Goal: Task Accomplishment & Management: Use online tool/utility

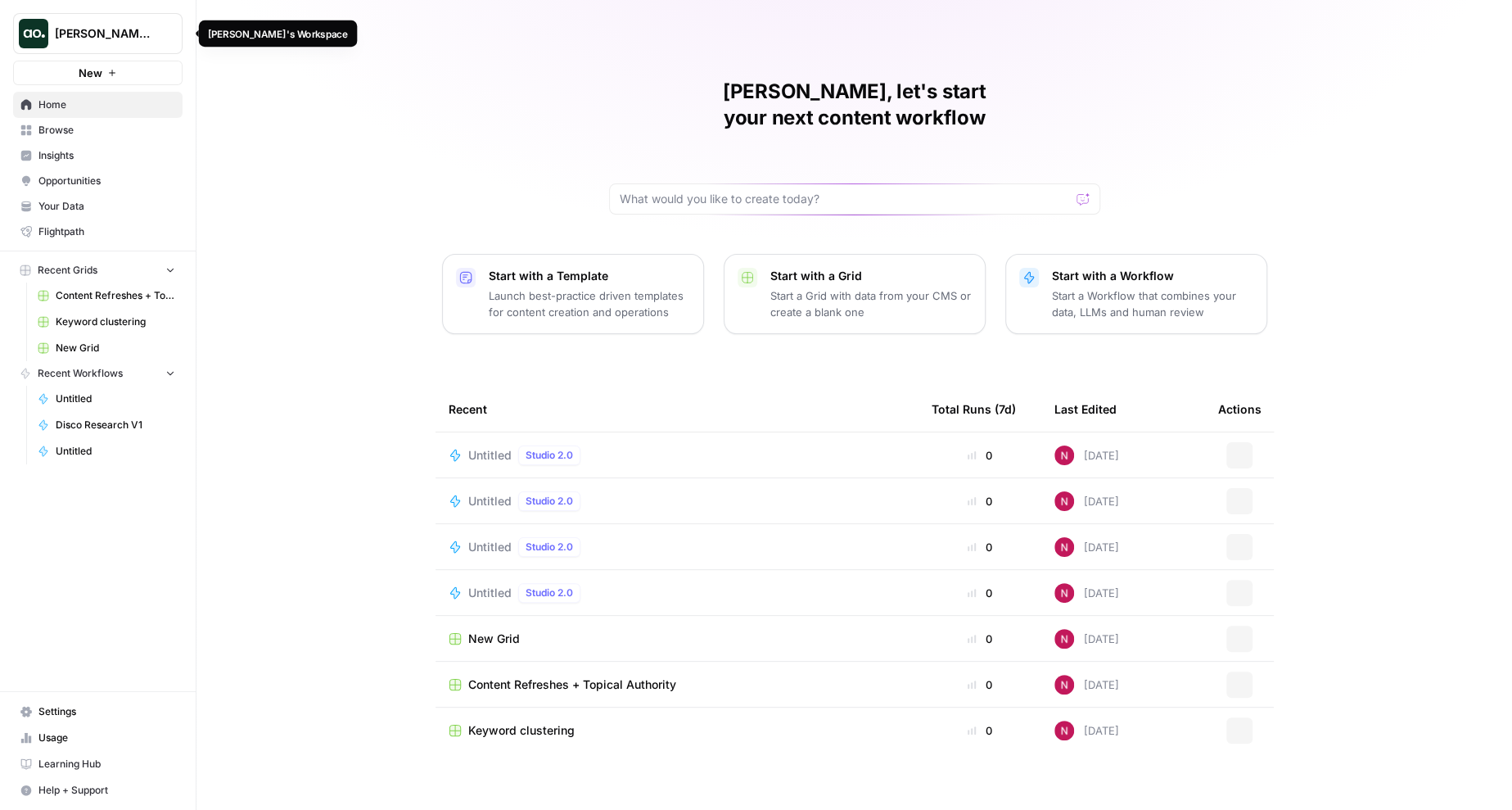
click at [132, 37] on span "Nick's Workspace" at bounding box center [104, 33] width 99 height 17
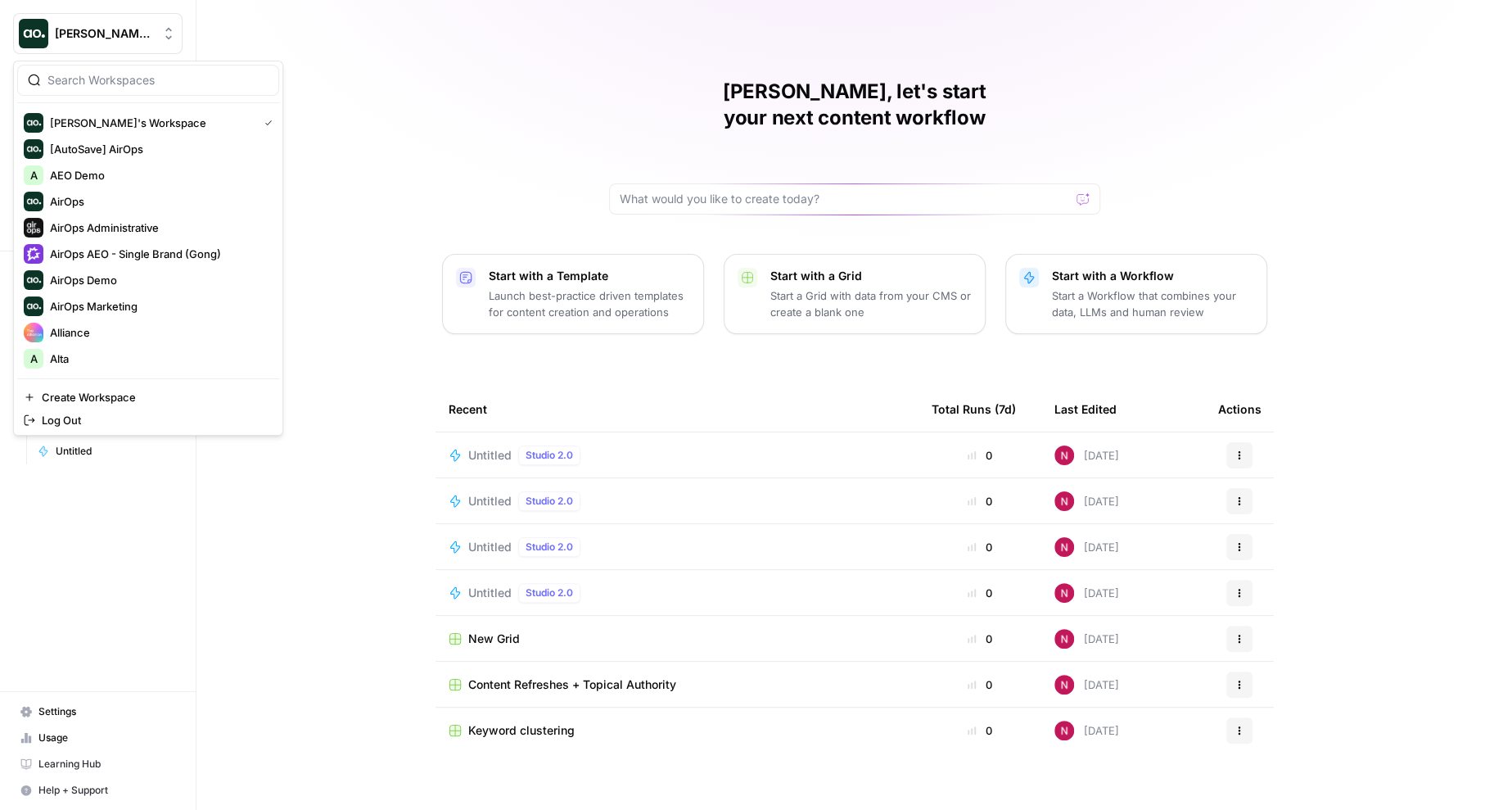
click at [128, 80] on input "search" at bounding box center [158, 80] width 221 height 17
type input "gorgi"
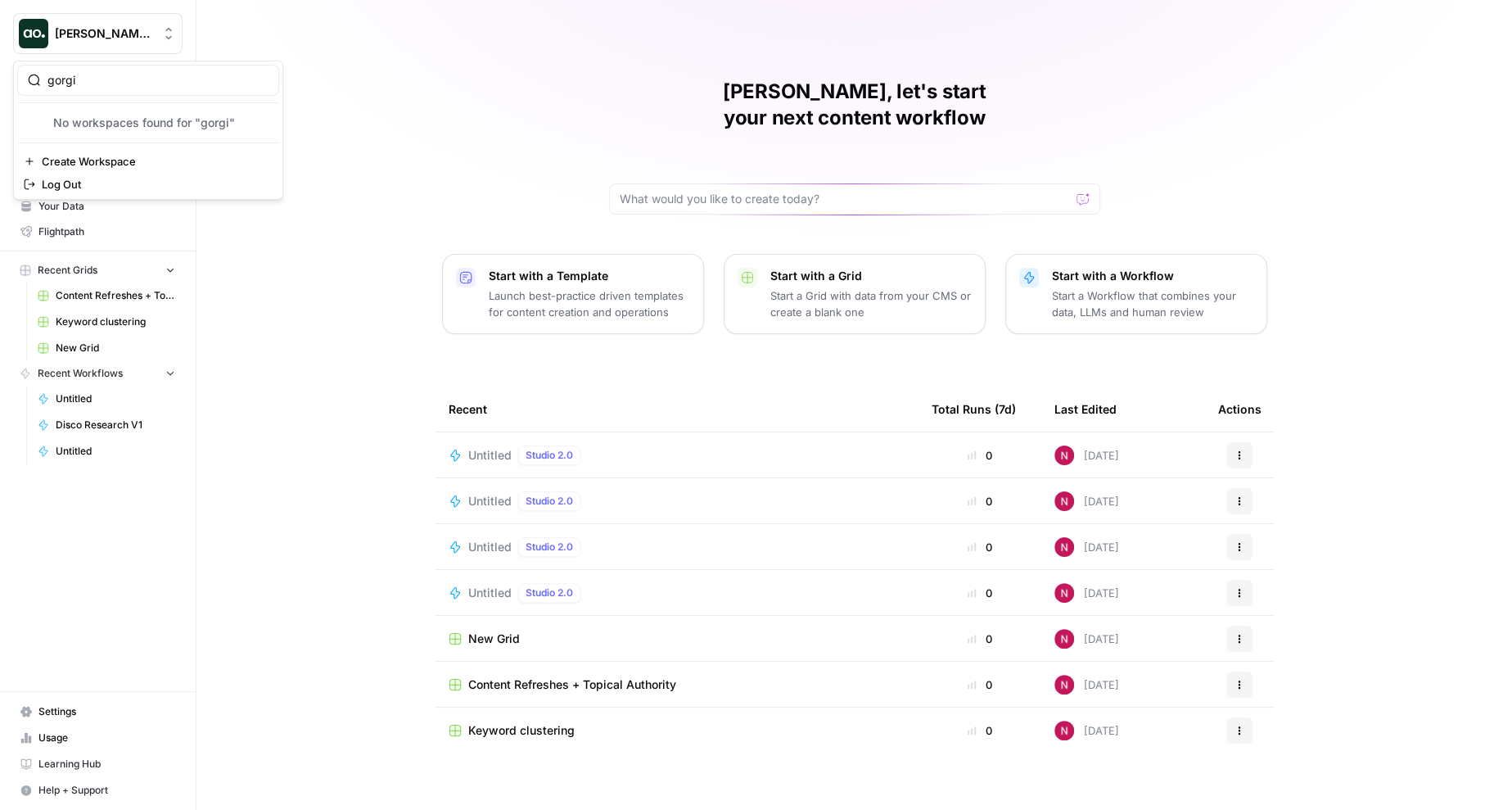
click at [129, 85] on input "gorgi" at bounding box center [158, 80] width 221 height 17
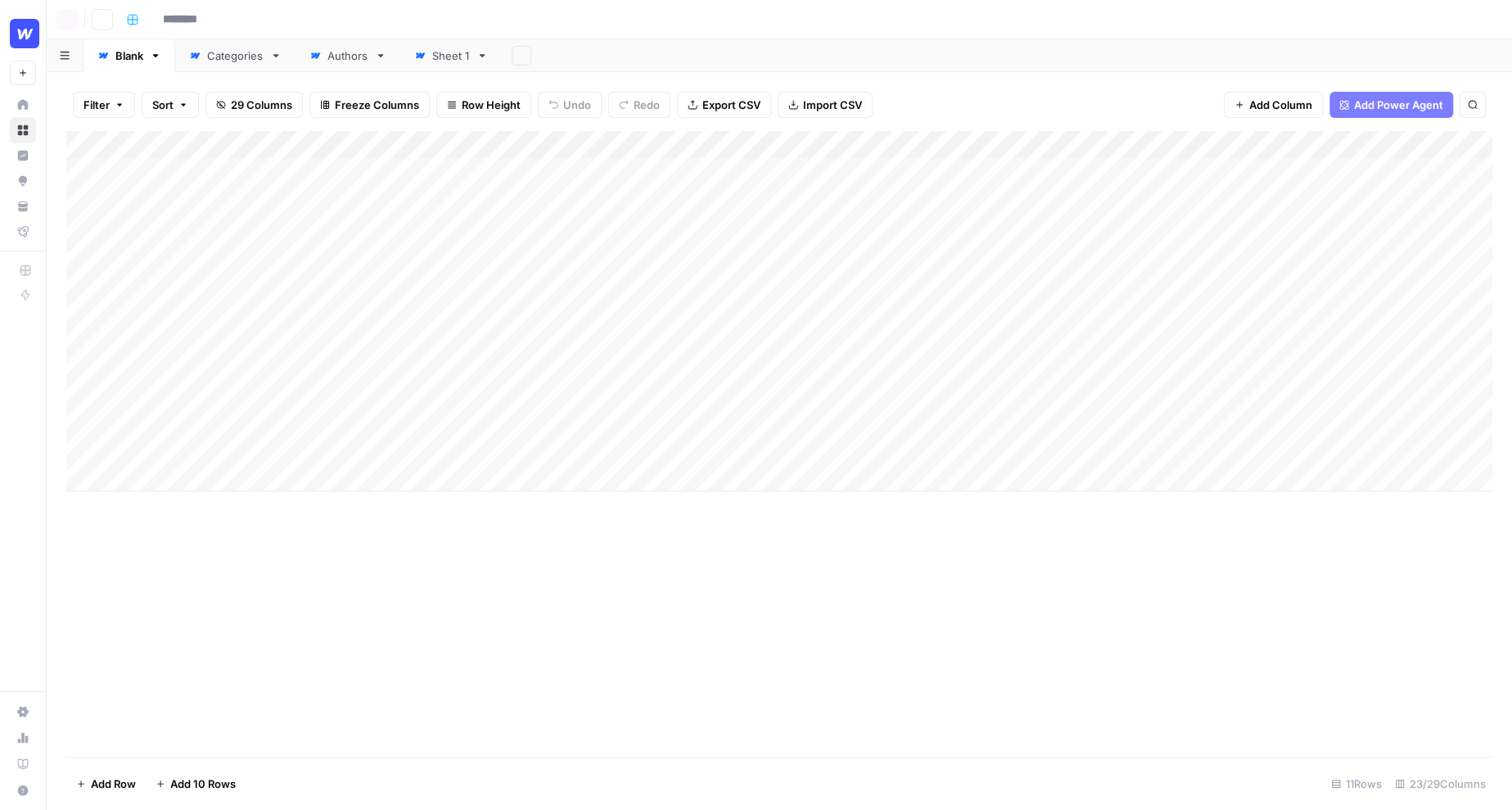
type input "**********"
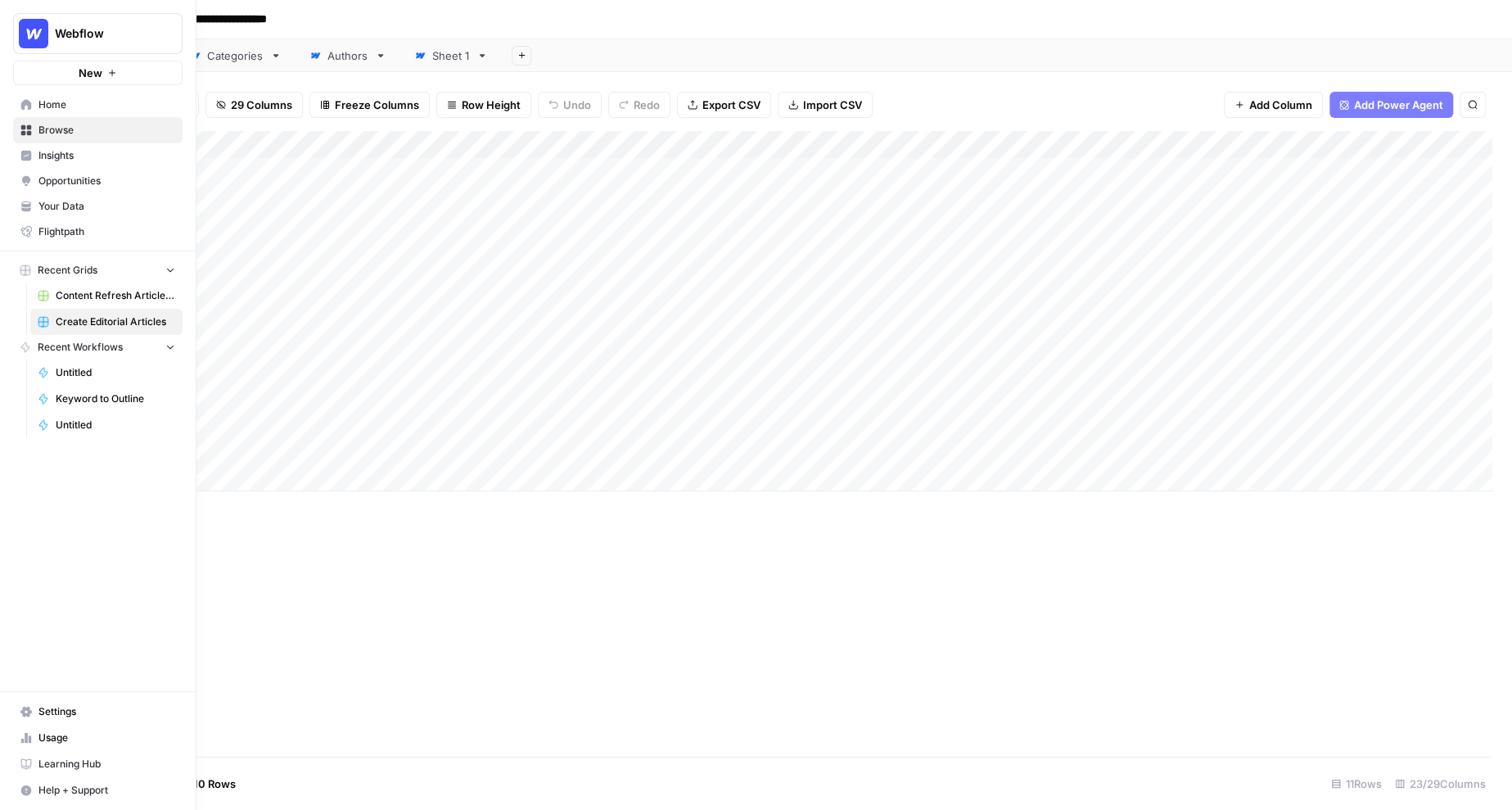
click at [82, 155] on span "Insights" at bounding box center [107, 155] width 137 height 15
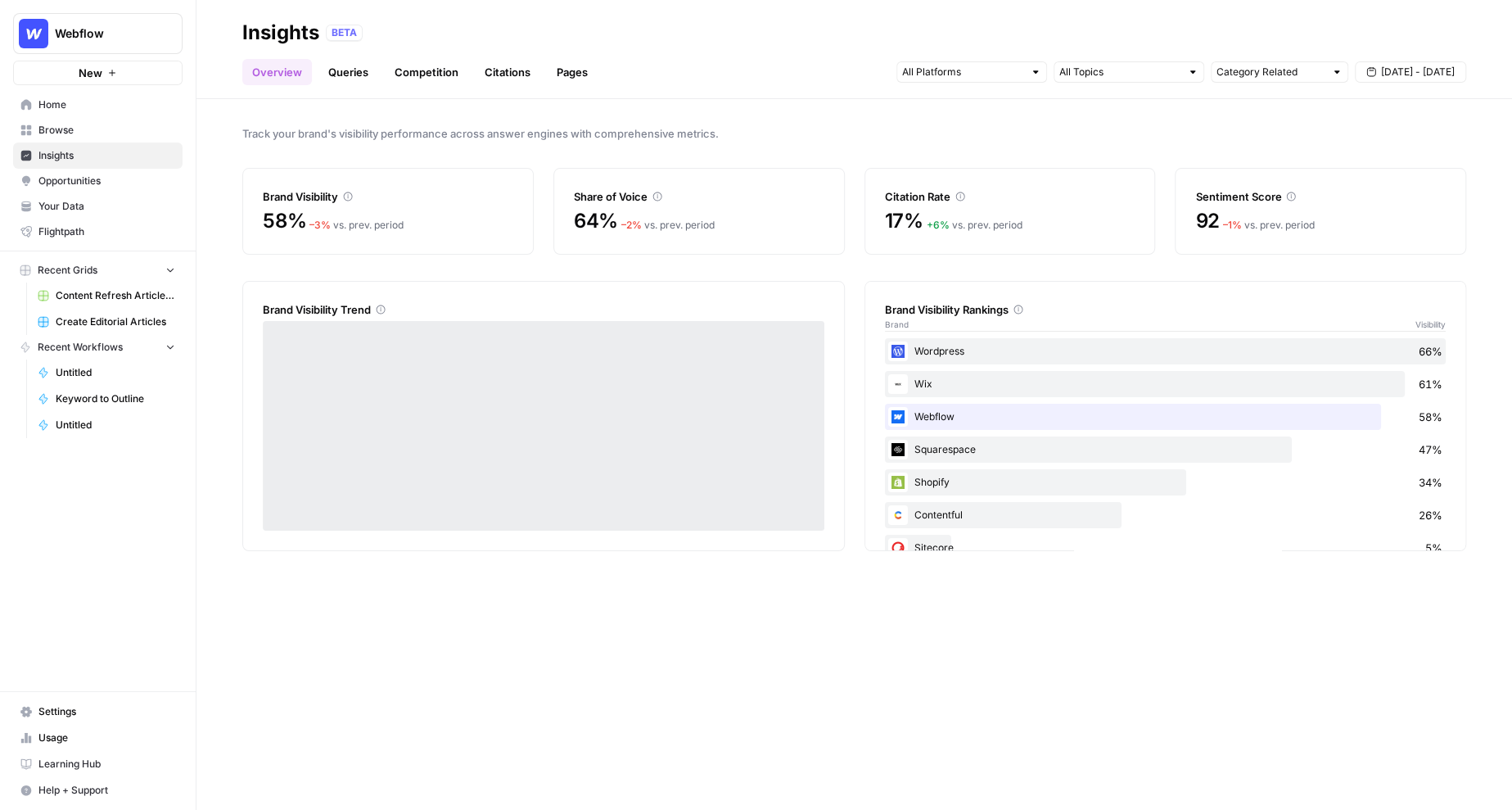
click at [346, 70] on link "Queries" at bounding box center [348, 72] width 60 height 26
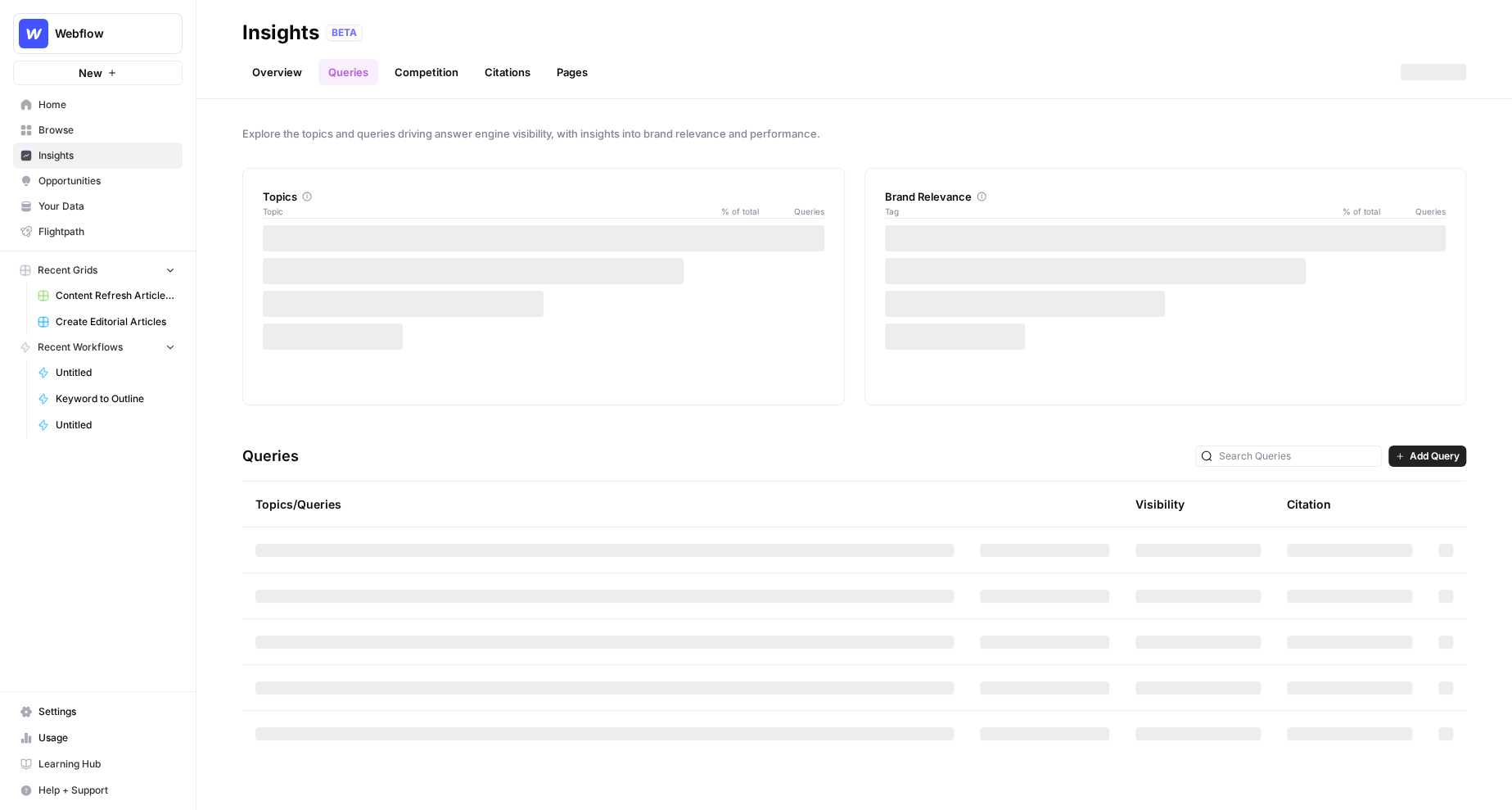
click at [267, 72] on link "Overview" at bounding box center [277, 72] width 69 height 26
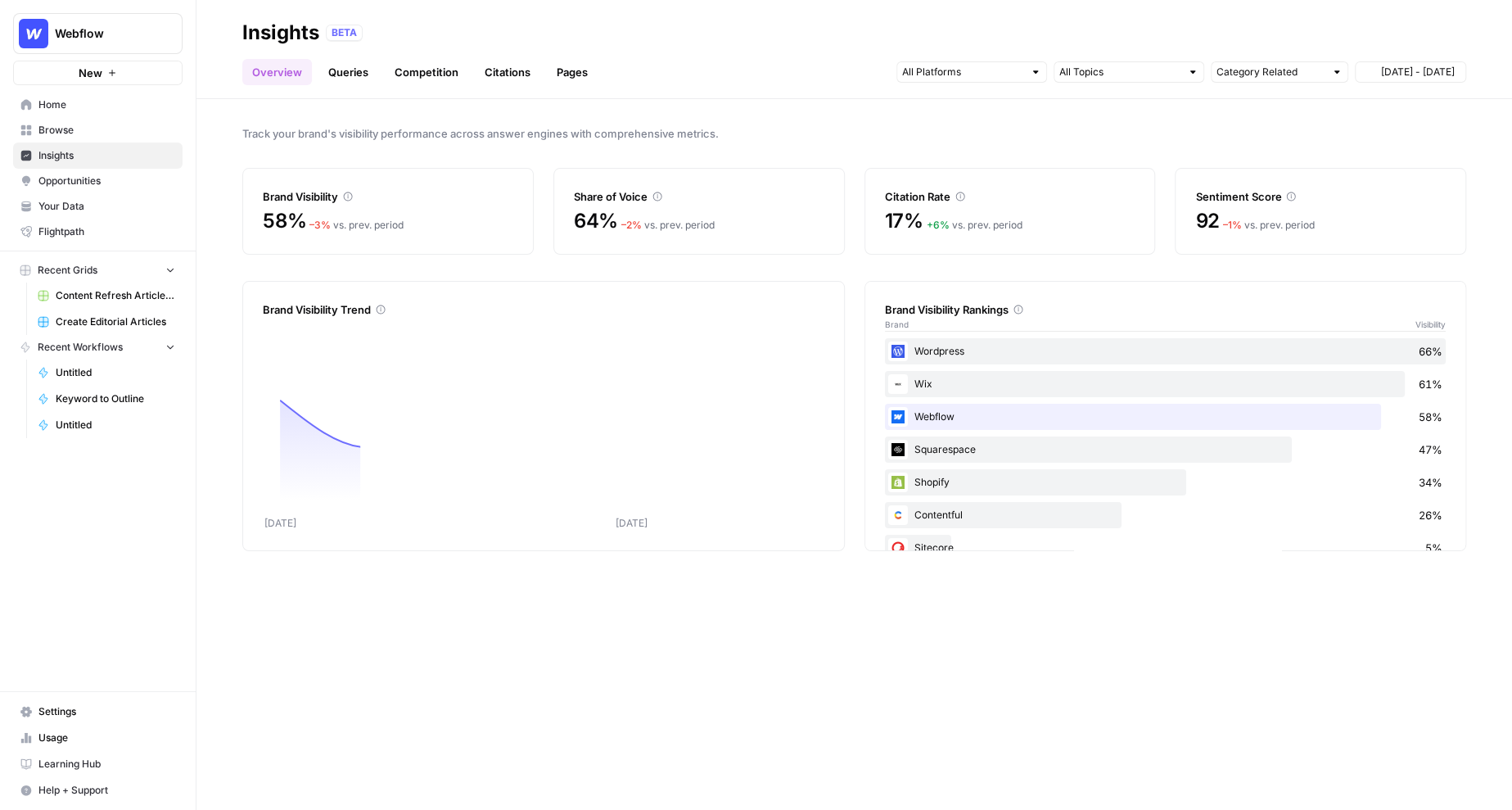
click at [117, 167] on link "Opportunities" at bounding box center [97, 181] width 169 height 26
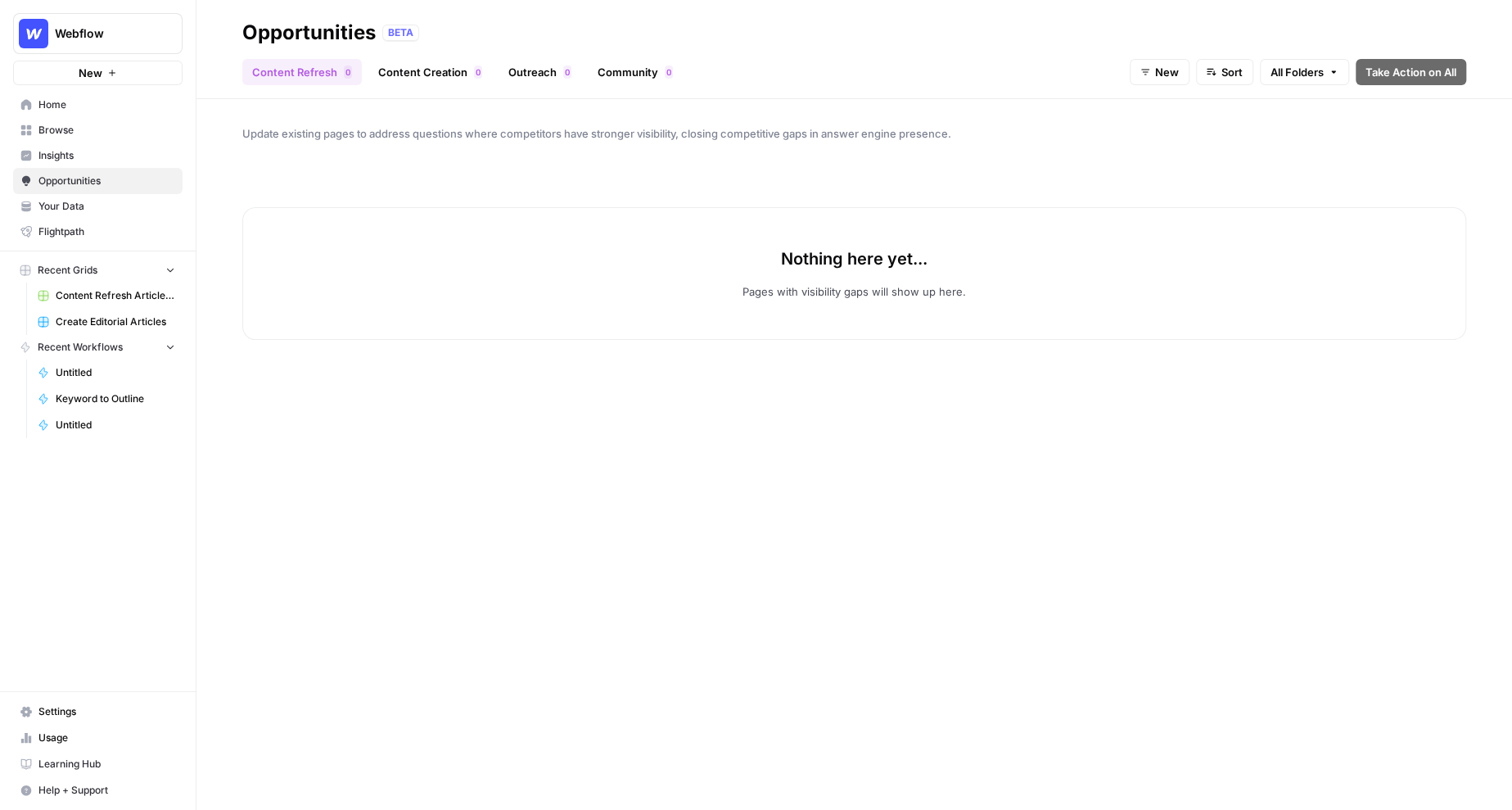
click at [1165, 73] on span "New" at bounding box center [1167, 72] width 24 height 17
click at [1180, 110] on span "All Opportunities" at bounding box center [1184, 110] width 83 height 17
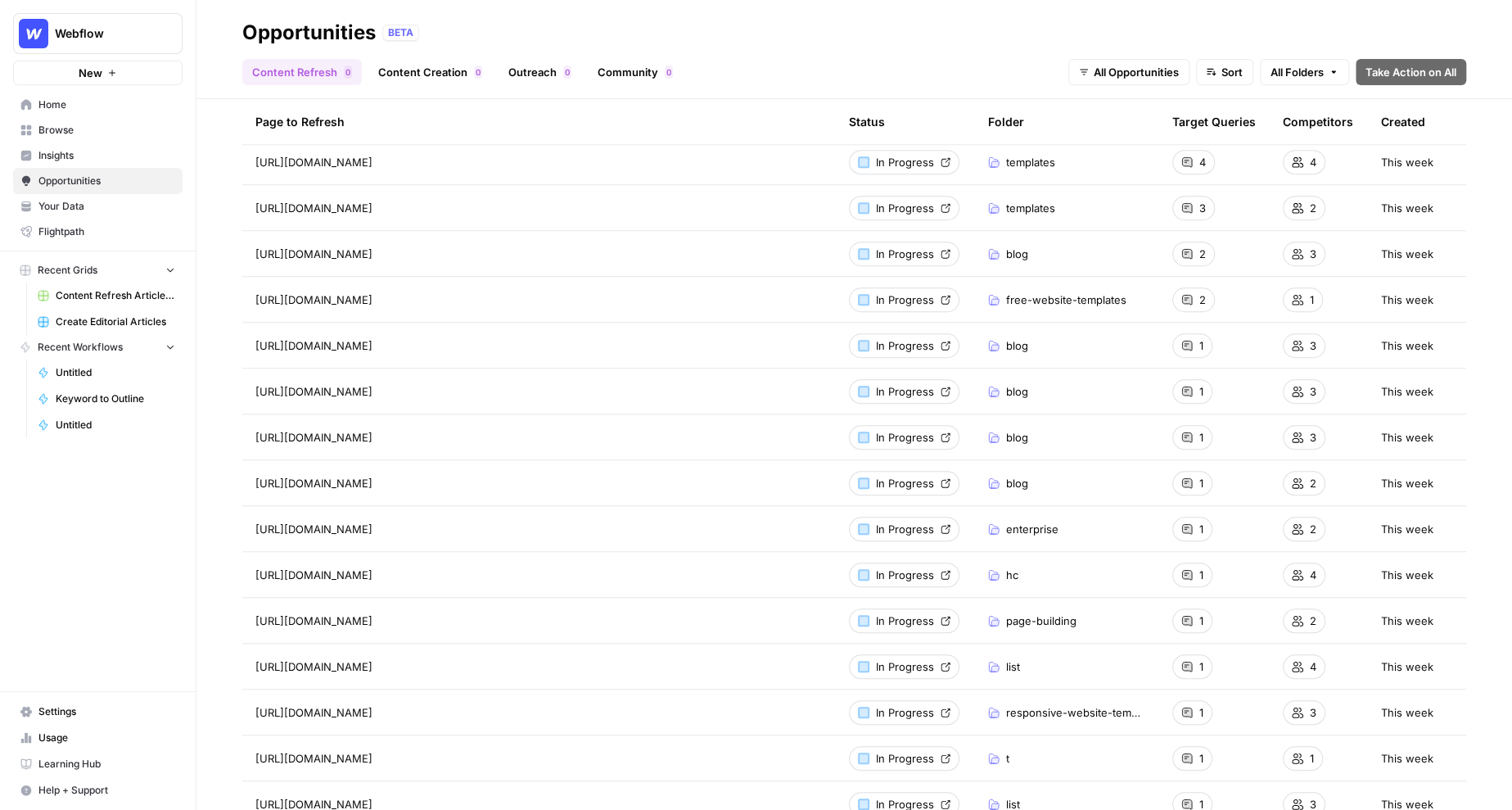
scroll to position [943, 0]
click at [903, 304] on span "In Progress" at bounding box center [905, 302] width 58 height 17
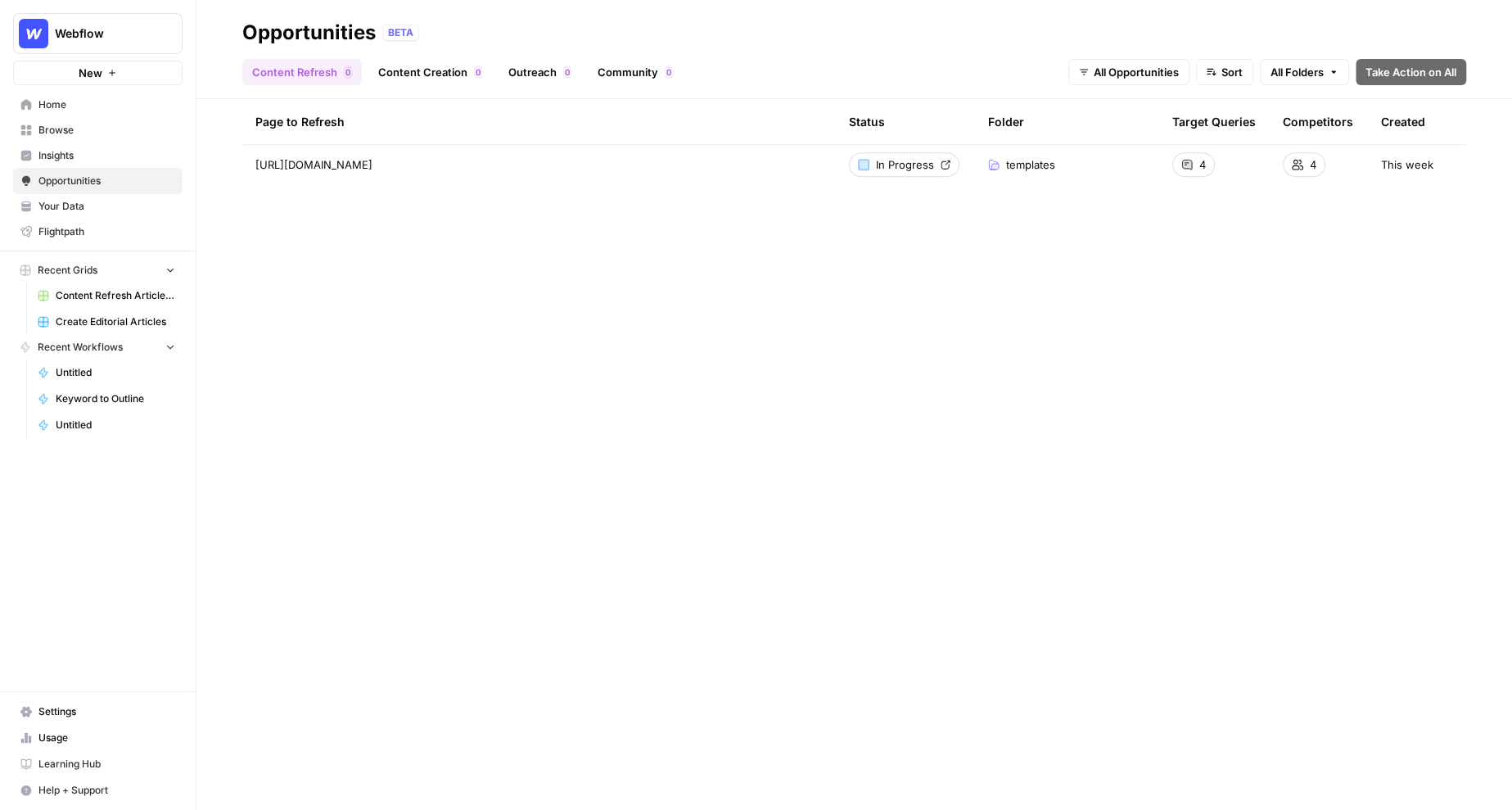
scroll to position [0, 0]
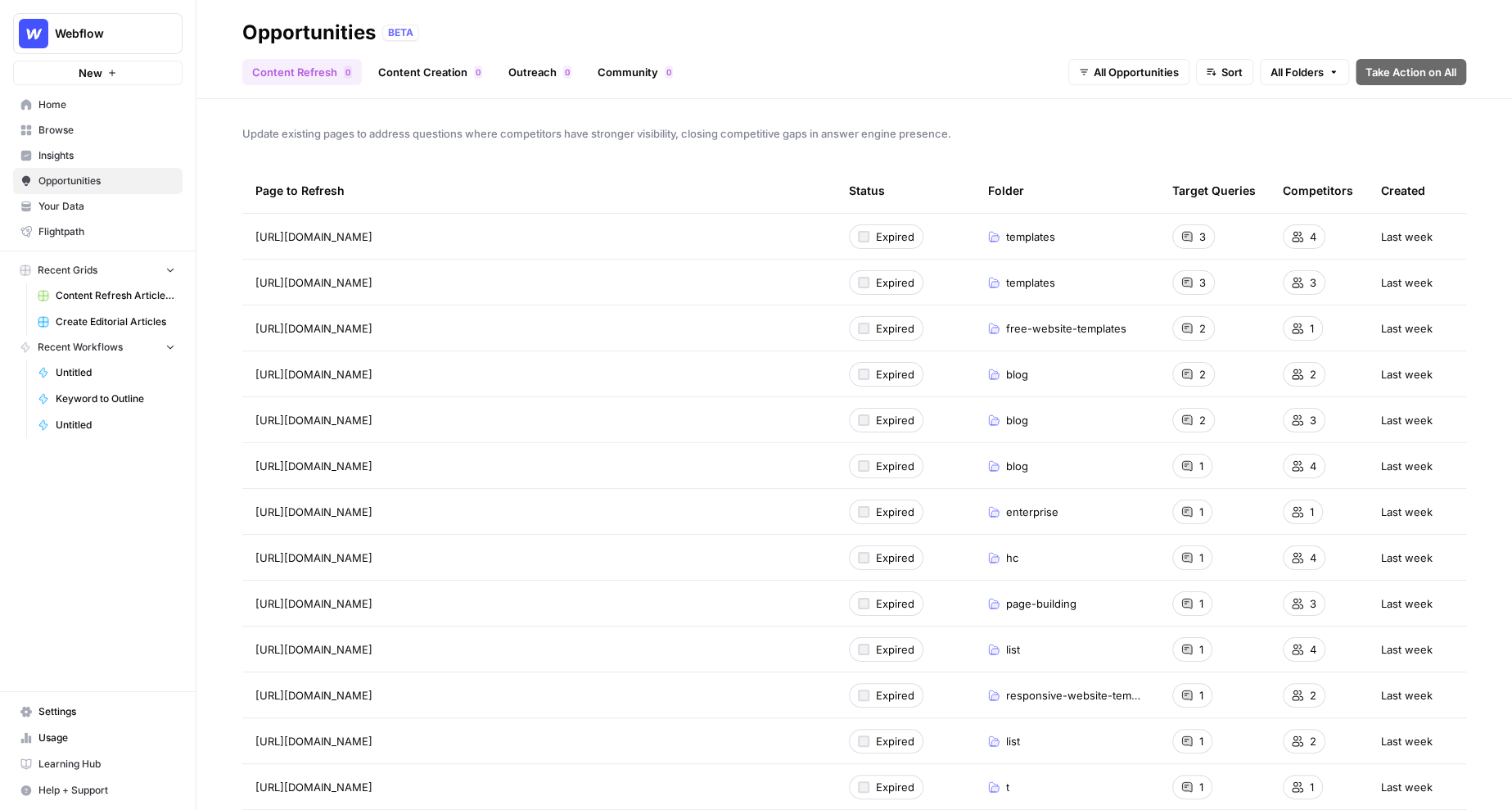
click at [131, 213] on span "Your Data" at bounding box center [107, 206] width 137 height 15
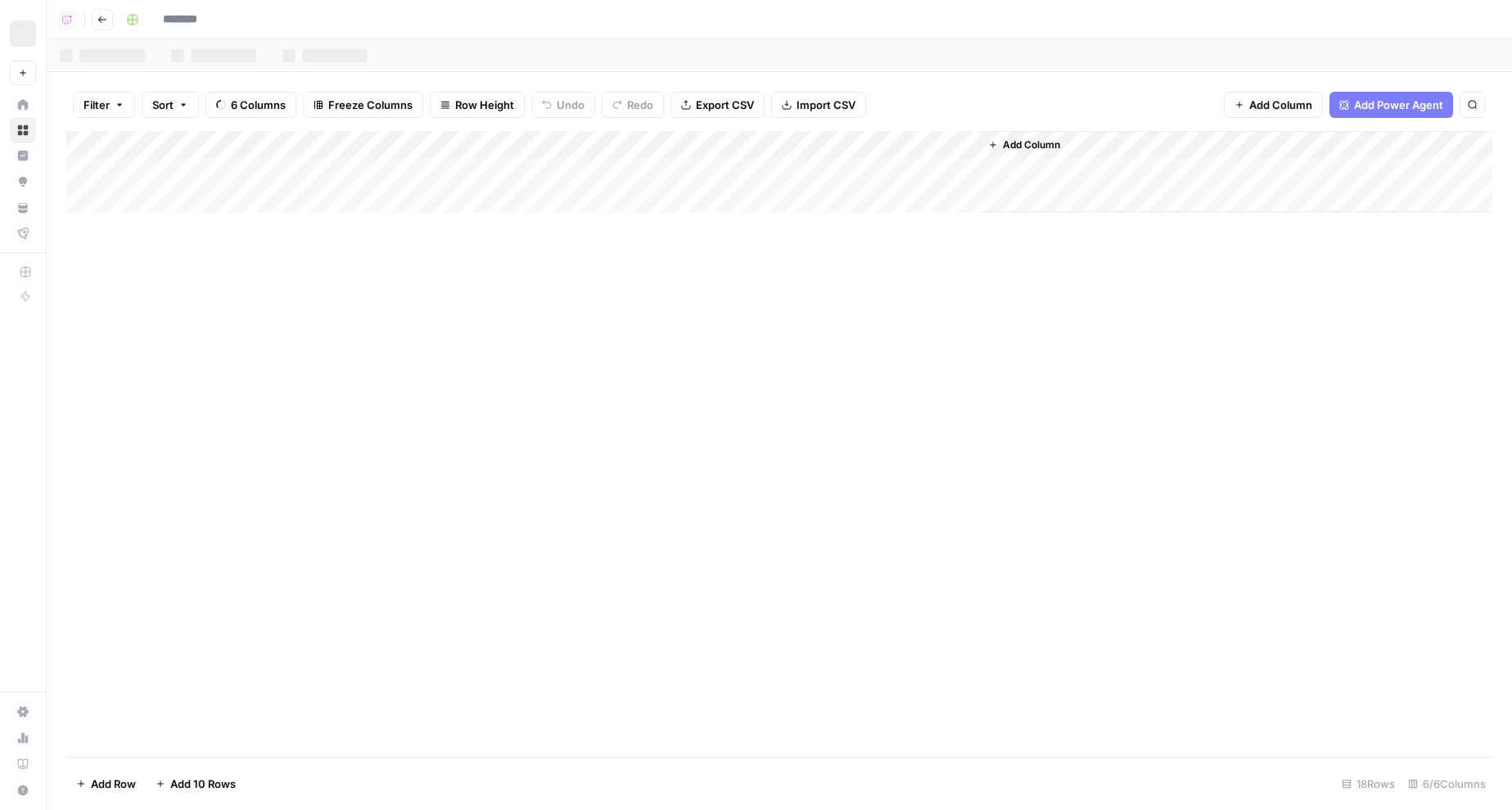
type input "**********"
drag, startPoint x: 392, startPoint y: 143, endPoint x: 494, endPoint y: 155, distance: 102.7
click at [494, 155] on div "Add Column" at bounding box center [779, 408] width 1426 height 555
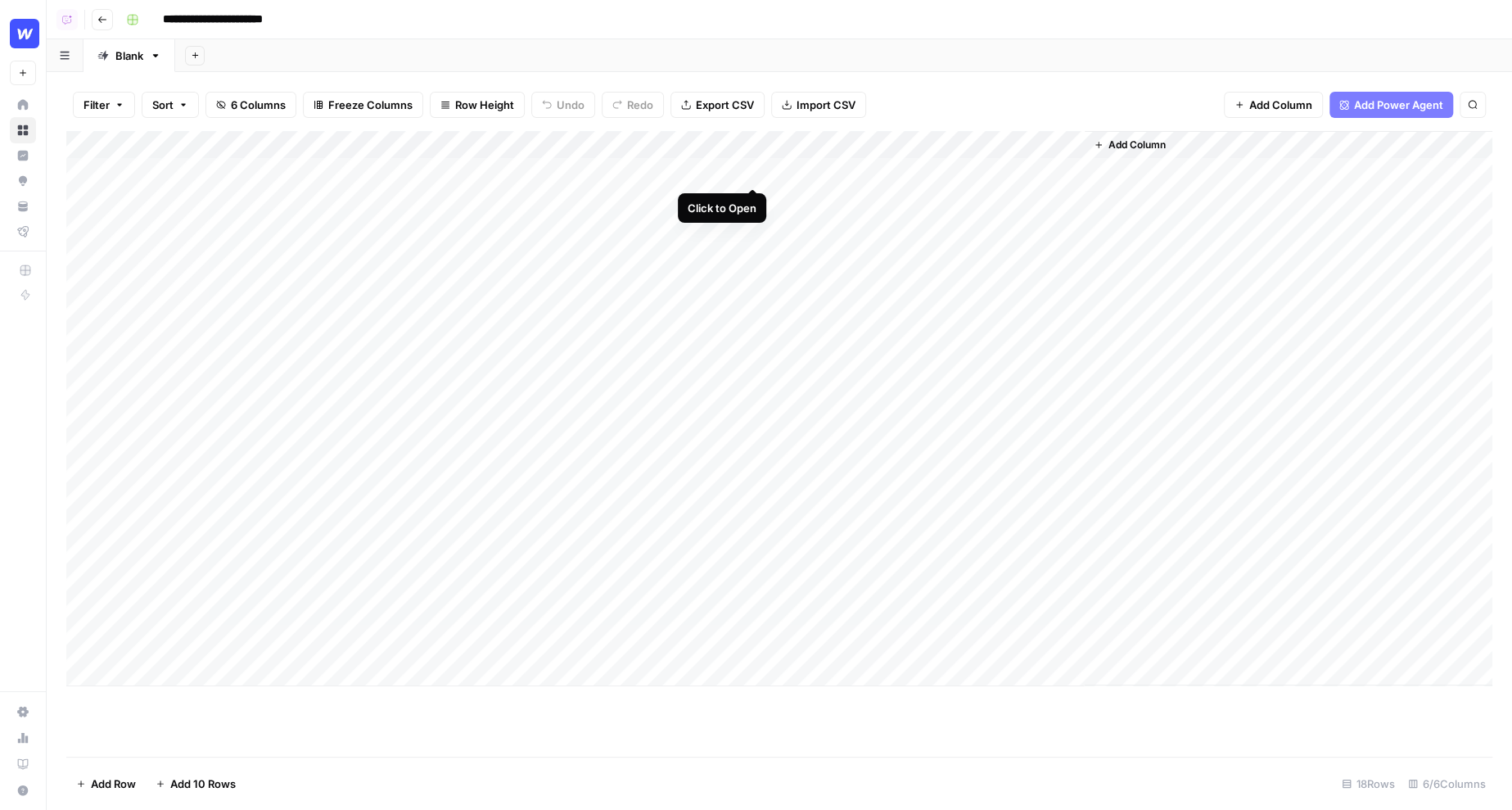
click at [756, 172] on div "Add Column" at bounding box center [779, 408] width 1426 height 555
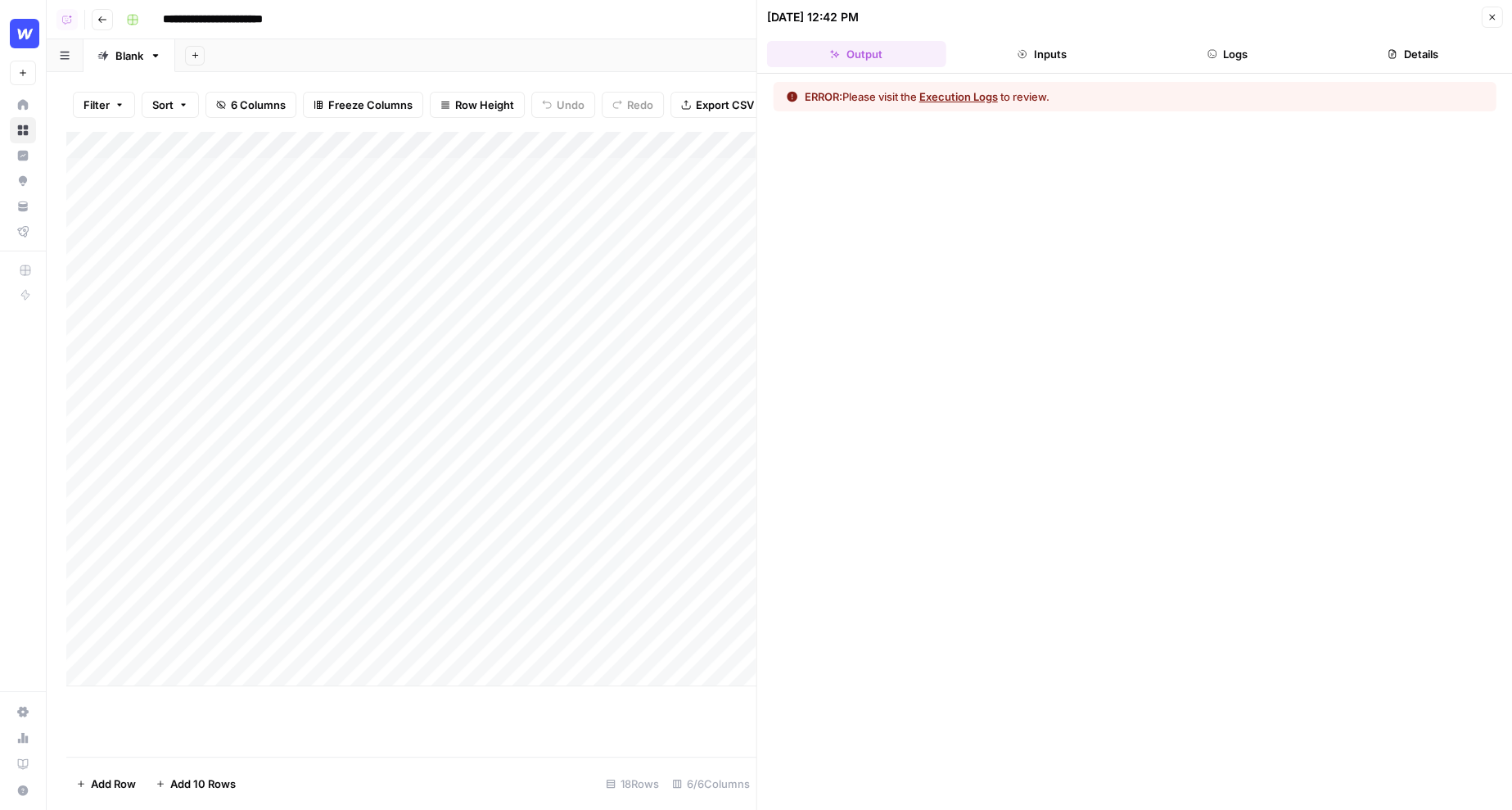
click at [1494, 9] on button "Close" at bounding box center [1492, 17] width 21 height 21
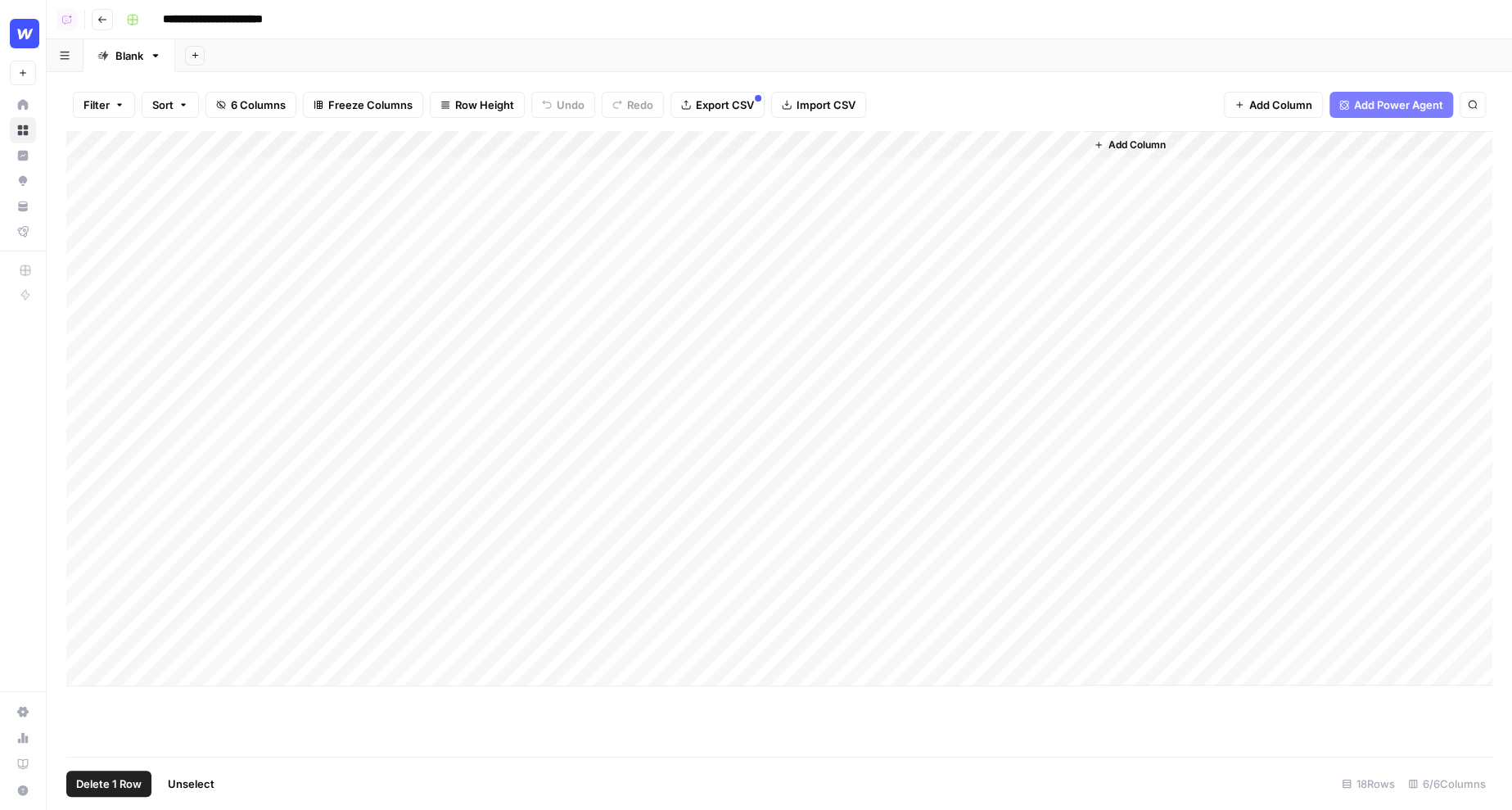
click at [85, 169] on div "Add Column" at bounding box center [779, 408] width 1426 height 555
click at [103, 781] on span "Delete 1 Row" at bounding box center [109, 784] width 66 height 17
click at [705, 181] on span "Delete" at bounding box center [698, 188] width 35 height 17
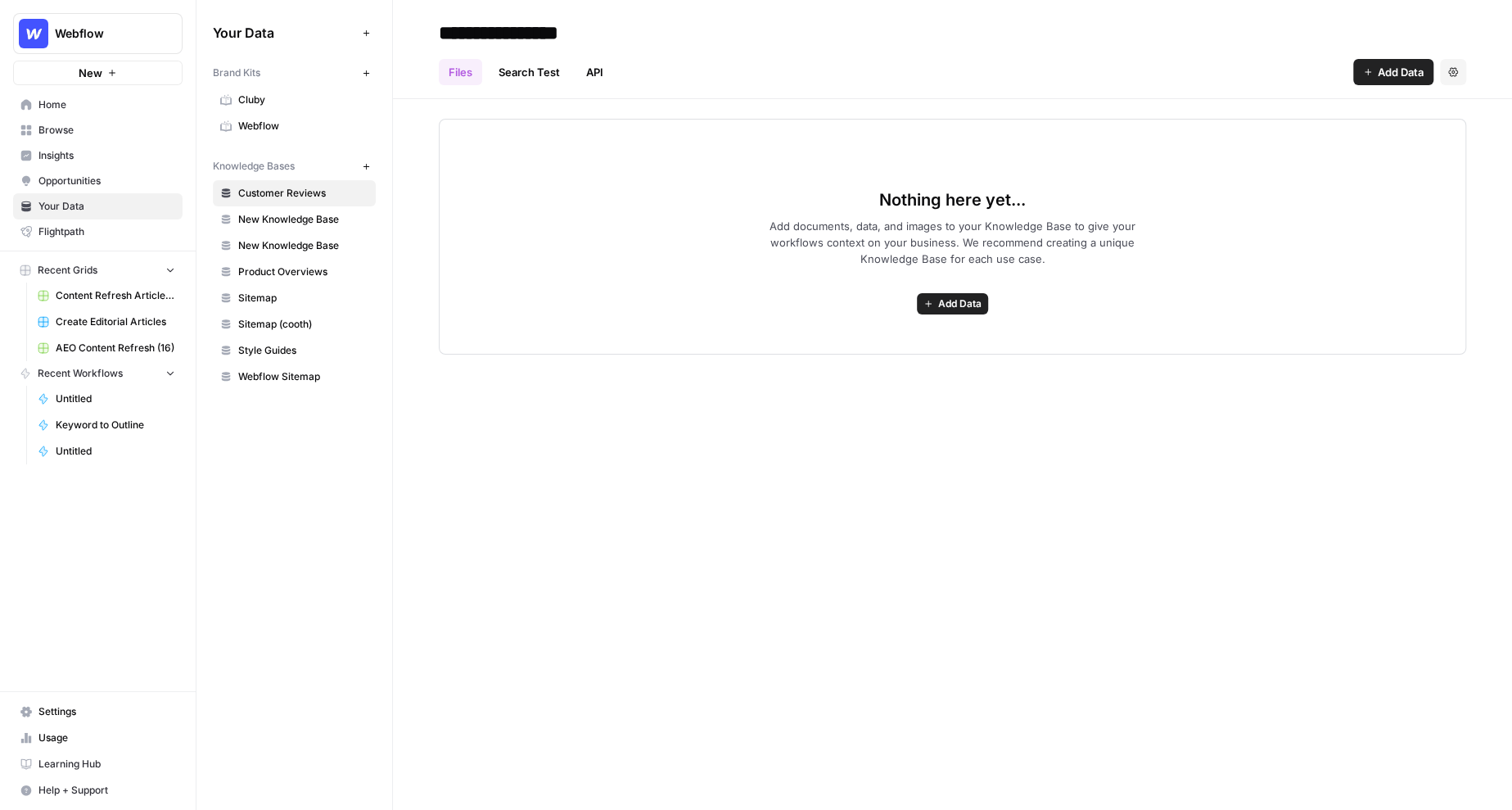
click at [285, 124] on span "Webflow" at bounding box center [303, 125] width 131 height 15
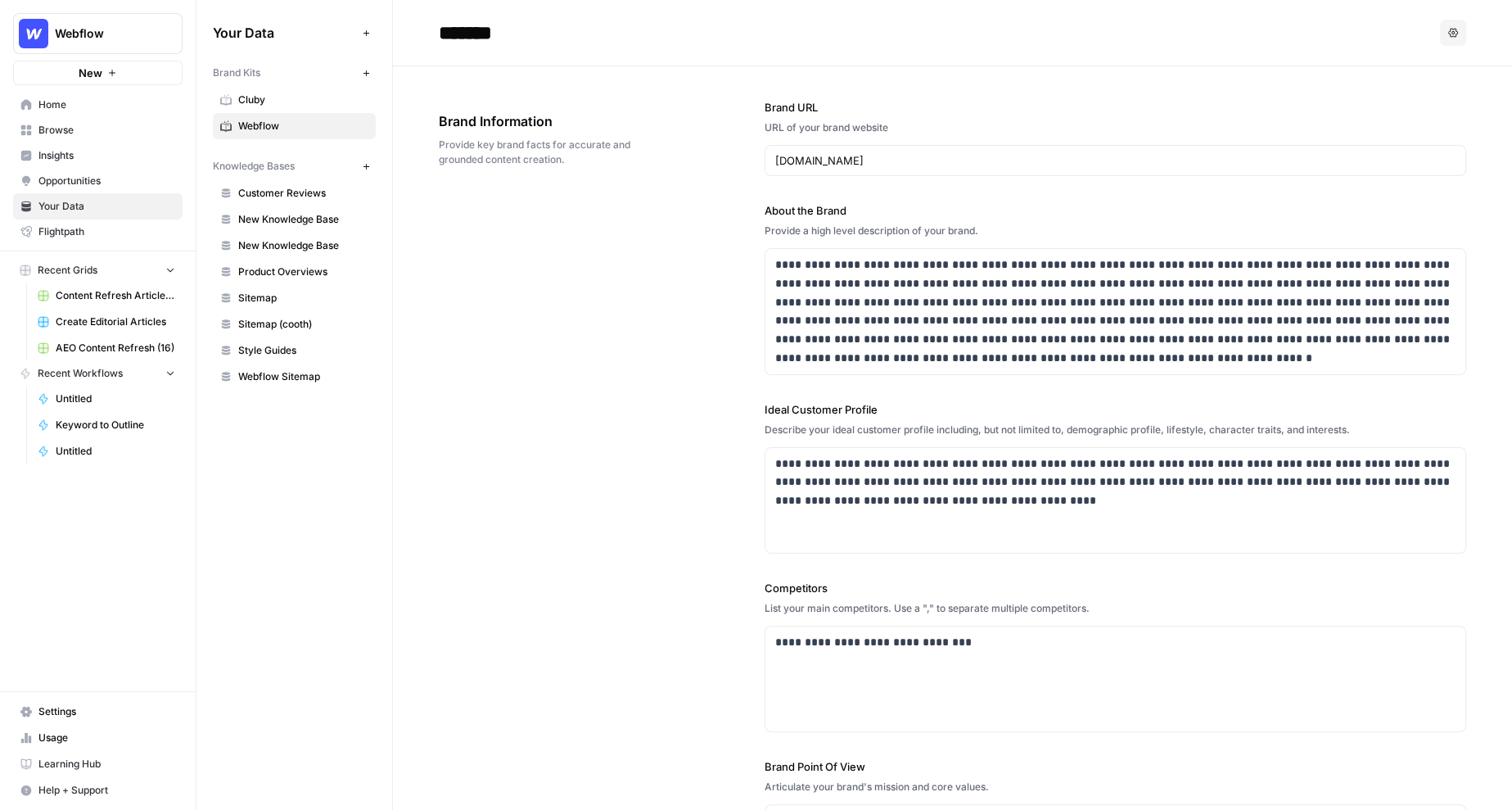
click at [78, 151] on span "Insights" at bounding box center [107, 155] width 137 height 15
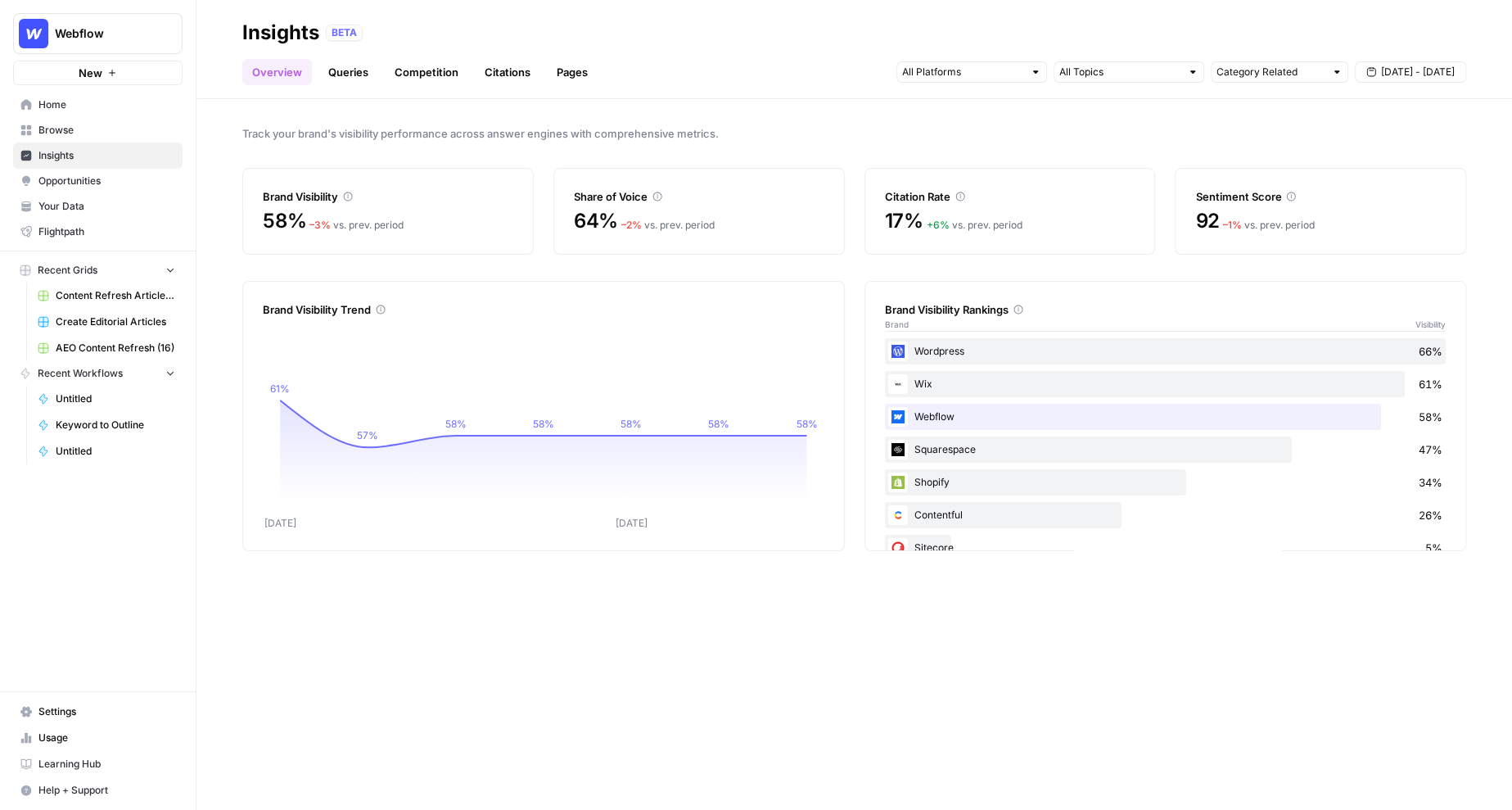
click at [1289, 104] on div "Track your brand's visibility performance across answer engines with comprehens…" at bounding box center [854, 454] width 1316 height 711
click at [1290, 75] on input "text" at bounding box center [1270, 72] width 108 height 17
type input "Category Related"
click at [1162, 72] on input "text" at bounding box center [1120, 72] width 121 height 17
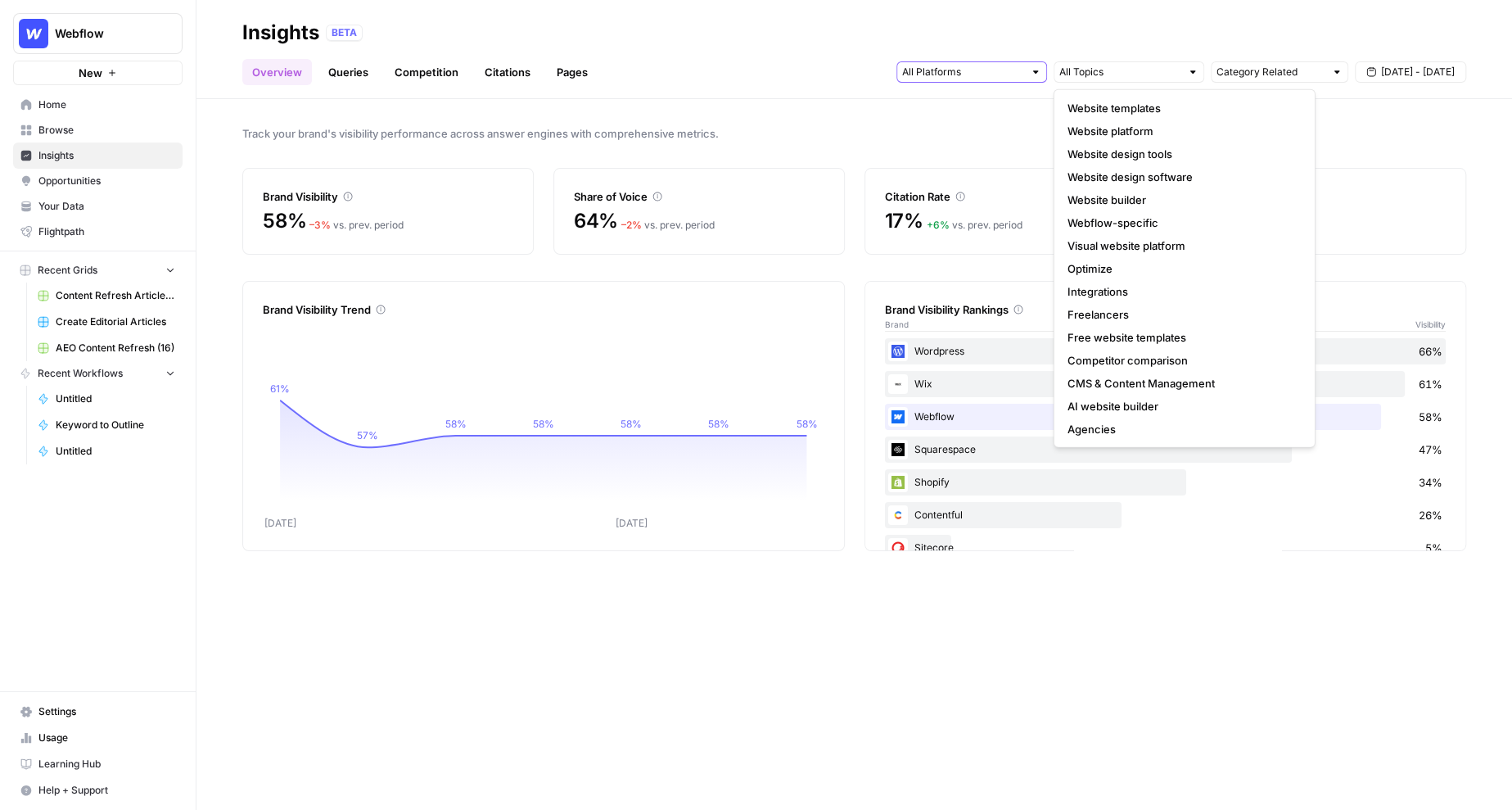
click at [1001, 75] on input "text" at bounding box center [962, 72] width 121 height 17
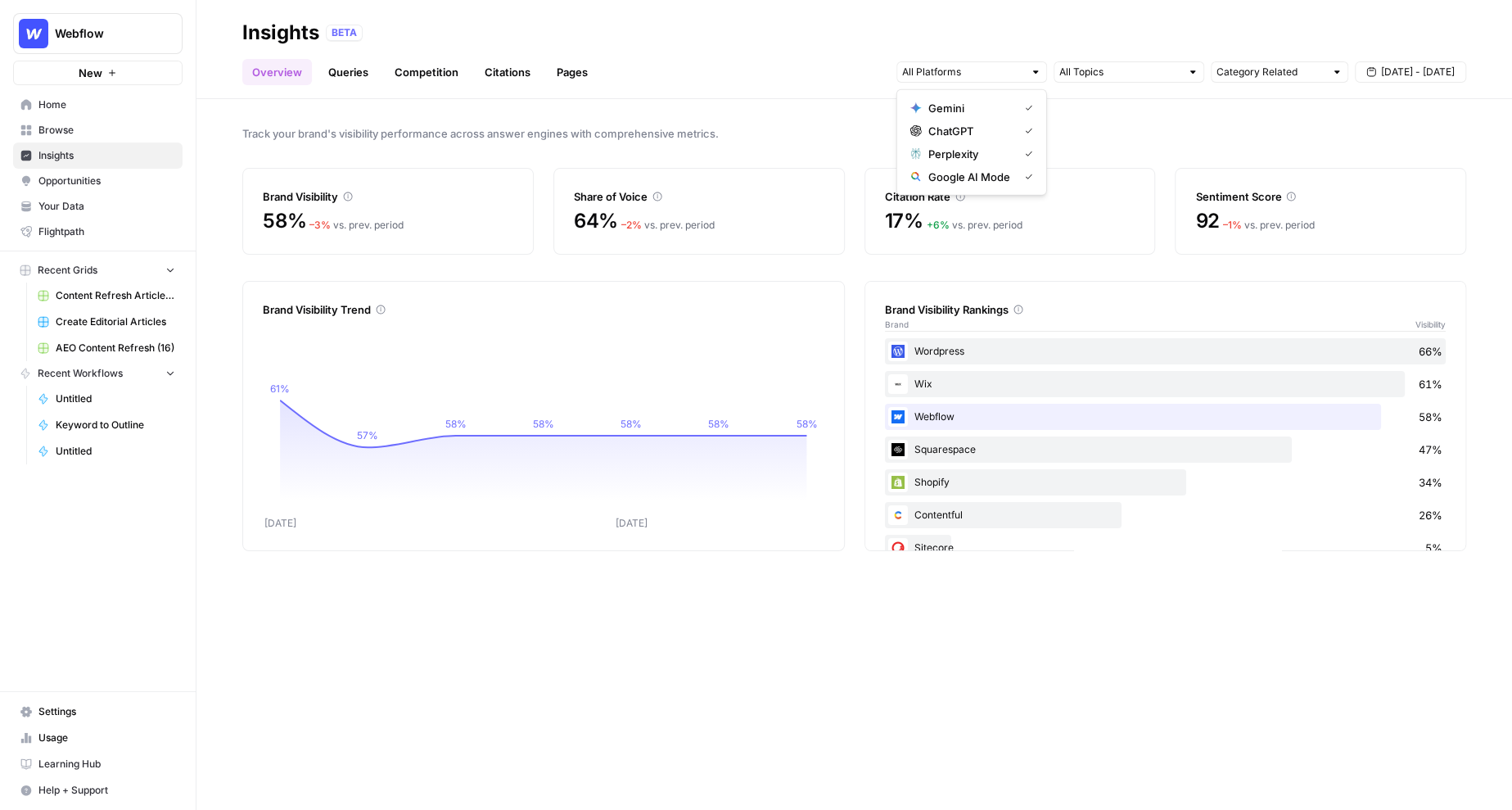
click at [696, 96] on header "Insights BETA Overview Queries Competition Citations Pages Category Related Sep…" at bounding box center [854, 49] width 1316 height 99
click at [349, 73] on link "Queries" at bounding box center [348, 72] width 60 height 26
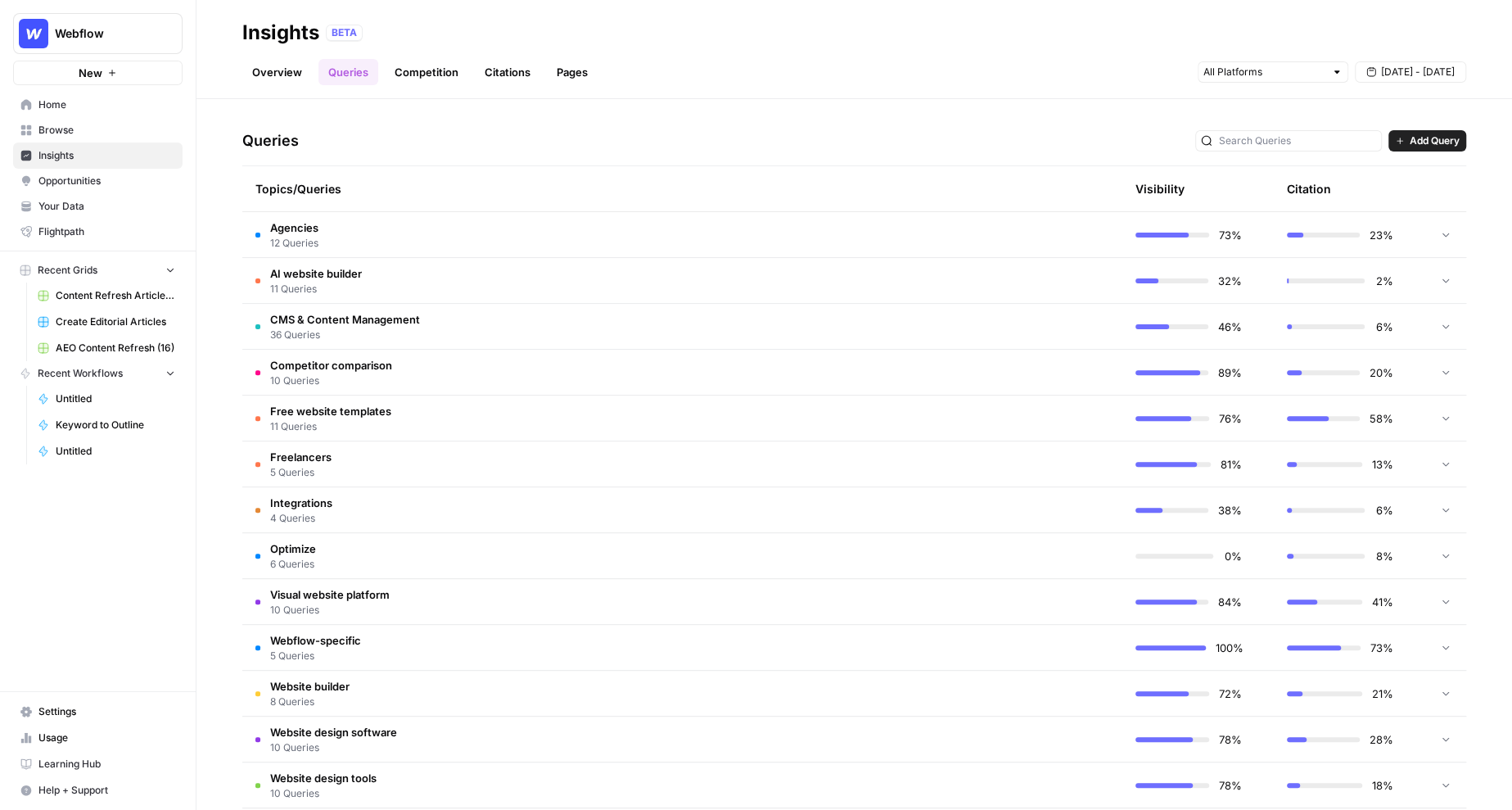
scroll to position [316, 0]
click at [1026, 235] on td at bounding box center [1044, 233] width 155 height 45
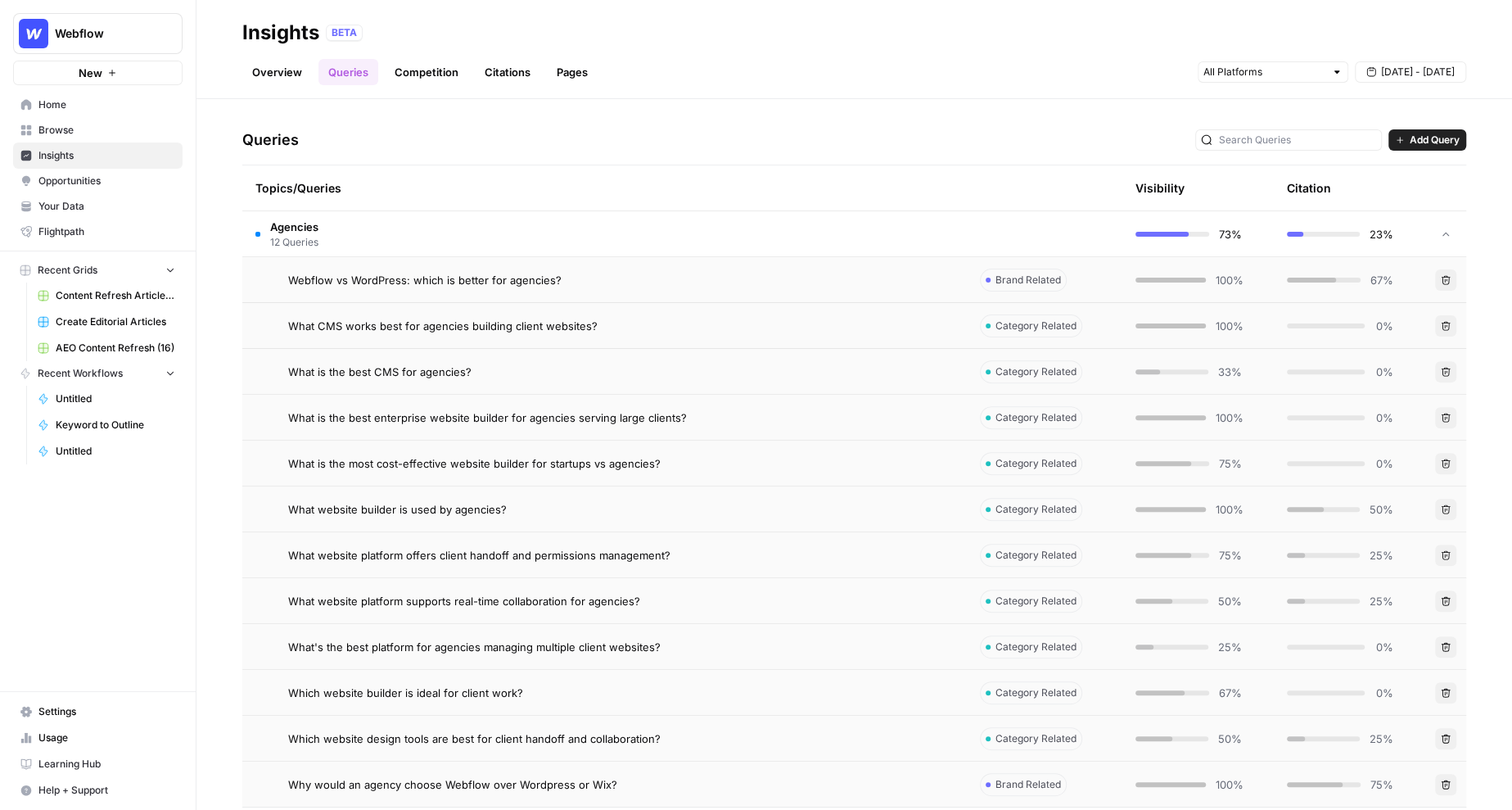
click at [1425, 145] on span "Add Query" at bounding box center [1435, 139] width 50 height 15
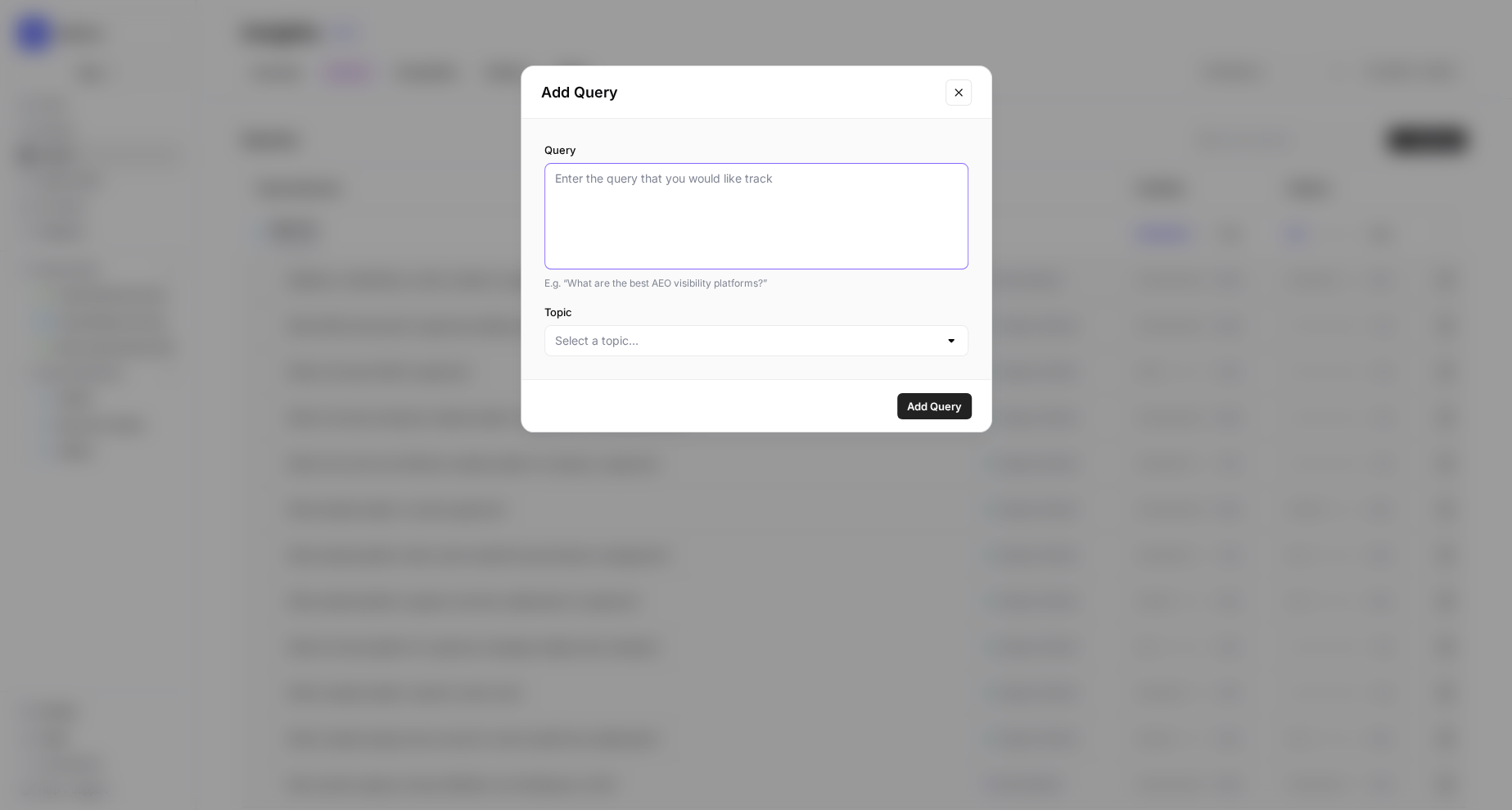
click at [781, 217] on textarea "Query" at bounding box center [756, 216] width 403 height 92
click at [656, 343] on input "Topic" at bounding box center [746, 340] width 383 height 17
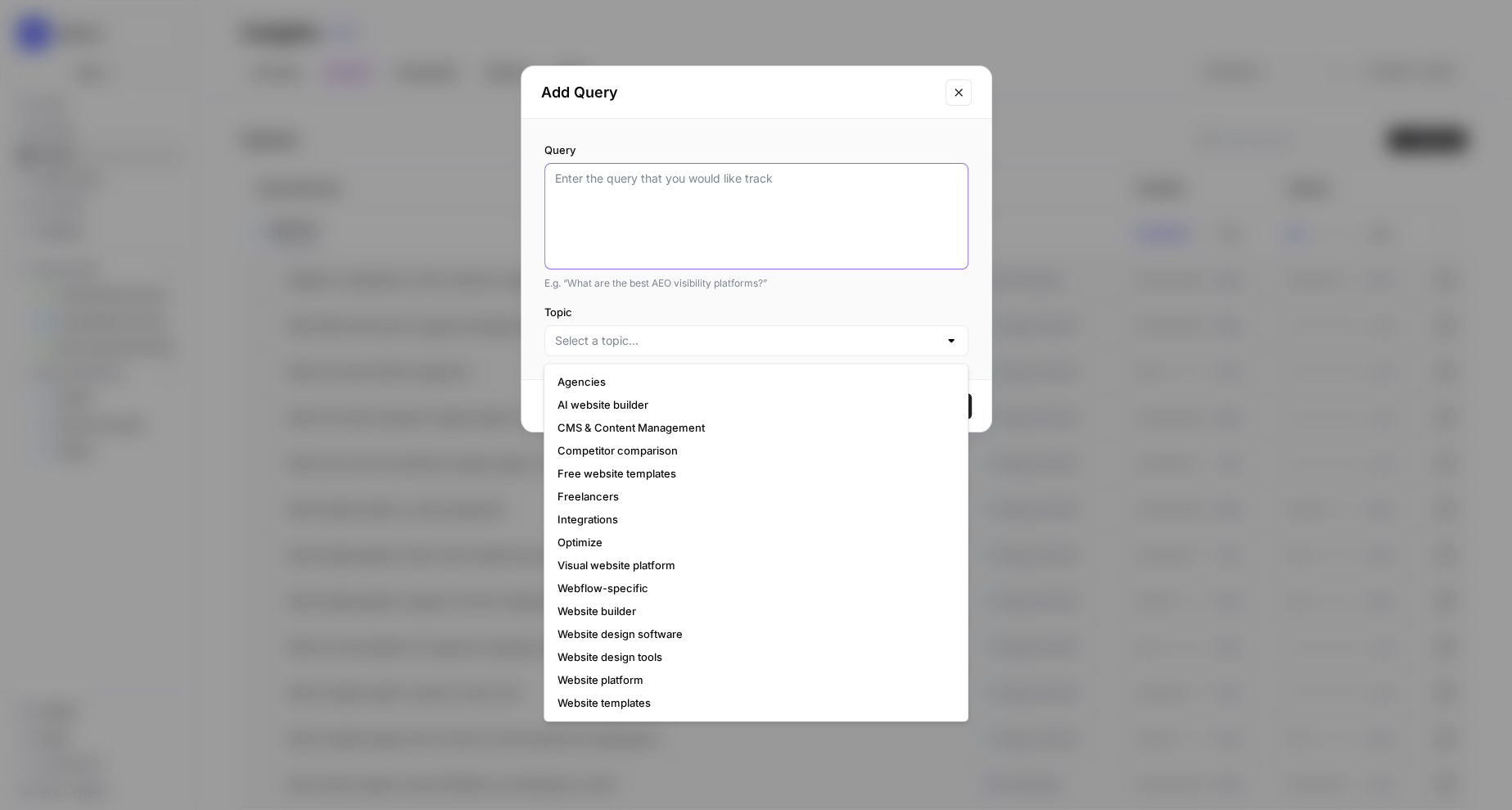
click at [693, 216] on textarea "Query" at bounding box center [756, 216] width 403 height 92
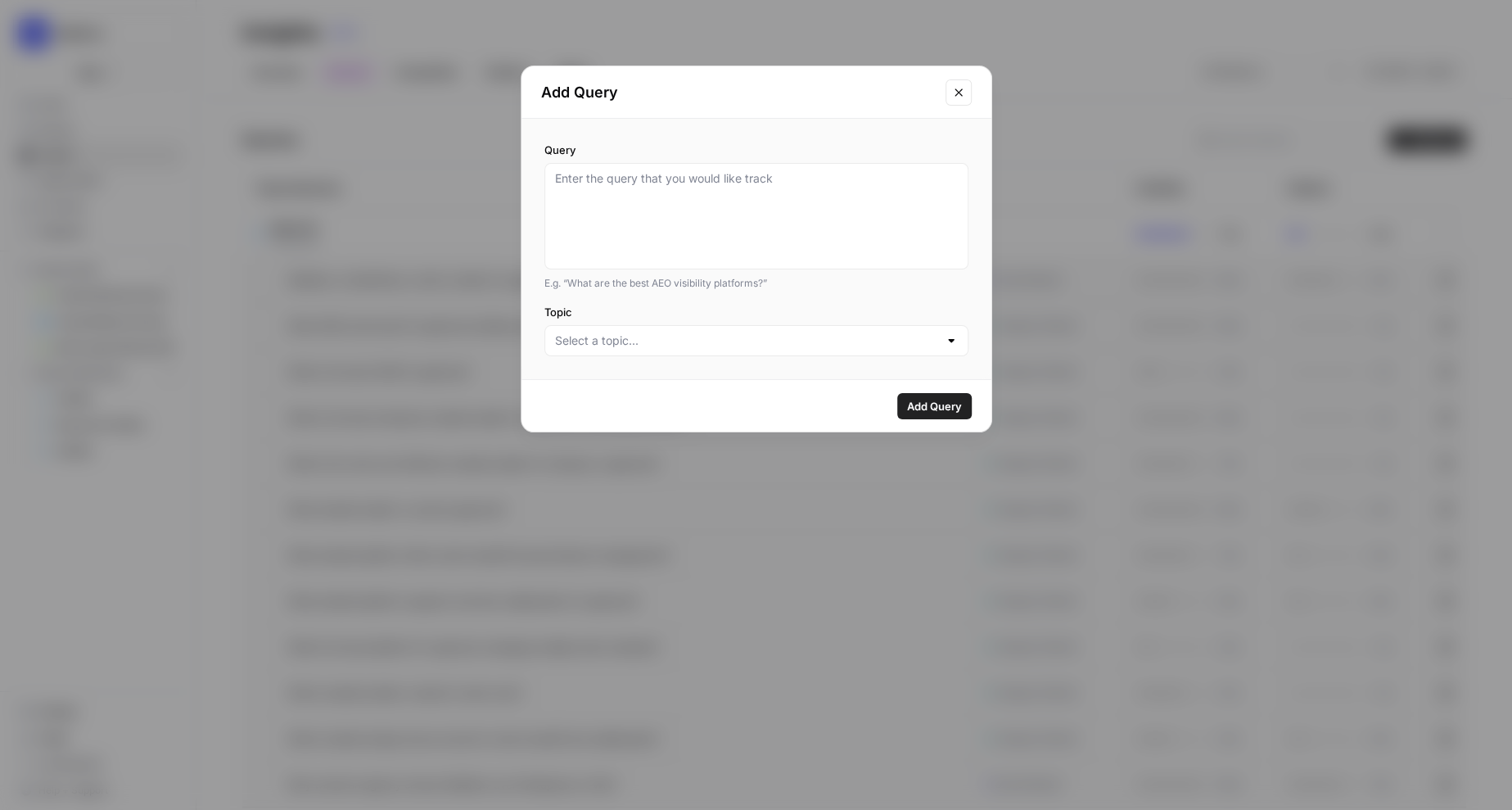
click at [957, 89] on icon "Close modal" at bounding box center [958, 92] width 13 height 13
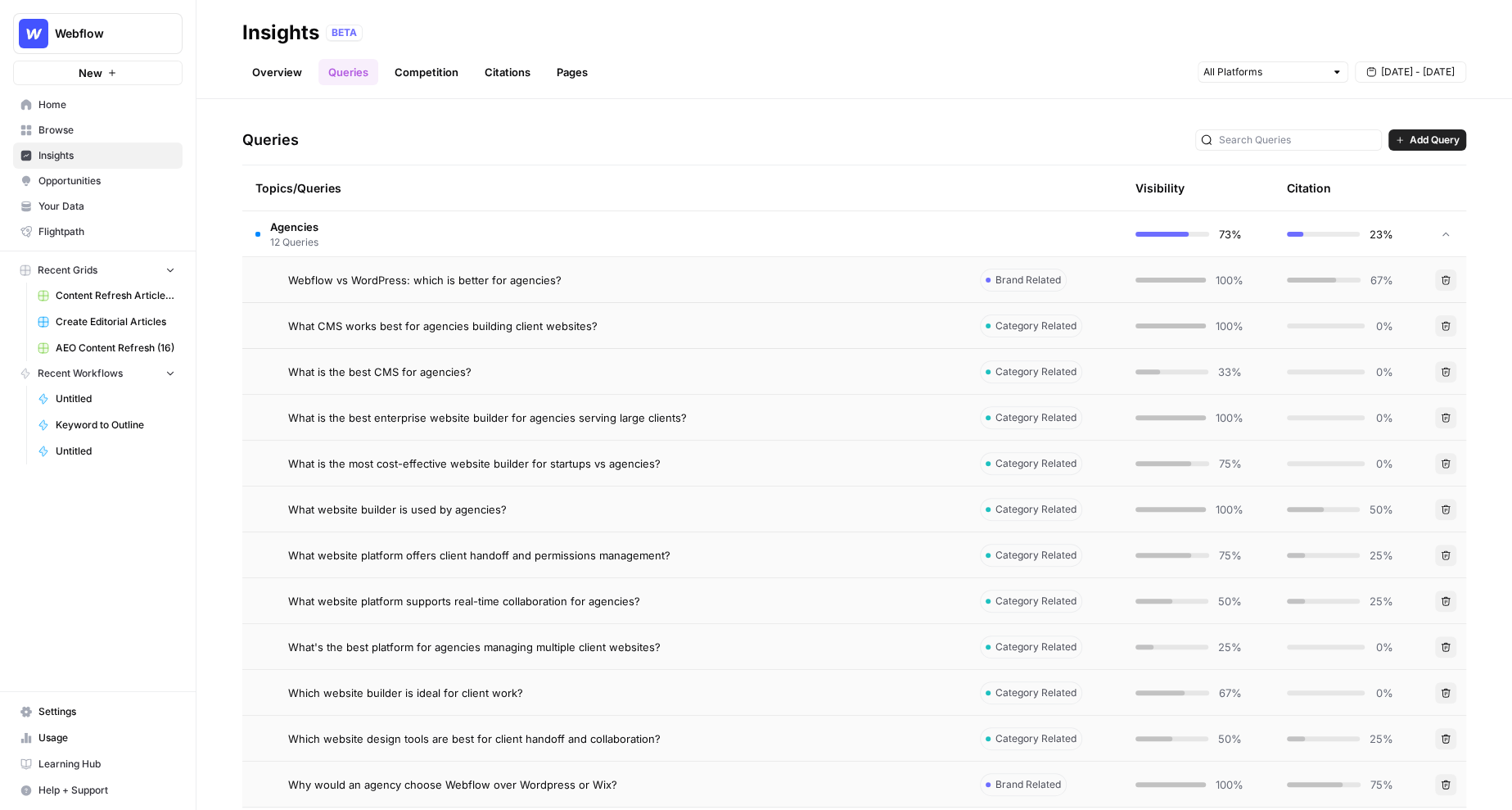
click at [501, 233] on td "Agencies 12 Queries" at bounding box center [605, 233] width 725 height 45
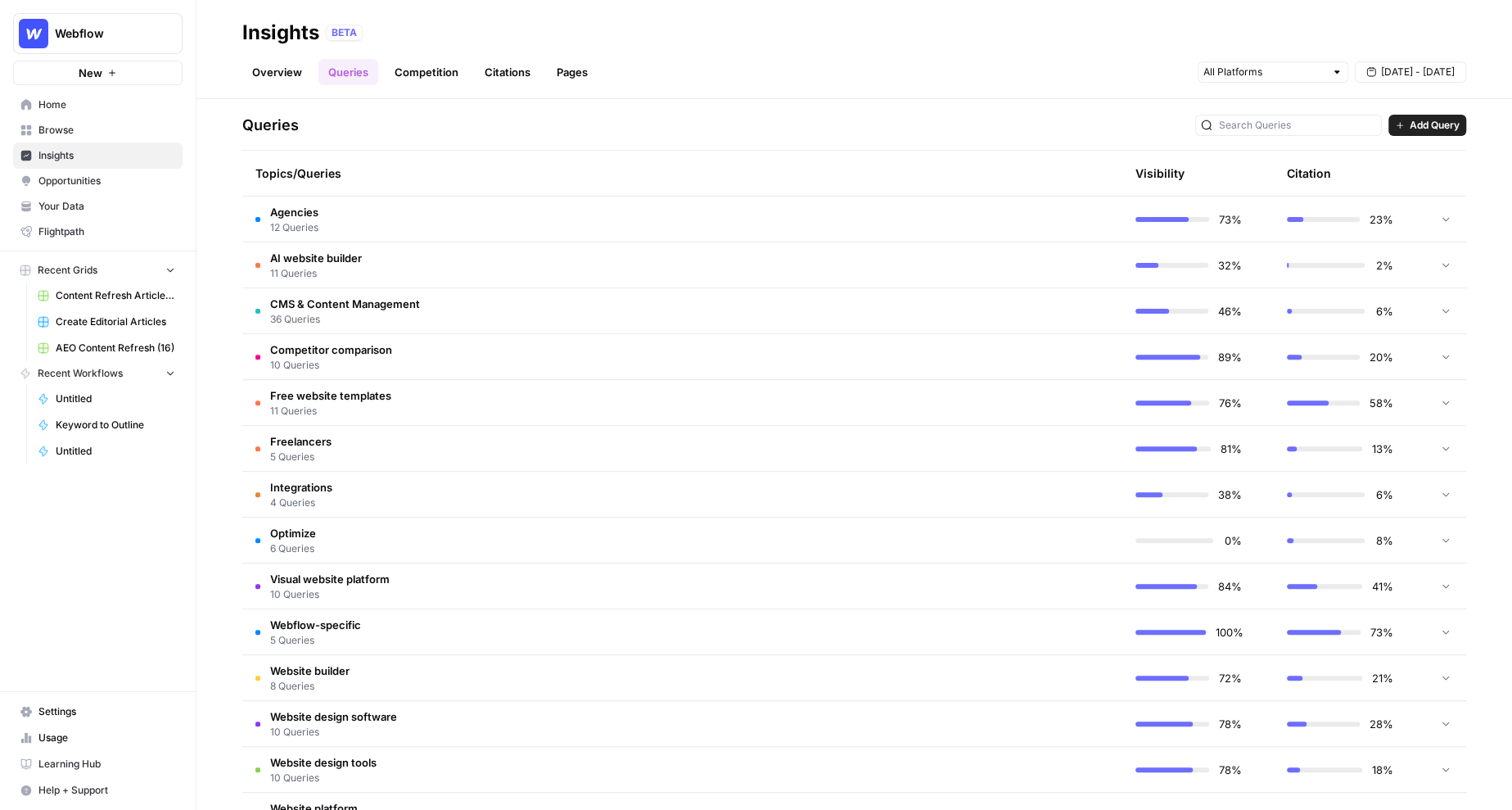
scroll to position [335, 0]
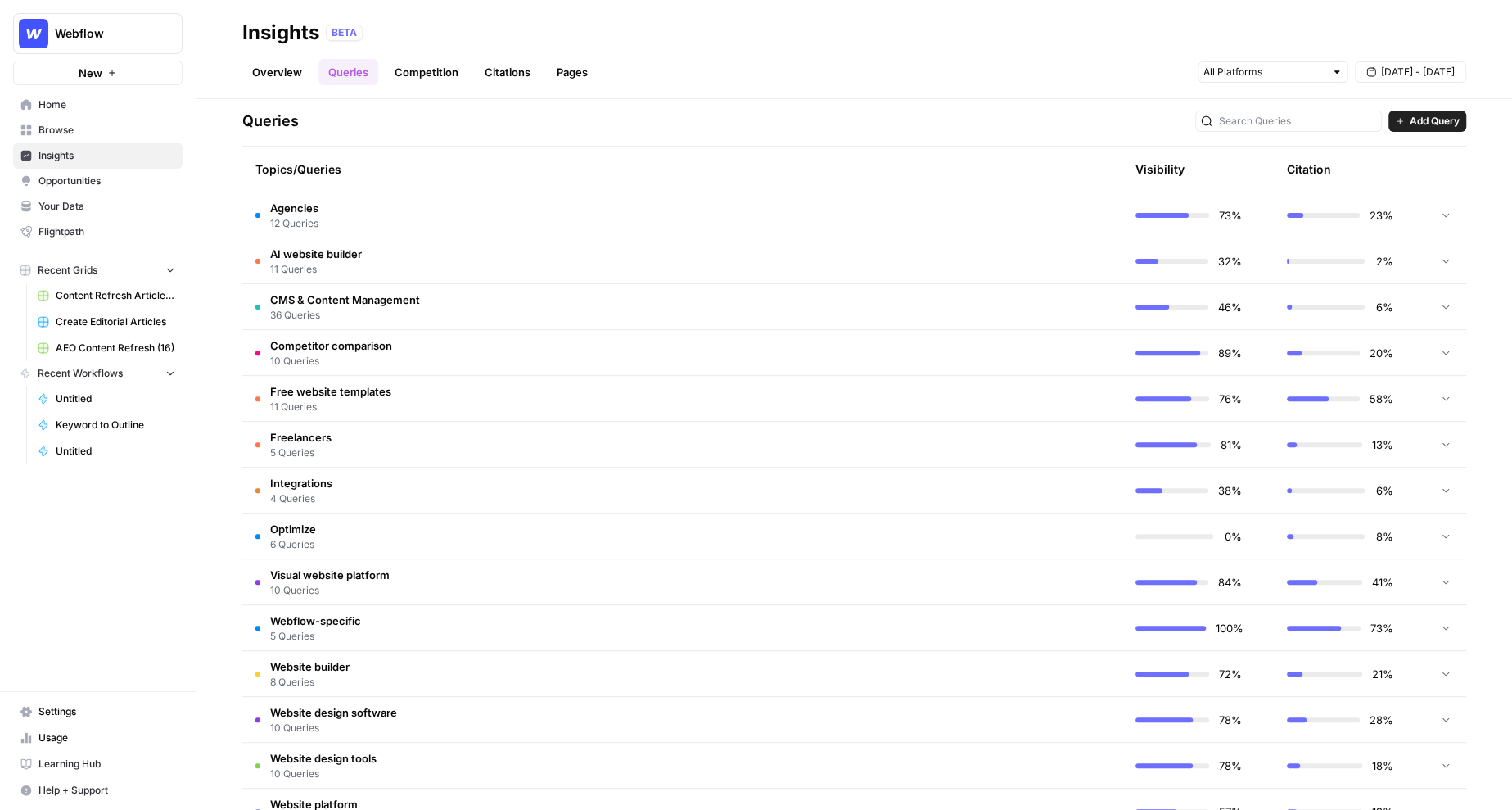
click at [615, 217] on td "Agencies 12 Queries" at bounding box center [605, 215] width 725 height 45
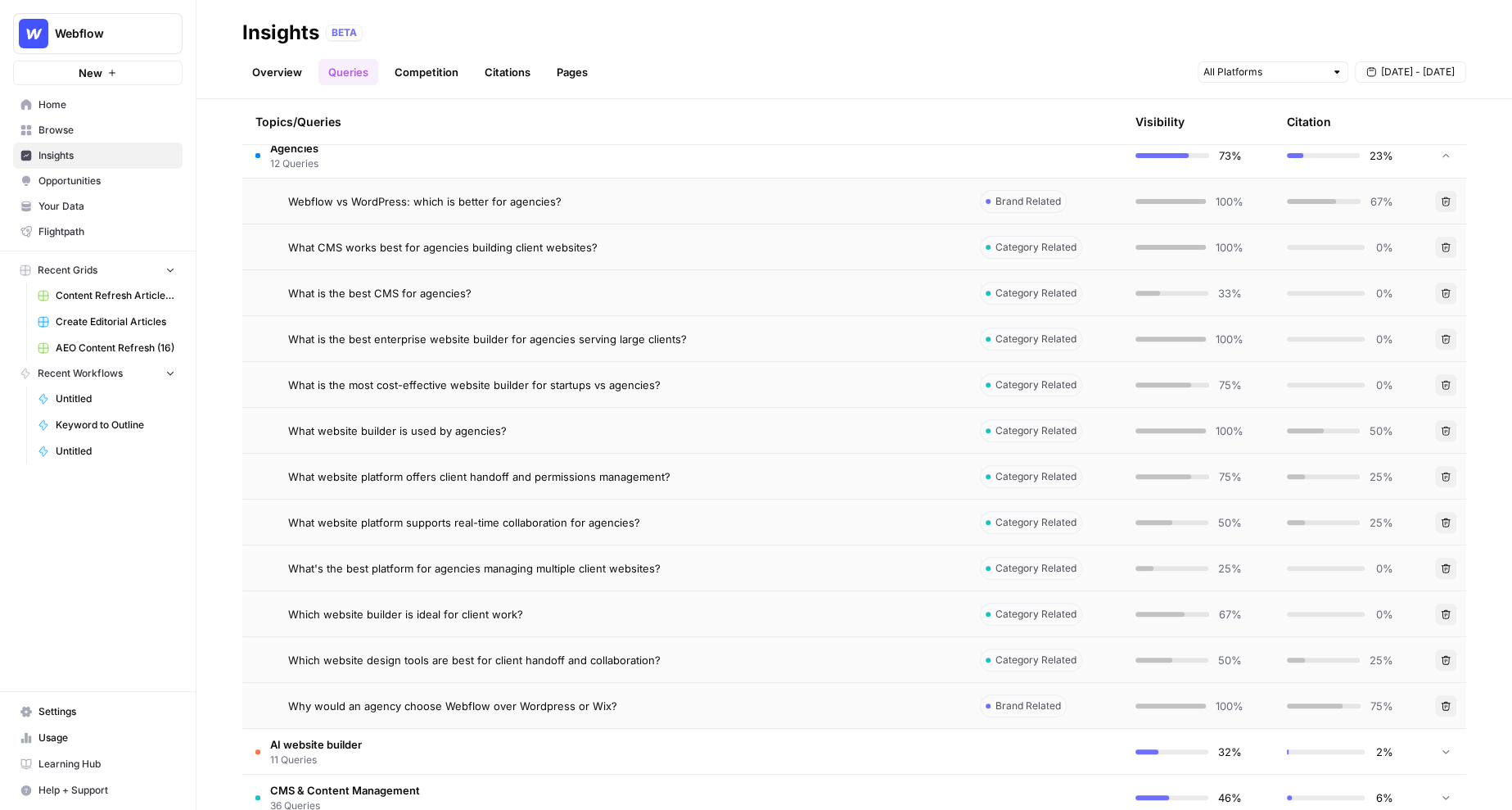
scroll to position [413, 0]
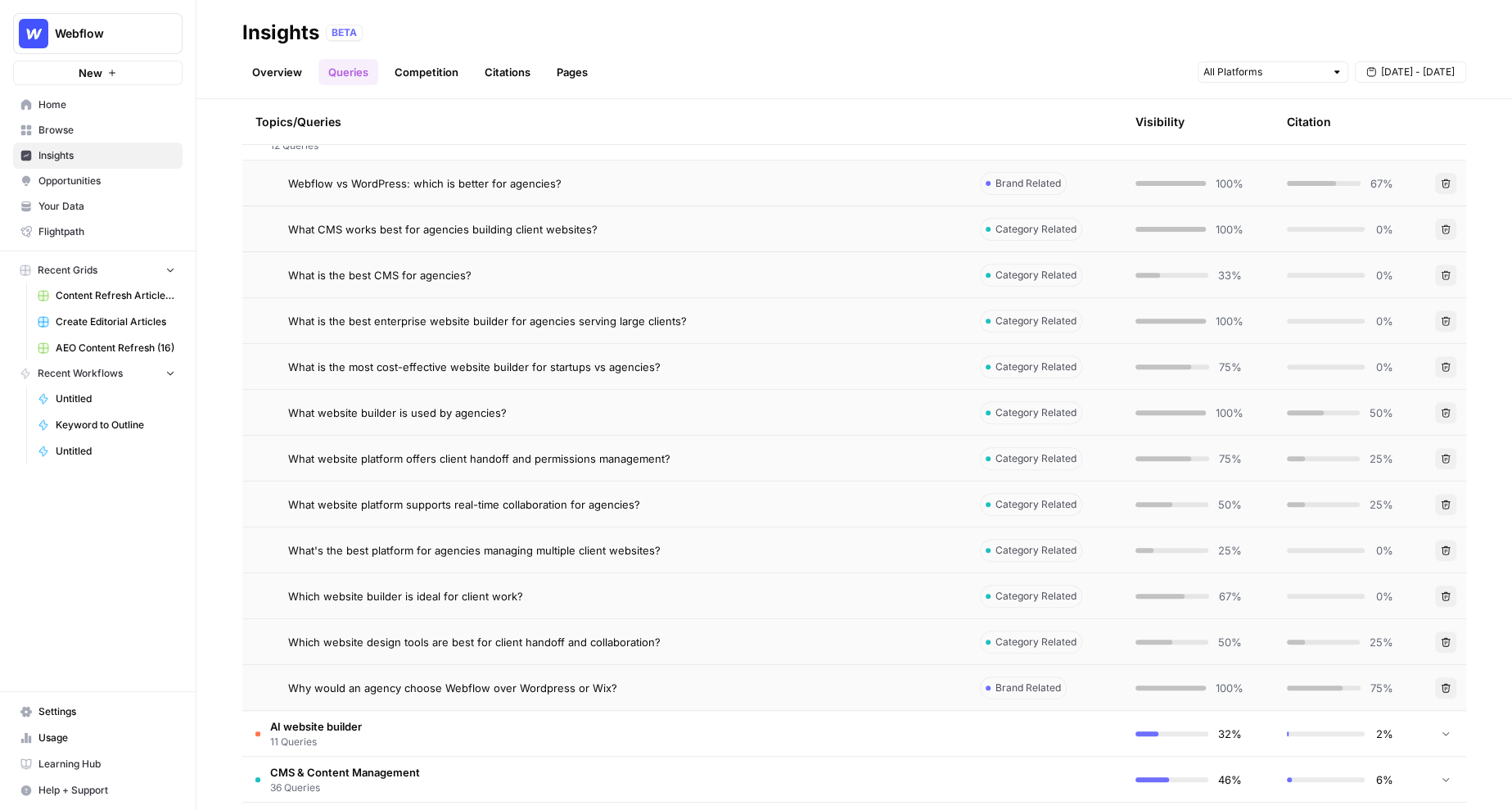
click at [618, 184] on div "Webflow vs WordPress: which is better for agencies?" at bounding box center [621, 183] width 665 height 17
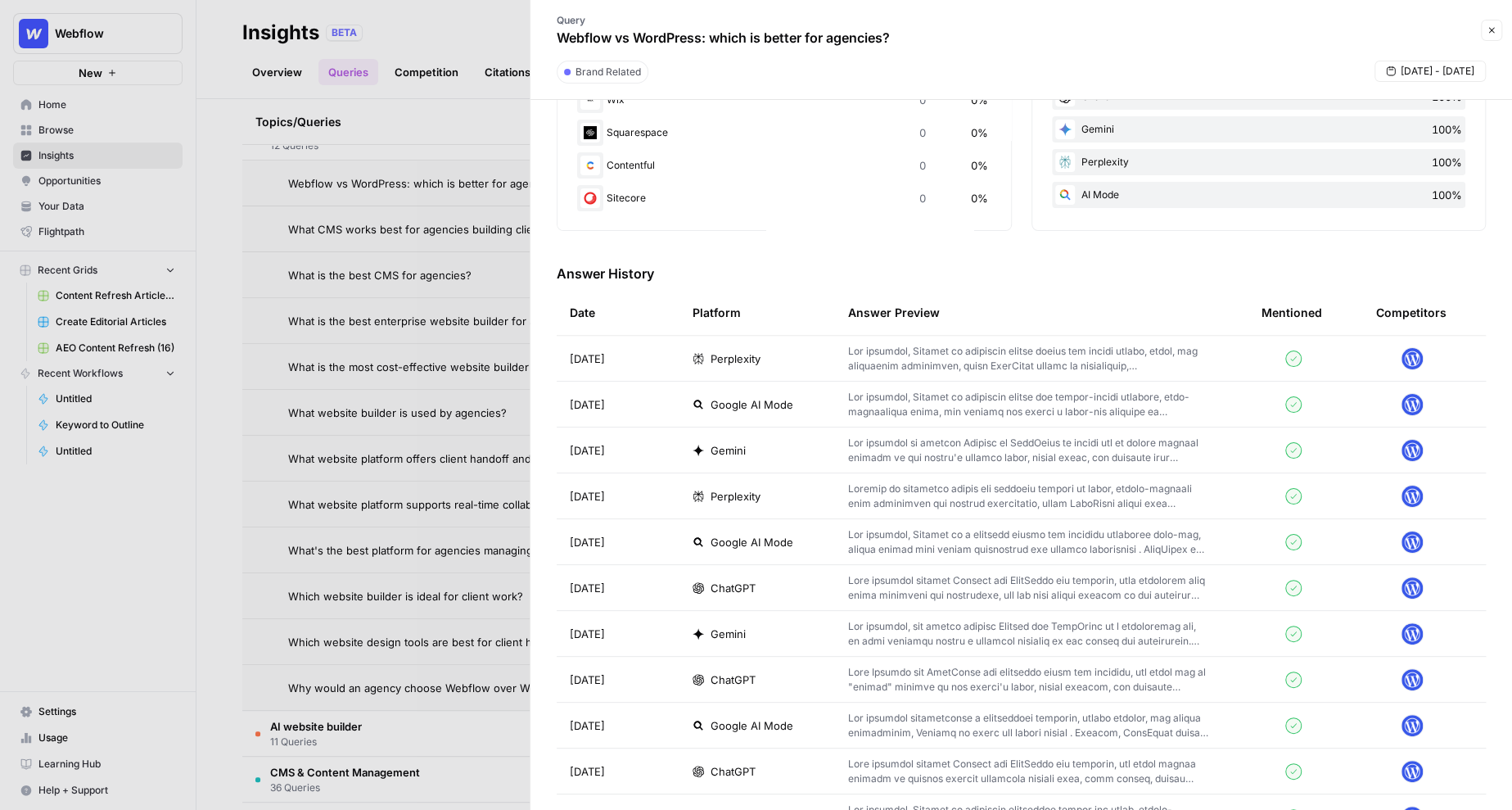
scroll to position [354, 0]
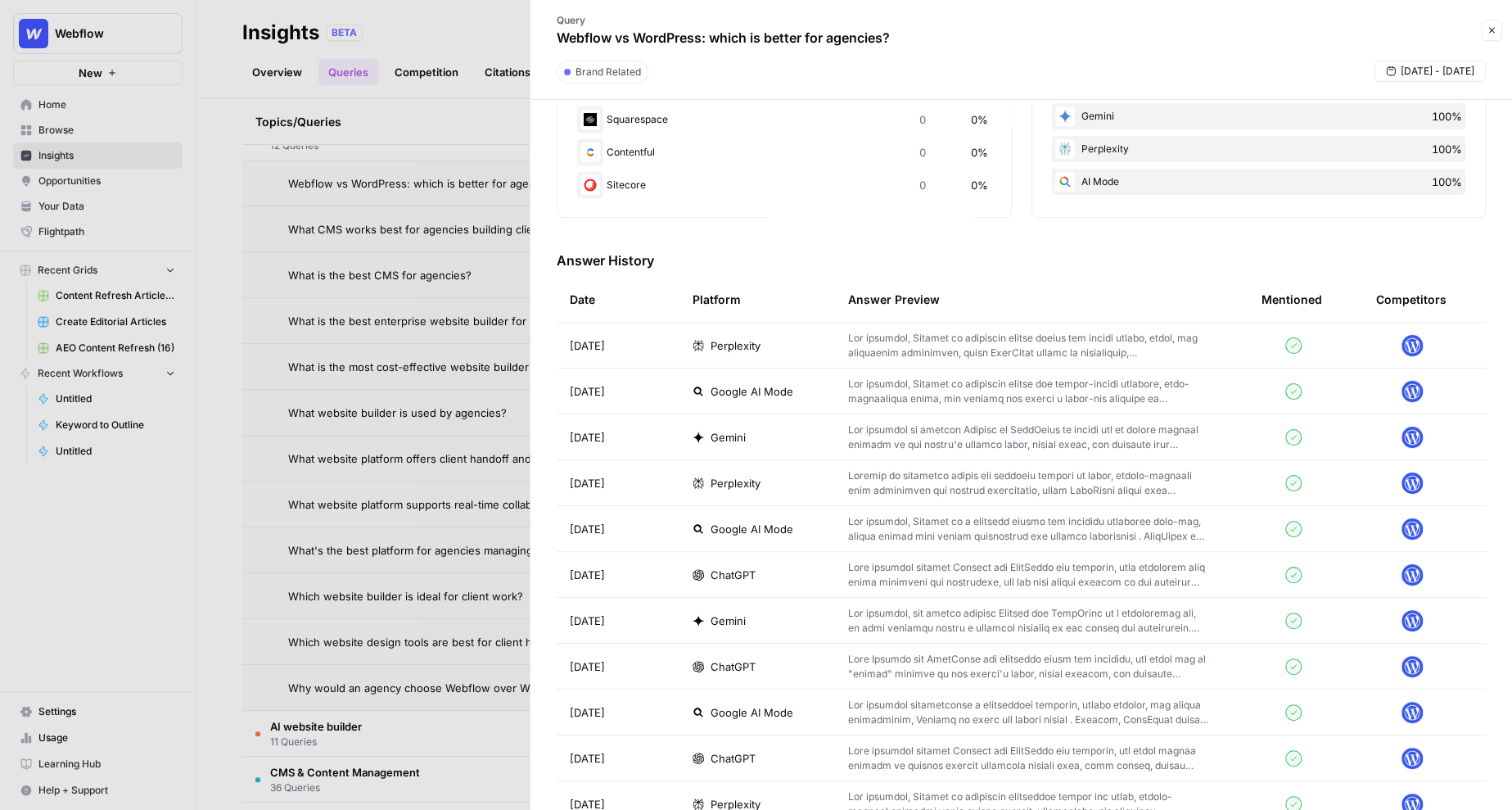
click at [795, 345] on div "Perplexity" at bounding box center [757, 345] width 130 height 17
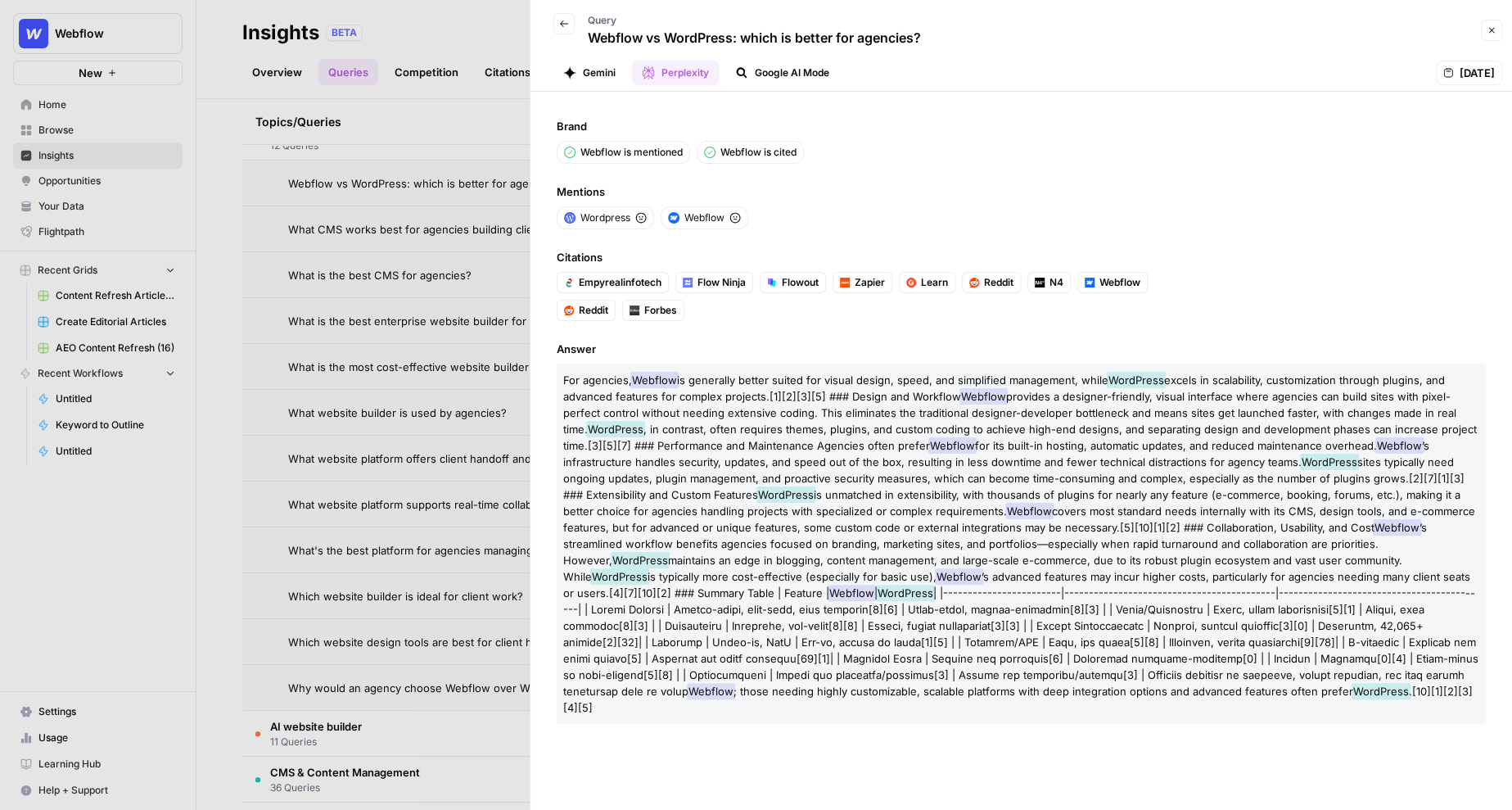
click at [388, 195] on div at bounding box center [756, 405] width 1512 height 810
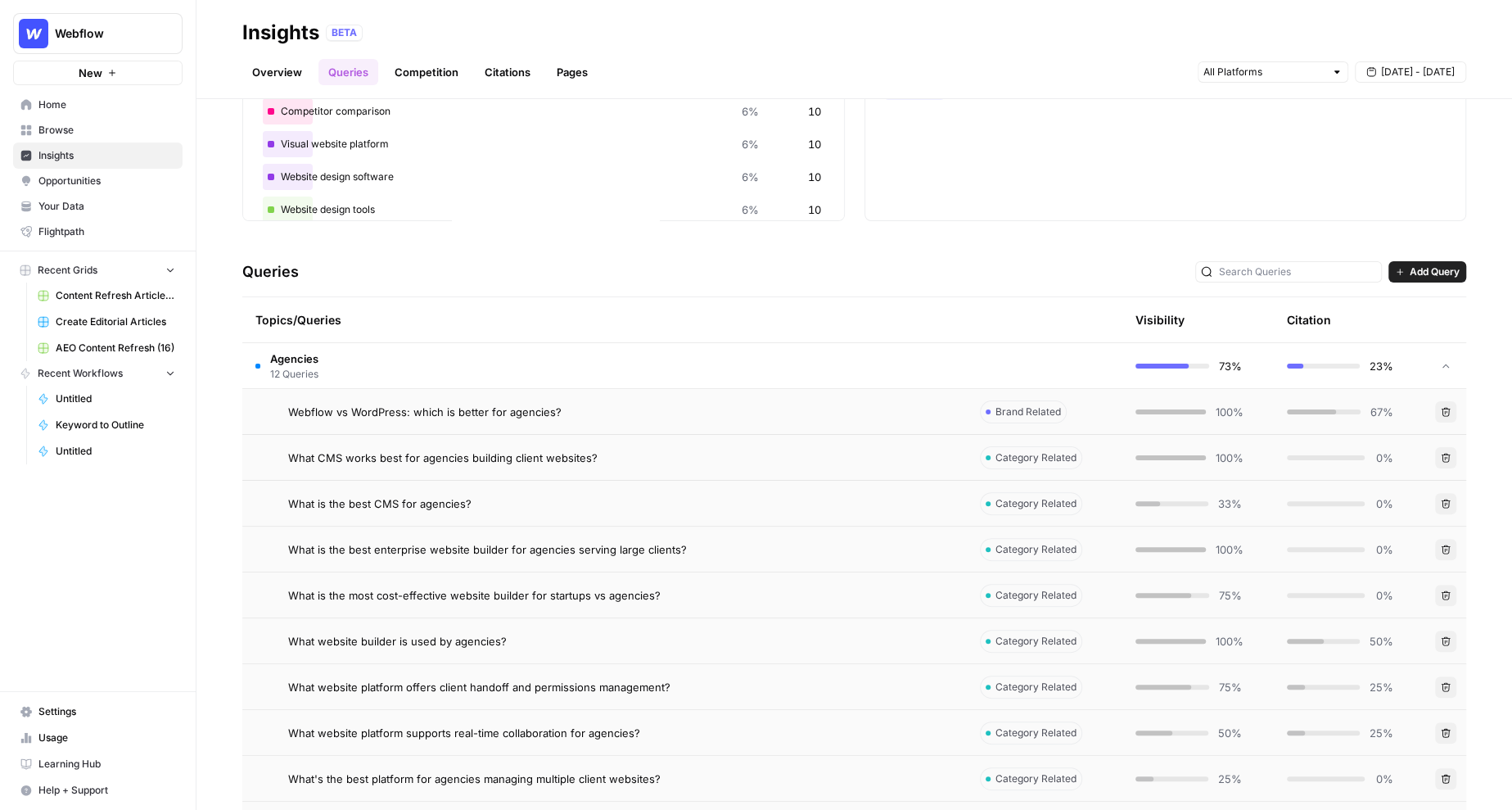
scroll to position [181, 0]
click at [437, 366] on td "Agencies 12 Queries" at bounding box center [605, 367] width 725 height 45
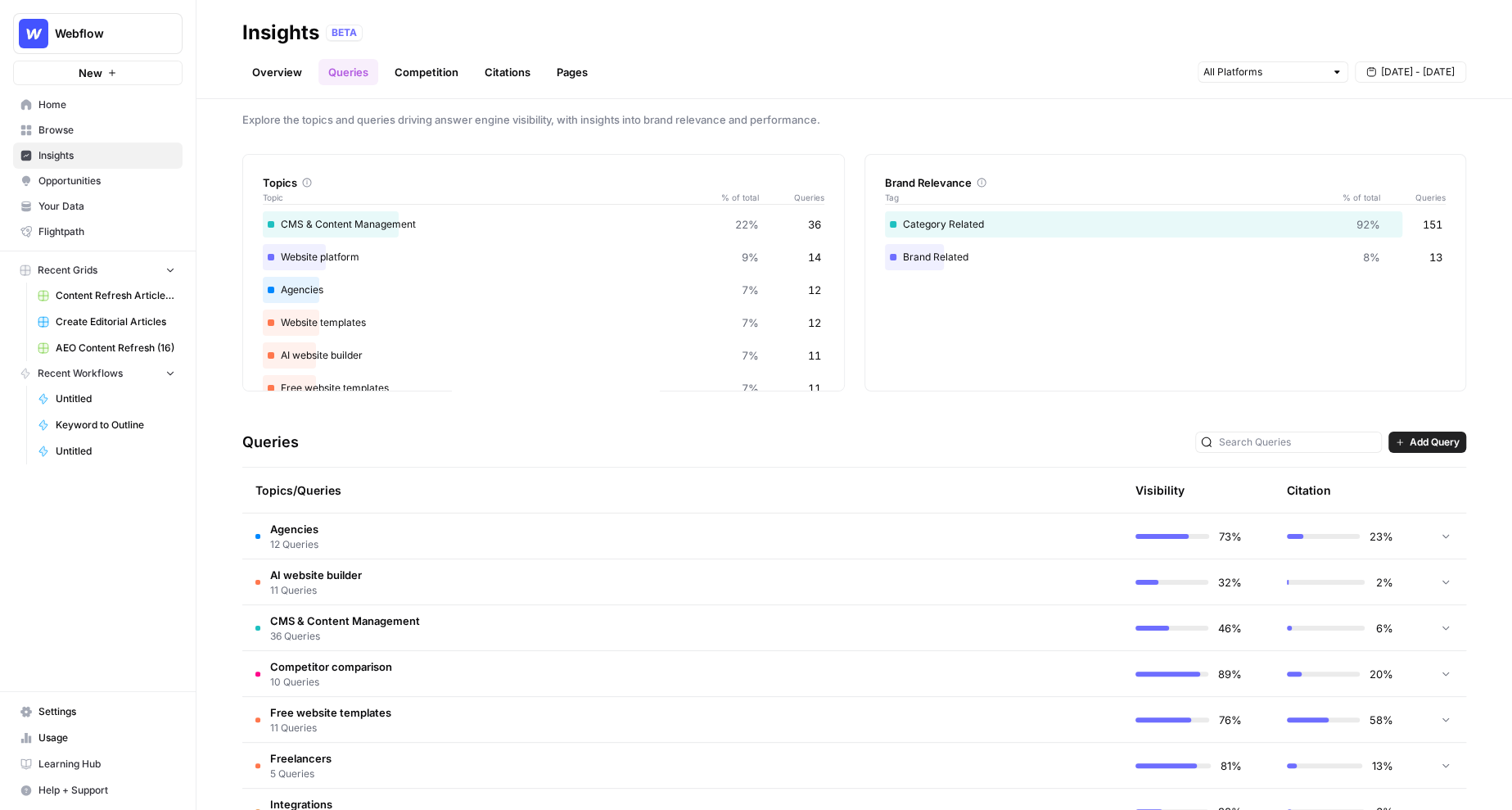
scroll to position [0, 0]
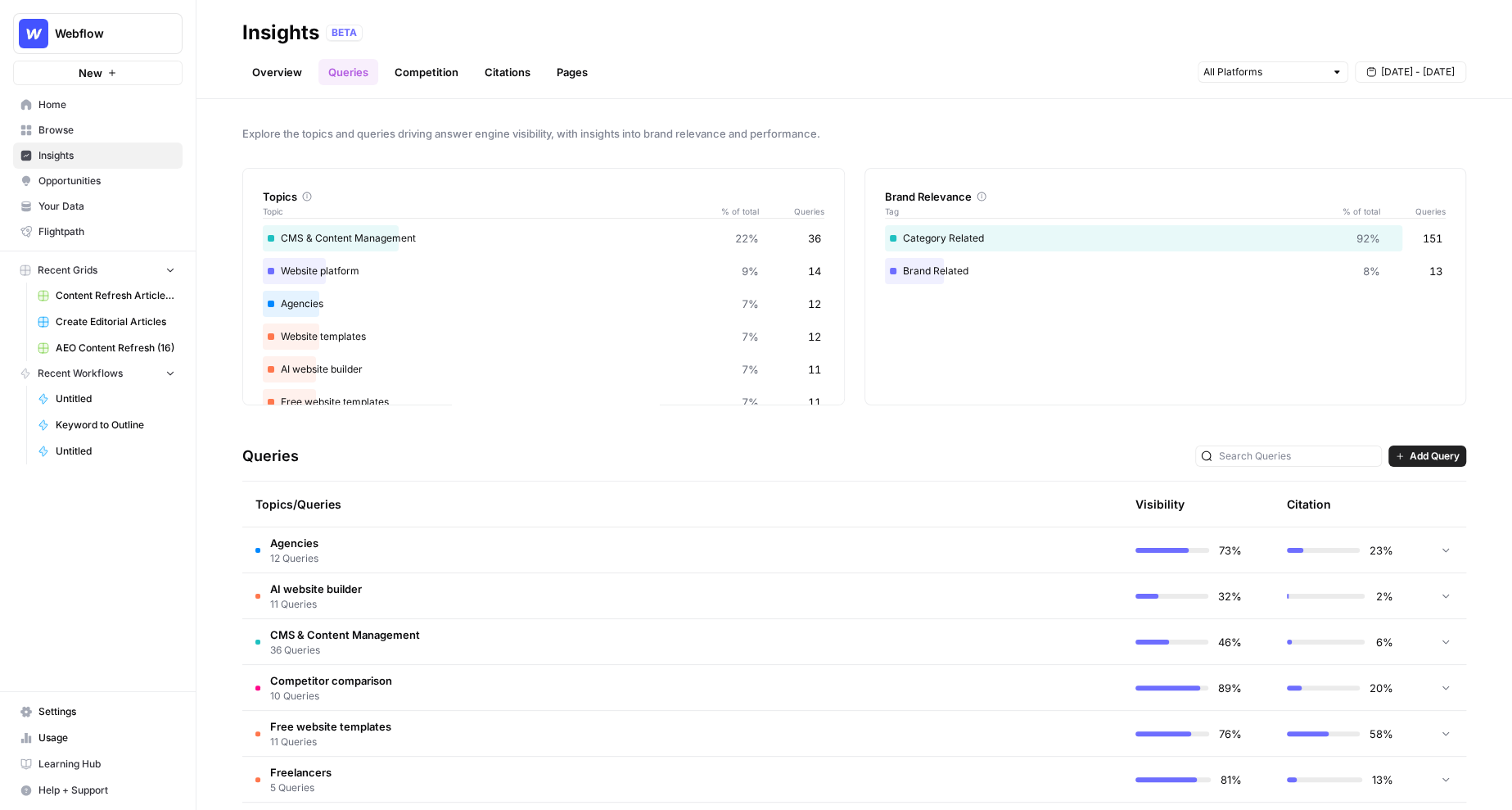
click at [501, 74] on link "Citations" at bounding box center [508, 72] width 66 height 26
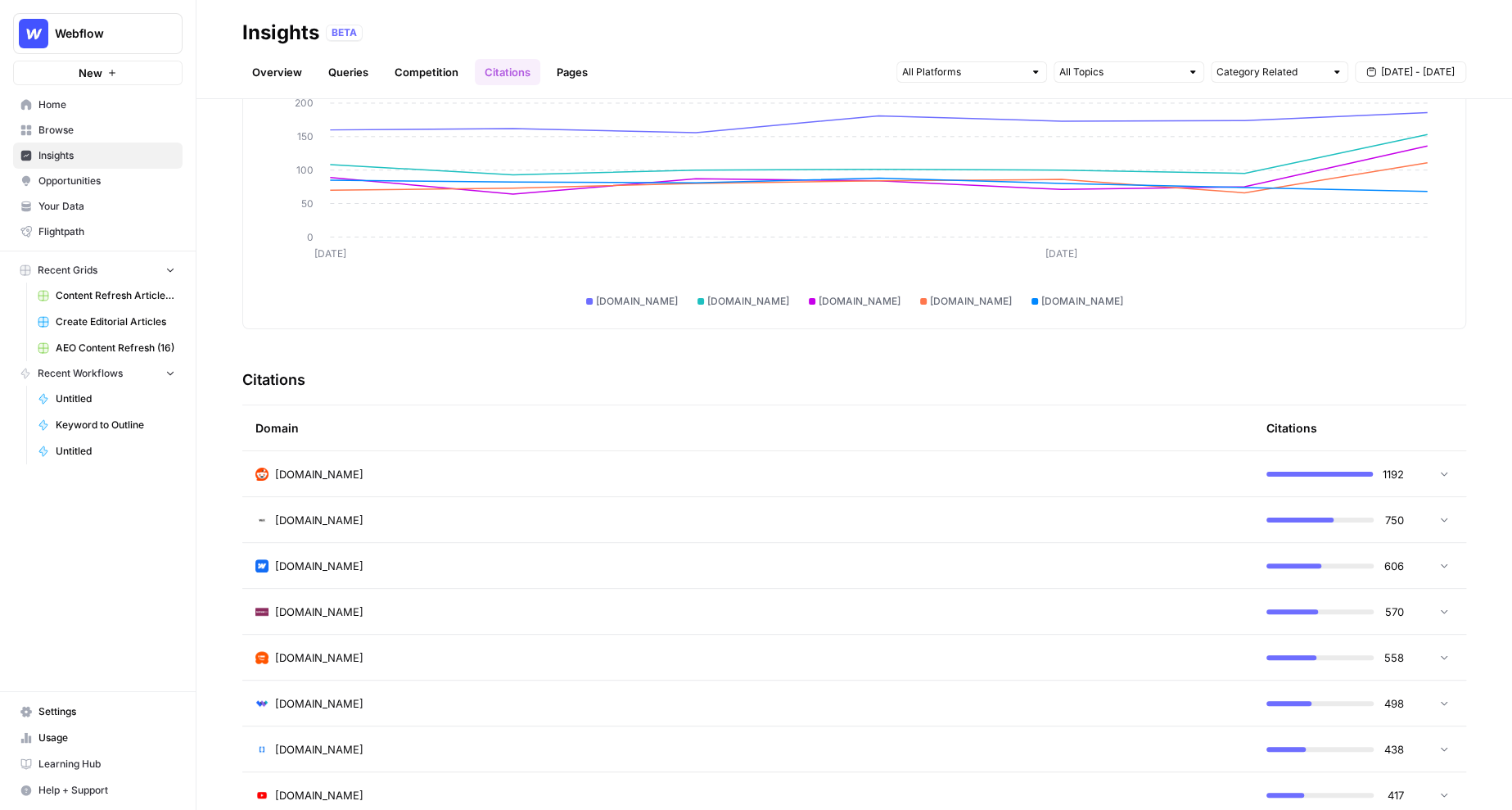
scroll to position [149, 0]
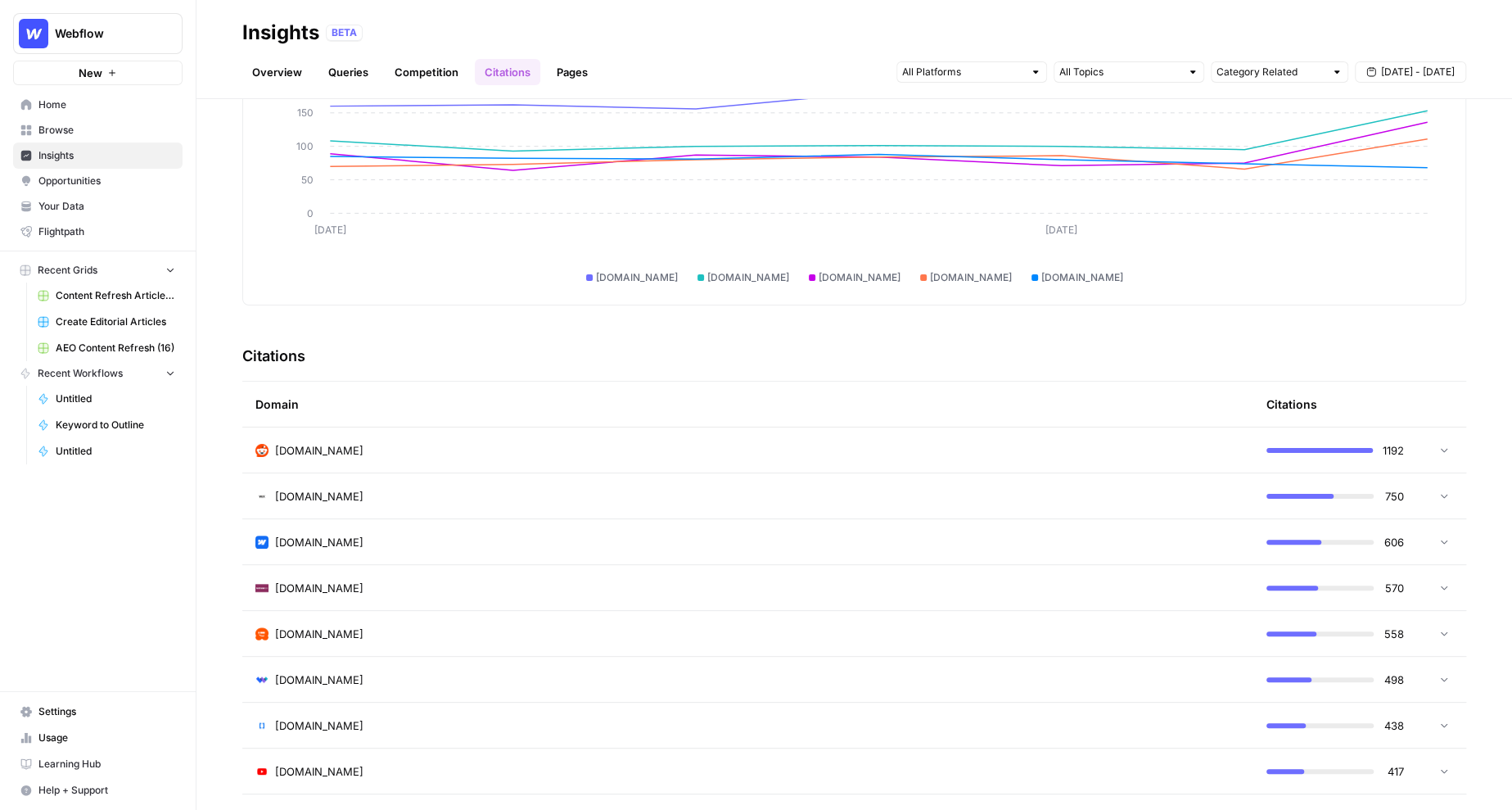
click at [735, 458] on td "reddit.com" at bounding box center [749, 450] width 1012 height 45
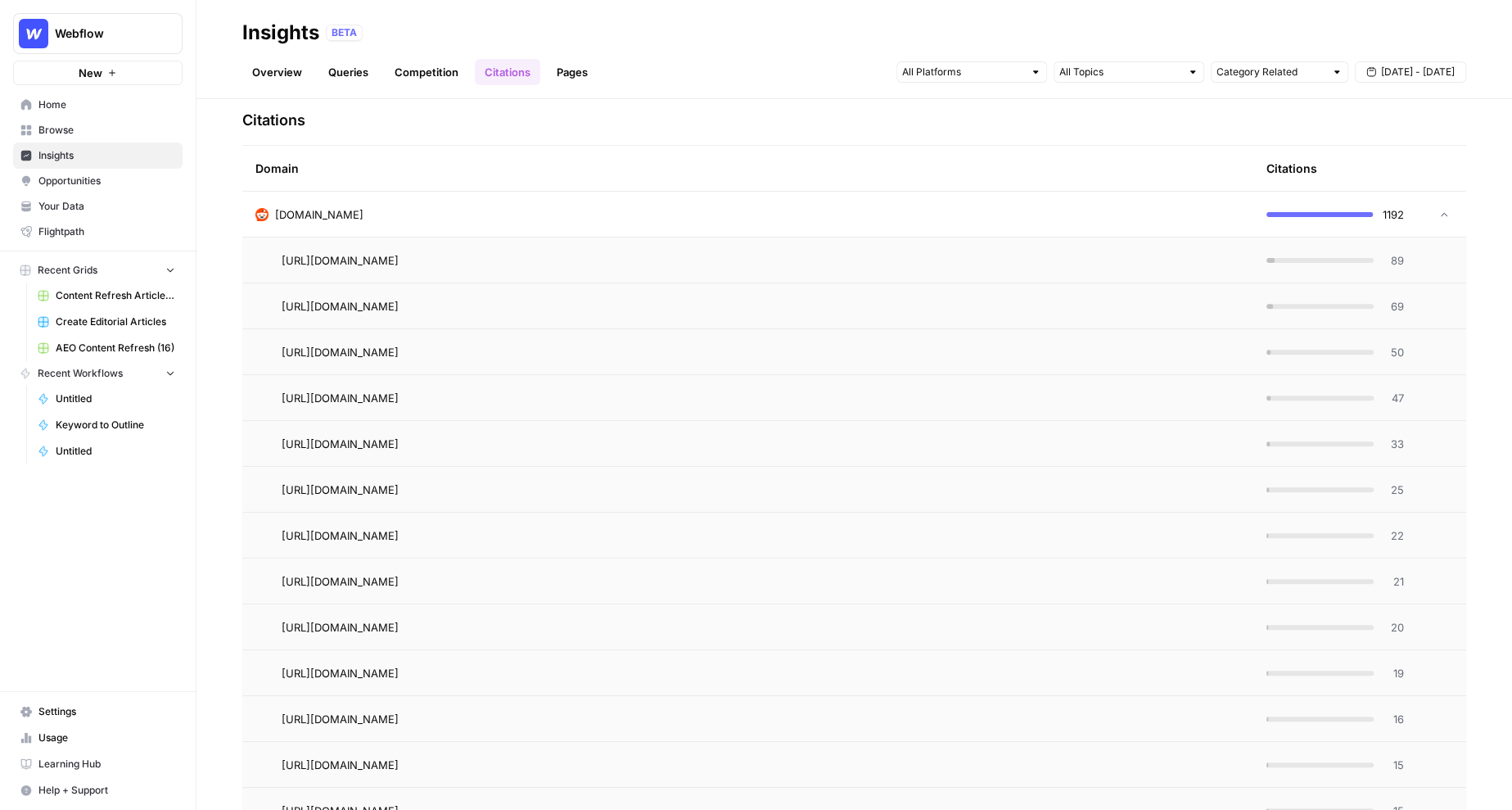
scroll to position [391, 0]
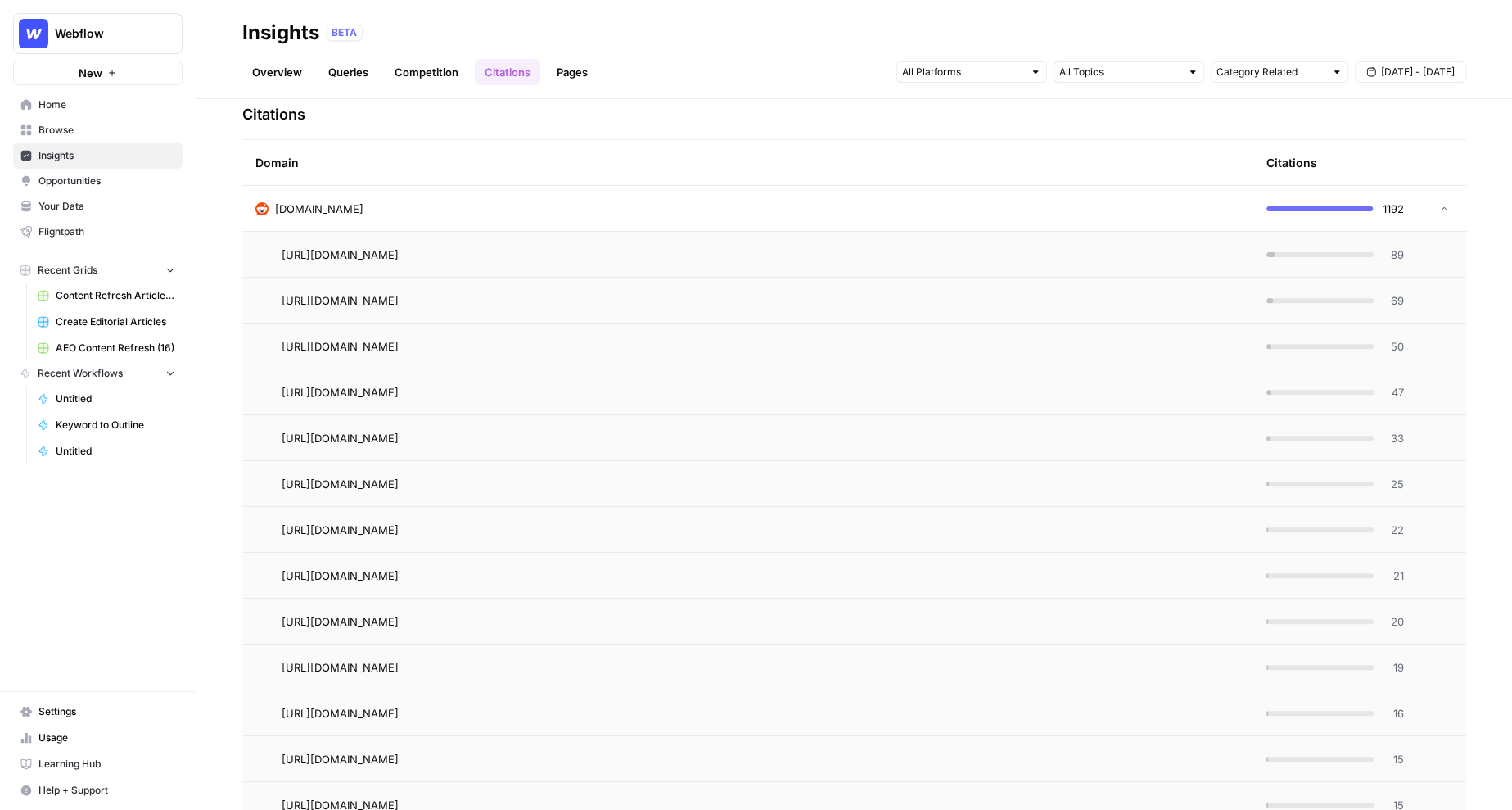
click at [1271, 252] on div at bounding box center [1270, 255] width 8 height 5
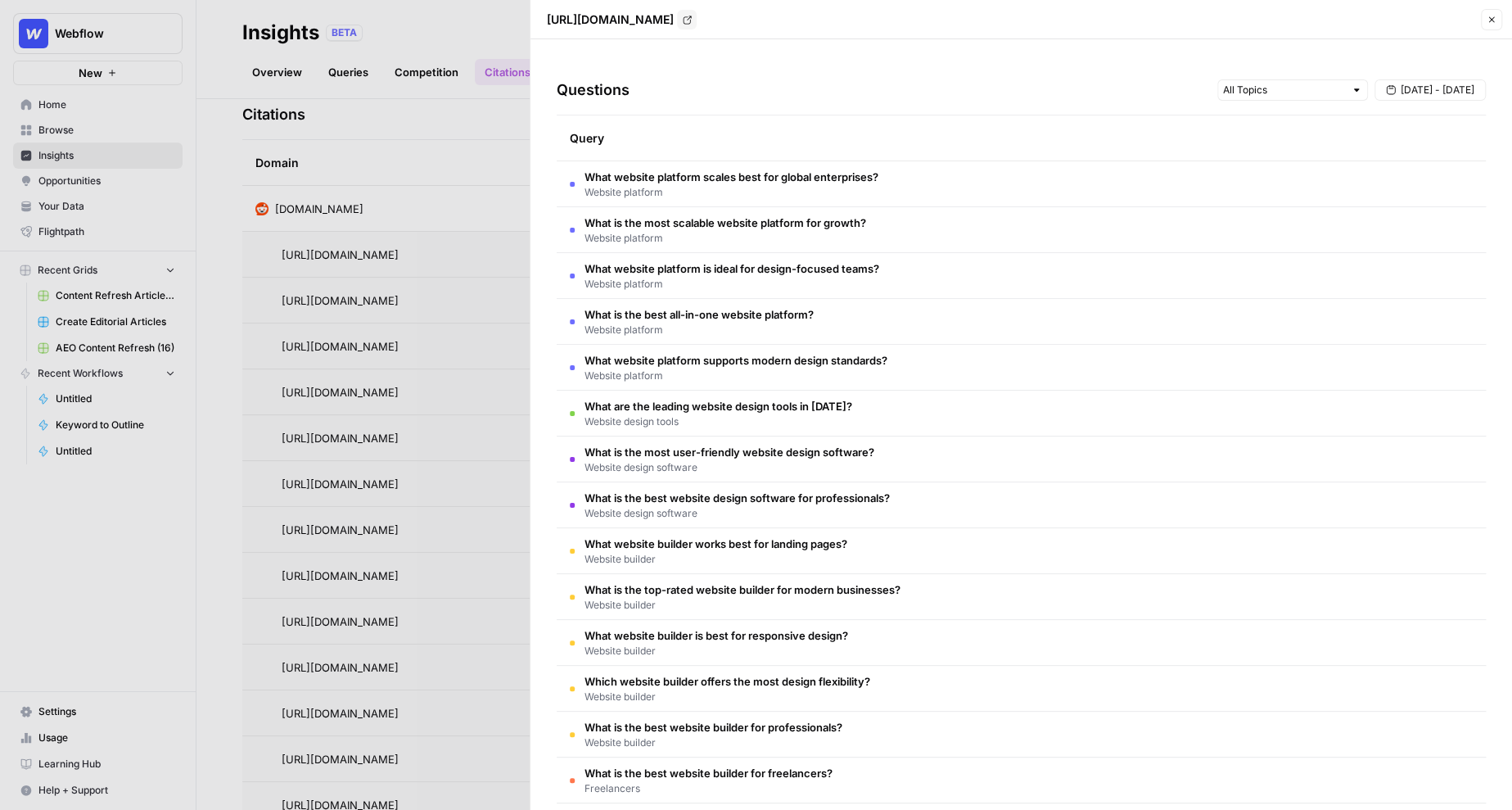
click at [457, 230] on div at bounding box center [756, 405] width 1512 height 810
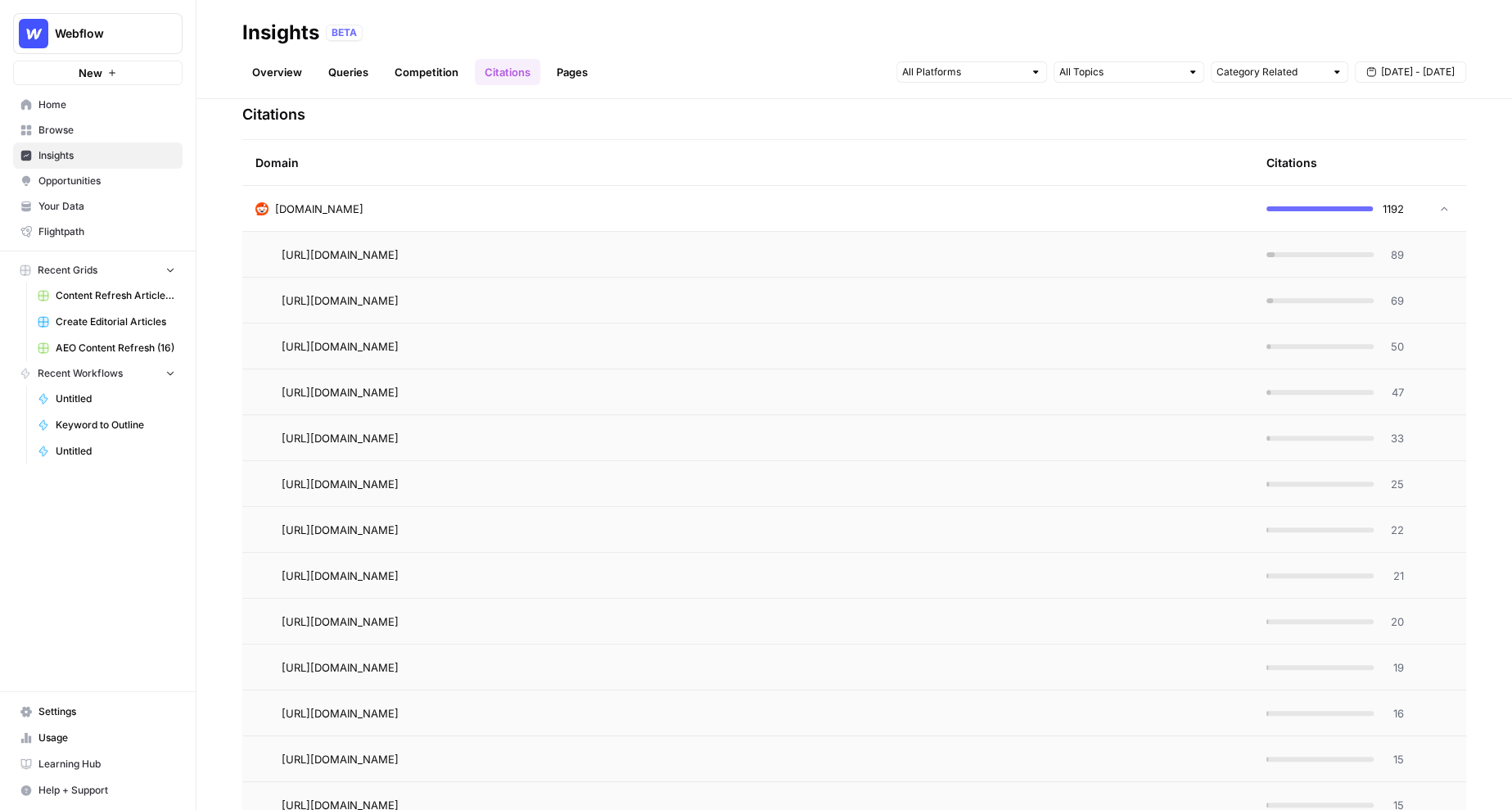
click at [891, 204] on div "reddit.com" at bounding box center [748, 209] width 985 height 17
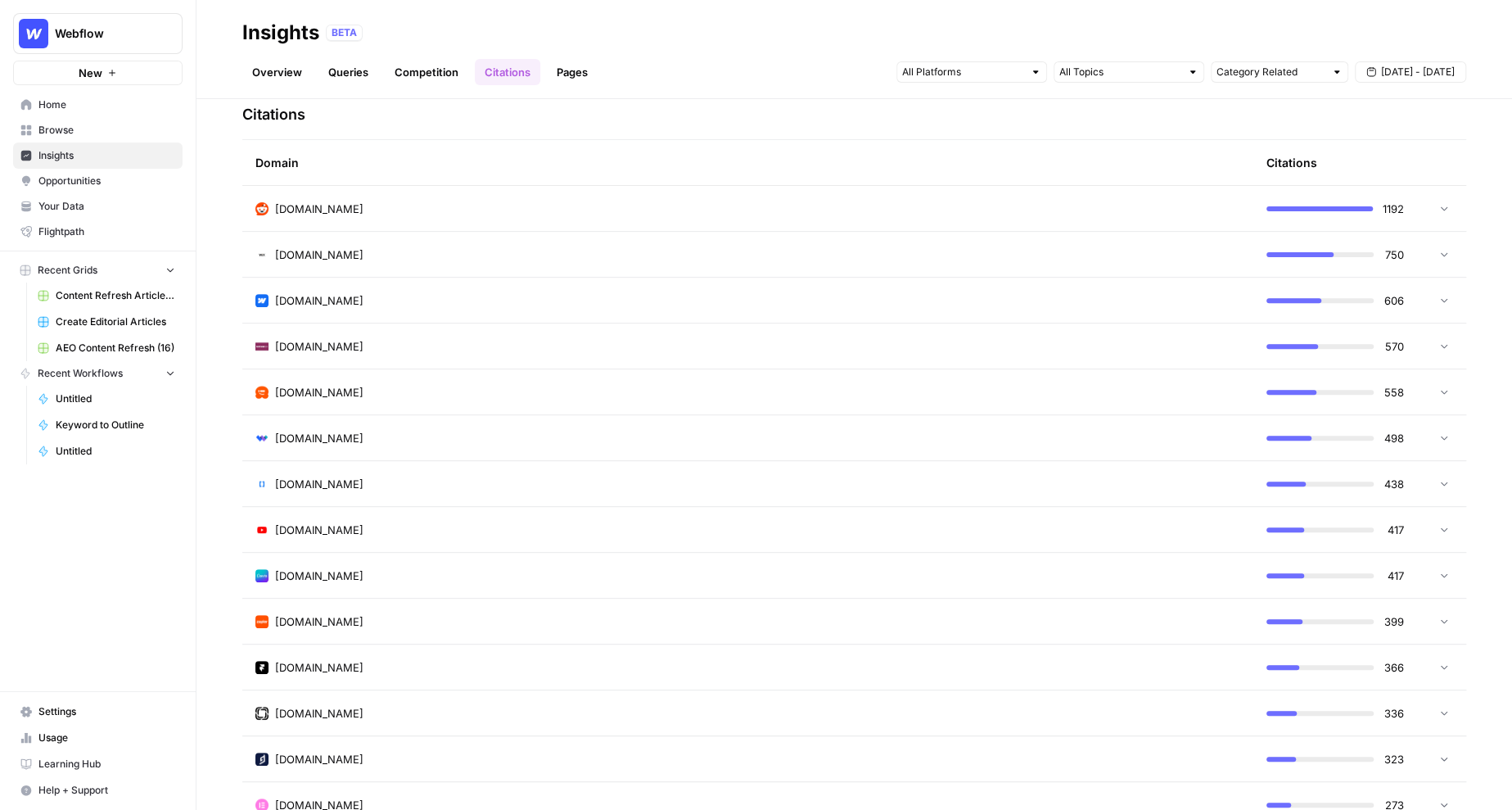
click at [103, 181] on span "Opportunities" at bounding box center [107, 181] width 137 height 15
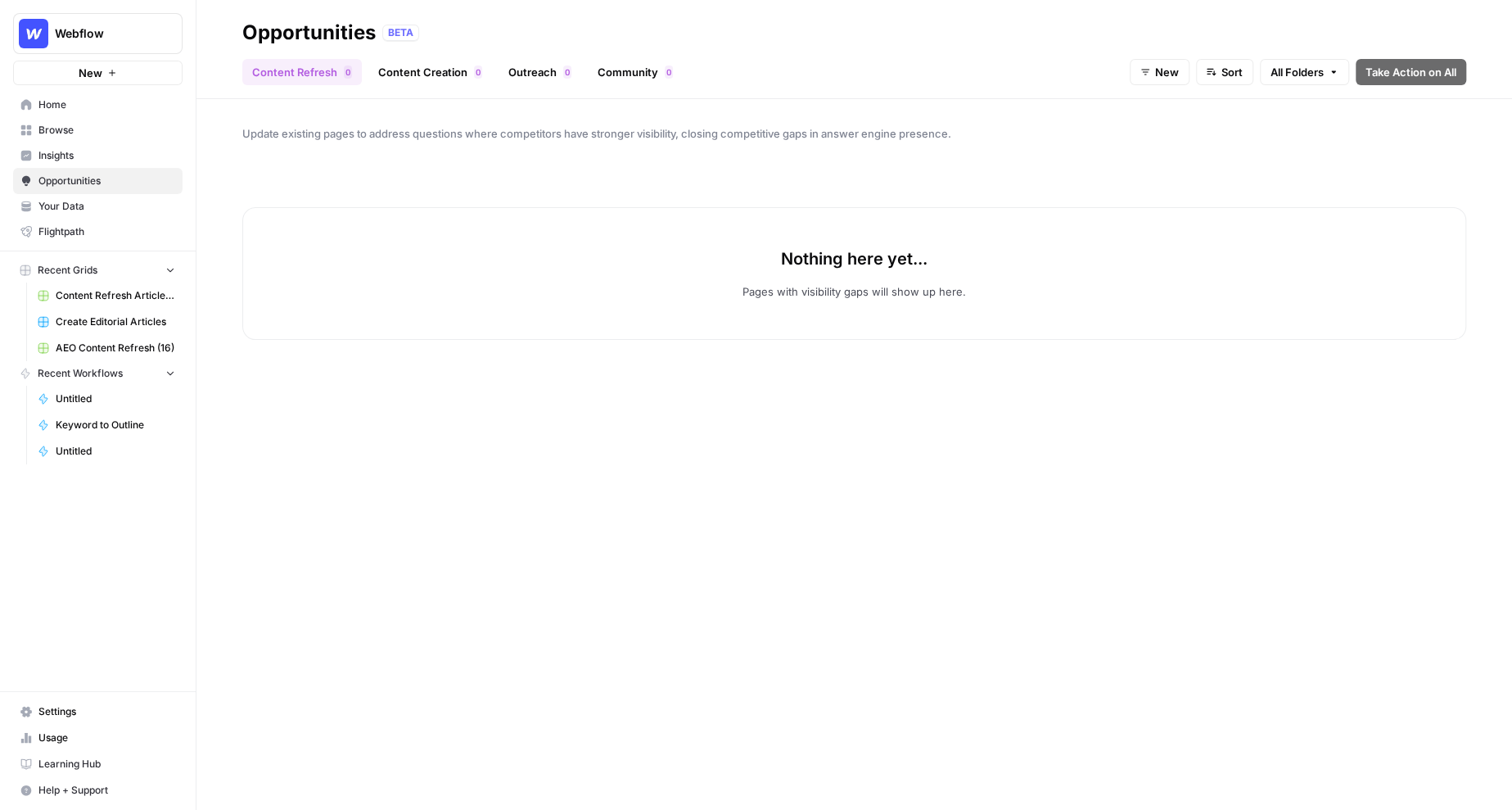
click at [1158, 74] on span "New" at bounding box center [1167, 72] width 24 height 17
click at [1175, 109] on span "All Opportunities" at bounding box center [1184, 110] width 83 height 17
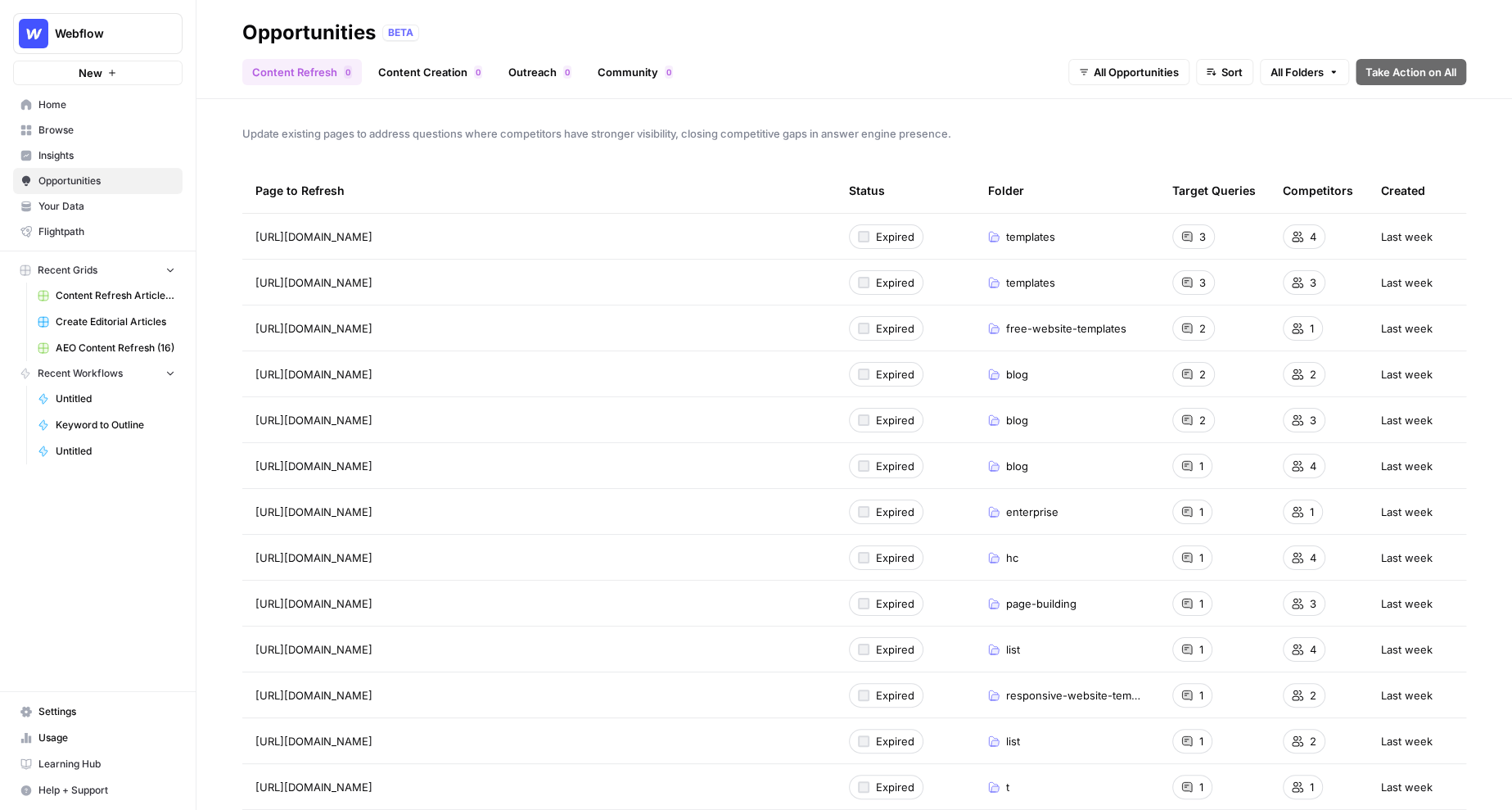
click at [411, 75] on link "Content Creation 0" at bounding box center [429, 72] width 124 height 26
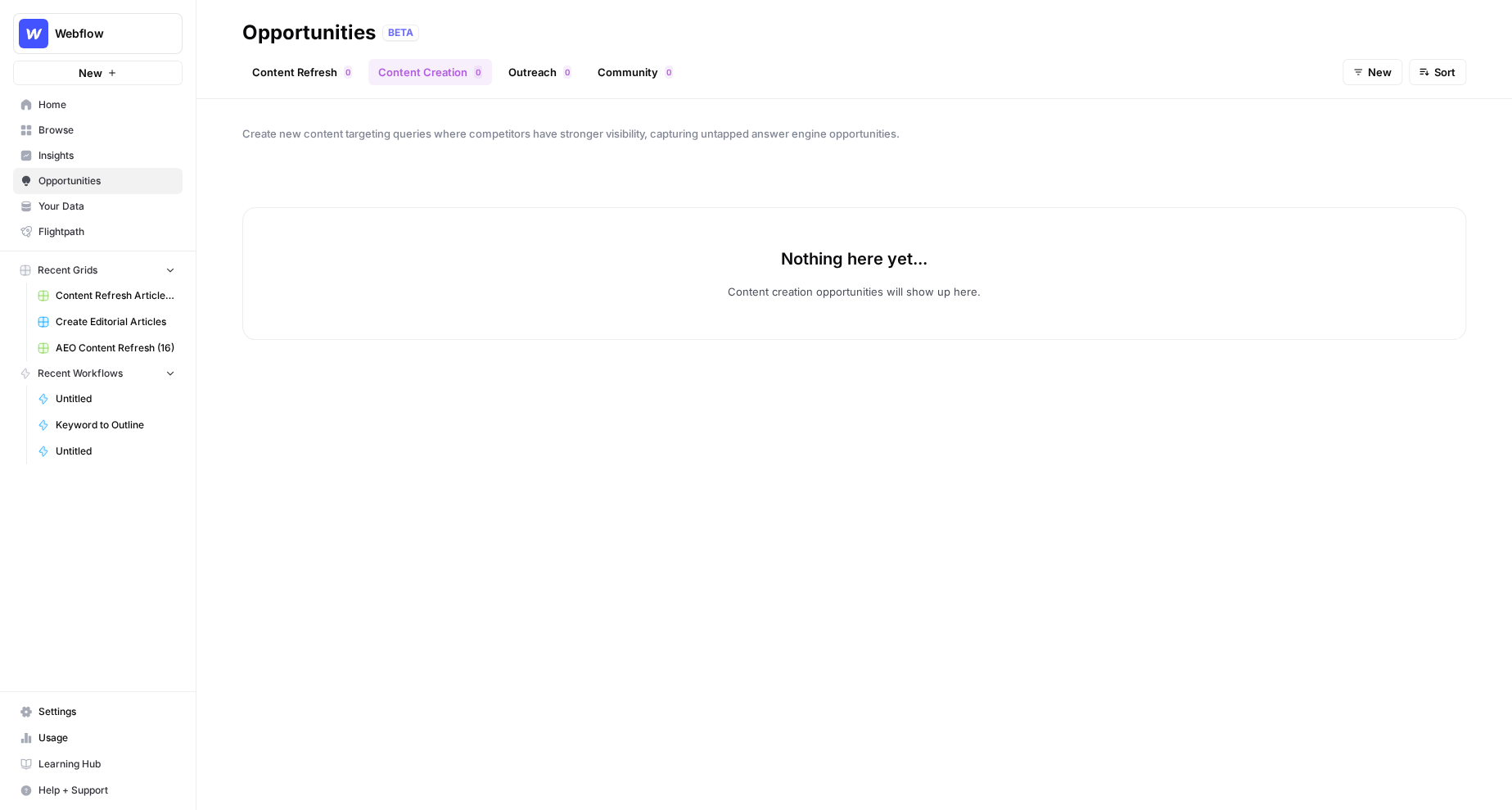
click at [1359, 69] on icon "button" at bounding box center [1358, 72] width 8 height 6
click at [1376, 105] on span "All Opportunities" at bounding box center [1399, 110] width 83 height 17
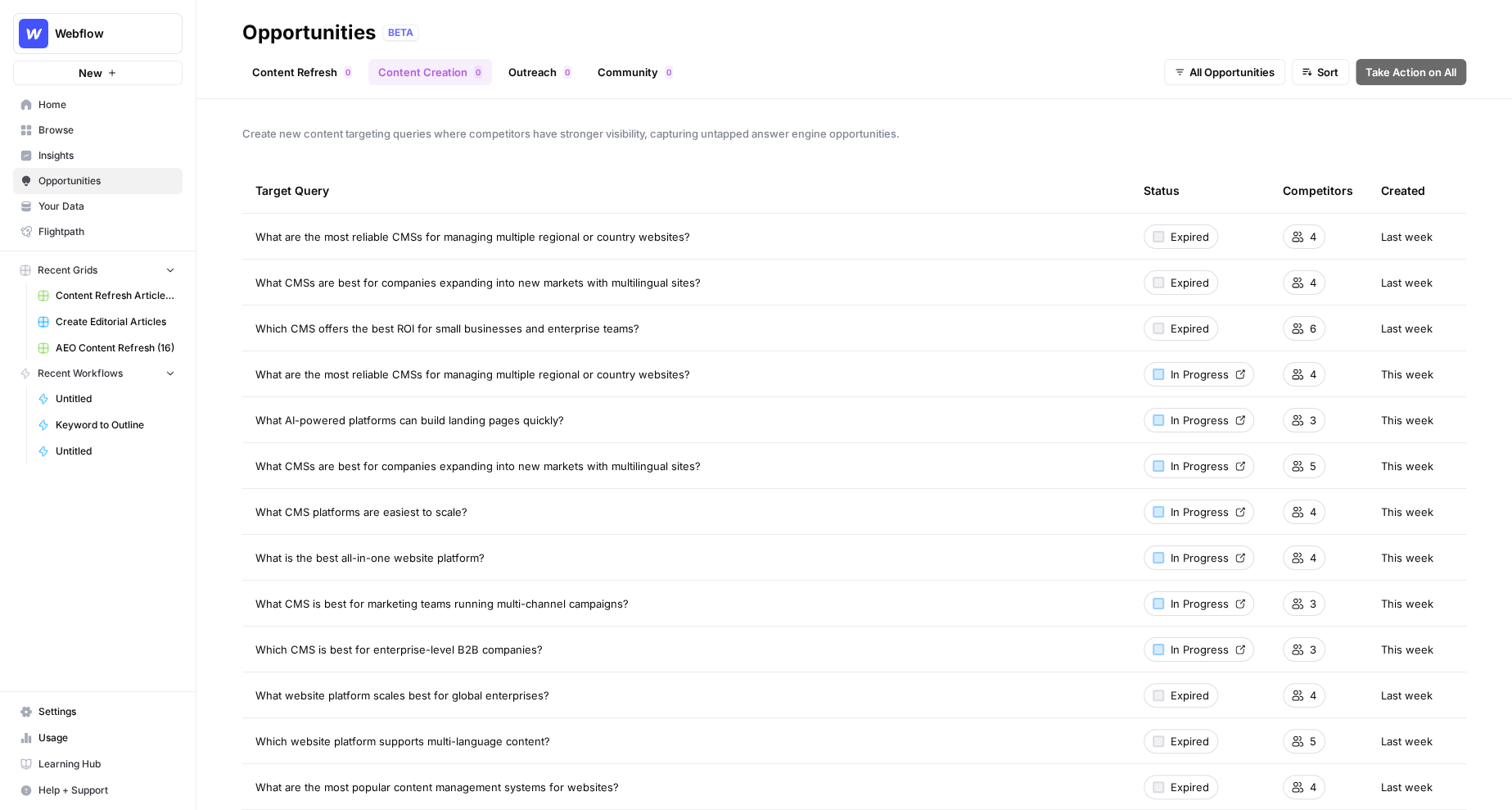
click at [536, 75] on link "Outreach 0" at bounding box center [540, 72] width 82 height 26
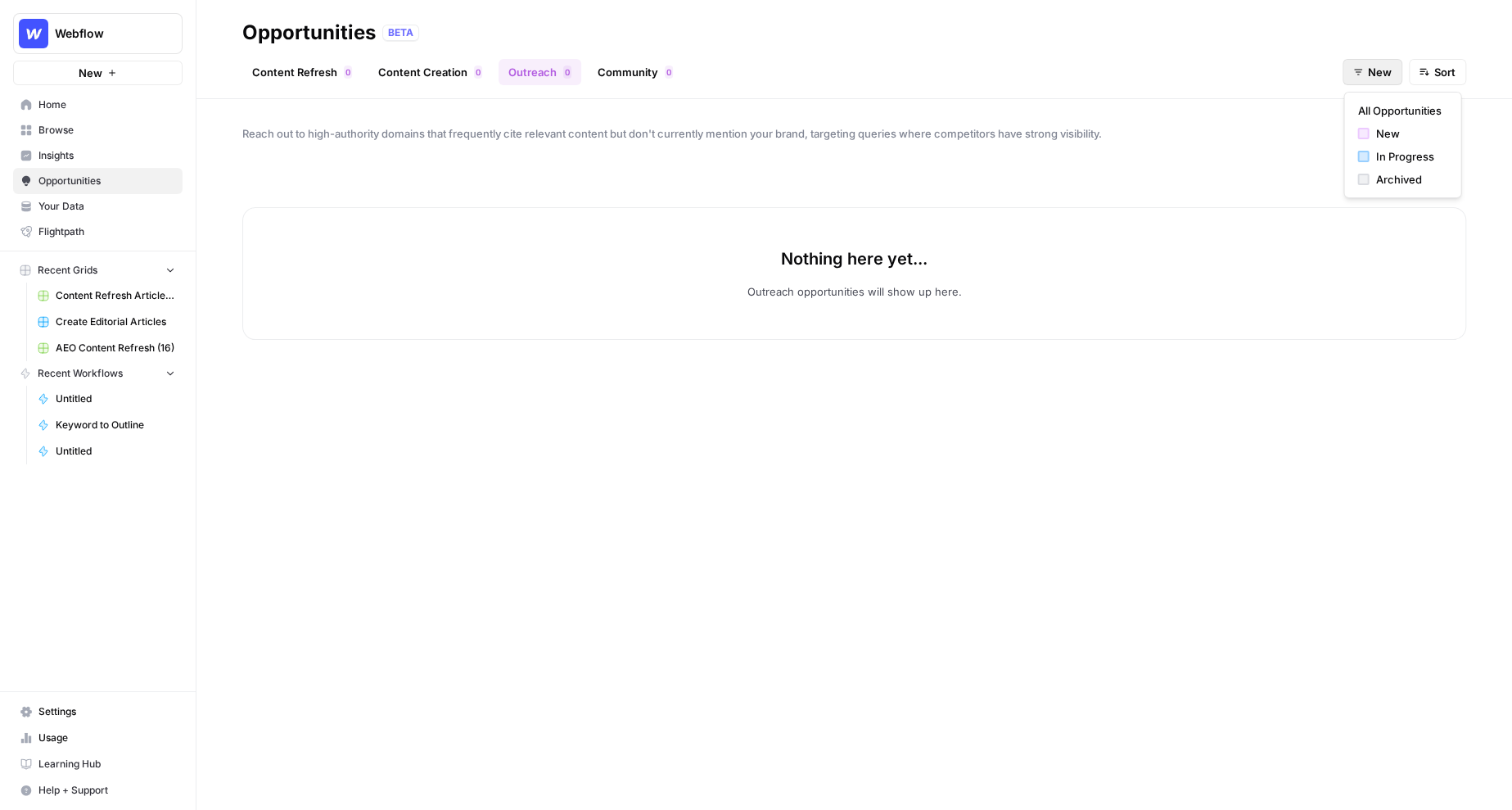
click at [1359, 69] on icon "button" at bounding box center [1358, 72] width 10 height 10
click at [1369, 113] on span "All Opportunities" at bounding box center [1399, 110] width 83 height 17
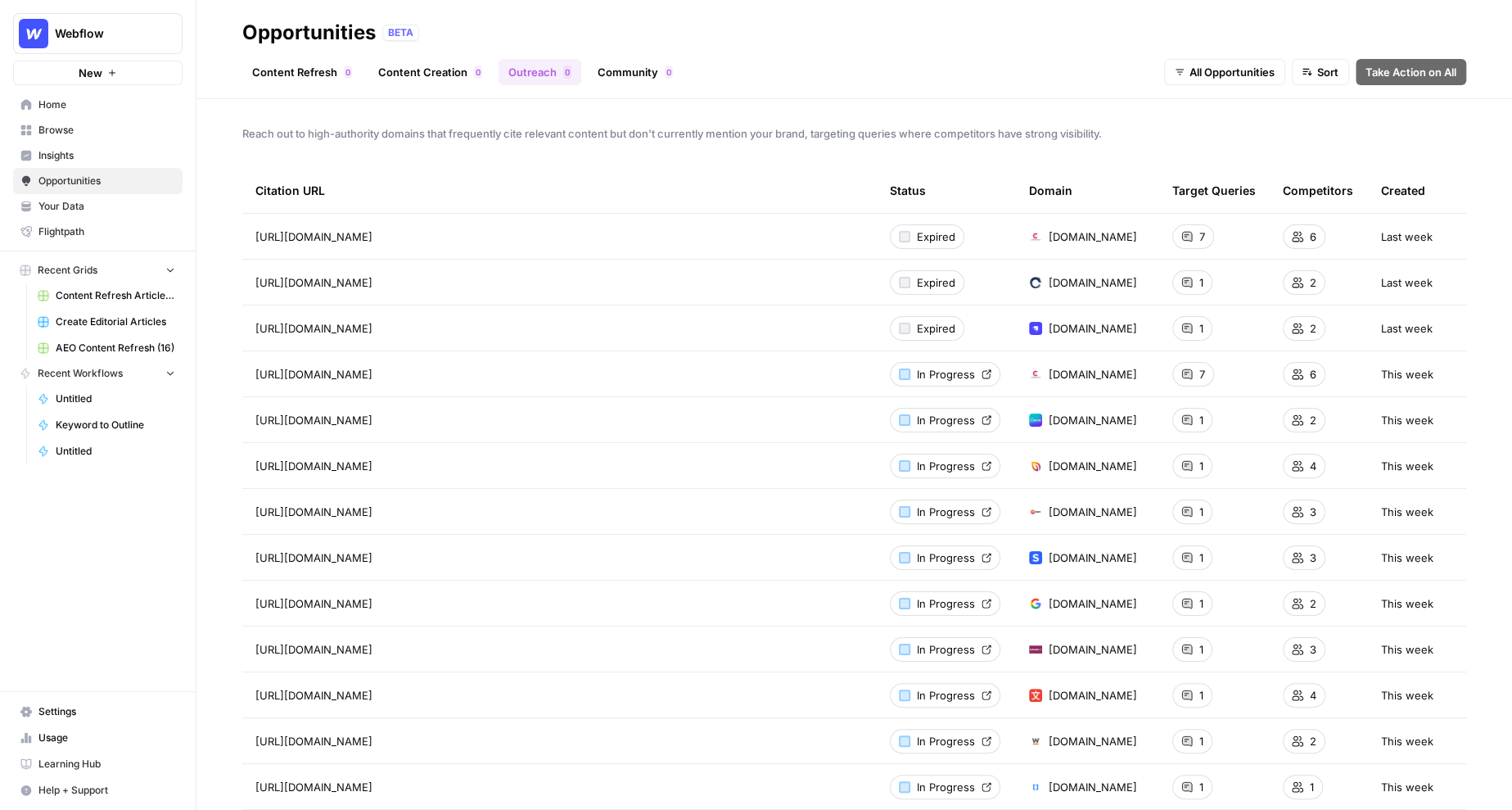
click at [638, 74] on link "Community 0" at bounding box center [635, 72] width 95 height 26
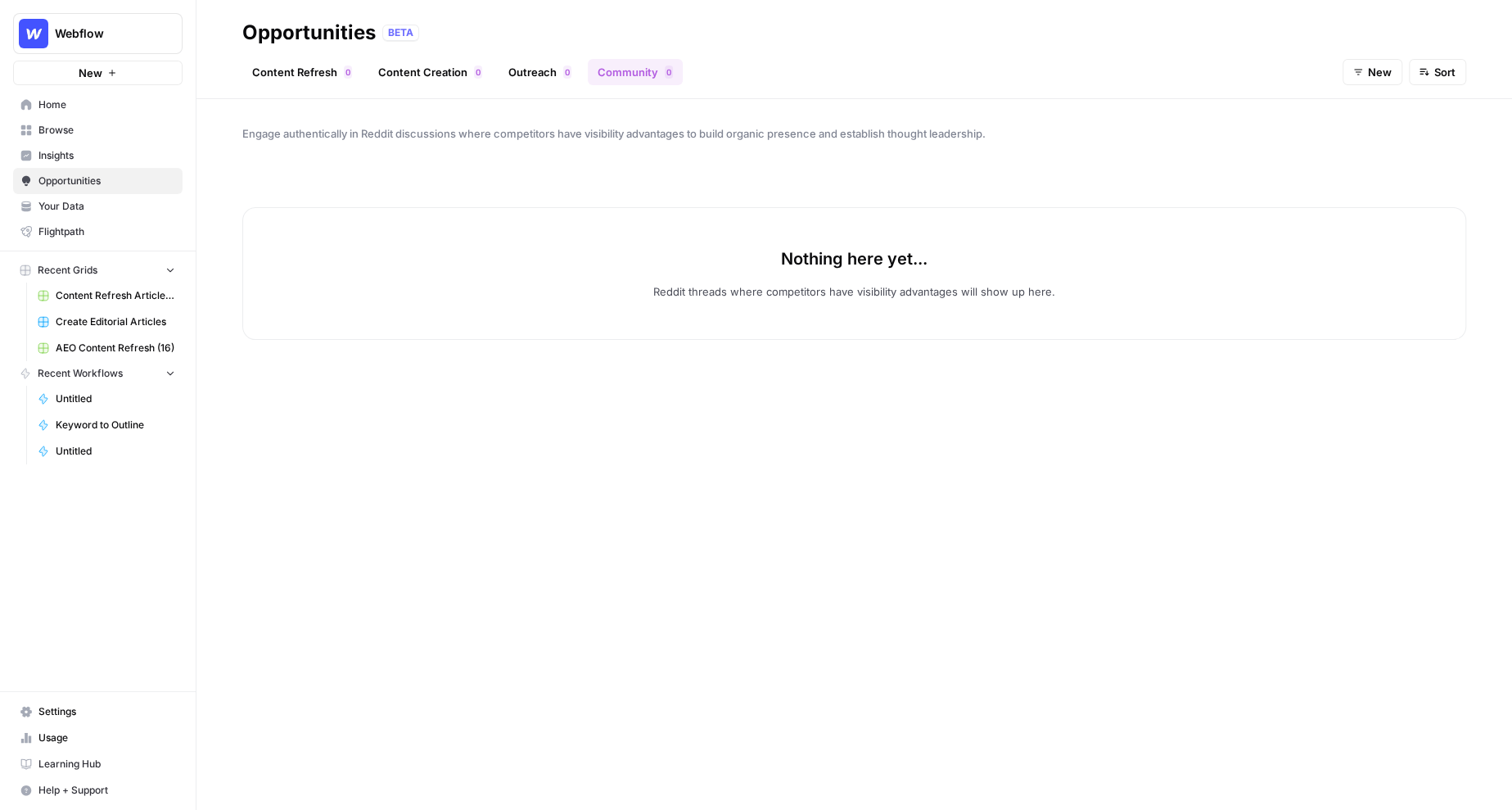
click at [1375, 71] on span "New" at bounding box center [1380, 72] width 24 height 17
click at [1374, 104] on span "All Opportunities" at bounding box center [1399, 110] width 83 height 17
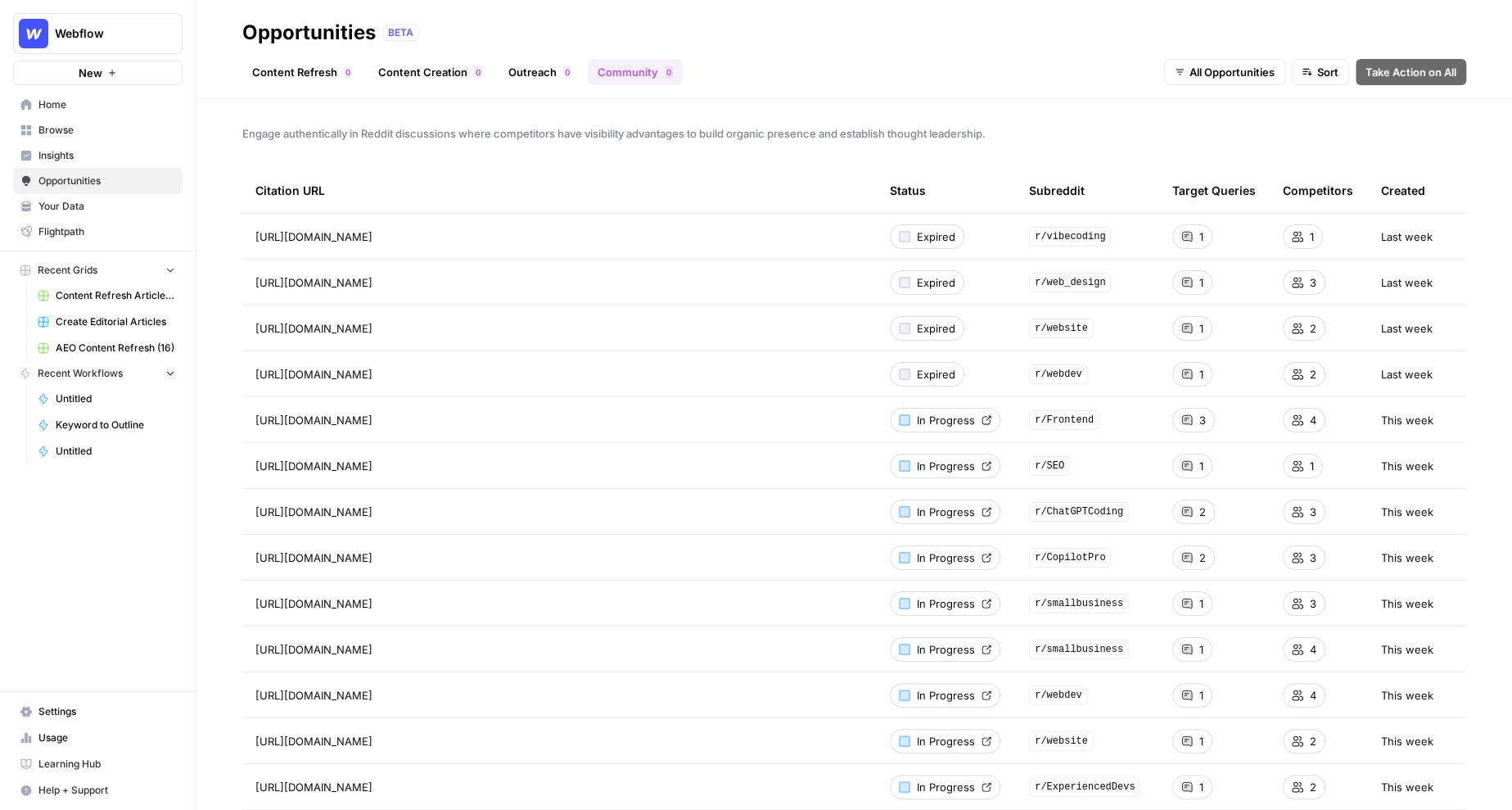
scroll to position [66, 0]
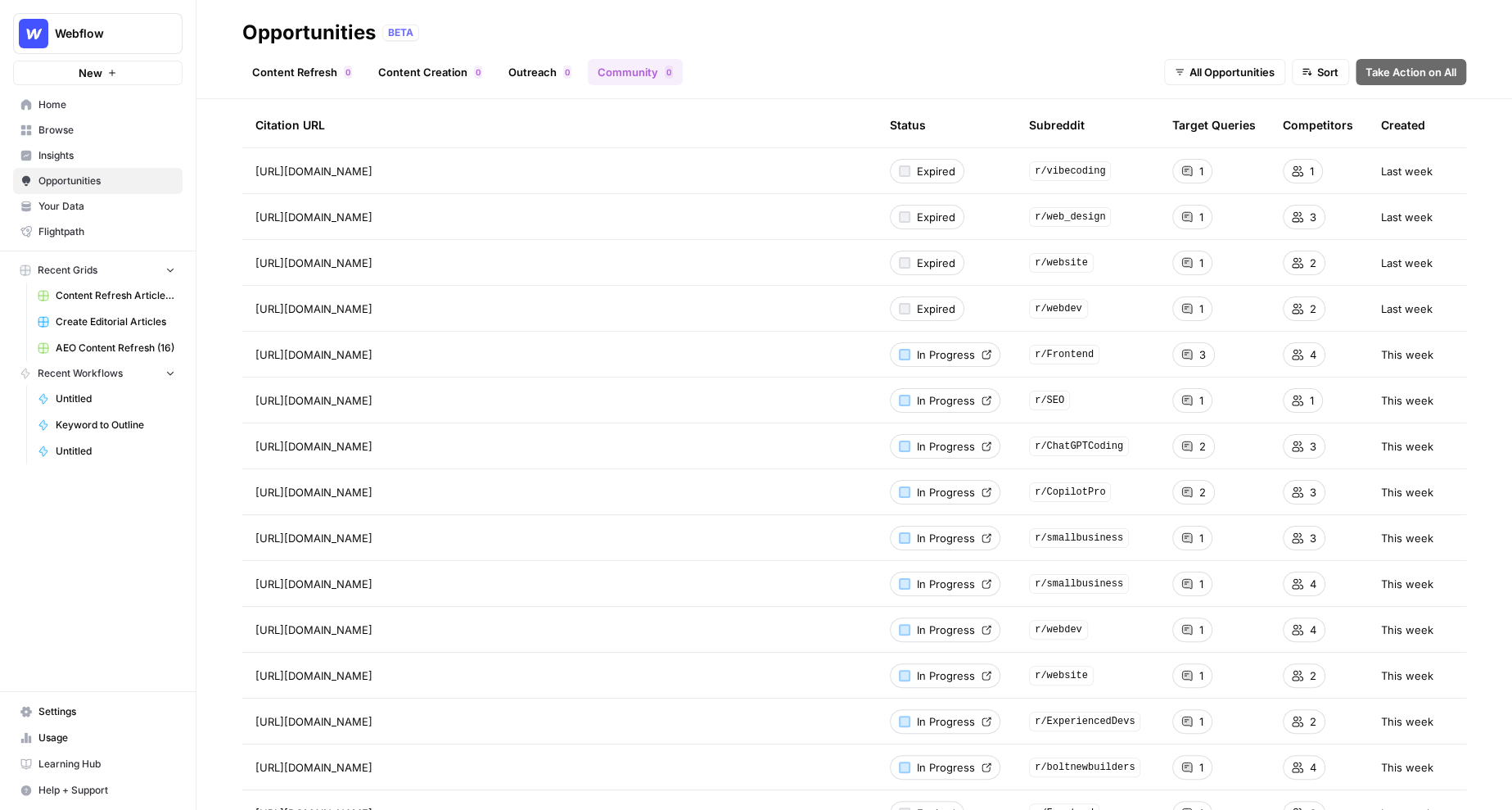
click at [950, 355] on span "In Progress" at bounding box center [946, 354] width 58 height 17
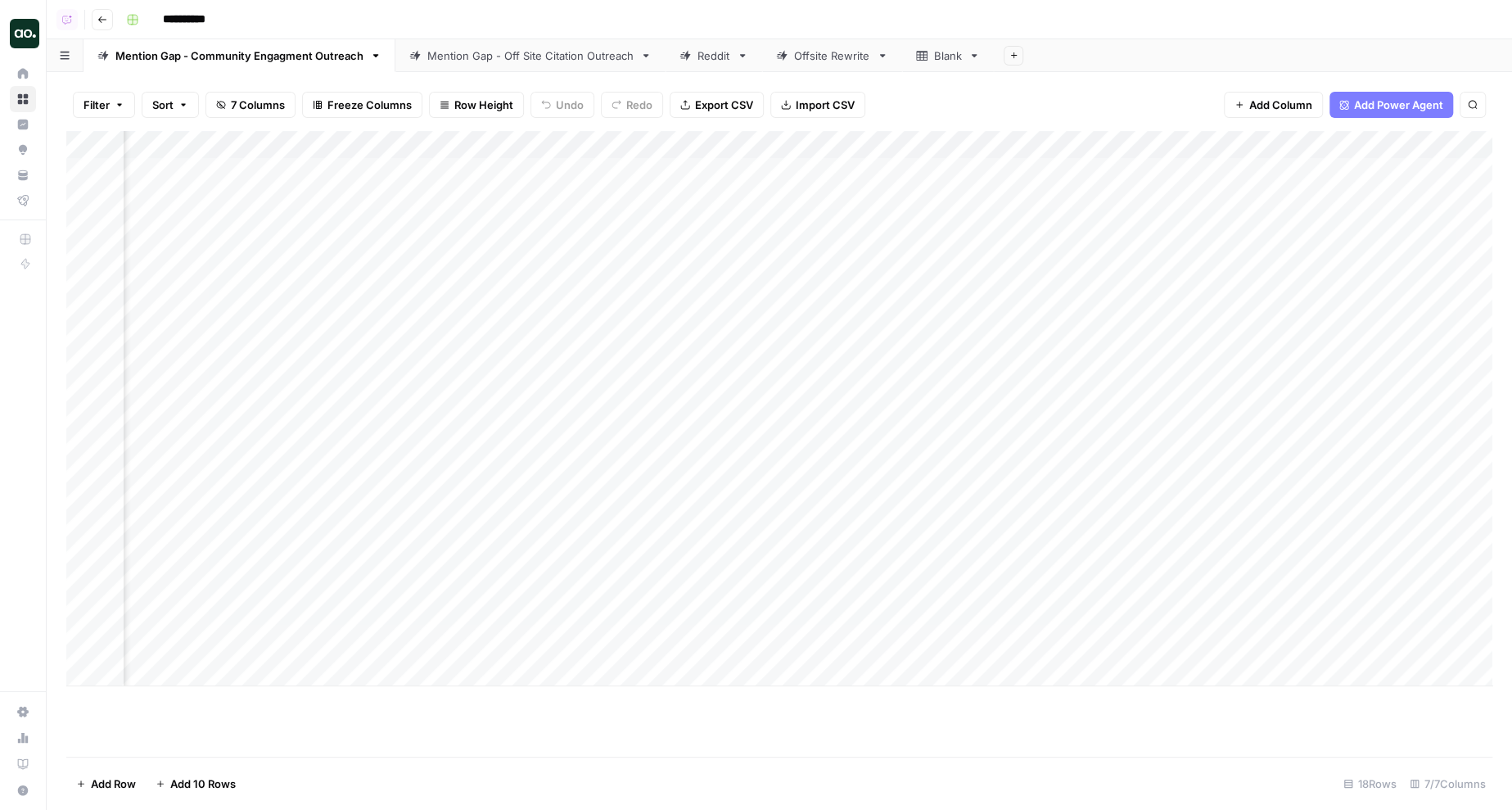
scroll to position [0, 984]
click at [1090, 141] on div "Add Column" at bounding box center [779, 408] width 1426 height 555
click at [1167, 109] on div "Filter Sort 7 Columns Freeze Columns Row Height Undo Redo Export CSV Import CSV…" at bounding box center [779, 105] width 1426 height 53
click at [1358, 168] on div "Add Column" at bounding box center [779, 408] width 1426 height 555
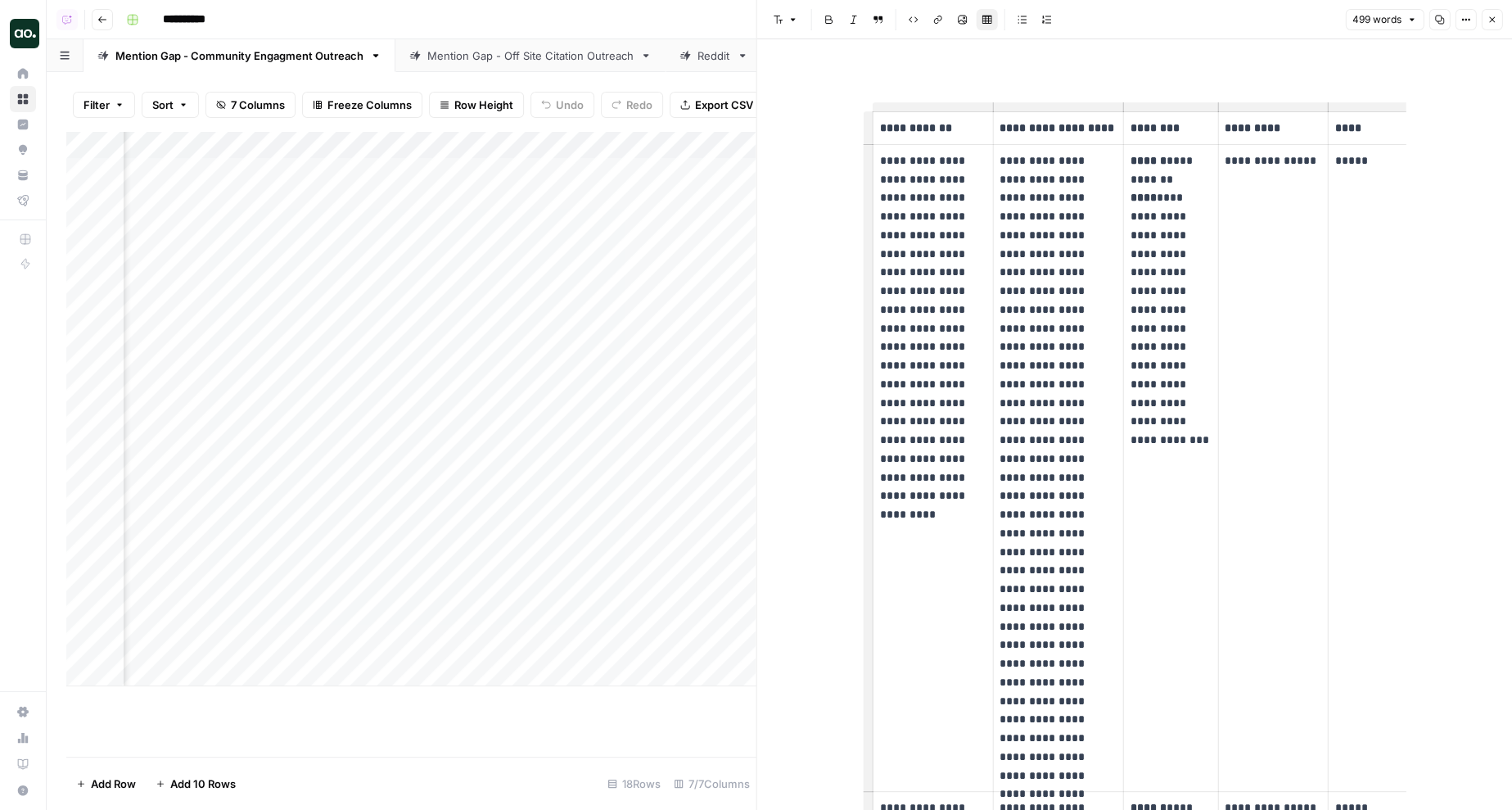
scroll to position [0, 83]
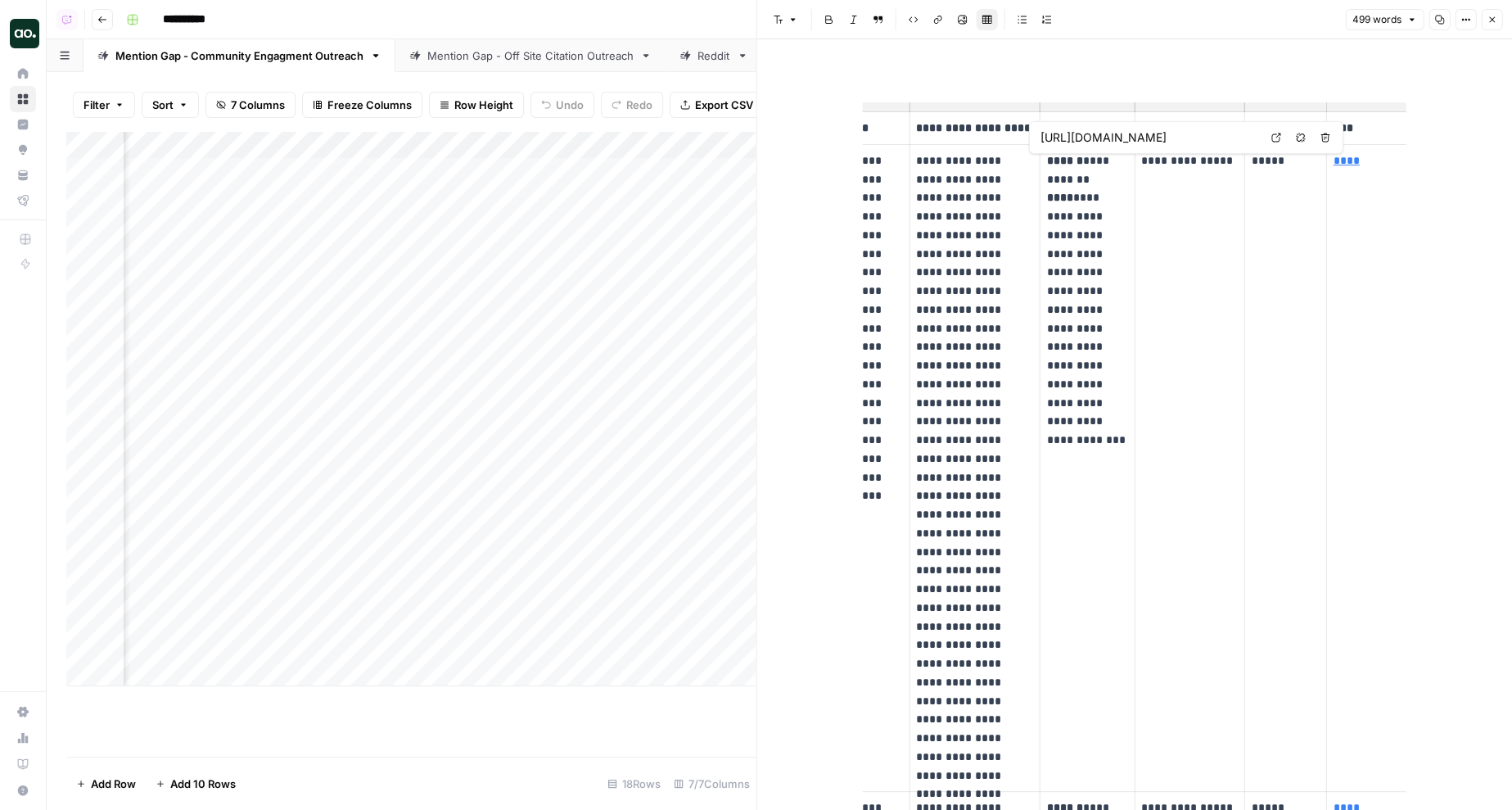
click at [1276, 137] on icon at bounding box center [1276, 137] width 10 height 10
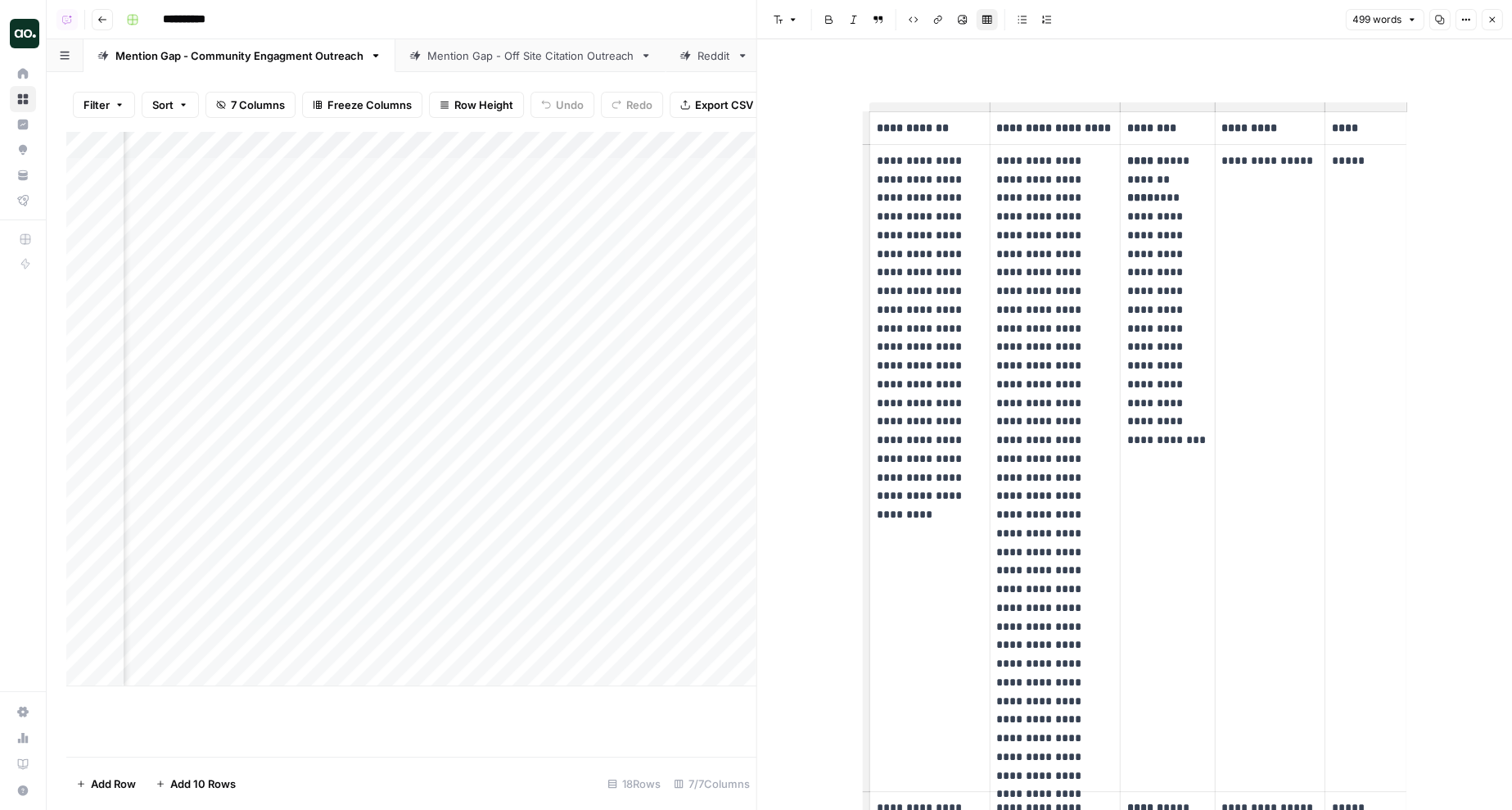
scroll to position [0, 0]
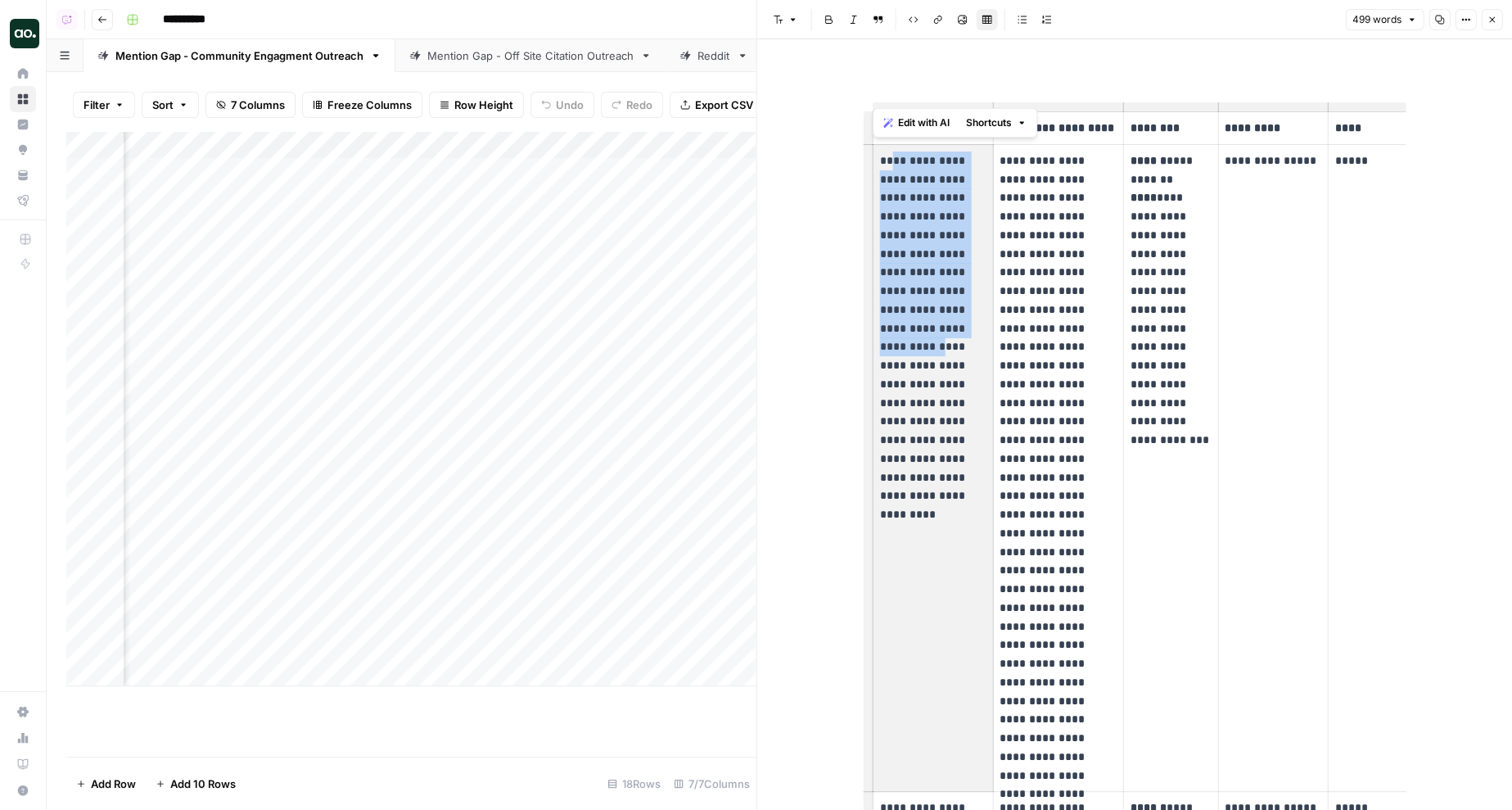
drag, startPoint x: 886, startPoint y: 167, endPoint x: 926, endPoint y: 334, distance: 171.7
click at [926, 334] on p "**********" at bounding box center [933, 319] width 106 height 336
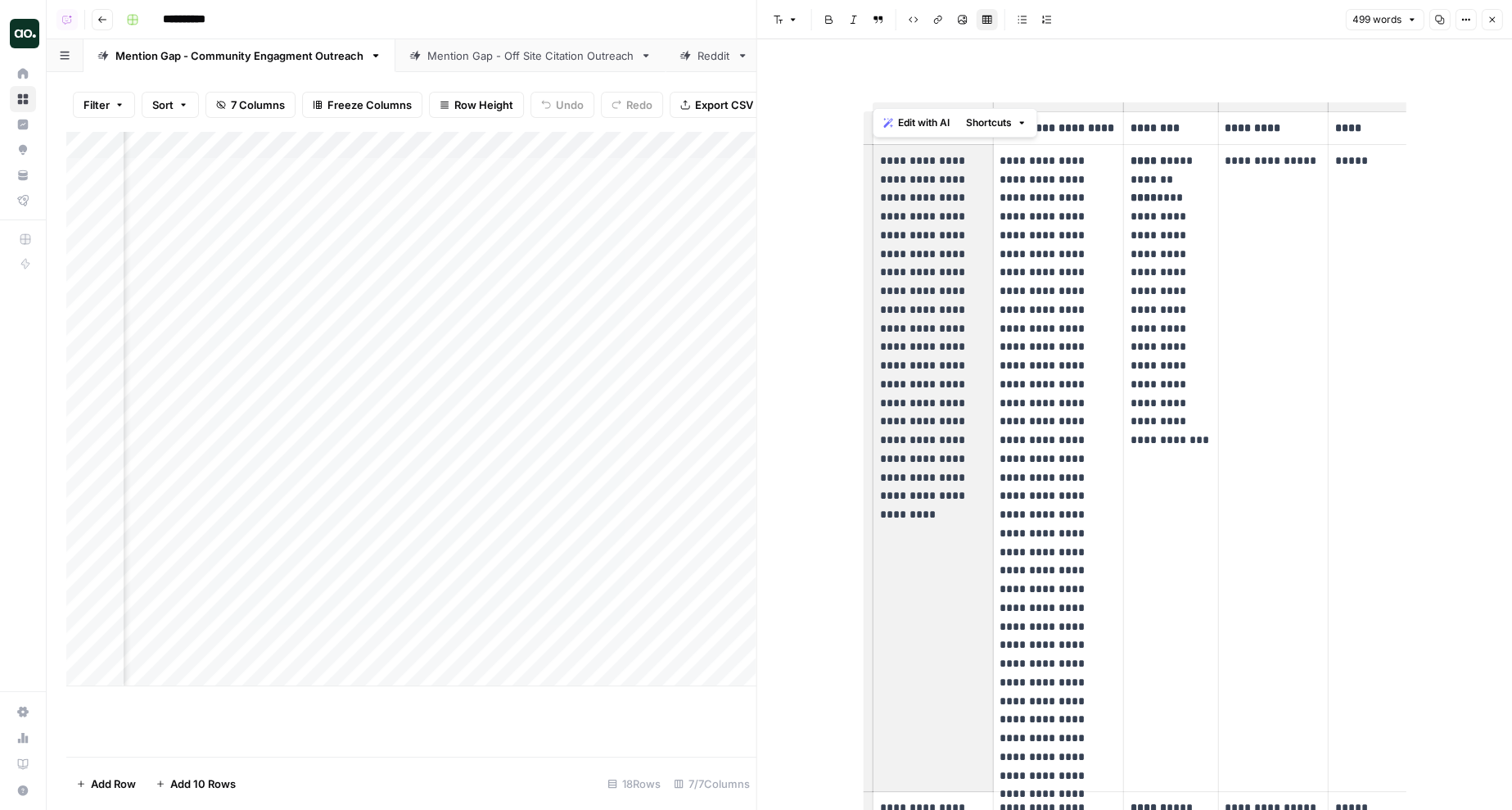
click at [926, 334] on p "**********" at bounding box center [933, 319] width 106 height 336
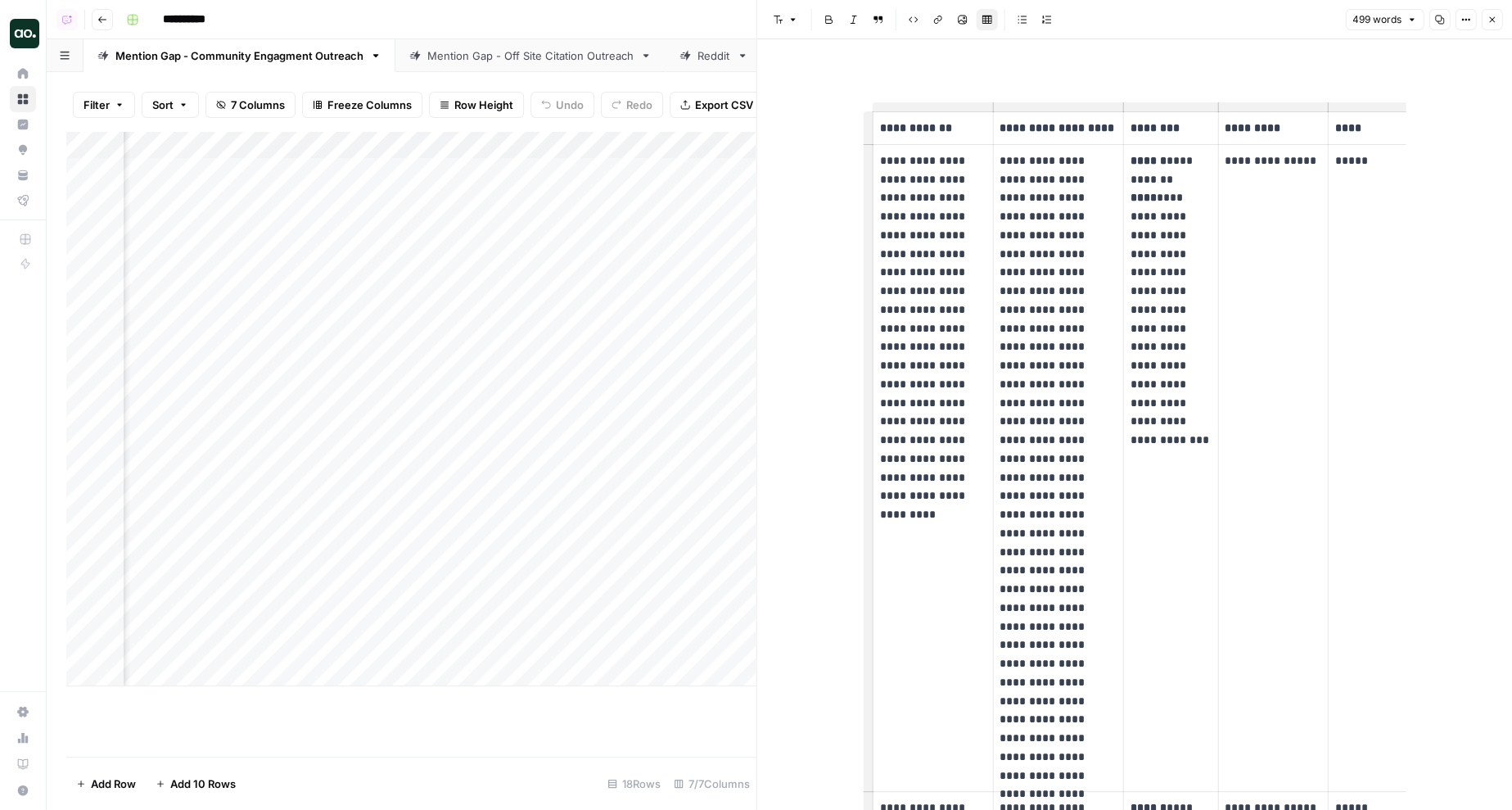
click at [486, 57] on div "Mention Gap - Off Site Citation Outreach" at bounding box center [530, 55] width 206 height 17
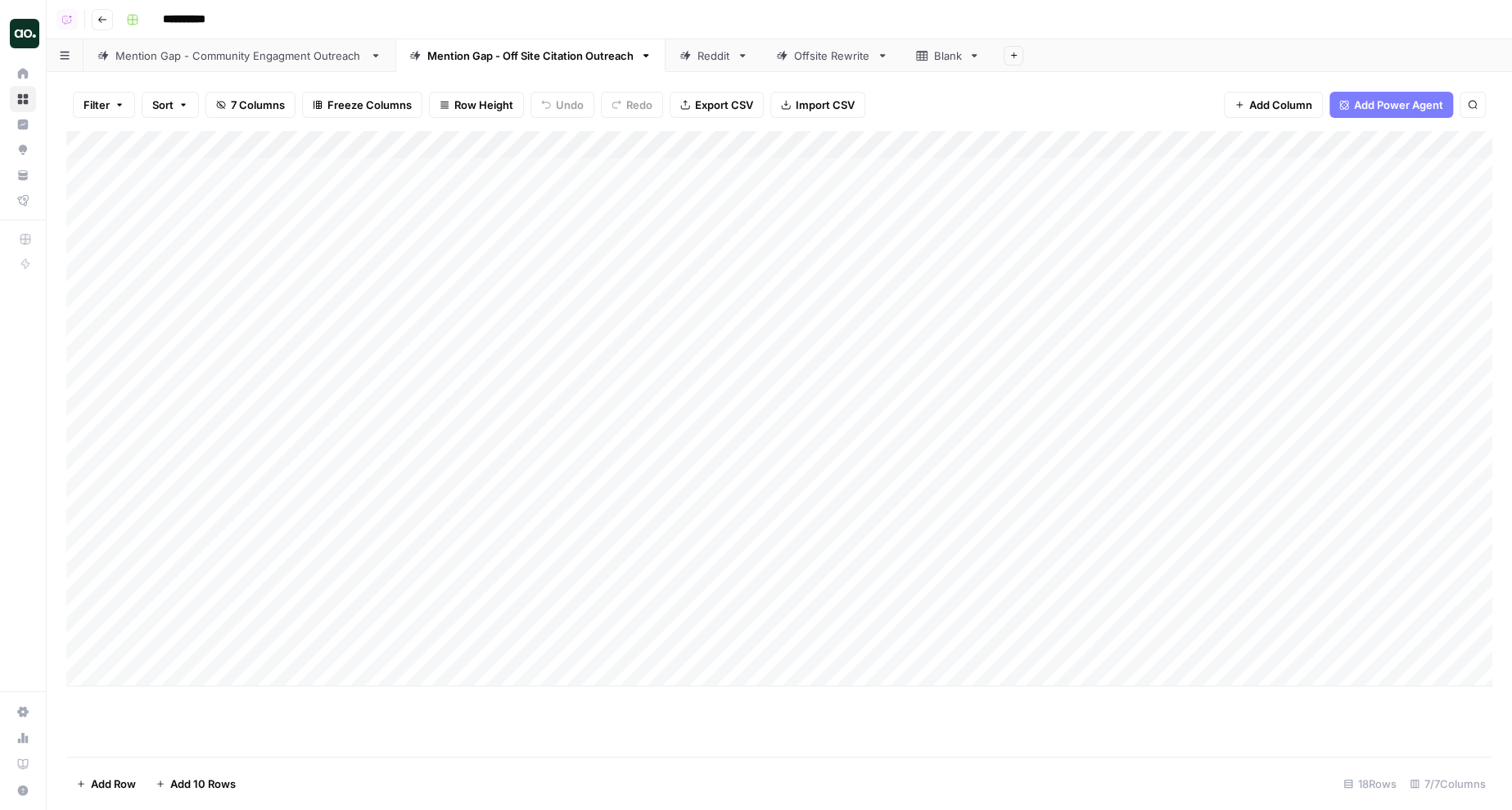
scroll to position [0, 115]
click at [1366, 172] on div "Add Column" at bounding box center [779, 408] width 1426 height 555
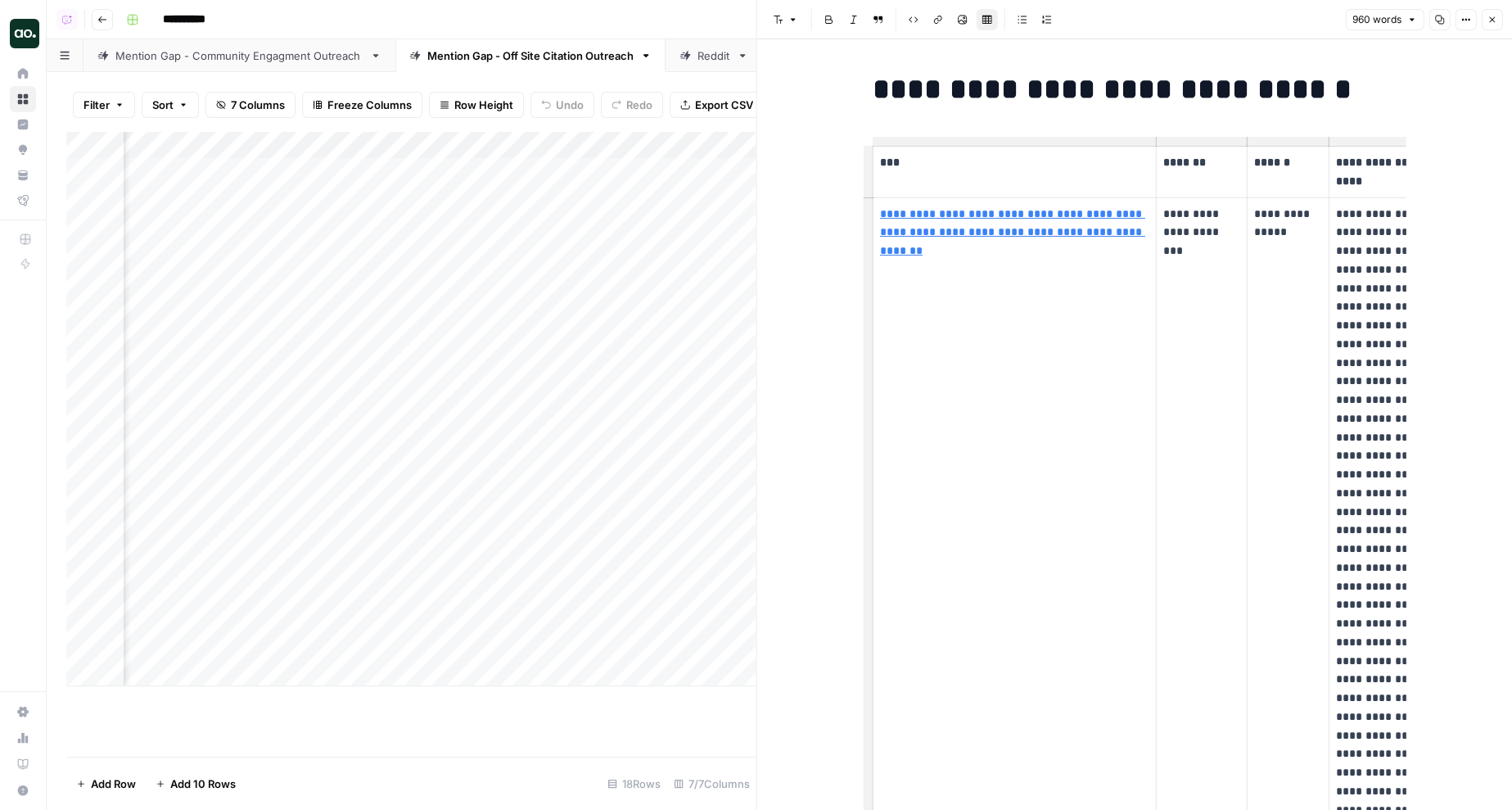
scroll to position [0, 128]
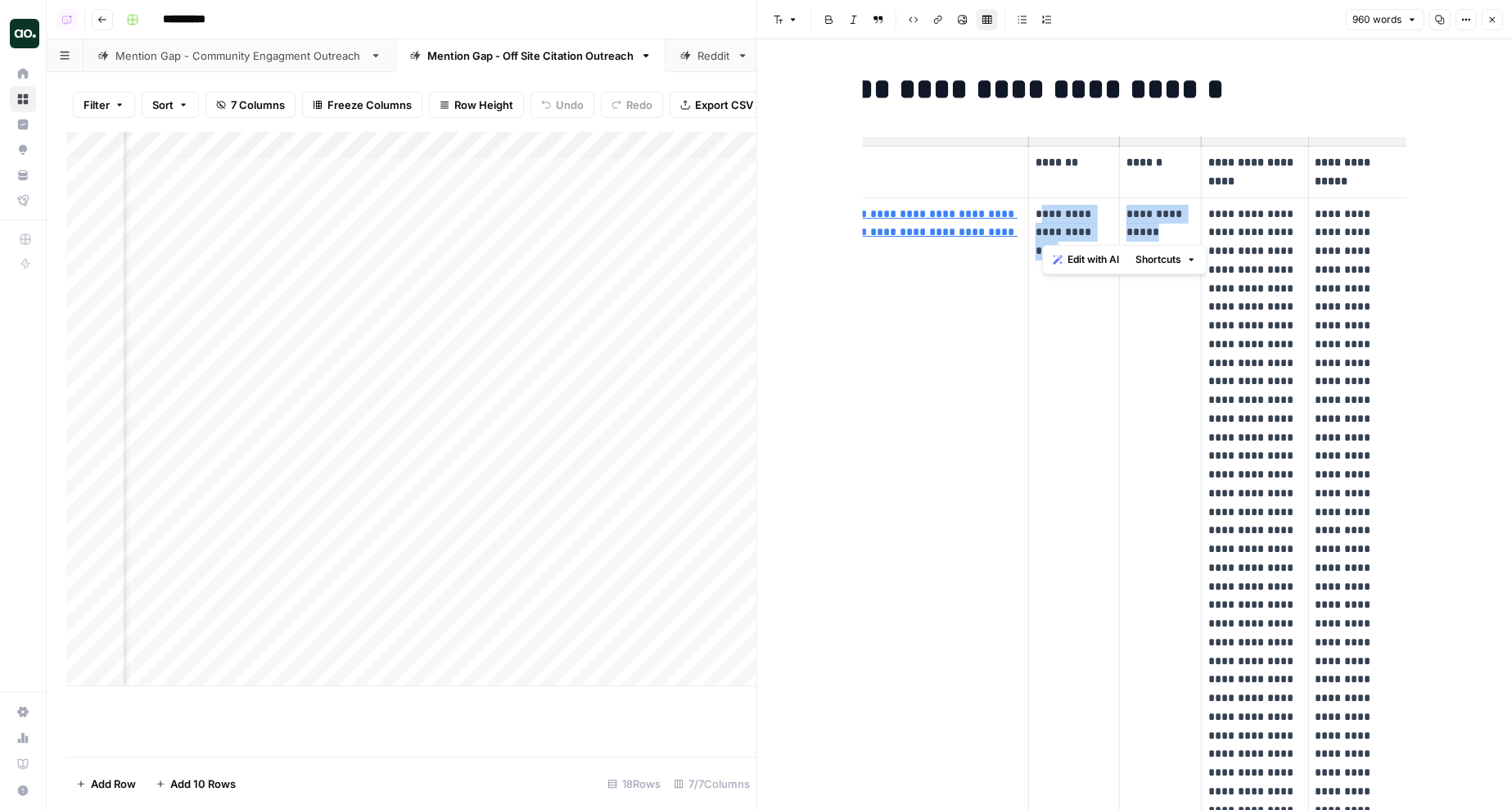
drag, startPoint x: 1177, startPoint y: 255, endPoint x: 1041, endPoint y: 207, distance: 144.2
click at [1041, 207] on tr "**********" at bounding box center [1075, 604] width 662 height 814
click at [1041, 207] on p "**********" at bounding box center [1074, 233] width 77 height 56
click at [1355, 446] on p "**********" at bounding box center [1357, 587] width 85 height 764
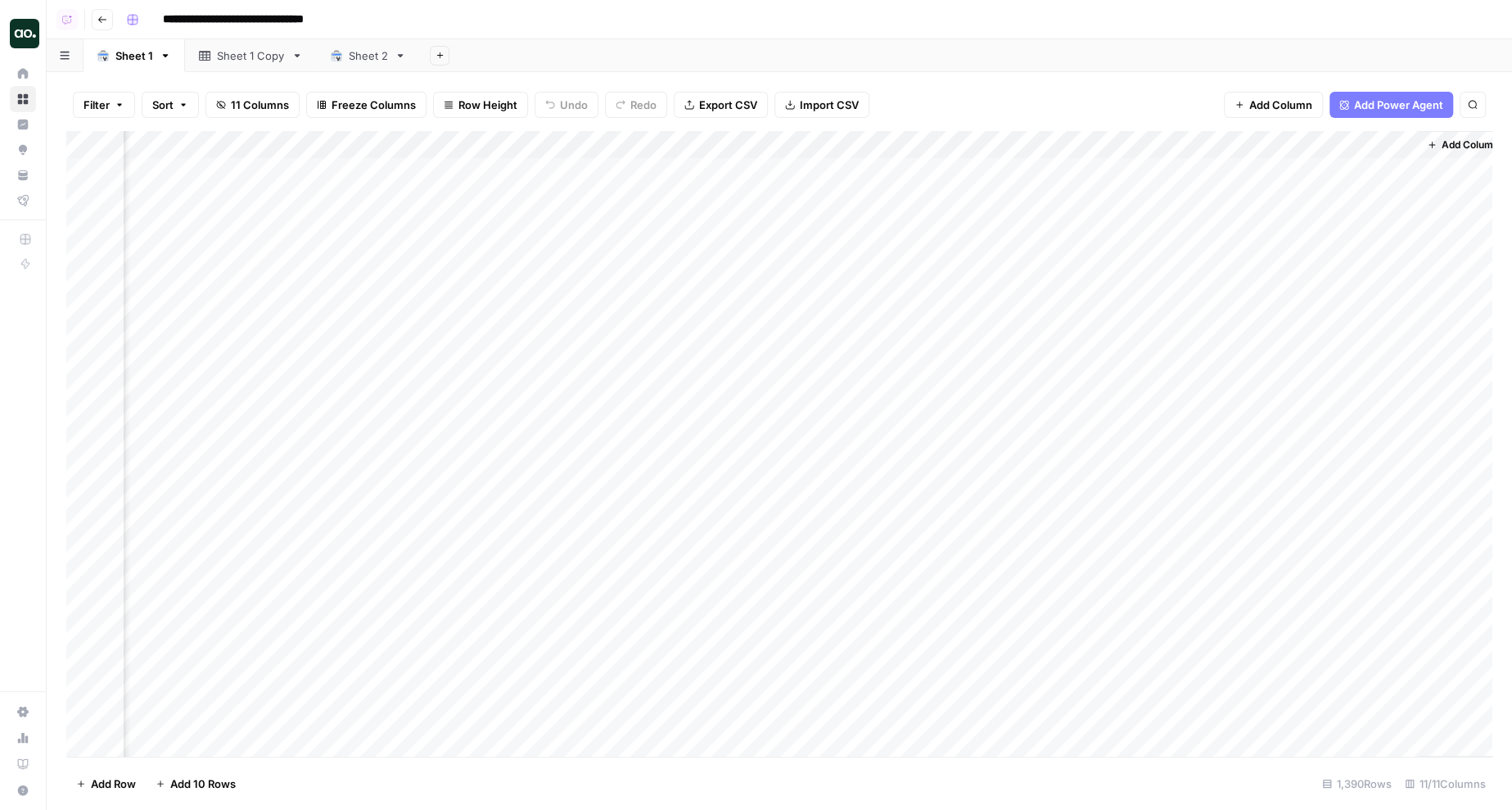
scroll to position [0, 558]
click at [871, 143] on div "Add Column" at bounding box center [779, 444] width 1426 height 627
click at [985, 106] on div "Filter Sort 11 Columns Freeze Columns Row Height Undo Redo Export CSV Import CS…" at bounding box center [779, 105] width 1426 height 53
click at [1050, 82] on div "Filter Sort 11 Columns Freeze Columns Row Height Undo Redo Export CSV Import CS…" at bounding box center [779, 105] width 1426 height 53
click at [1024, 93] on div "Filter Sort 11 Columns Freeze Columns Row Height Undo Redo Export CSV Import CS…" at bounding box center [779, 105] width 1426 height 53
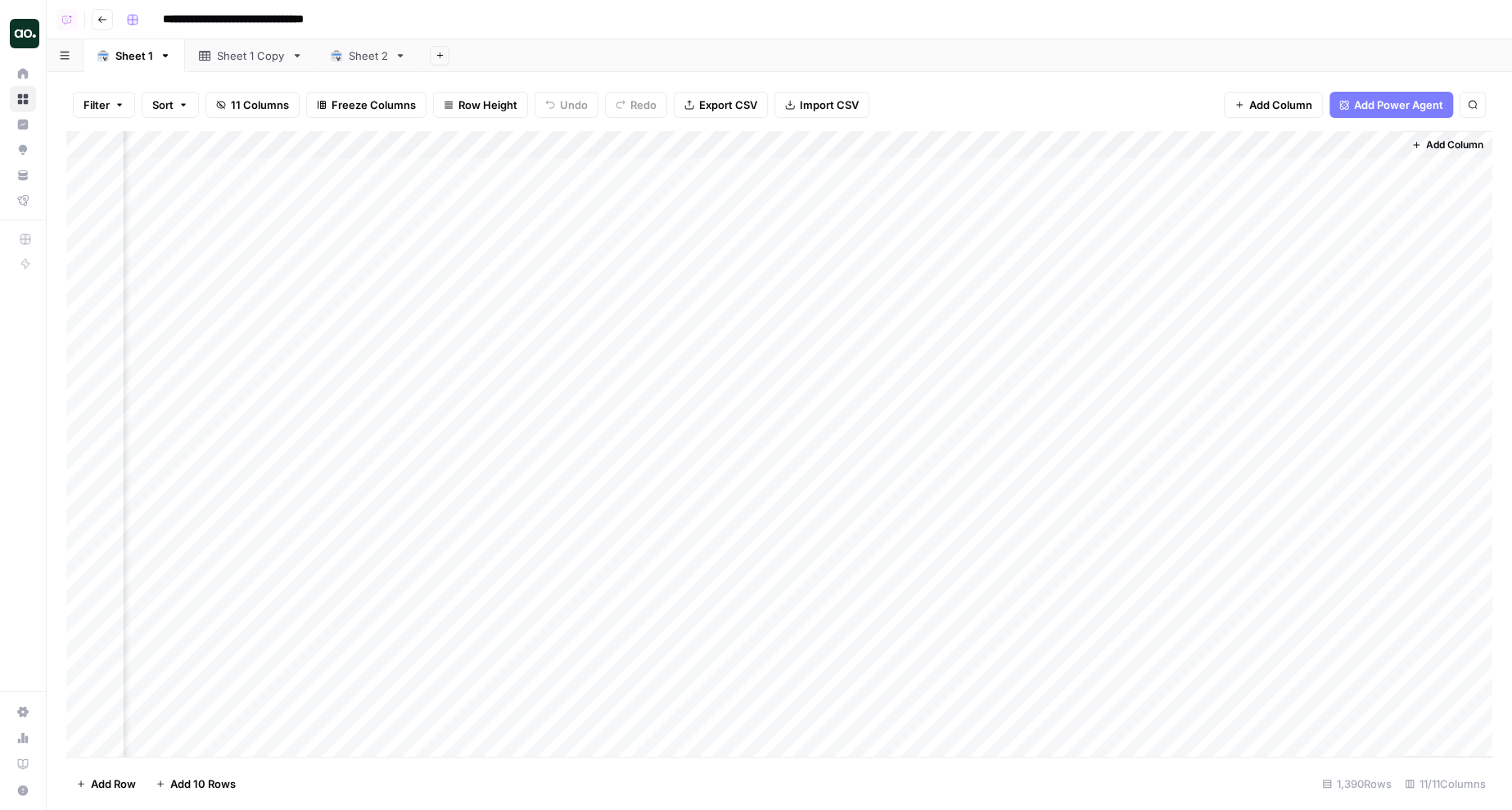
click at [1024, 93] on div "Filter Sort 11 Columns Freeze Columns Row Height Undo Redo Export CSV Import CS…" at bounding box center [779, 105] width 1426 height 53
click at [1343, 172] on div "Add Column" at bounding box center [779, 302] width 1426 height 342
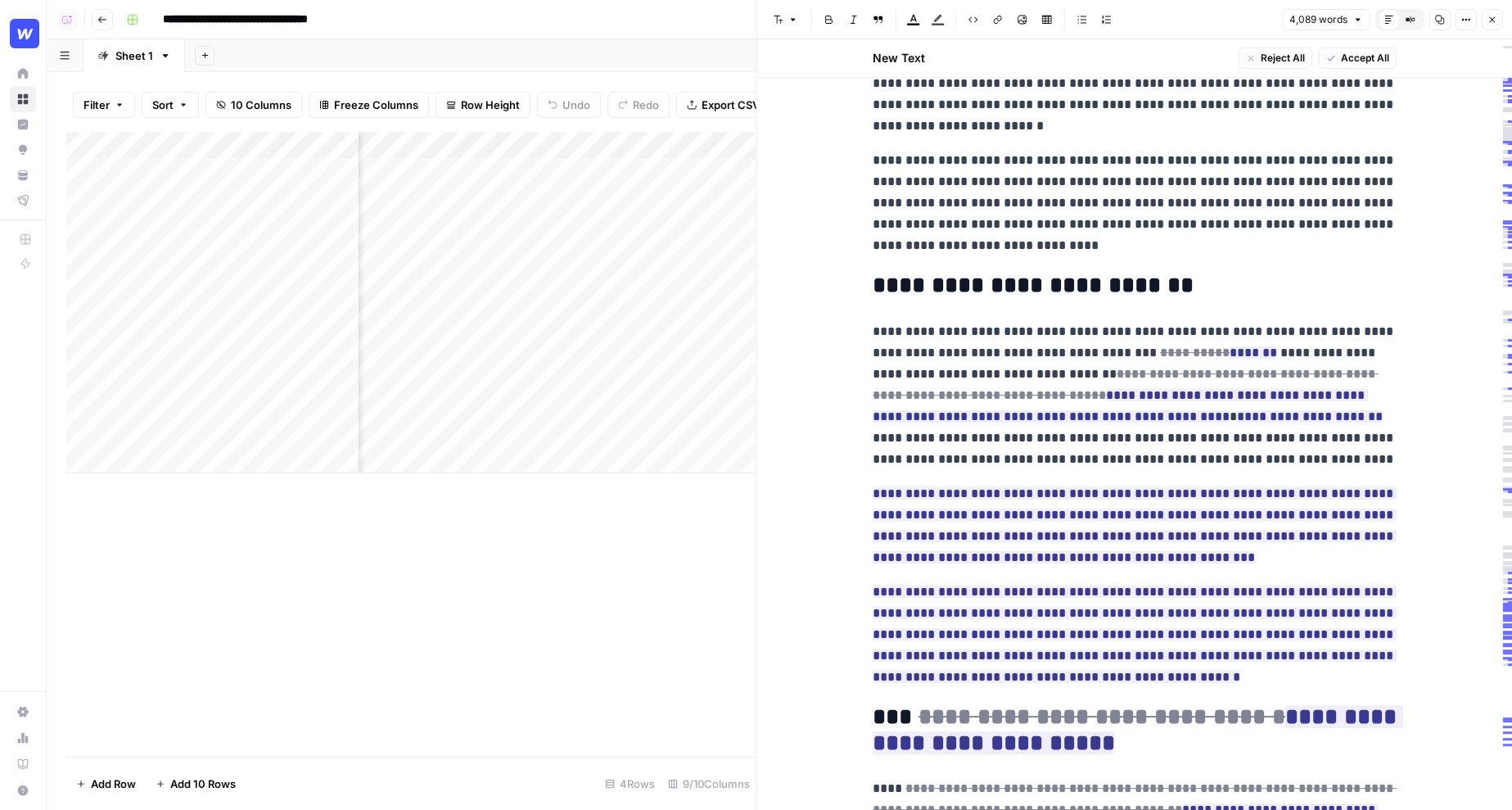
scroll to position [544, 0]
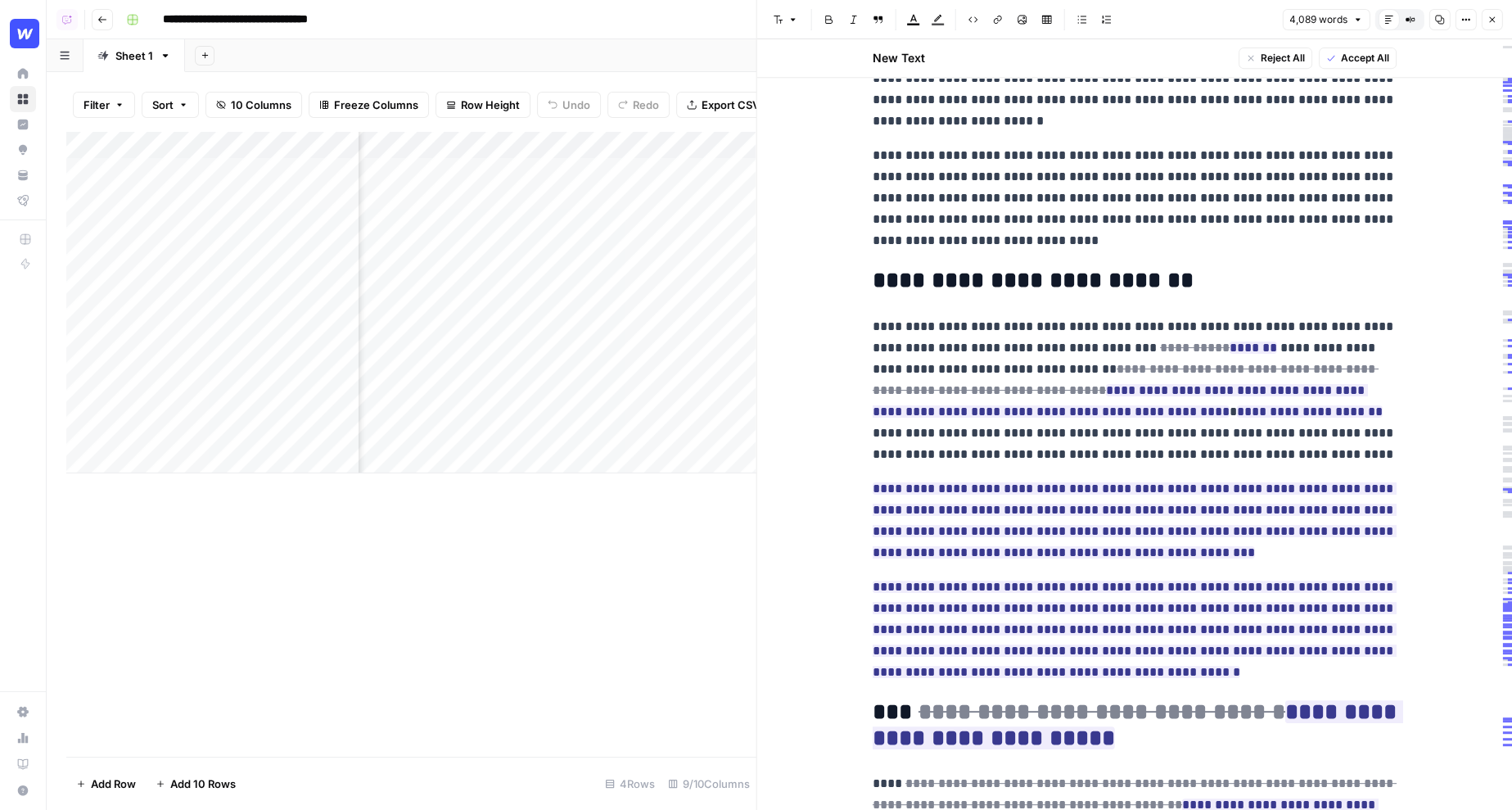
click at [1180, 452] on p "**********" at bounding box center [1135, 391] width 524 height 149
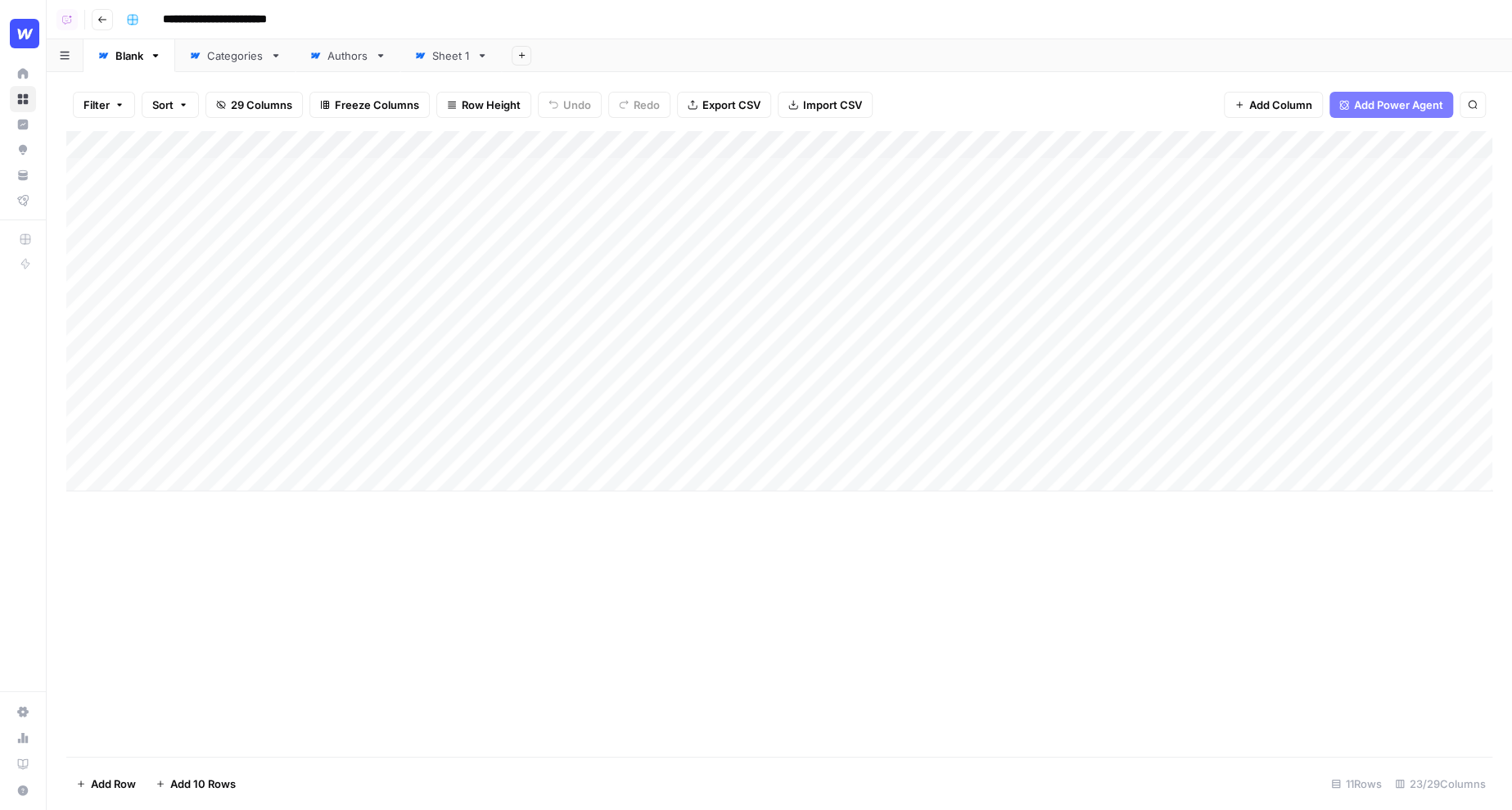
drag, startPoint x: 170, startPoint y: 169, endPoint x: 219, endPoint y: 429, distance: 264.6
click at [219, 429] on div "Add Column" at bounding box center [779, 310] width 1426 height 360
click at [381, 123] on div "Filter Sort 29 Columns Freeze Columns Row Height Undo Redo Export CSV Import CS…" at bounding box center [779, 105] width 1426 height 53
click at [784, 171] on div "Add Column" at bounding box center [779, 310] width 1426 height 360
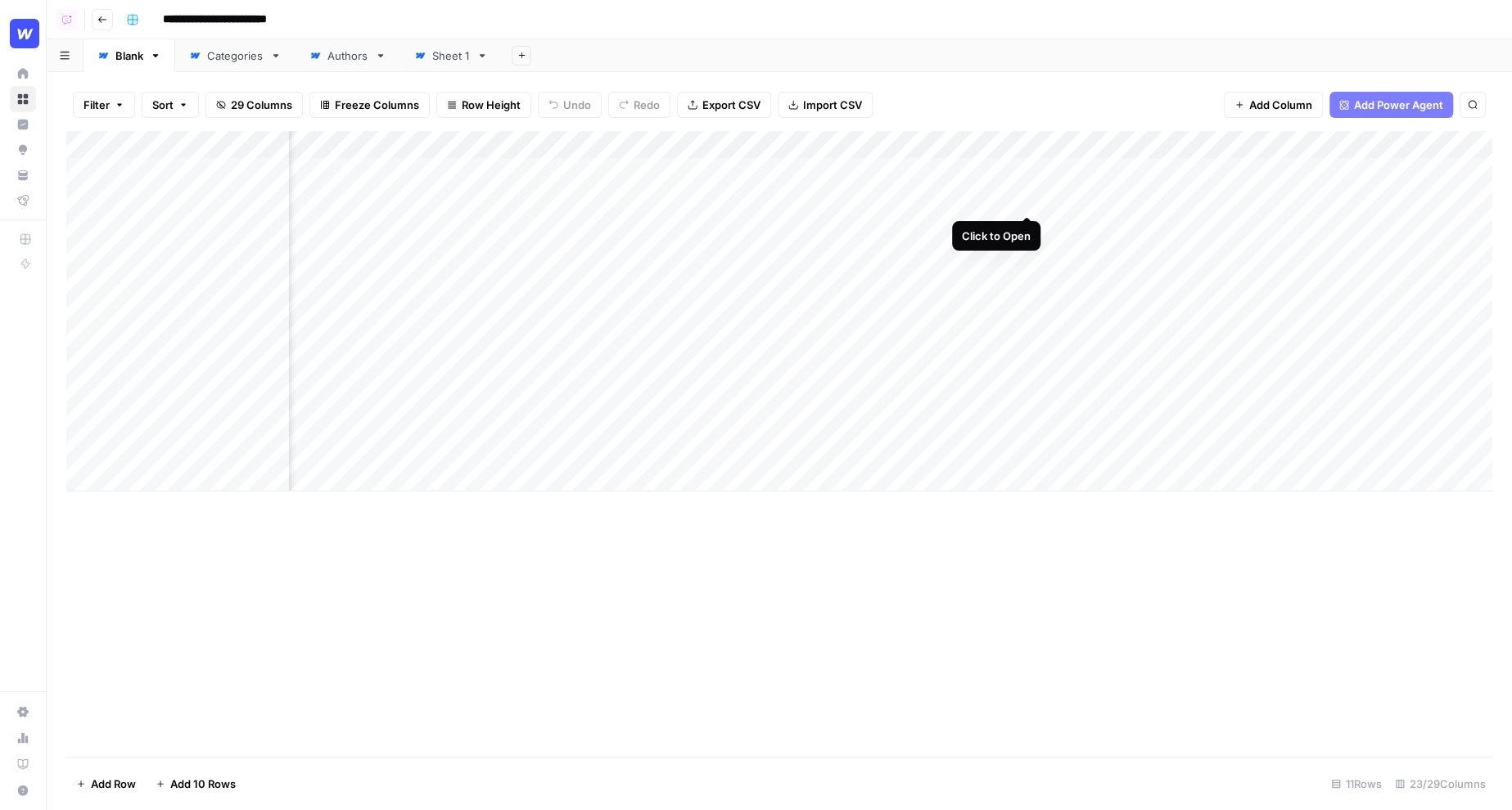
click at [1026, 198] on div "Add Column" at bounding box center [779, 310] width 1426 height 360
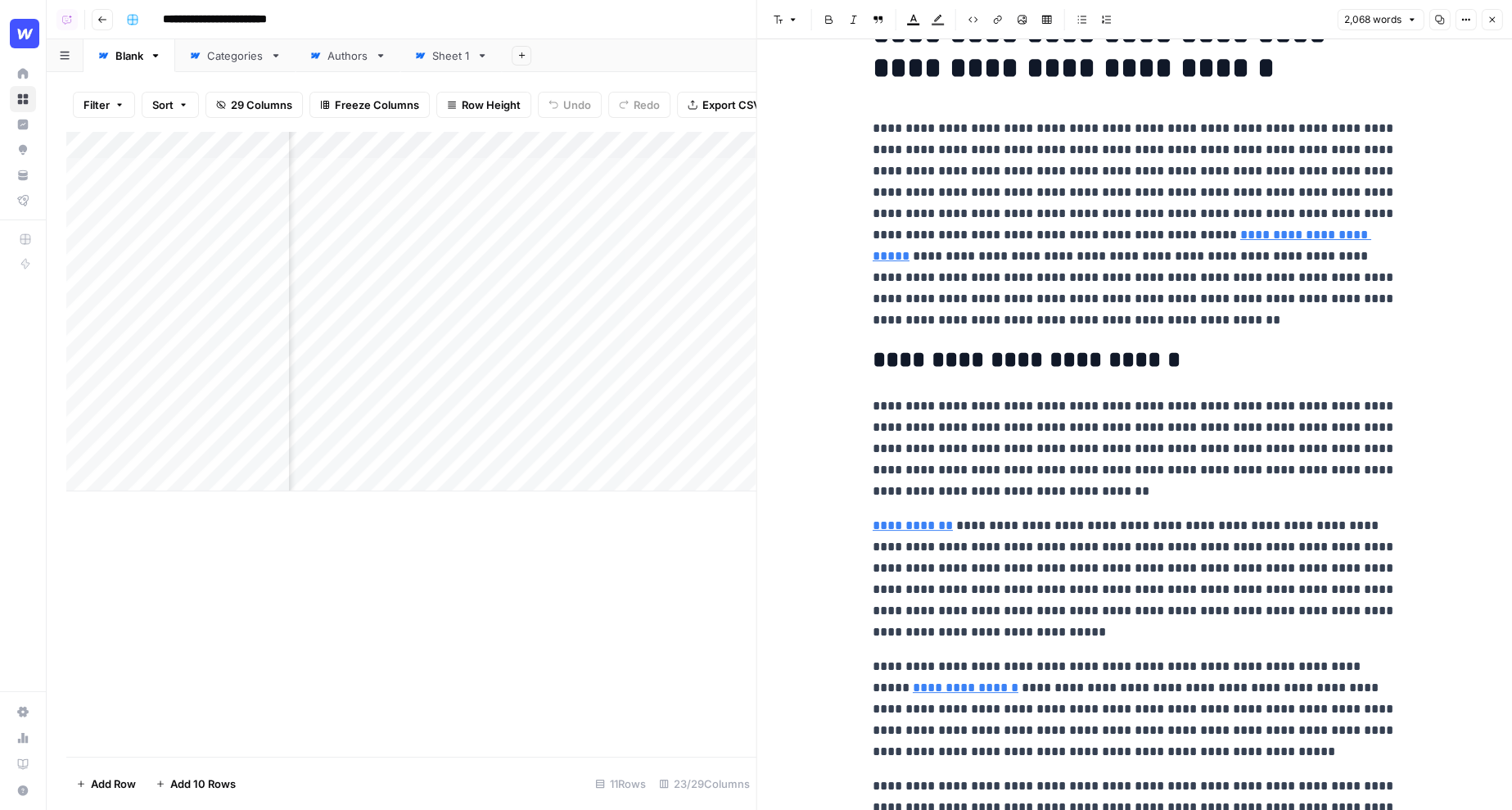
scroll to position [60, 0]
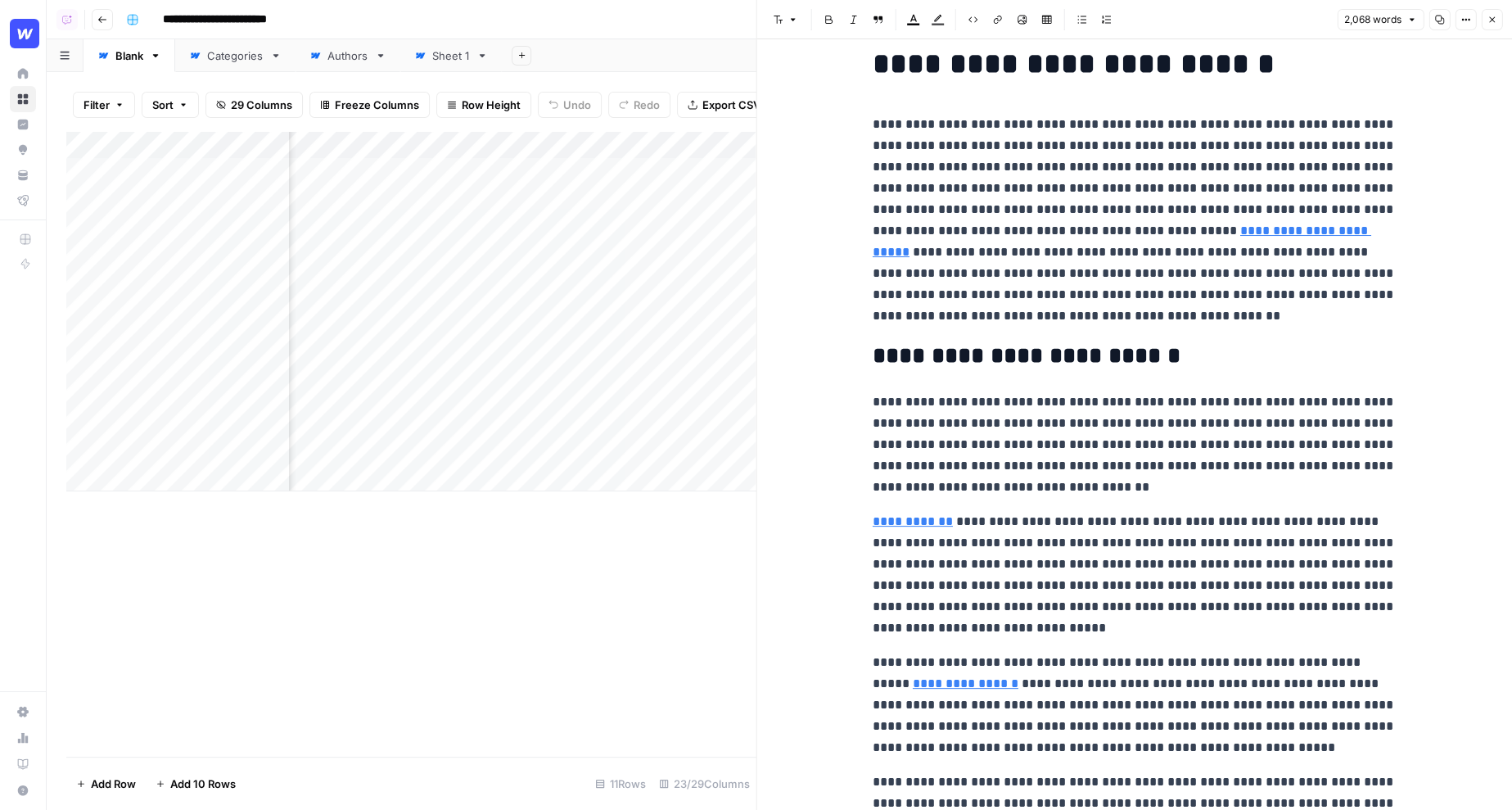
click at [1017, 322] on p "**********" at bounding box center [1135, 220] width 524 height 213
click at [974, 322] on p "**********" at bounding box center [1135, 220] width 524 height 213
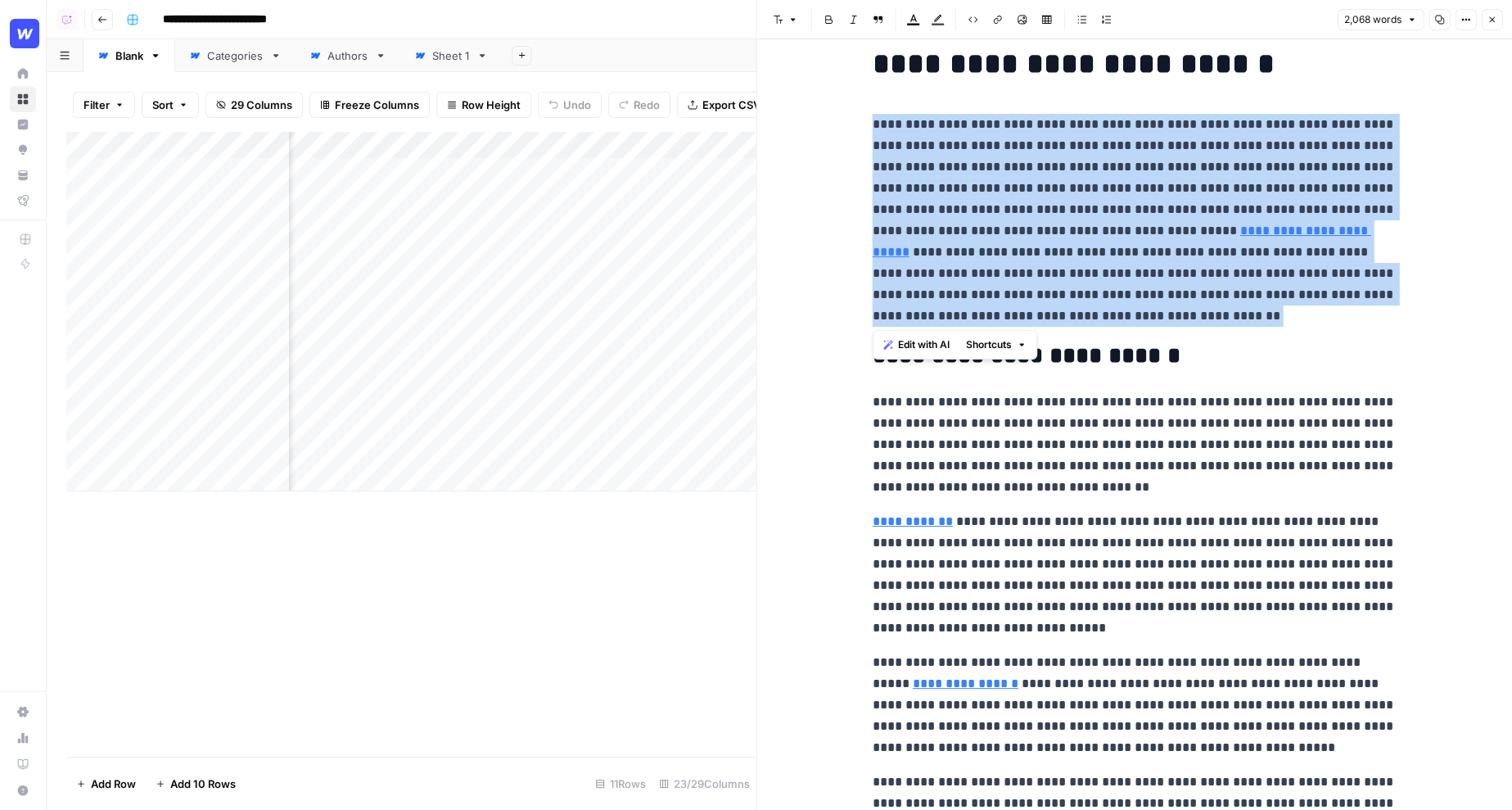
drag, startPoint x: 981, startPoint y: 323, endPoint x: 871, endPoint y: 126, distance: 225.6
click at [873, 126] on p "**********" at bounding box center [1135, 220] width 524 height 213
click at [912, 345] on span "Edit with AI" at bounding box center [924, 345] width 52 height 15
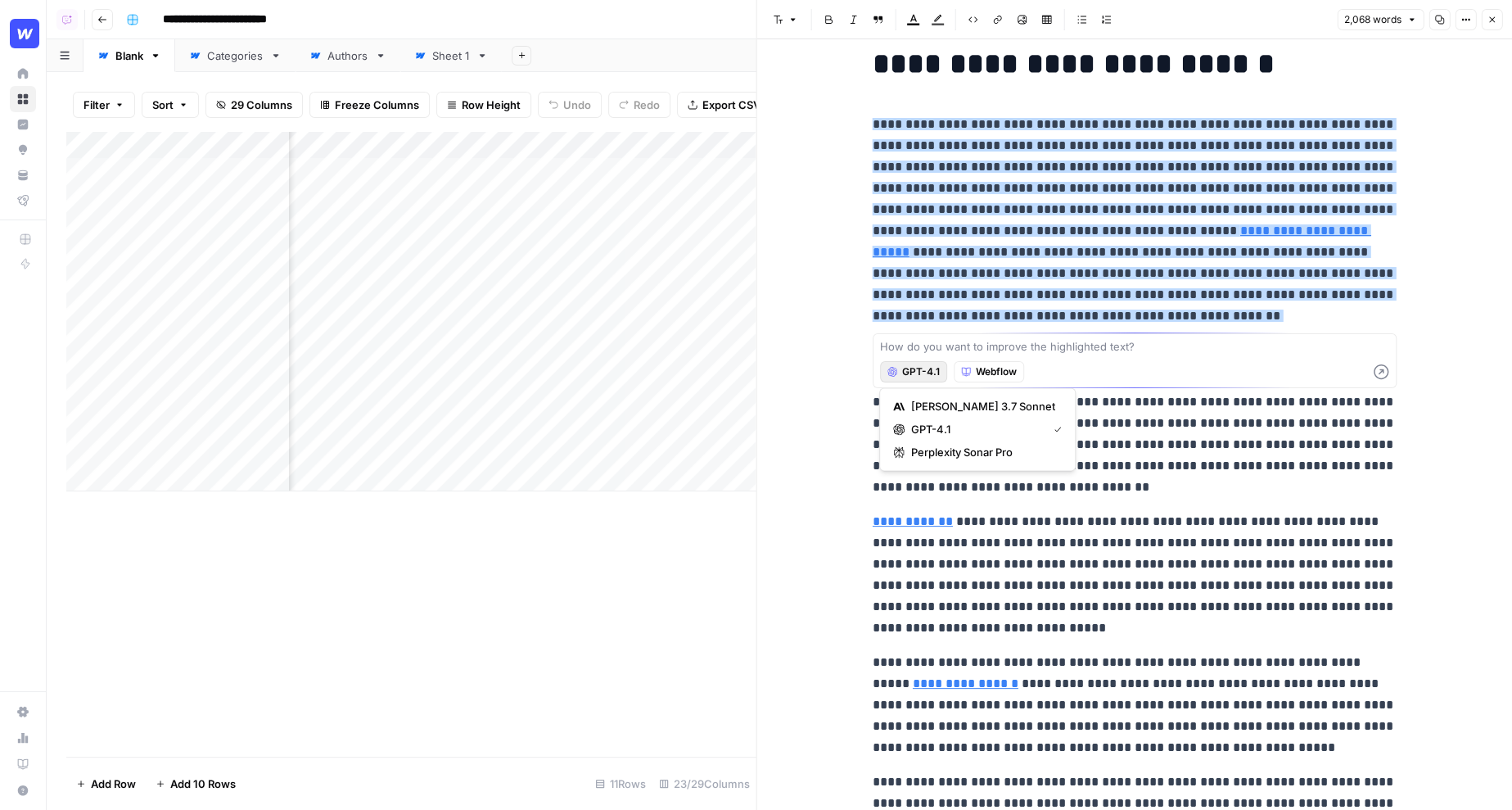
click at [909, 369] on span "GPT-4.1" at bounding box center [920, 372] width 38 height 15
click at [1493, 22] on icon "button" at bounding box center [1491, 19] width 10 height 10
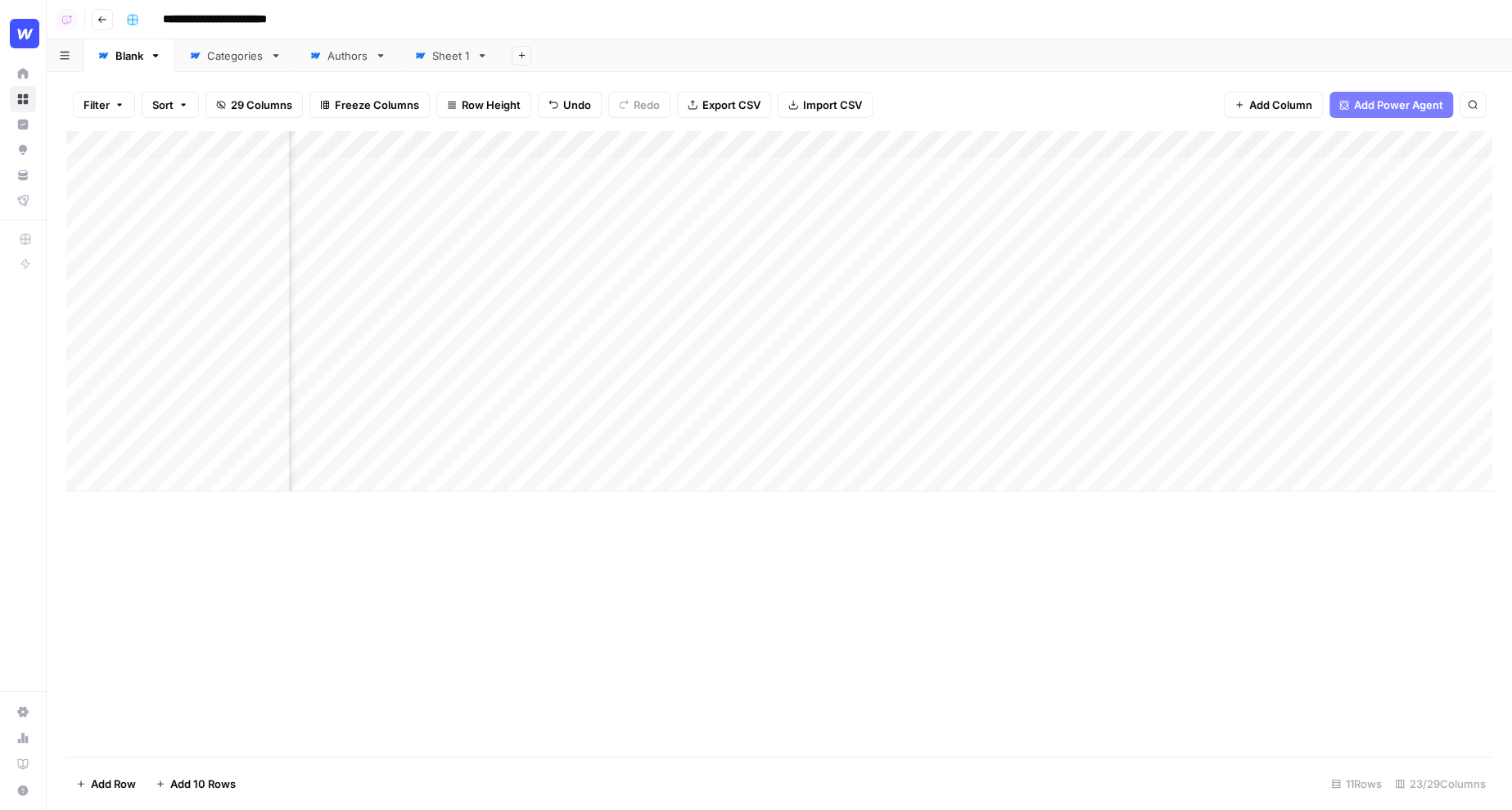
scroll to position [0, 2145]
click at [1173, 117] on div "Filter Sort 29 Columns Freeze Columns Row Height Undo Redo Export CSV Import CS…" at bounding box center [779, 105] width 1426 height 53
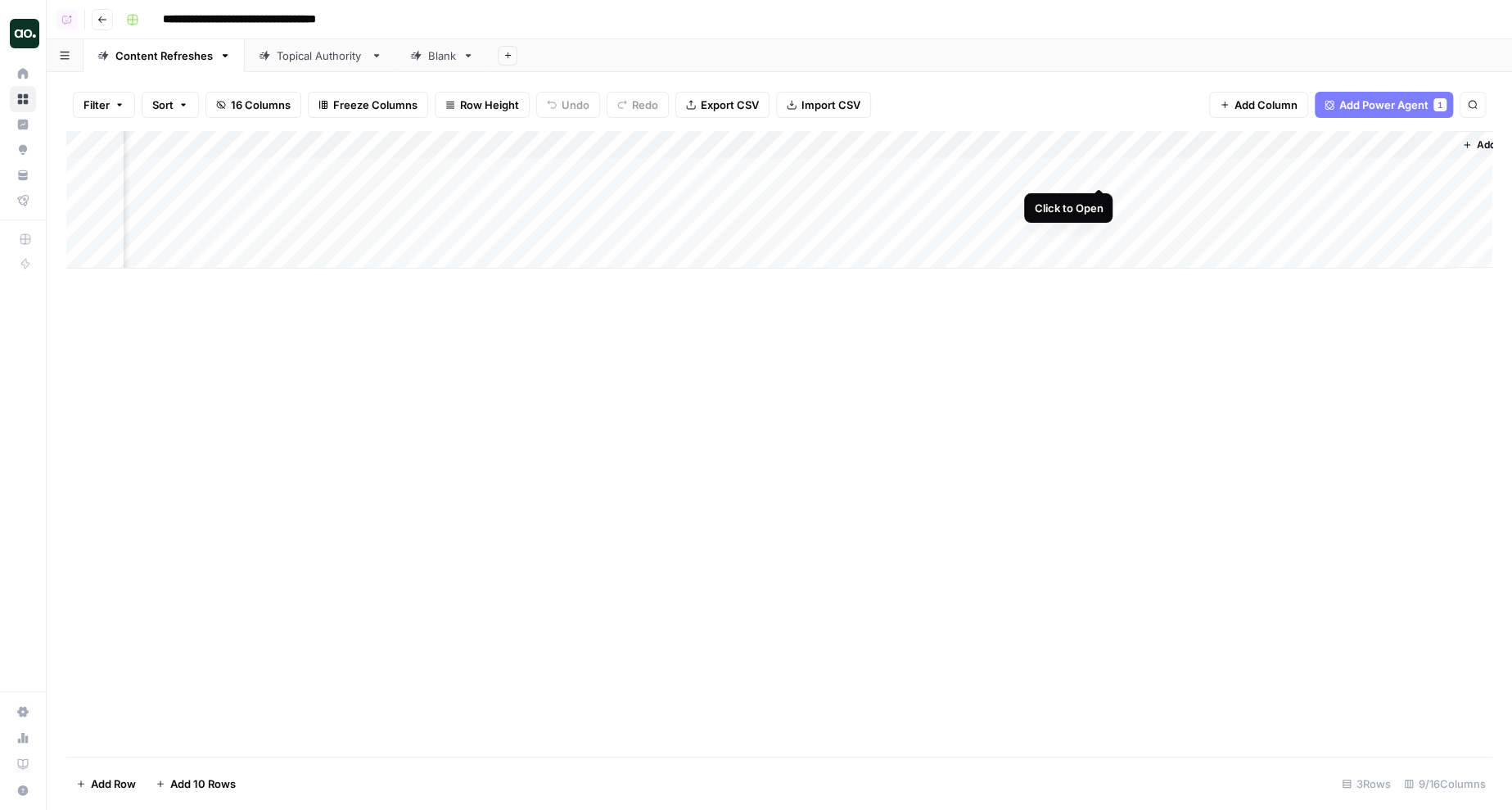
scroll to position [0, 255]
click at [774, 171] on div "Add Column" at bounding box center [779, 199] width 1426 height 138
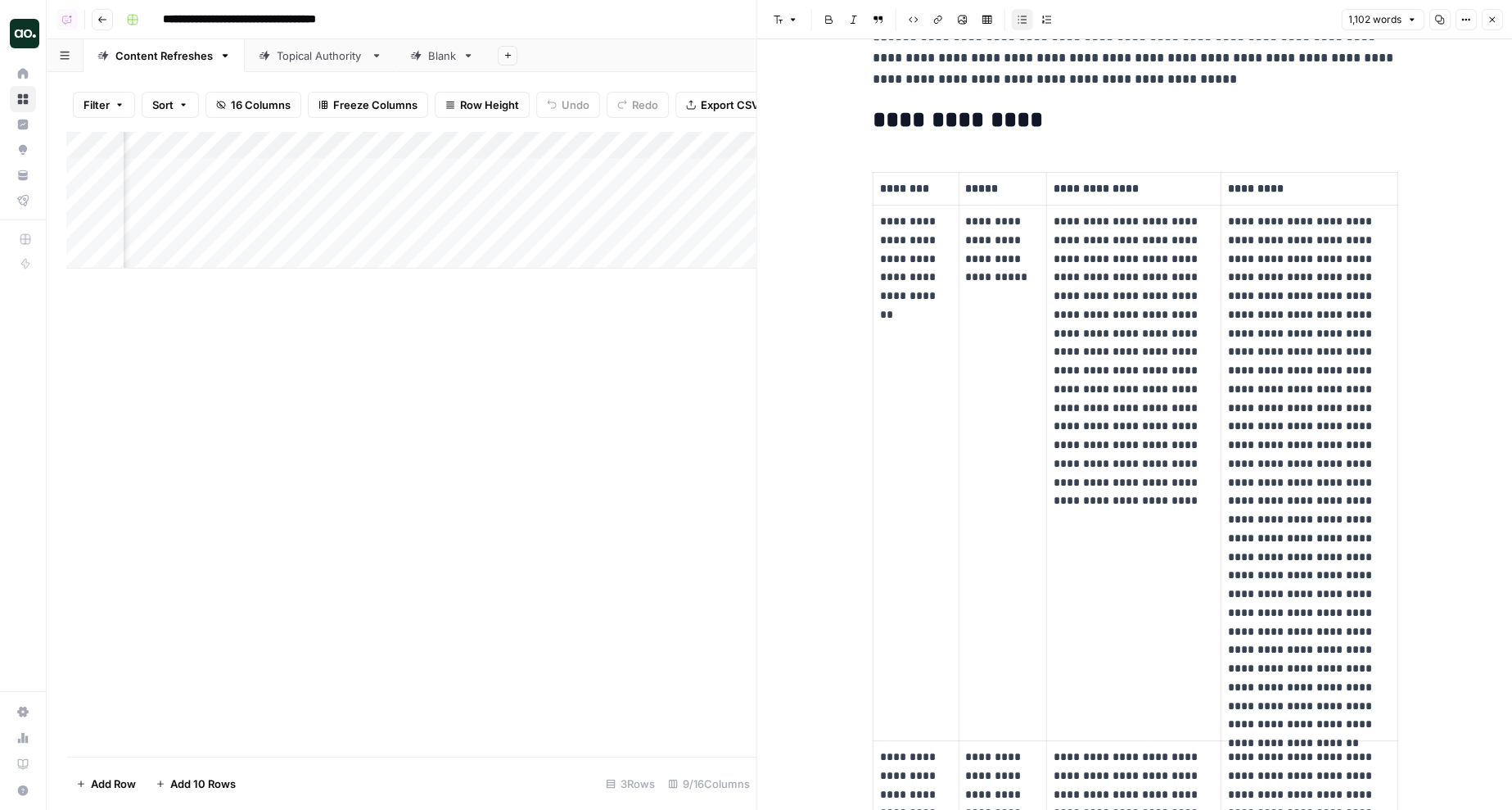
scroll to position [267, 0]
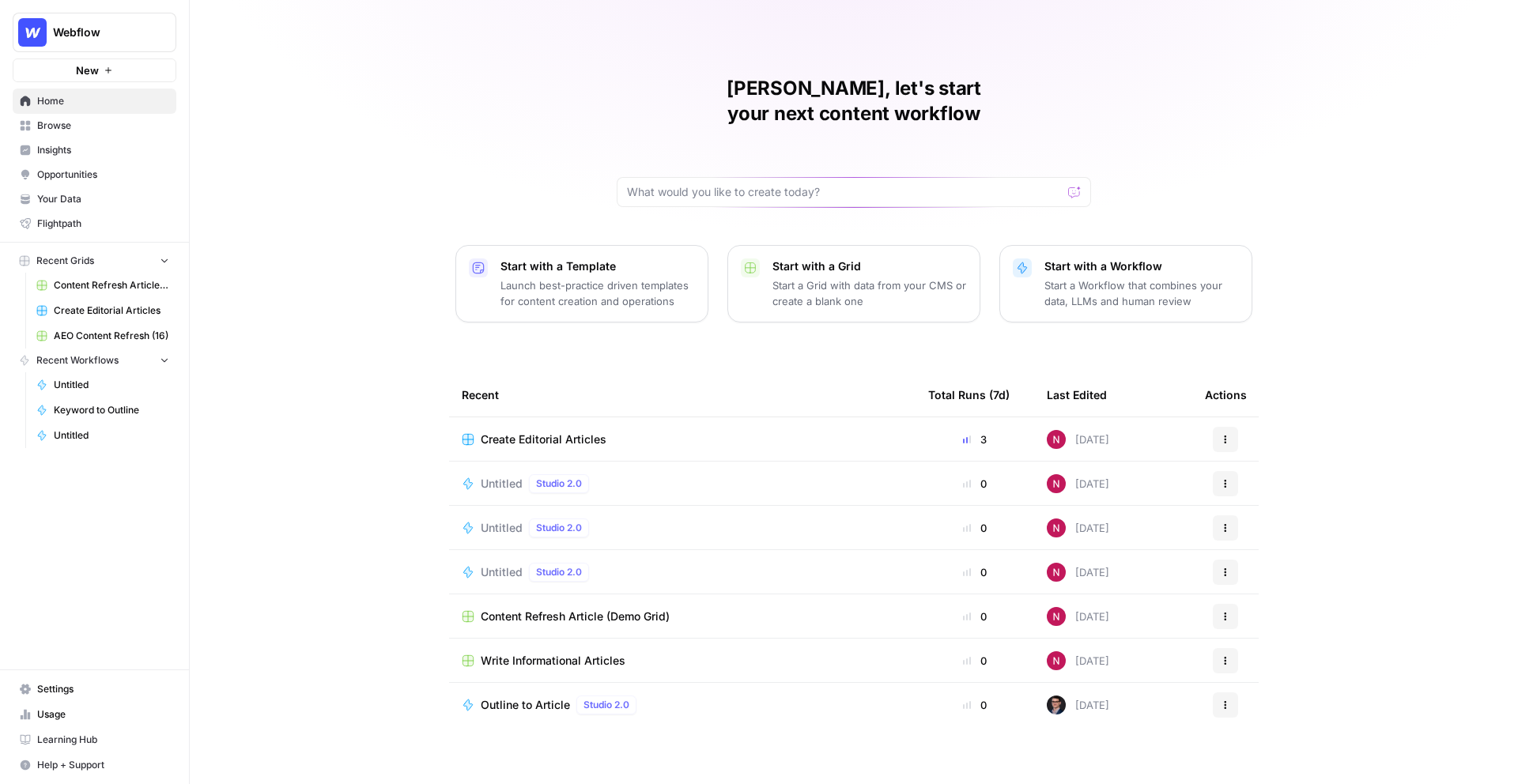
click at [114, 34] on span "Webflow" at bounding box center [101, 32] width 96 height 16
type input "[PERSON_NAME]'s"
click at [109, 116] on span "[PERSON_NAME]'s Demo" at bounding box center [152, 118] width 209 height 16
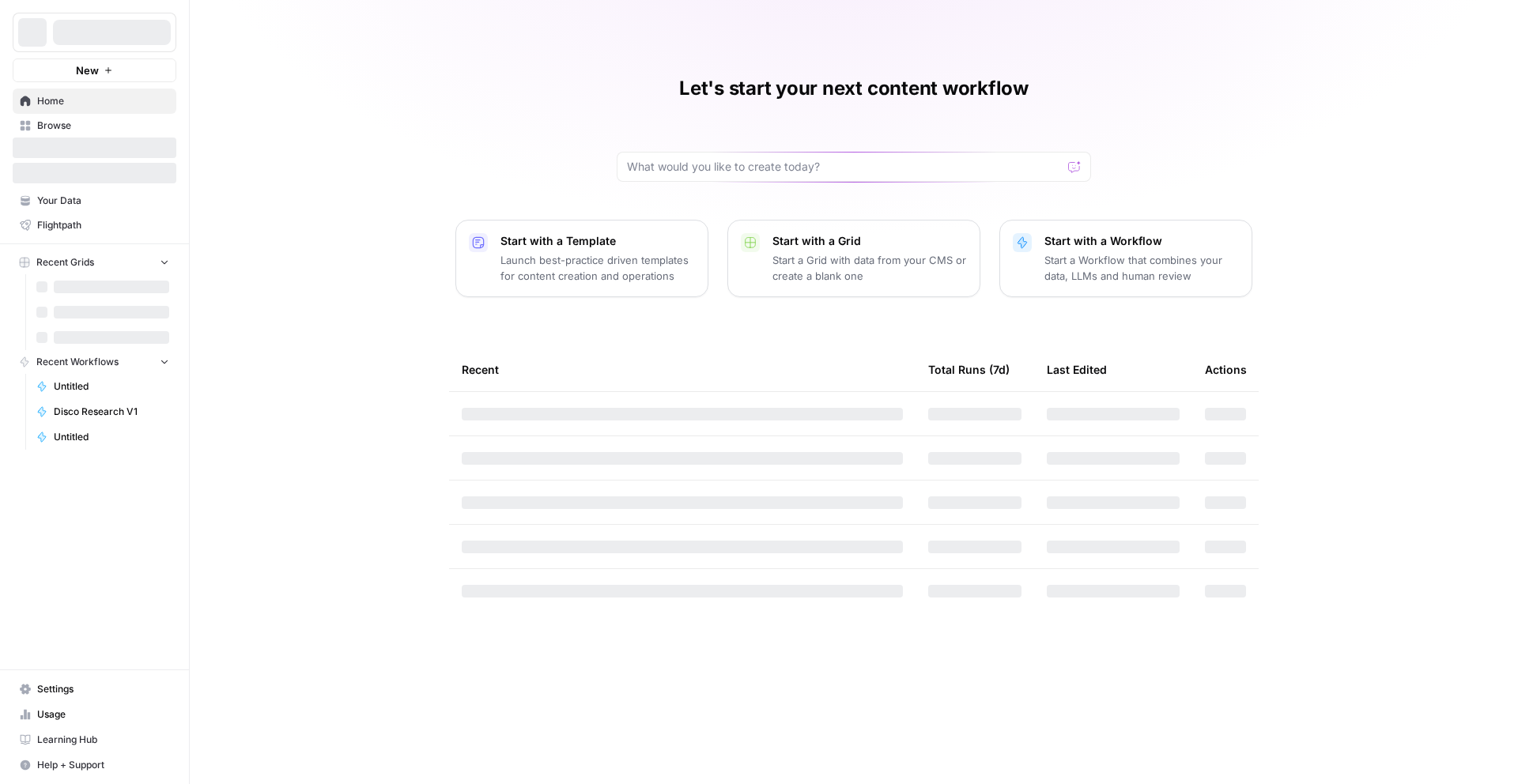
click at [1113, 263] on p "Start a Workflow that combines your data, LLMs and human review" at bounding box center [1141, 267] width 195 height 31
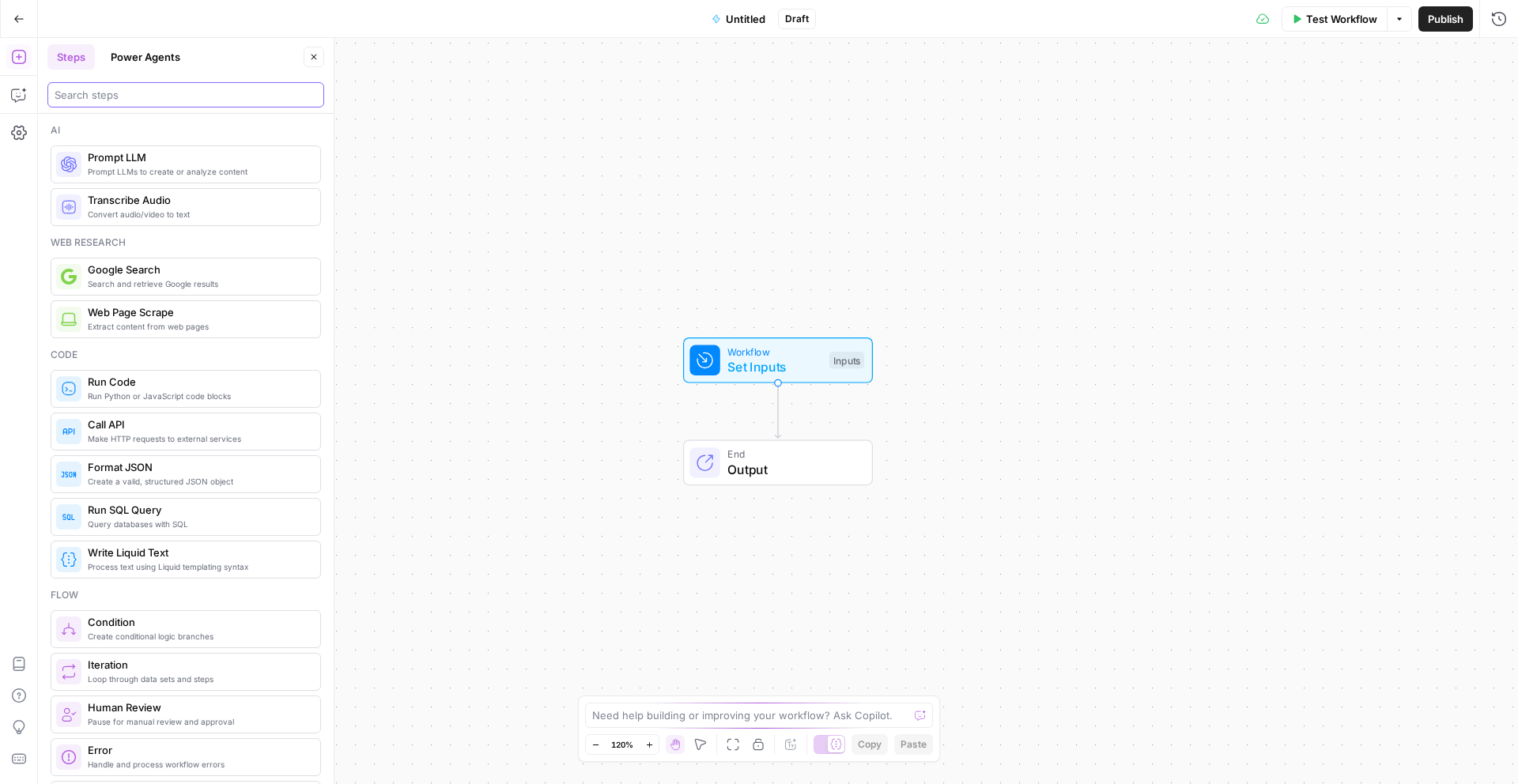
click at [127, 91] on input "search" at bounding box center [185, 95] width 262 height 16
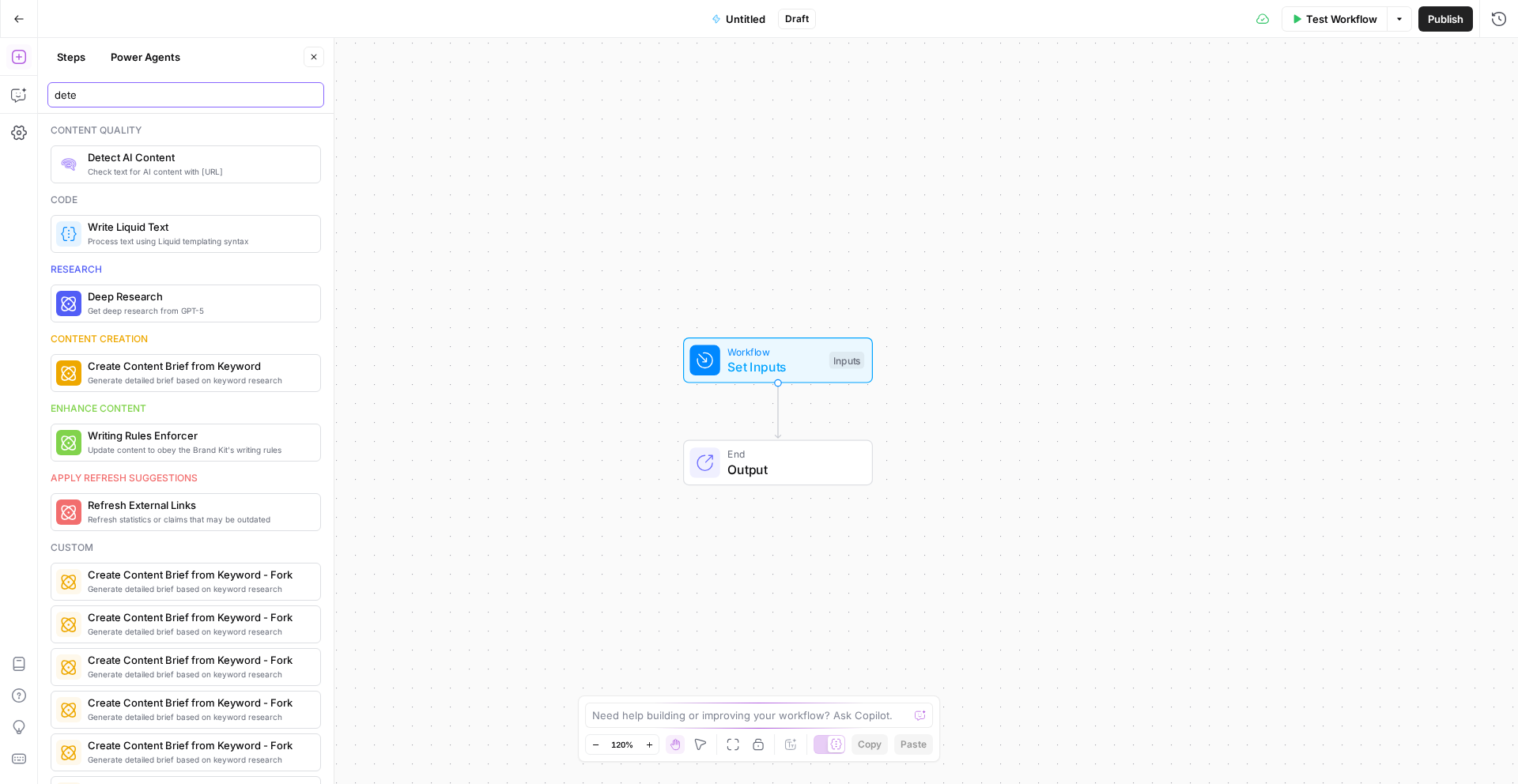
type input "dete"
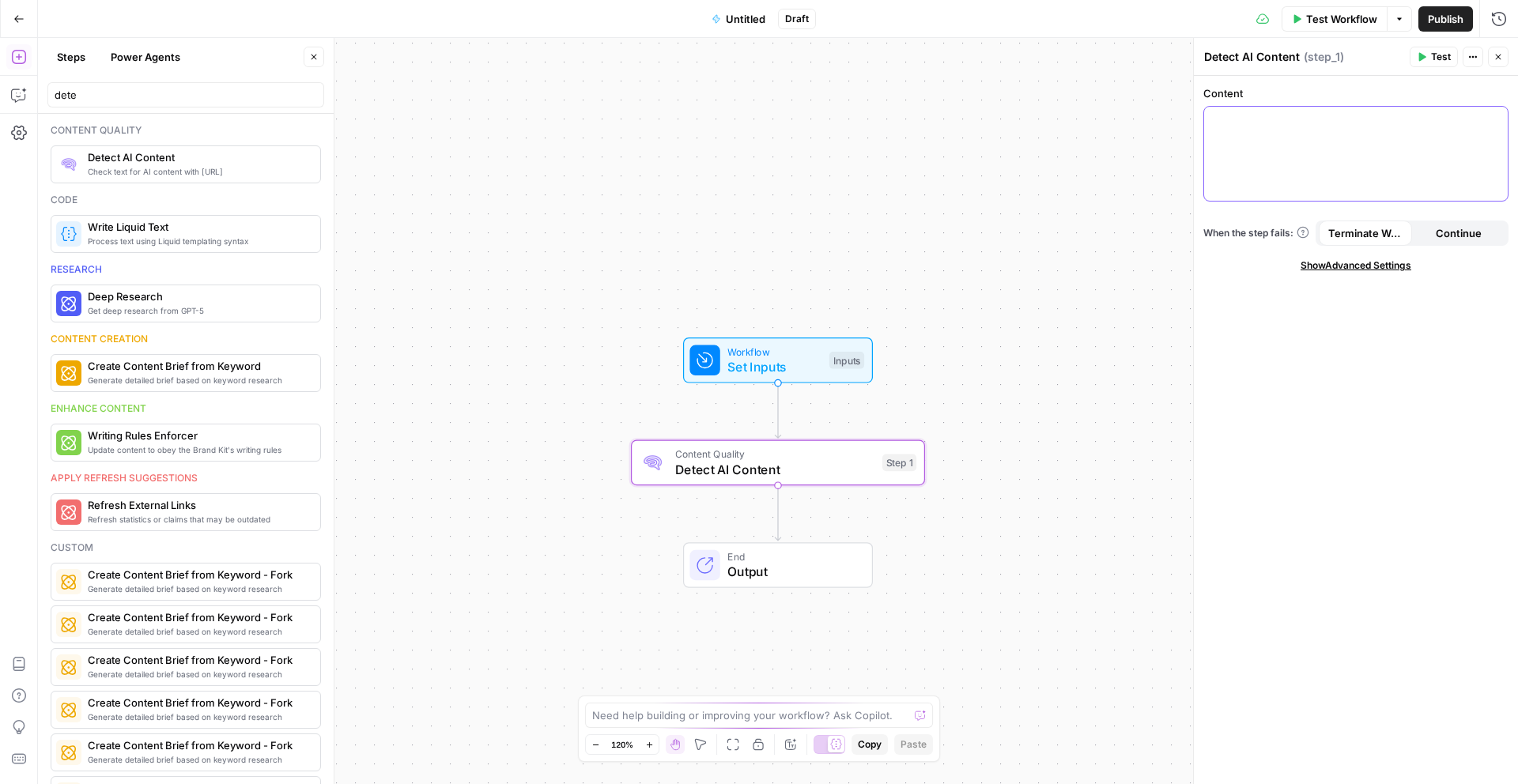
click at [1295, 151] on div at bounding box center [1356, 153] width 304 height 94
click at [20, 90] on icon "button" at bounding box center [19, 95] width 16 height 16
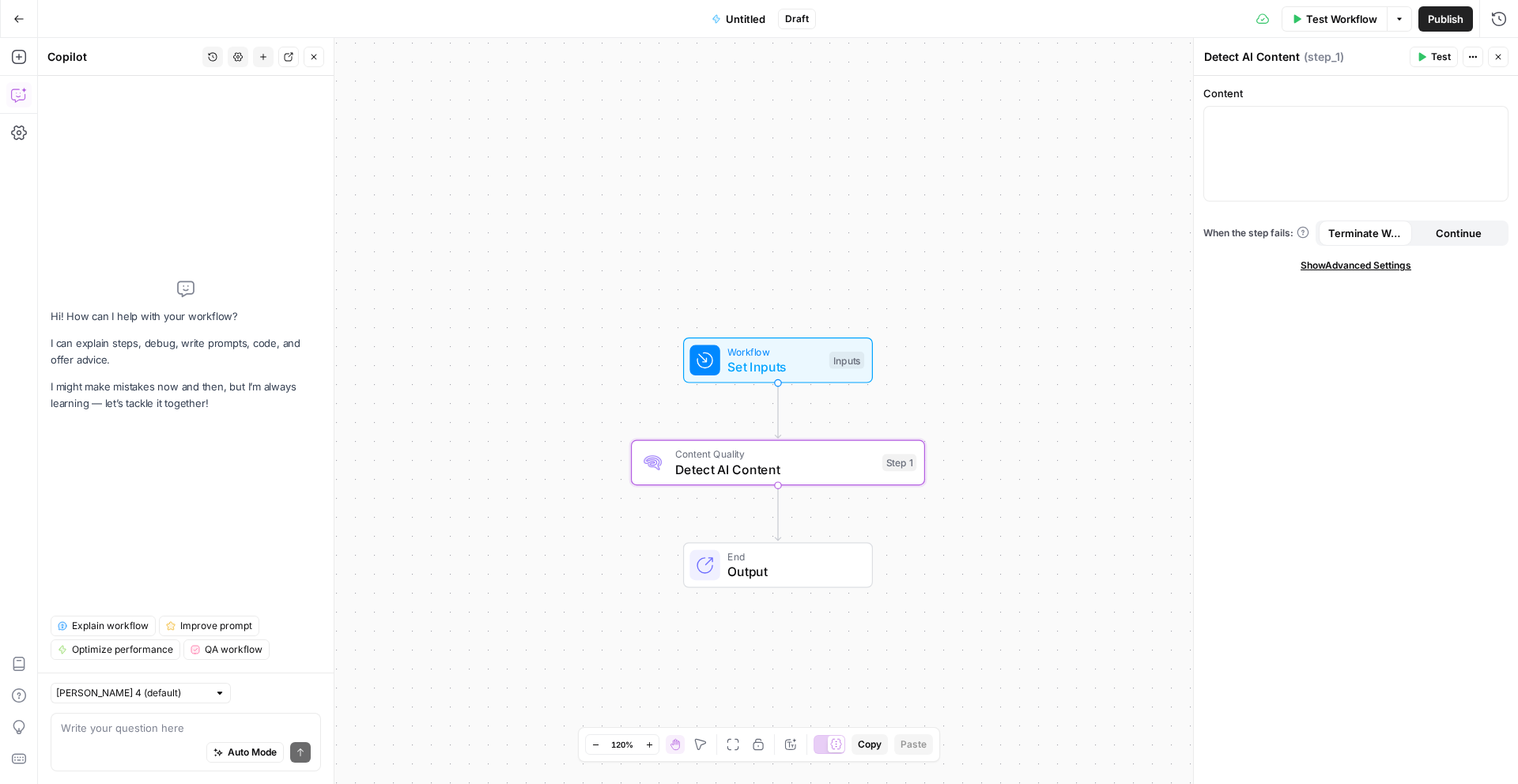
click at [140, 738] on div "Auto Mode Send" at bounding box center [185, 753] width 250 height 35
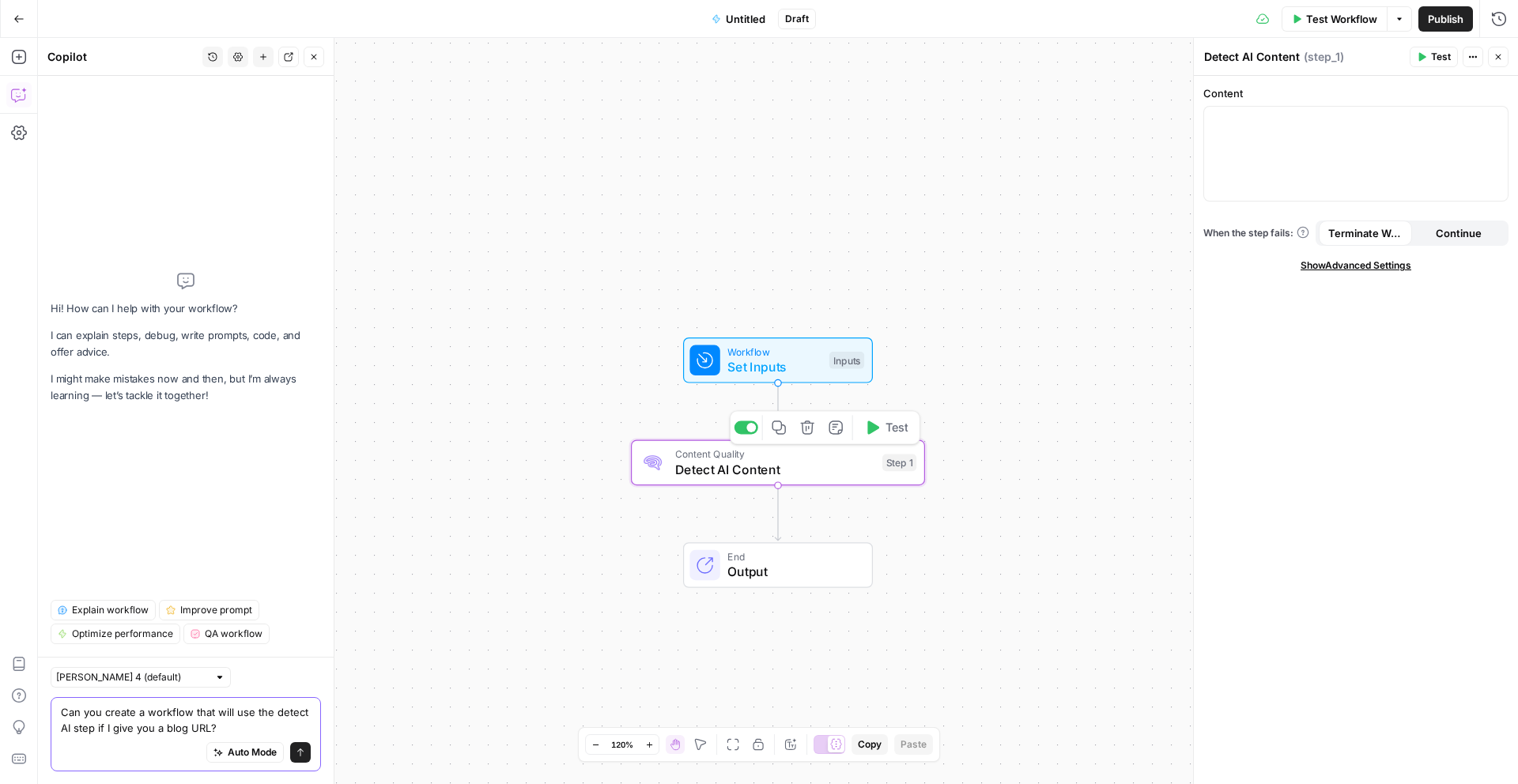
type textarea "Can you create a workflow that will use the detect AI step if I give you a blog…"
click at [810, 434] on icon "button" at bounding box center [806, 427] width 14 height 14
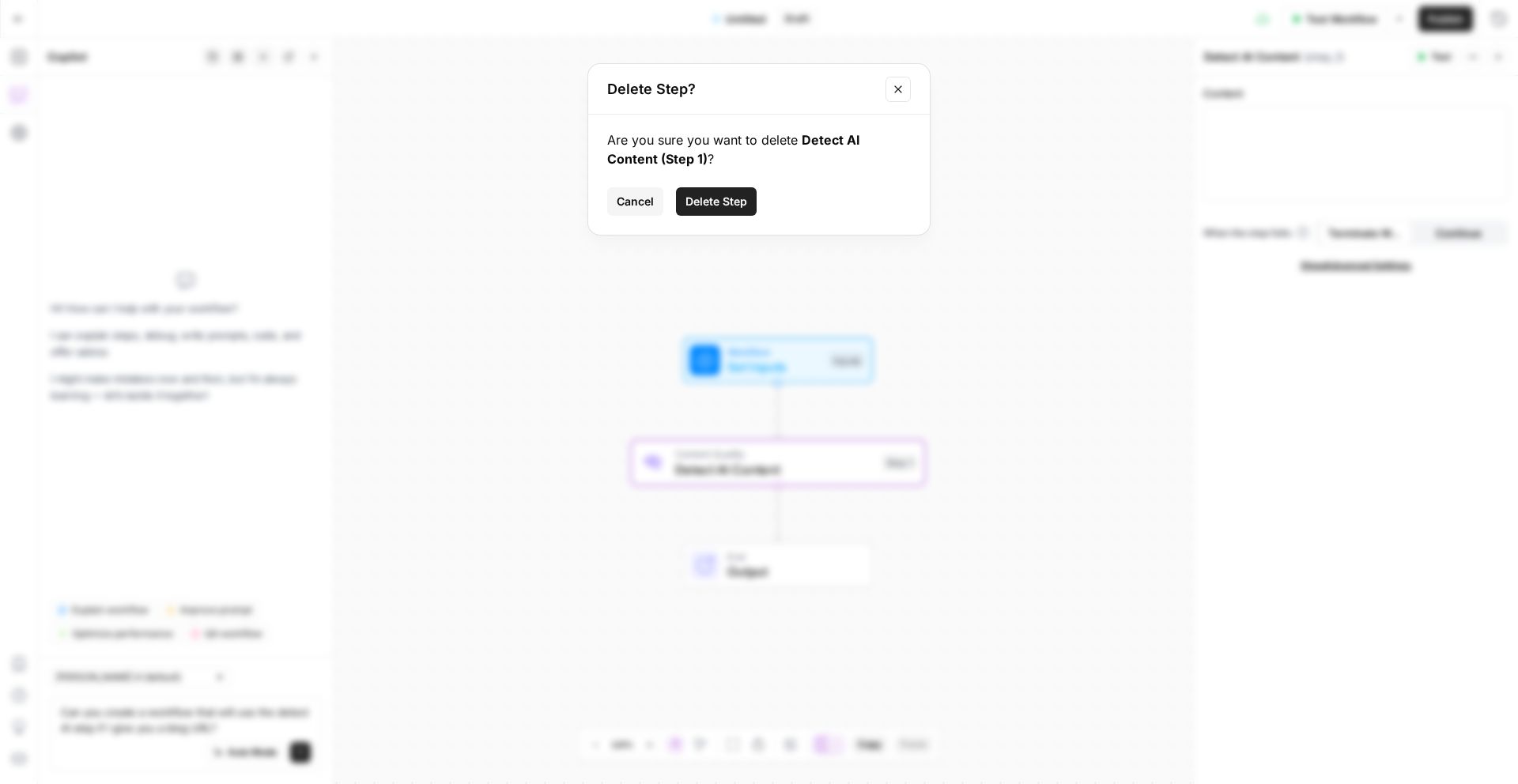
click at [716, 196] on span "Delete Step" at bounding box center [716, 201] width 62 height 16
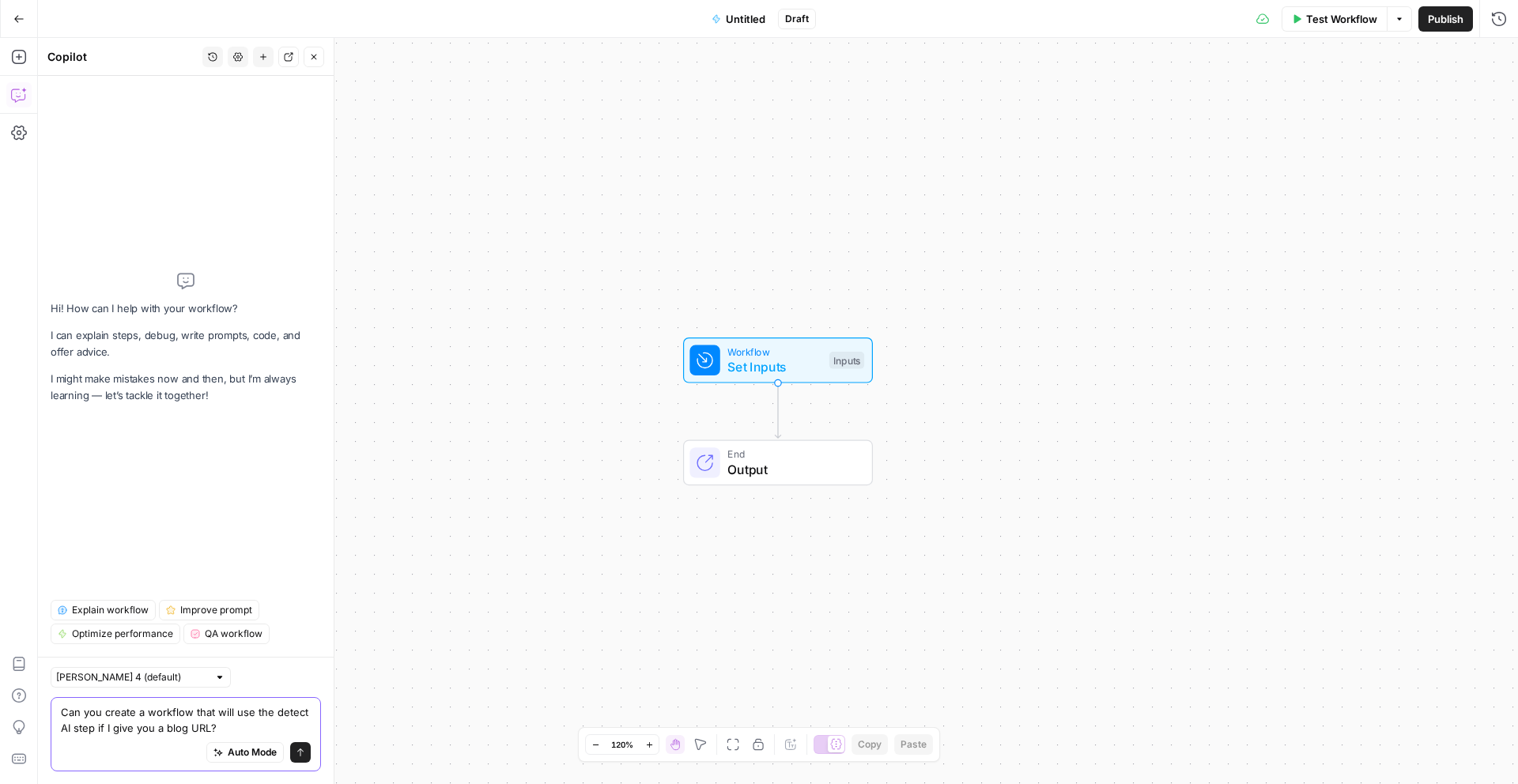
click at [224, 728] on textarea "Can you create a workflow that will use the detect AI step if I give you a blog…" at bounding box center [185, 719] width 250 height 31
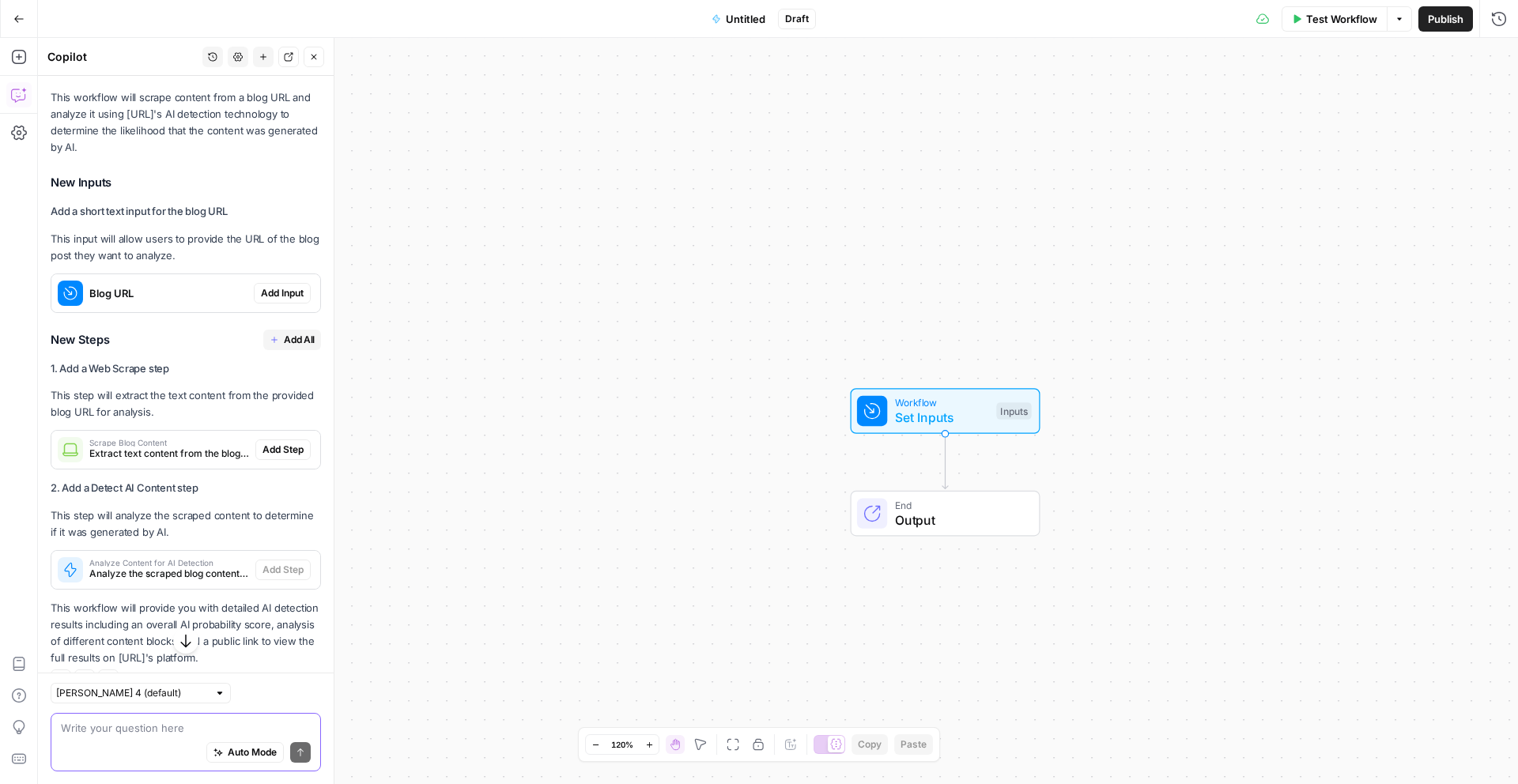
scroll to position [282, 0]
click at [283, 337] on span "Add All" at bounding box center [299, 340] width 30 height 14
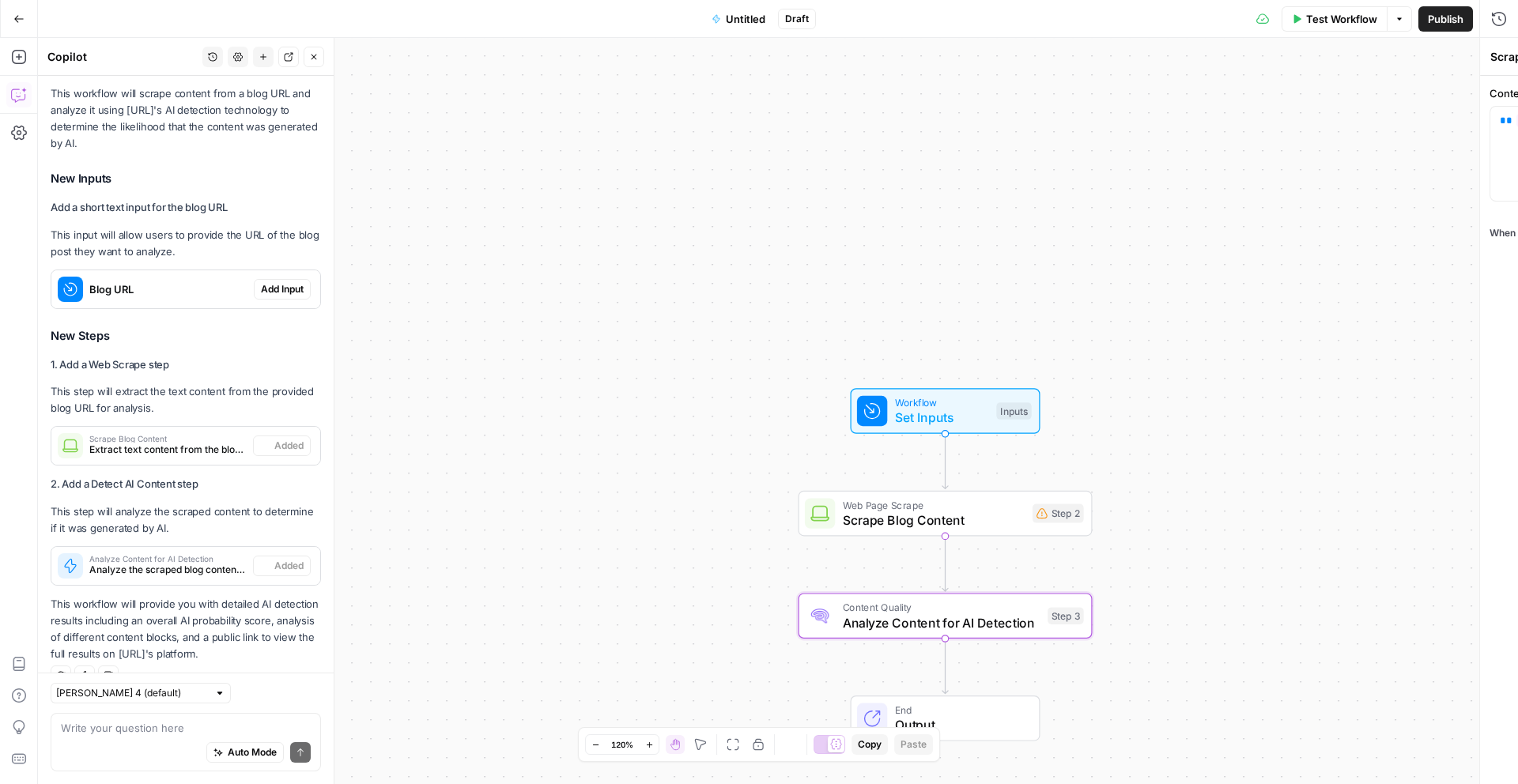
type textarea "Analyze Content for AI Detection"
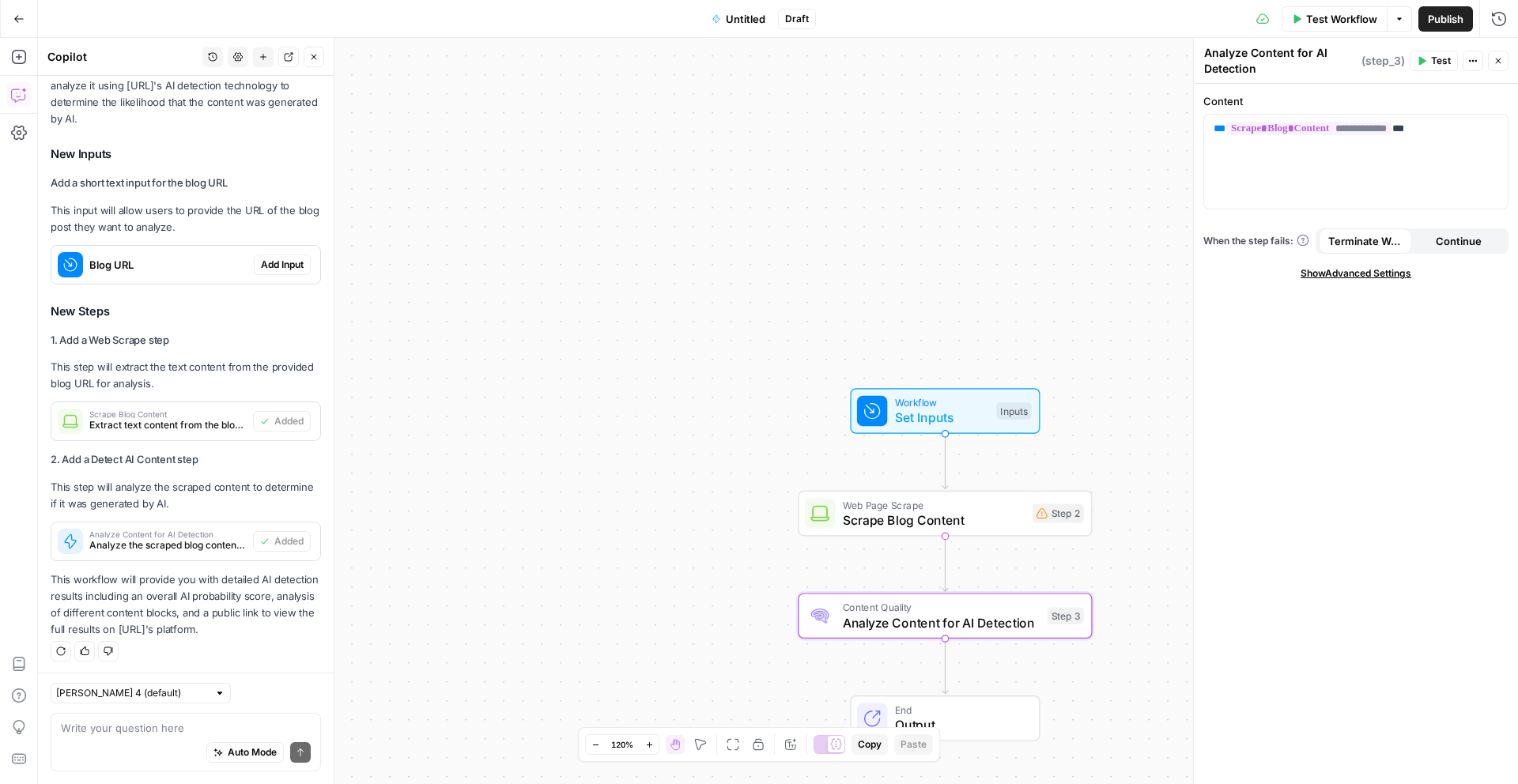
click at [1334, 15] on span "Test Workflow" at bounding box center [1341, 19] width 71 height 16
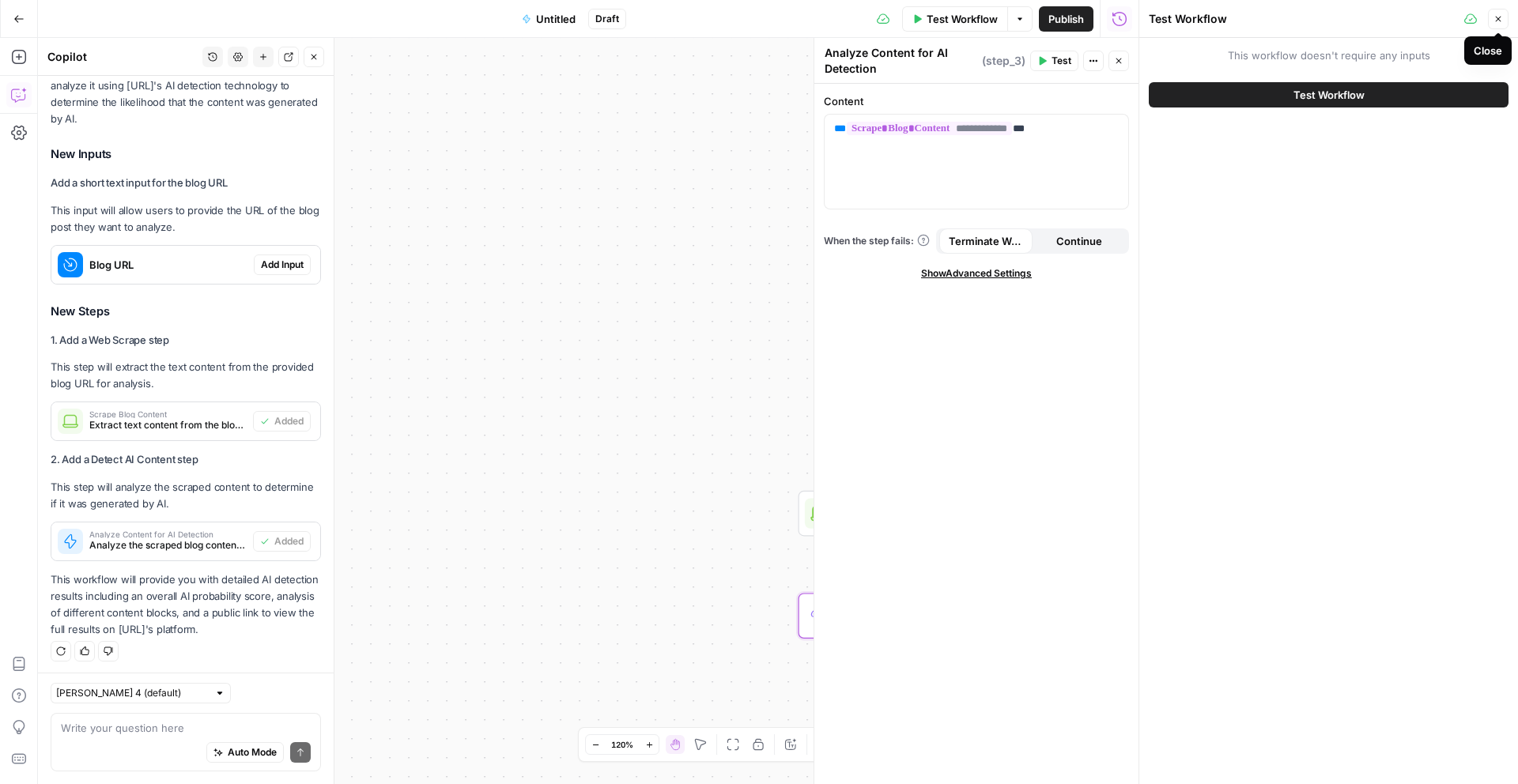
click at [1499, 18] on icon "button" at bounding box center [1498, 19] width 9 height 9
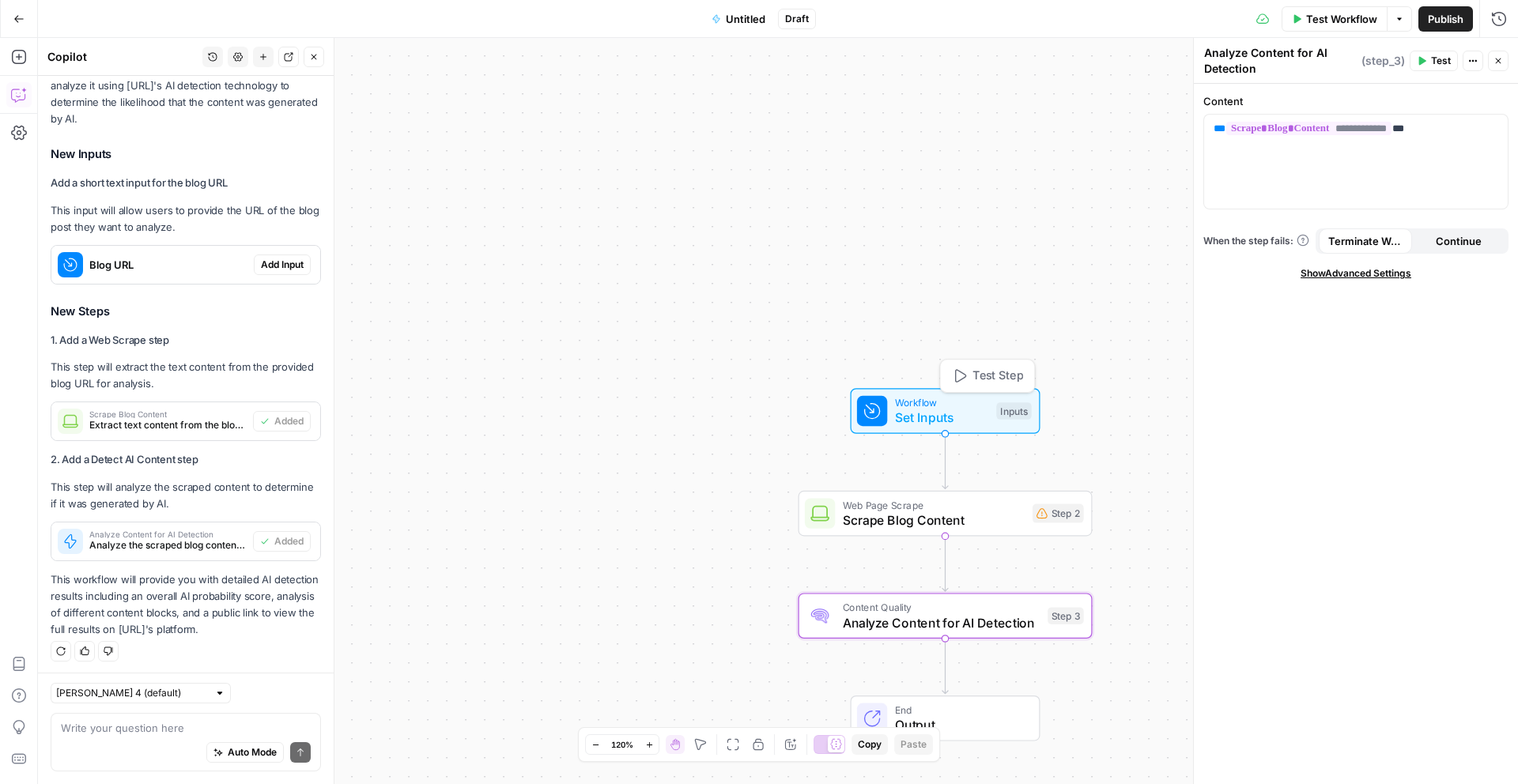
click at [957, 408] on span "Set Inputs" at bounding box center [941, 417] width 94 height 19
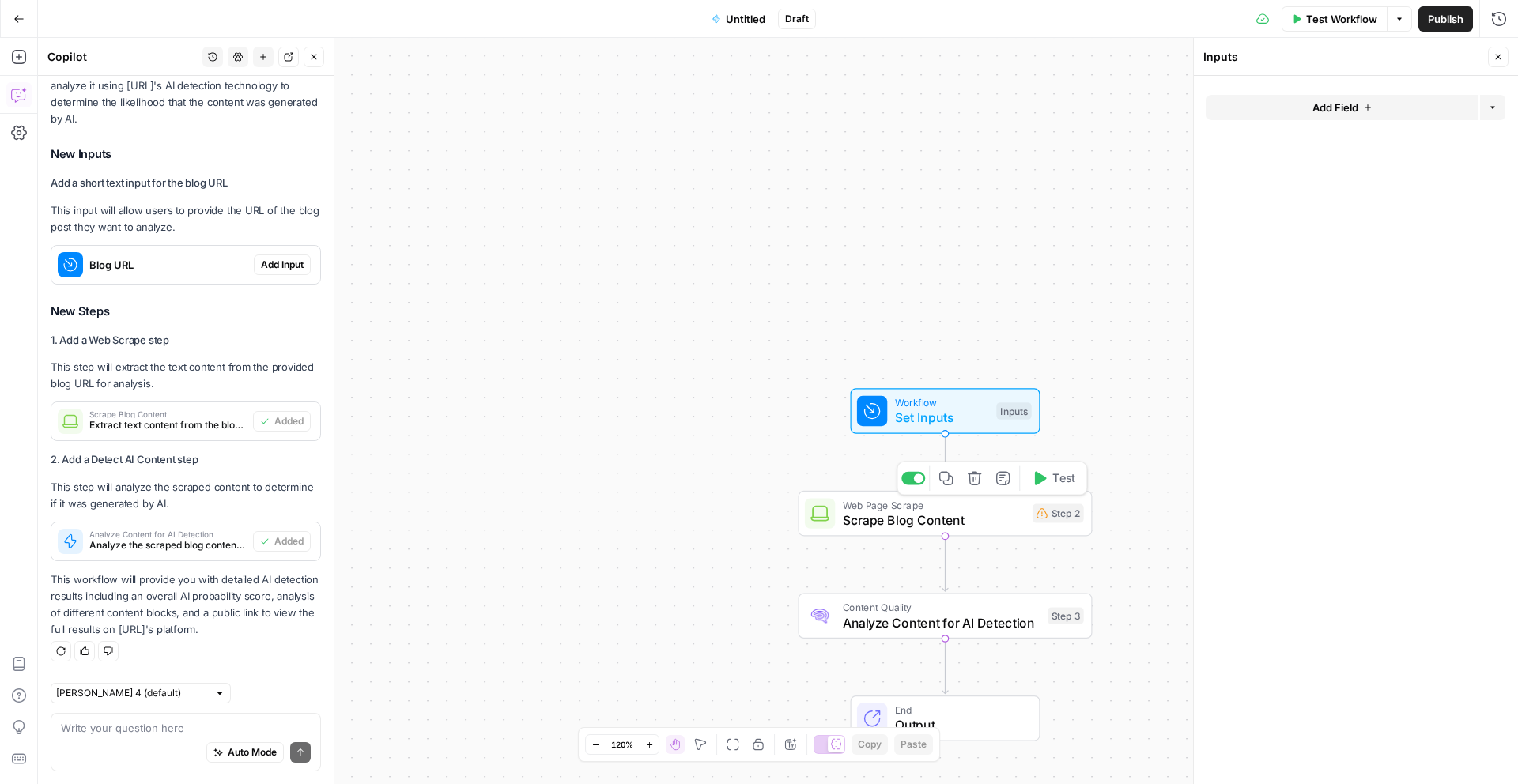
click at [926, 508] on span "Web Page Scrape" at bounding box center [933, 505] width 182 height 15
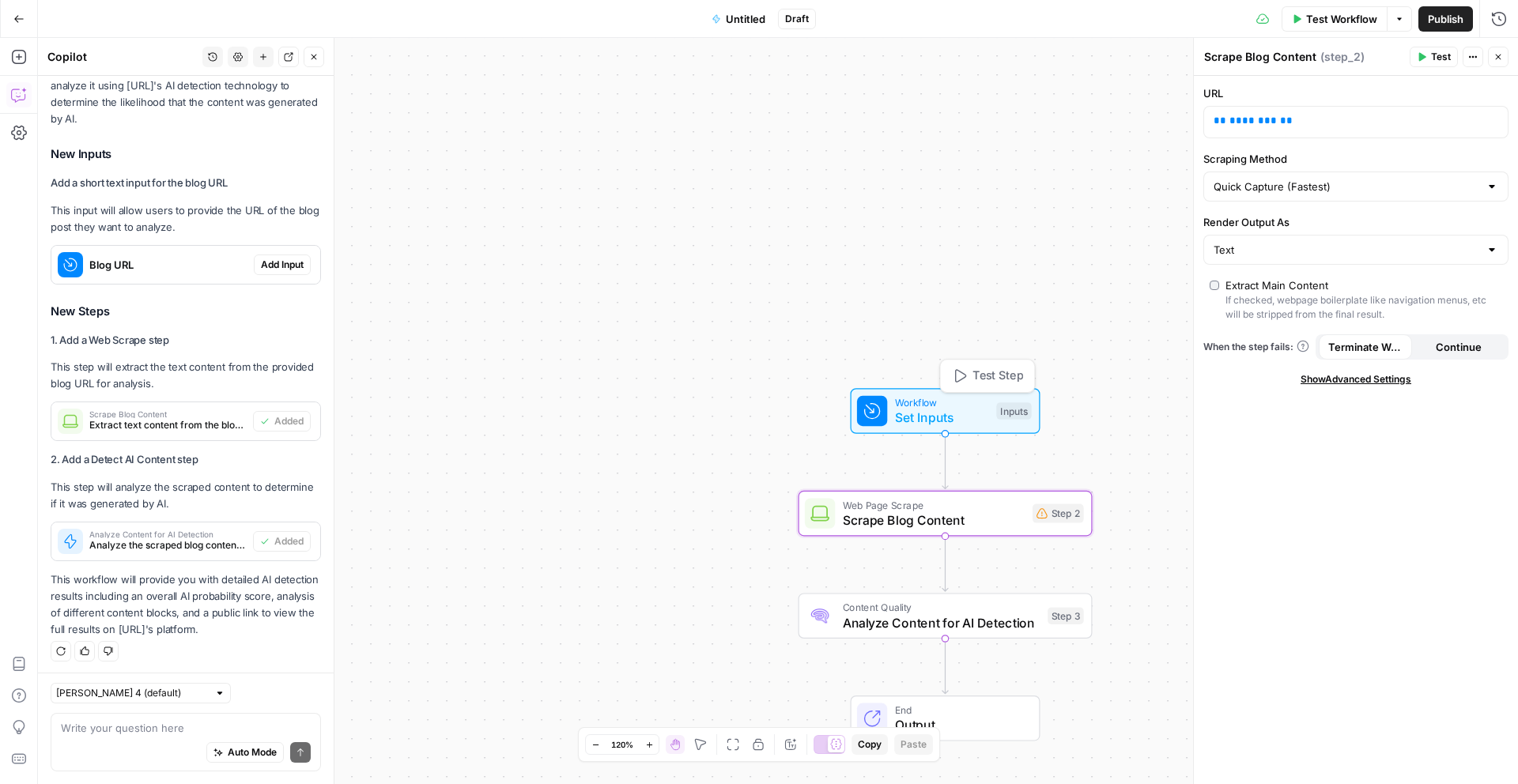
click at [949, 413] on span "Set Inputs" at bounding box center [941, 417] width 94 height 19
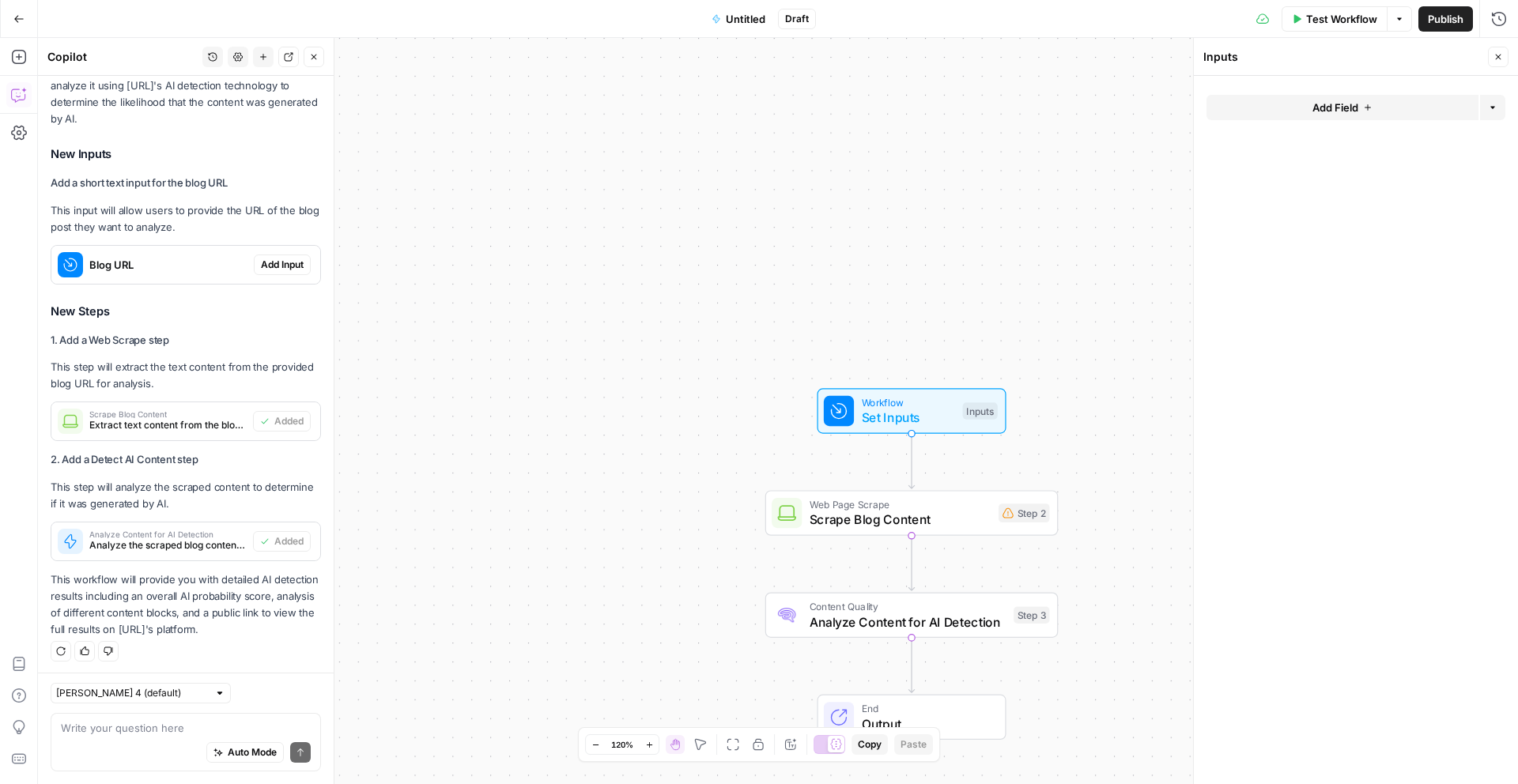
click at [281, 268] on span "Add Input" at bounding box center [282, 265] width 42 height 14
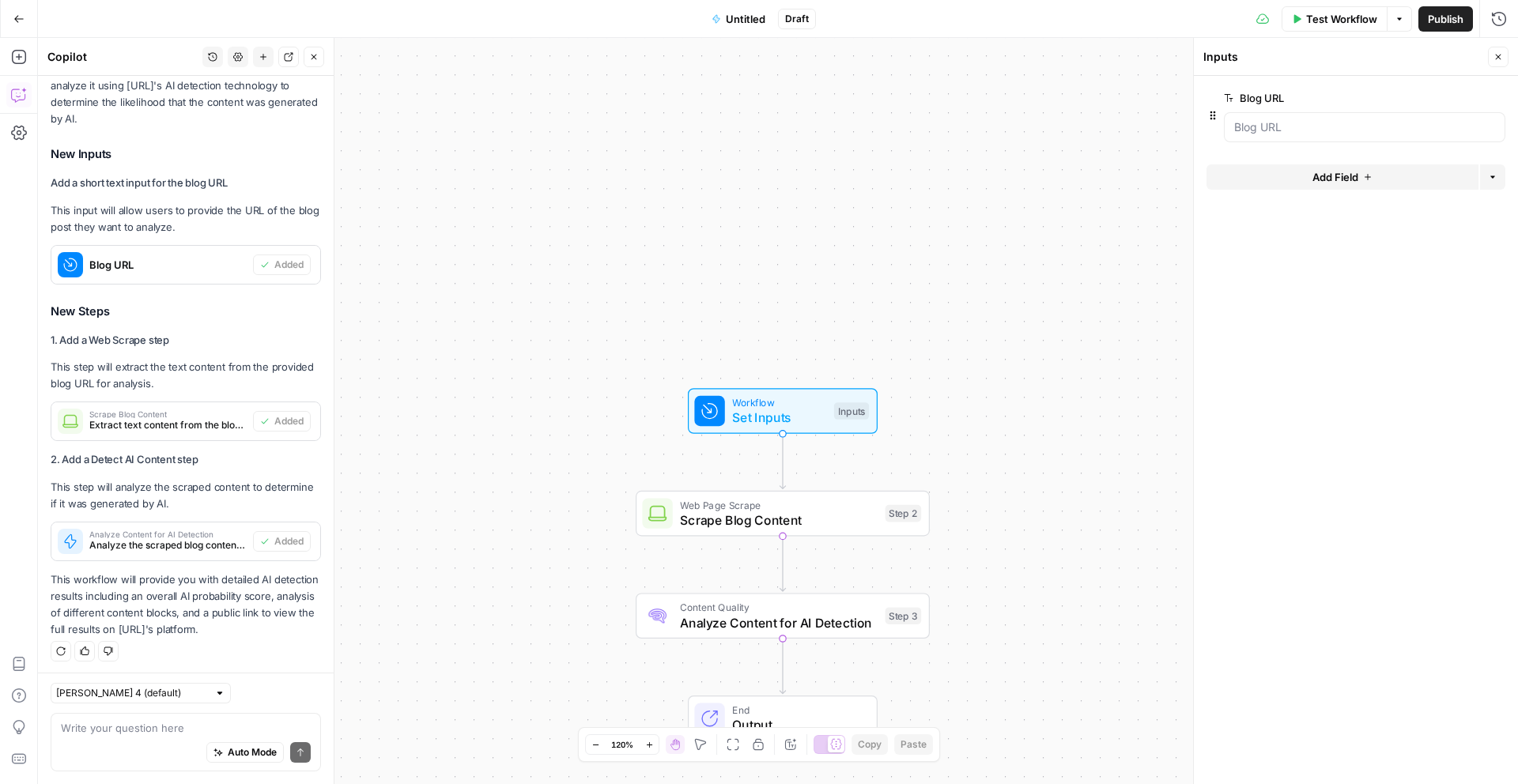
click at [1325, 14] on span "Test Workflow" at bounding box center [1341, 19] width 71 height 16
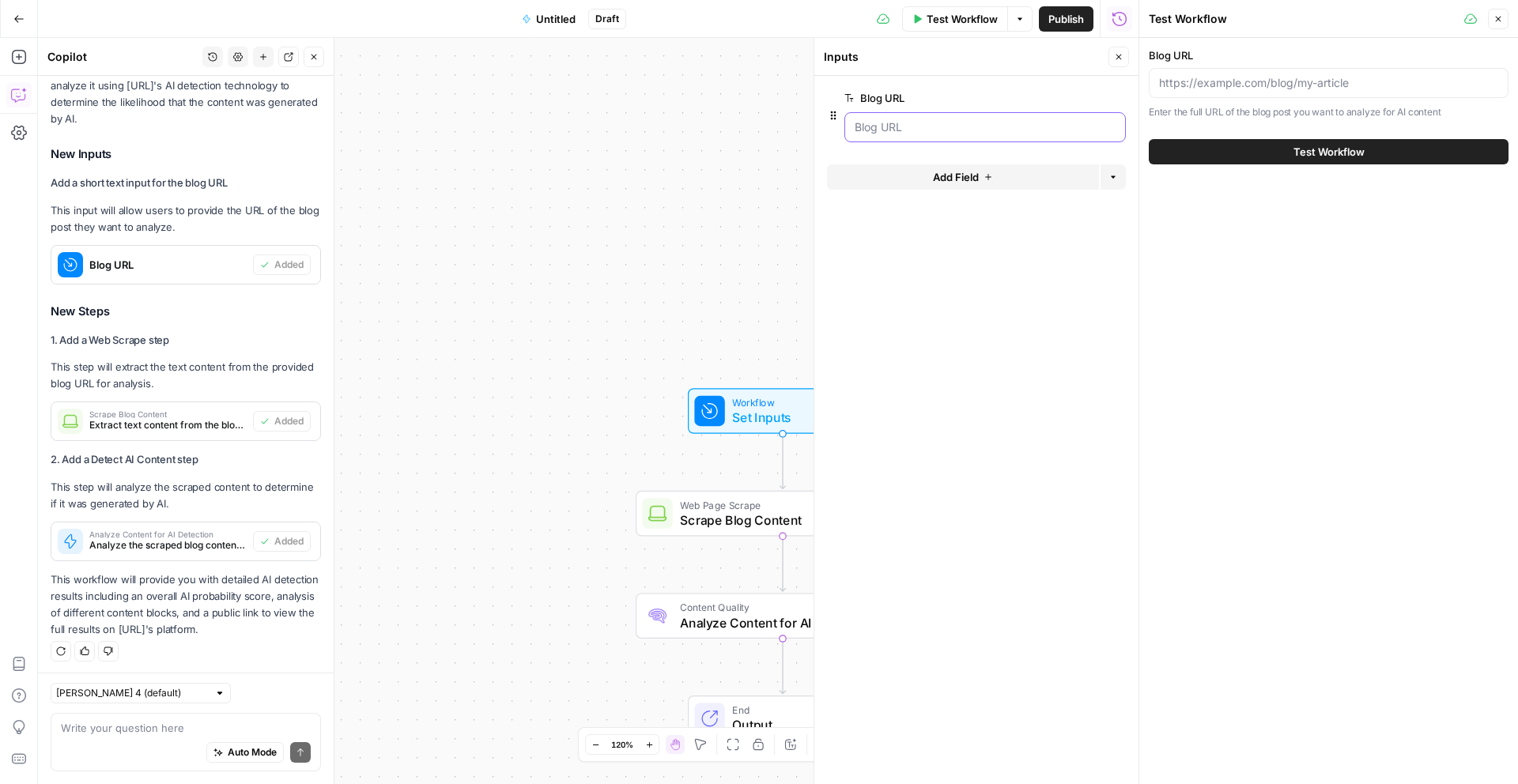
click at [959, 129] on URL "Blog URL" at bounding box center [985, 127] width 261 height 16
click at [1310, 85] on input "Blog URL" at bounding box center [1328, 83] width 339 height 16
paste input "[URL][DOMAIN_NAME]"
type input "[URL][DOMAIN_NAME]"
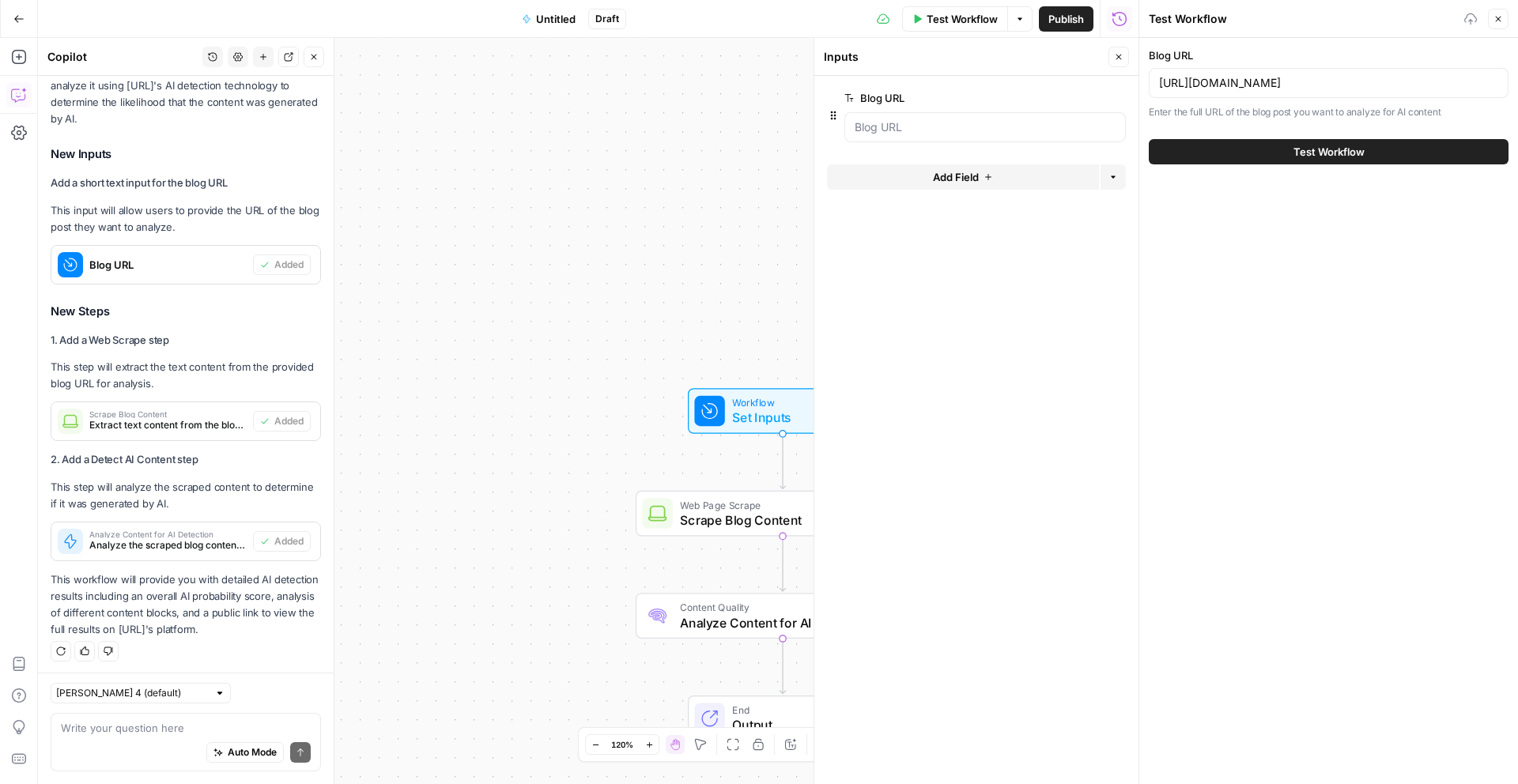
click at [1319, 142] on button "Test Workflow" at bounding box center [1328, 151] width 360 height 25
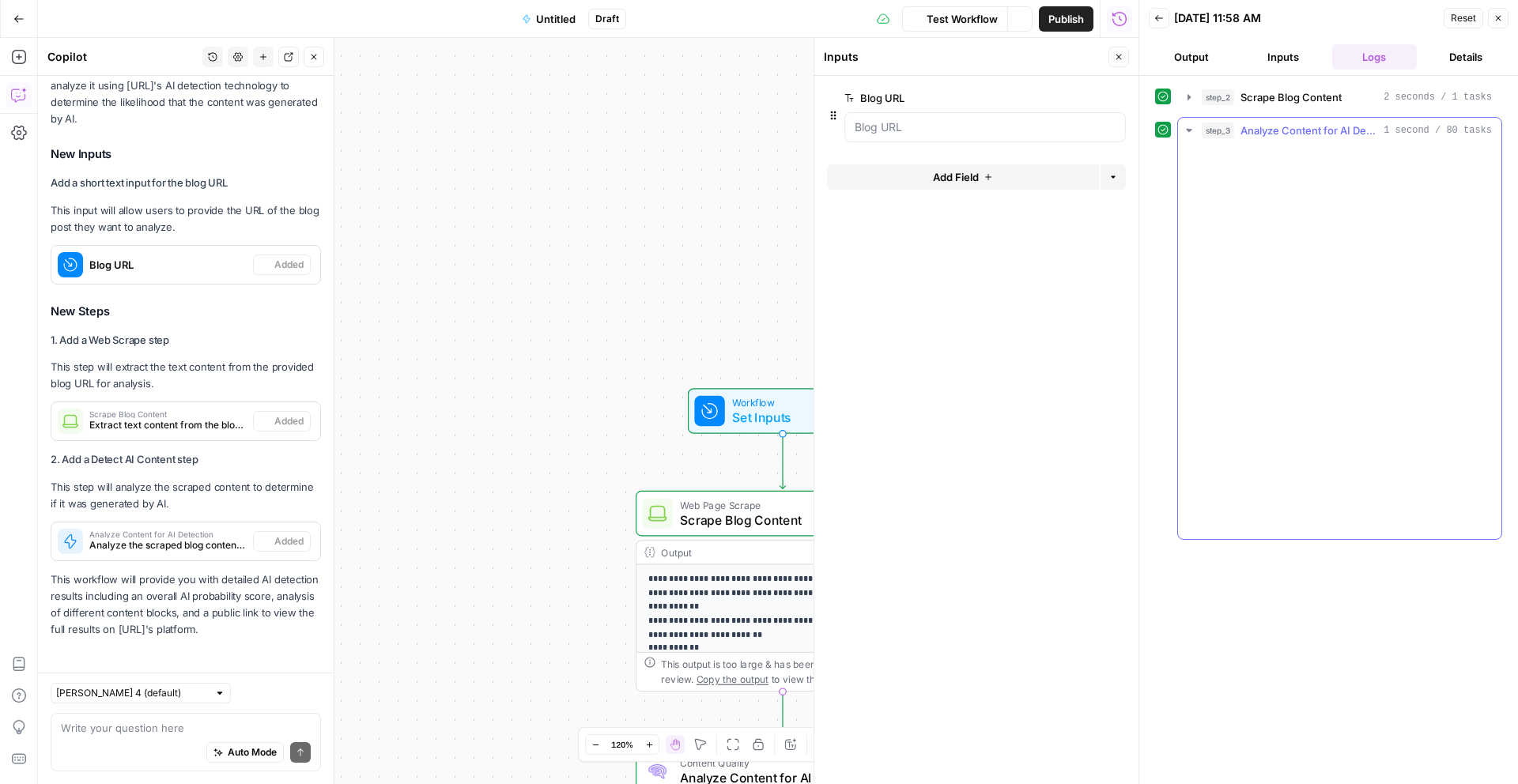
scroll to position [336, 0]
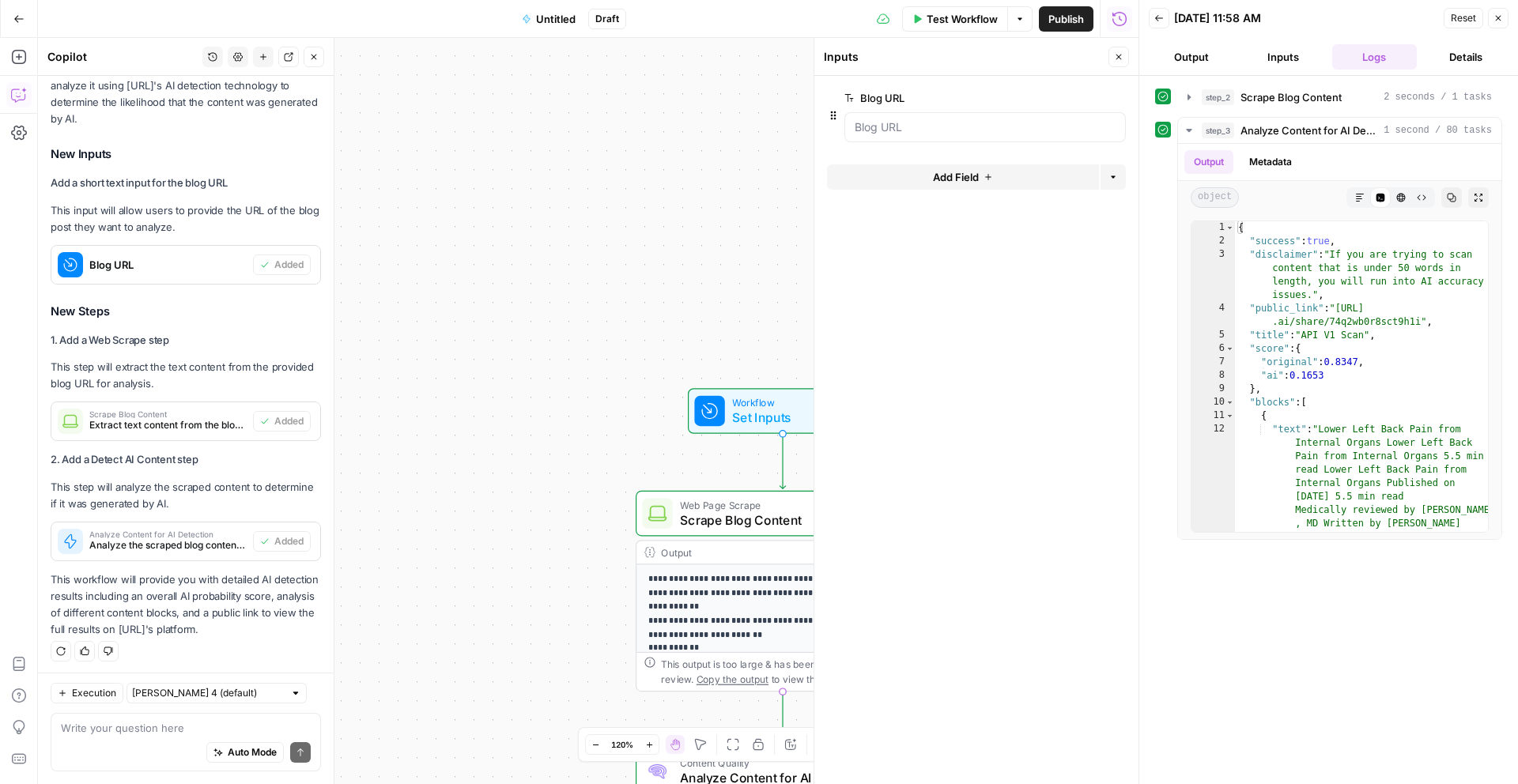
click at [1213, 50] on button "Output" at bounding box center [1191, 57] width 85 height 25
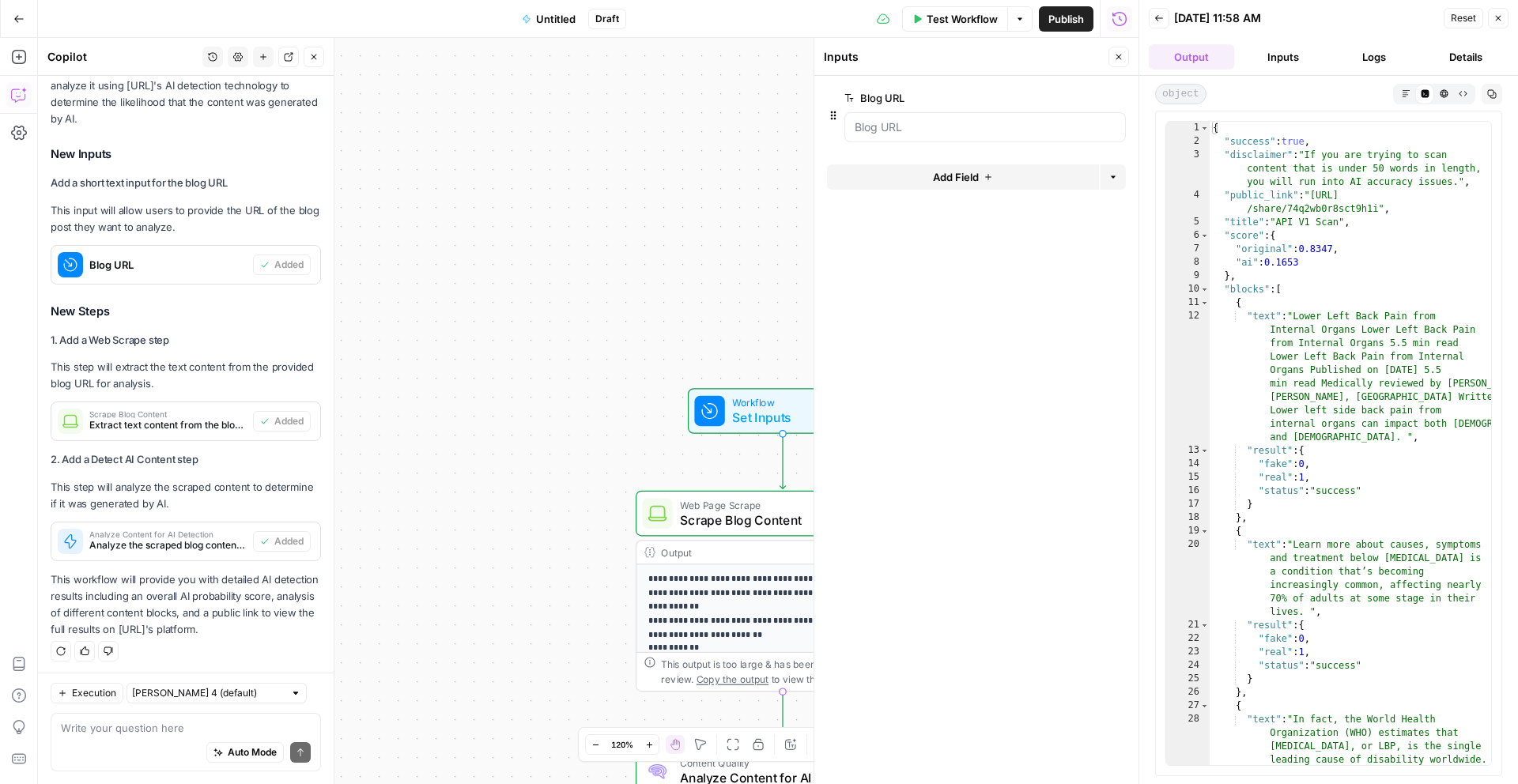
scroll to position [0, 0]
click at [1502, 21] on icon "button" at bounding box center [1498, 18] width 9 height 9
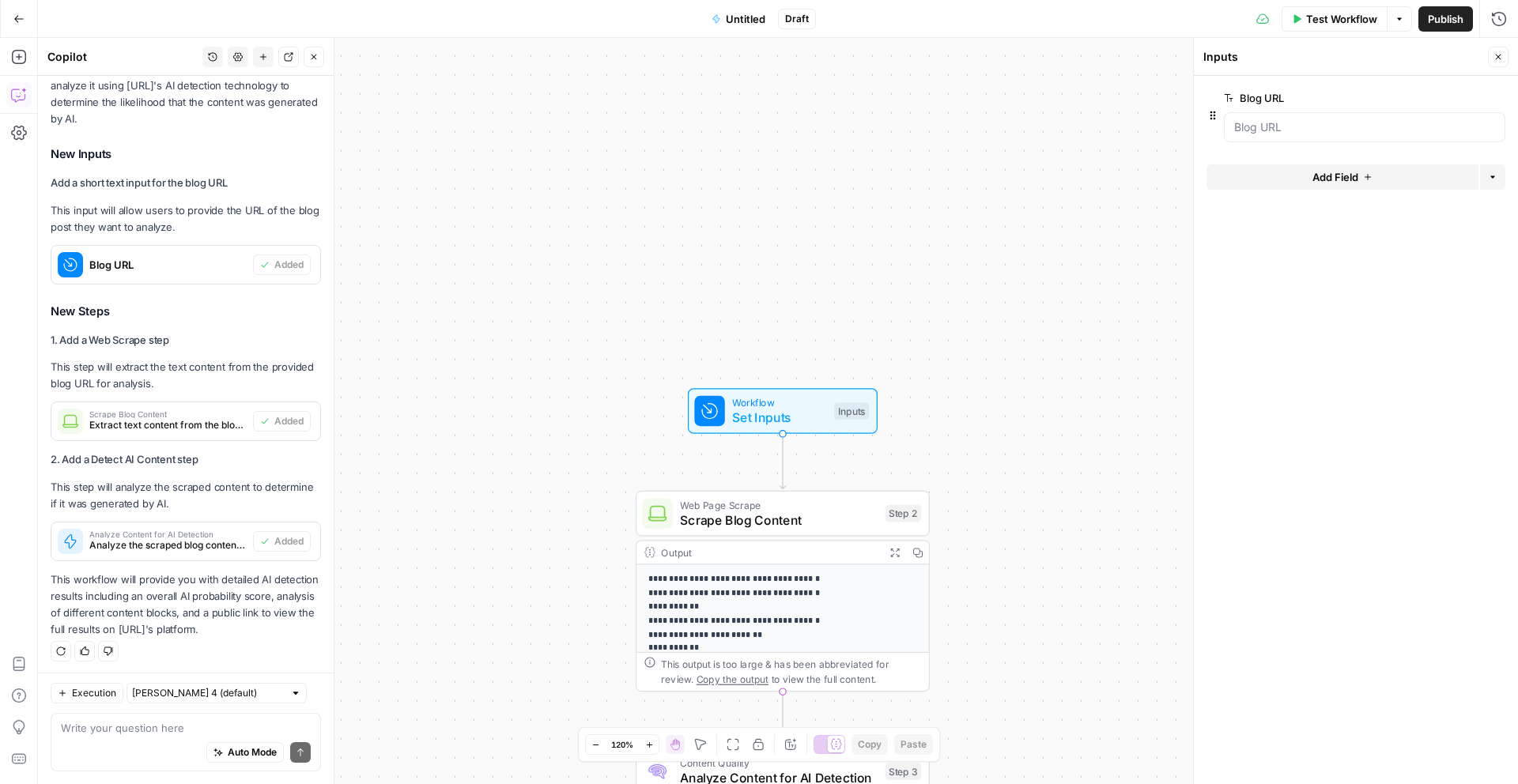
click at [1436, 16] on span "Publish" at bounding box center [1445, 19] width 36 height 16
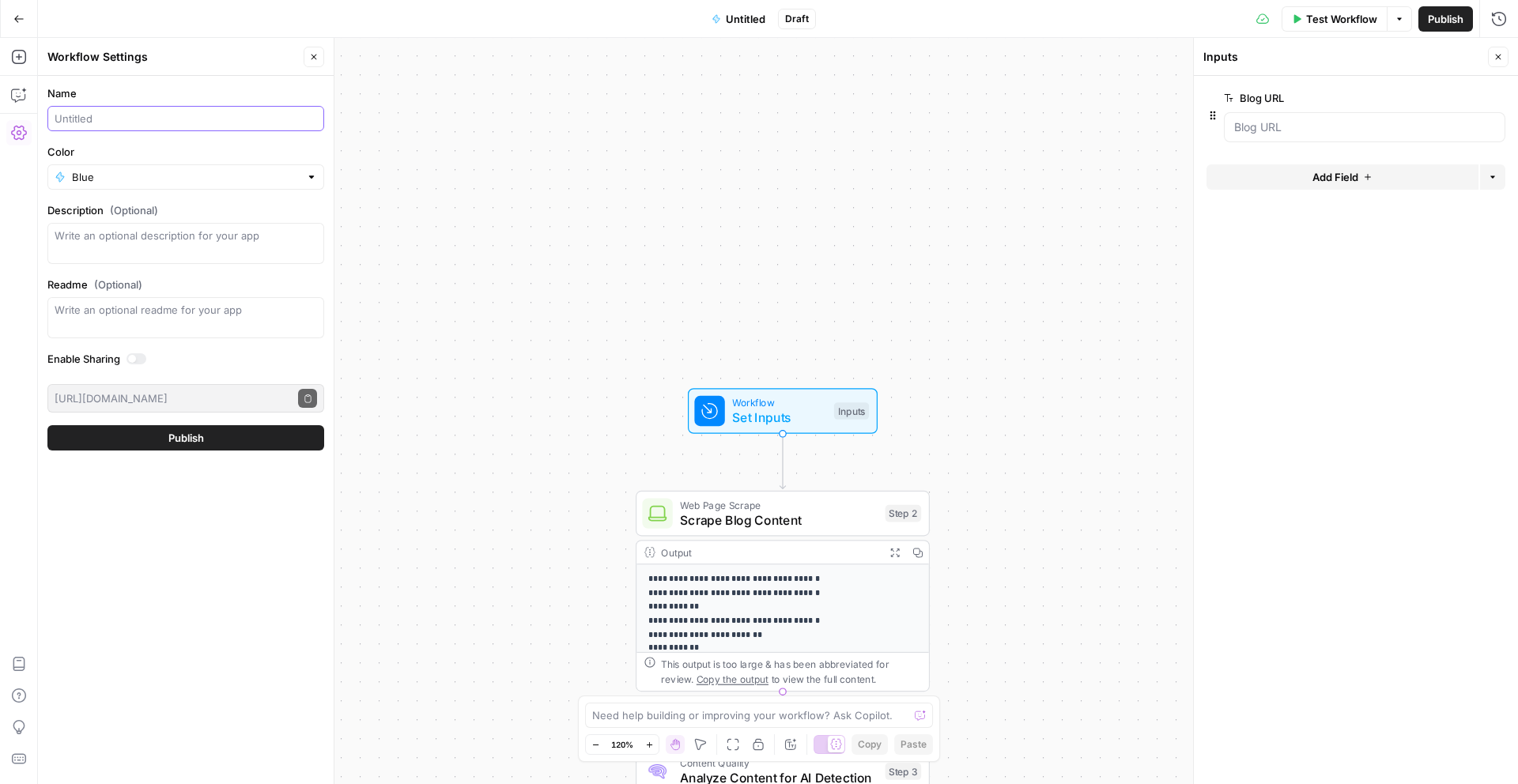
click at [184, 121] on input "Name" at bounding box center [185, 118] width 262 height 16
type input "Detect AI"
click at [173, 441] on span "Publish" at bounding box center [186, 437] width 36 height 16
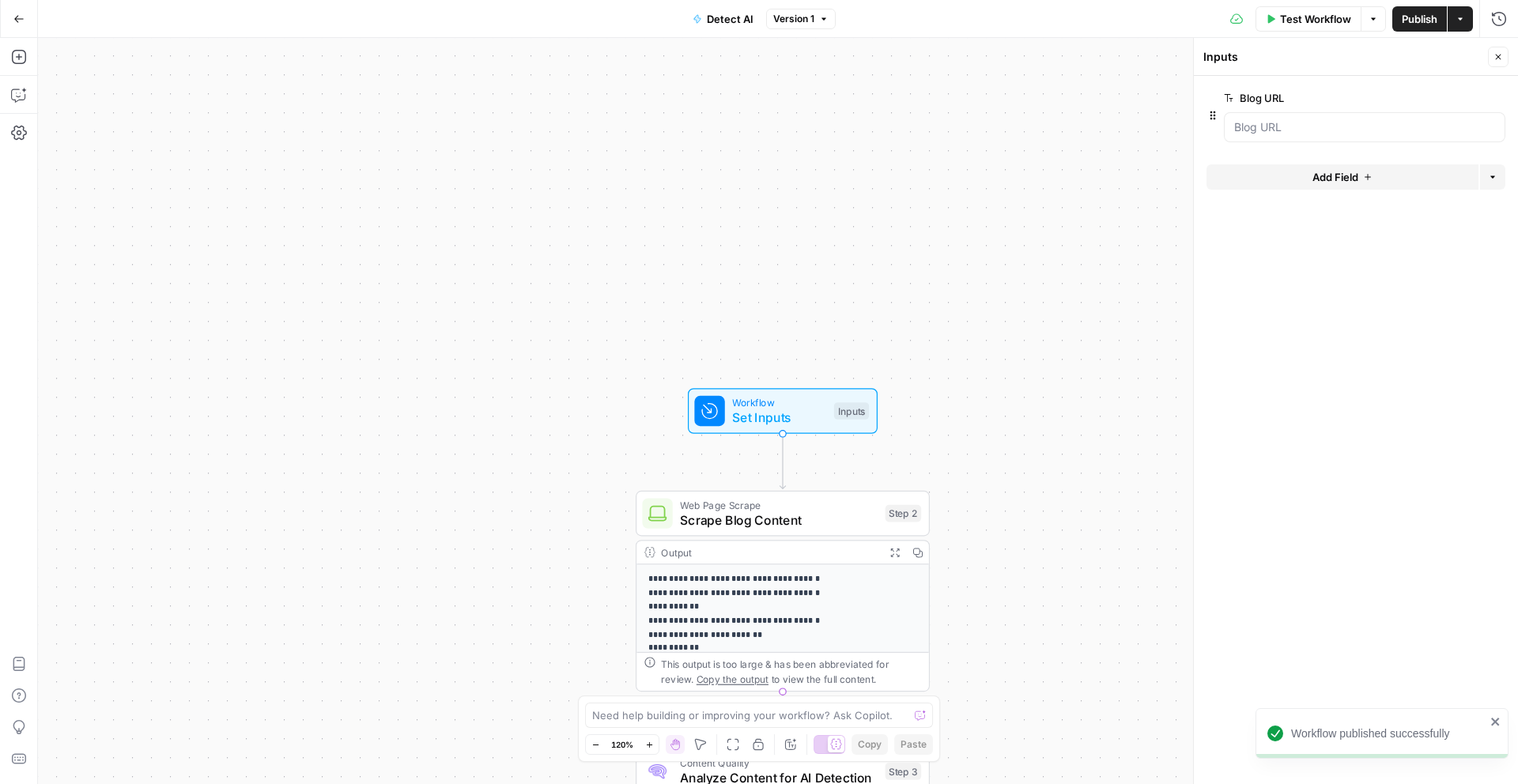
click at [1458, 14] on span "button" at bounding box center [1460, 19] width 9 height 9
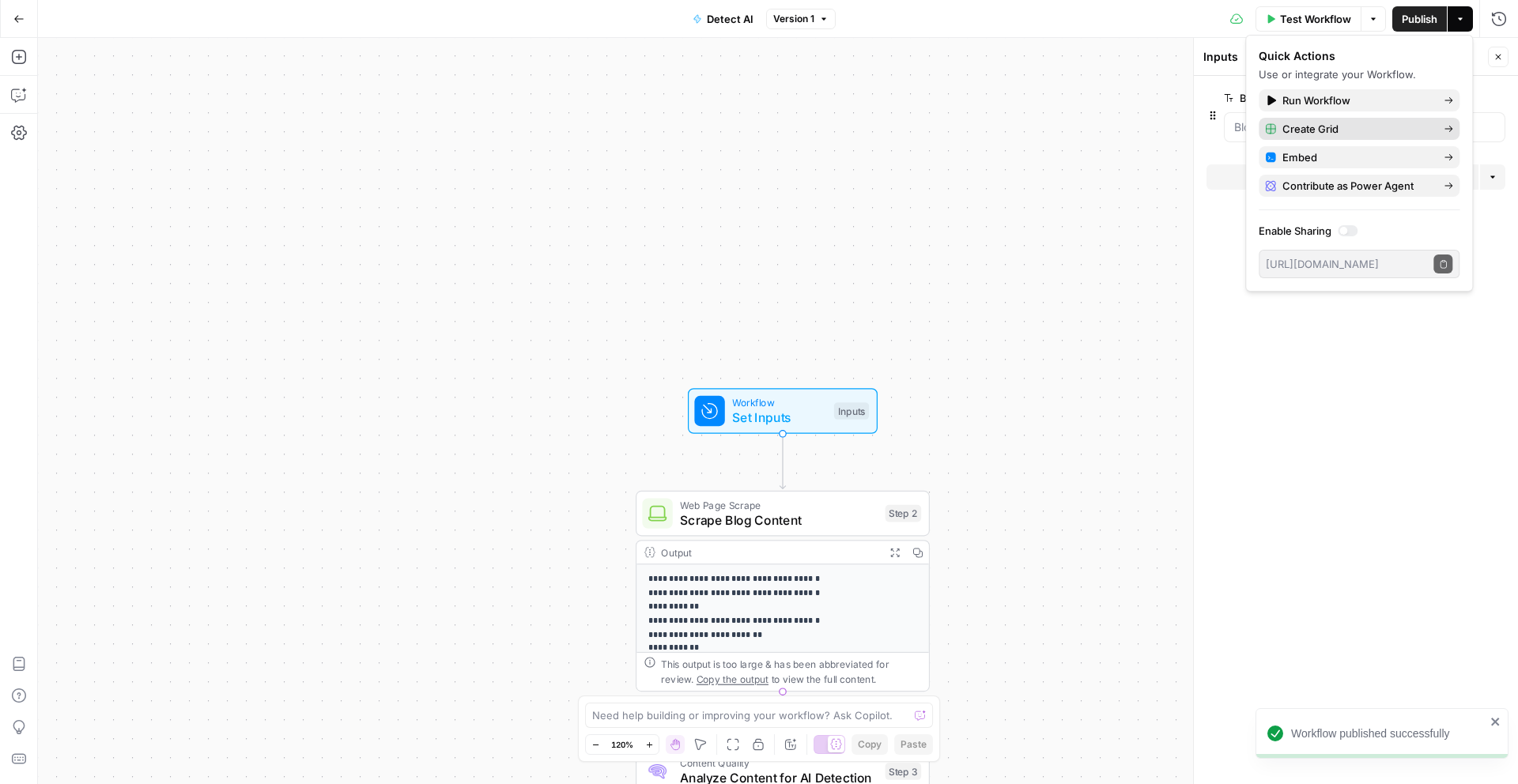
click at [1358, 122] on span "Create Grid" at bounding box center [1356, 129] width 149 height 16
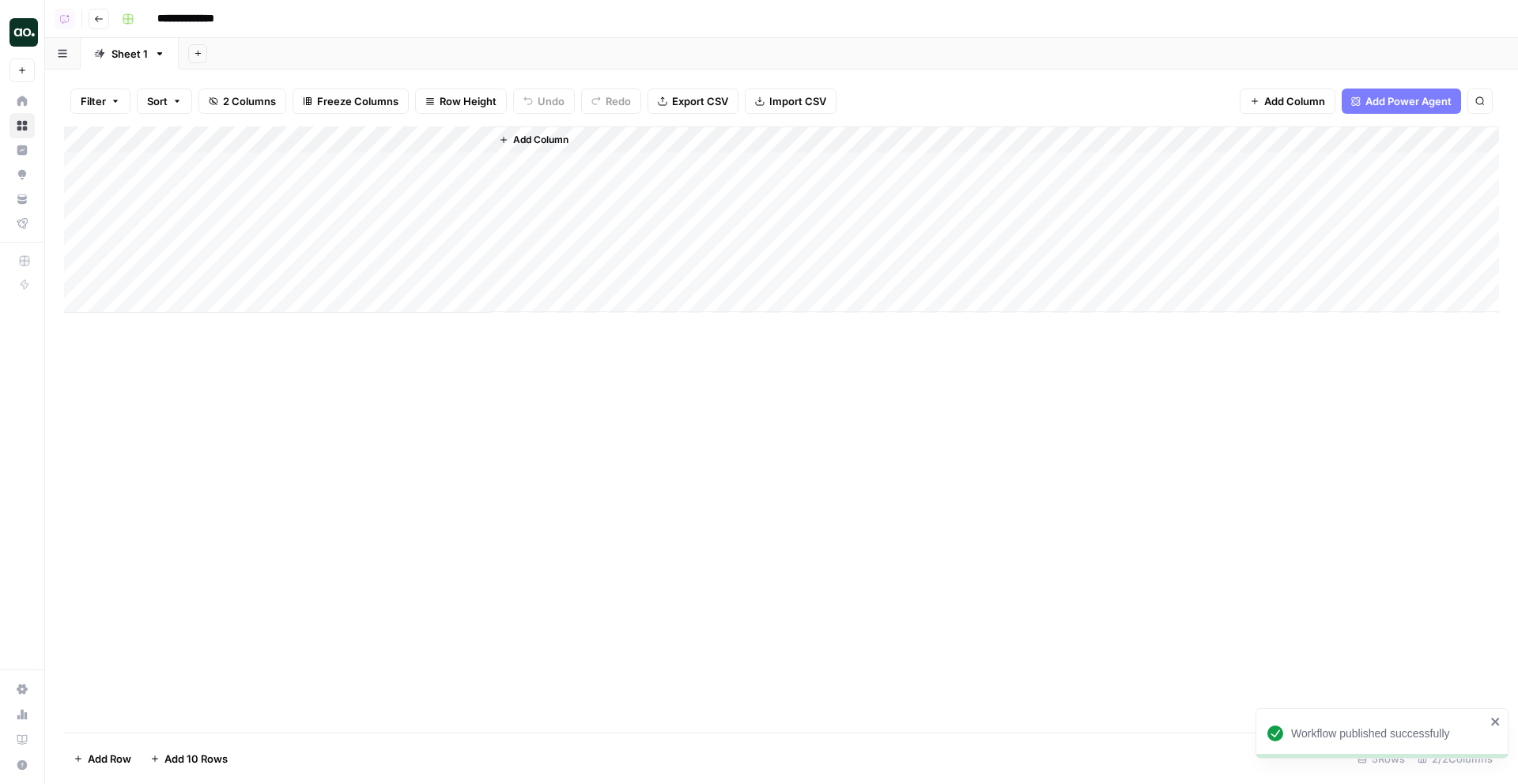
click at [261, 170] on div "Add Column" at bounding box center [781, 219] width 1434 height 186
type textarea "**********"
click at [242, 205] on div "Add Column" at bounding box center [781, 219] width 1434 height 186
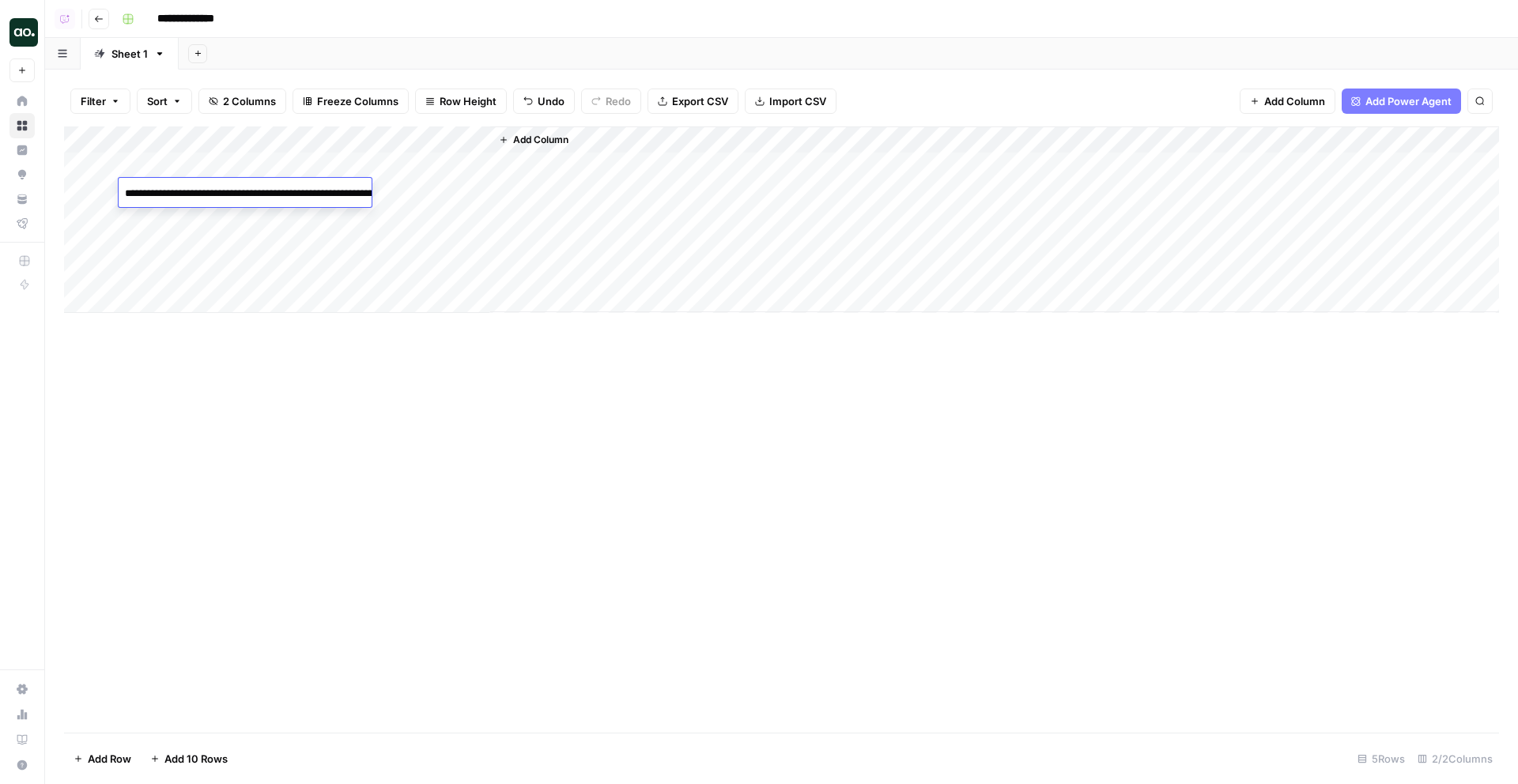
type textarea "**********"
click at [265, 226] on div "Add Column" at bounding box center [781, 219] width 1434 height 186
type textarea "**********"
click at [258, 253] on div "Add Column" at bounding box center [781, 219] width 1434 height 186
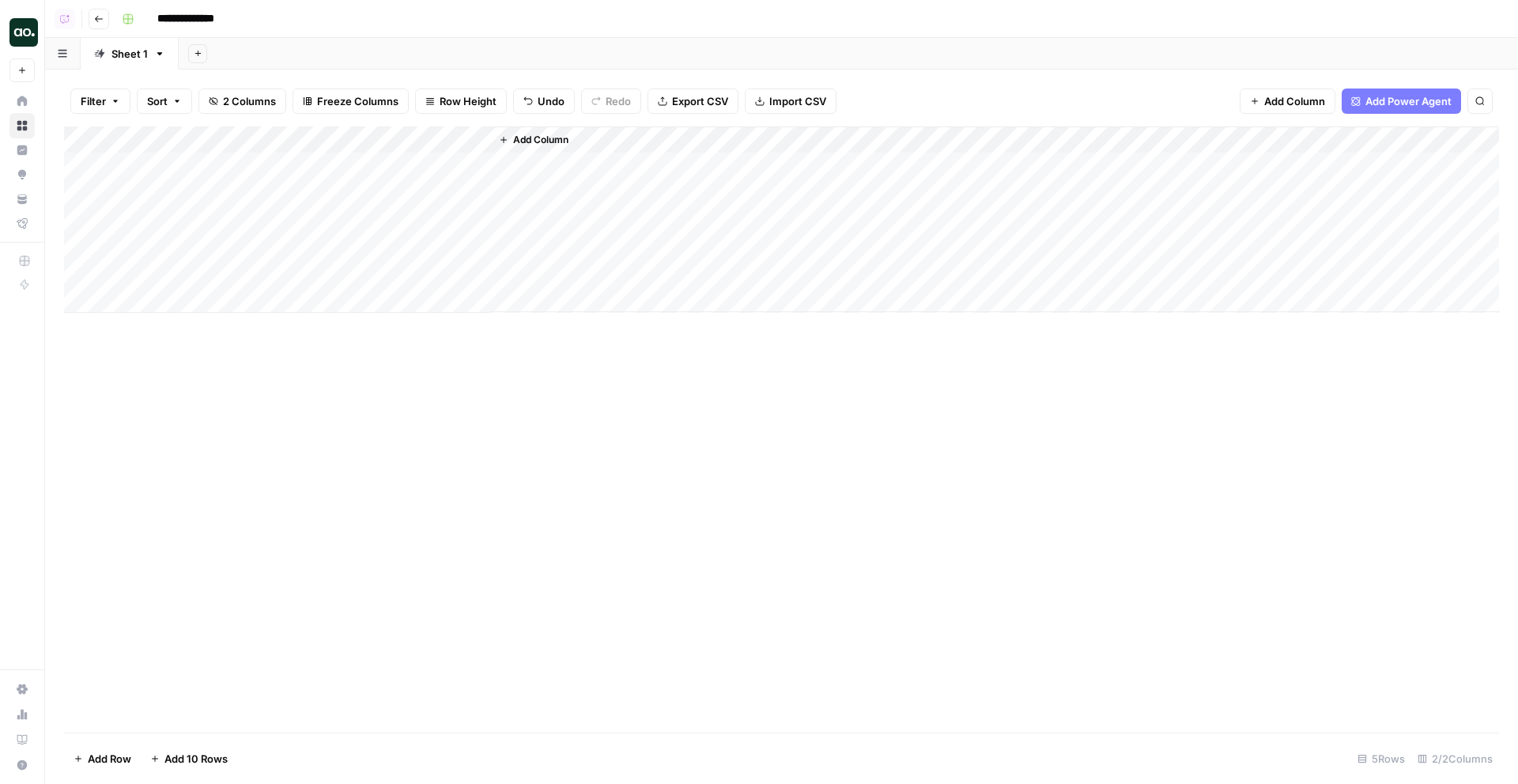
click at [258, 253] on div "Add Column" at bounding box center [781, 219] width 1434 height 186
type textarea "**********"
click at [246, 282] on div "Add Column" at bounding box center [781, 219] width 1434 height 186
type textarea "**********"
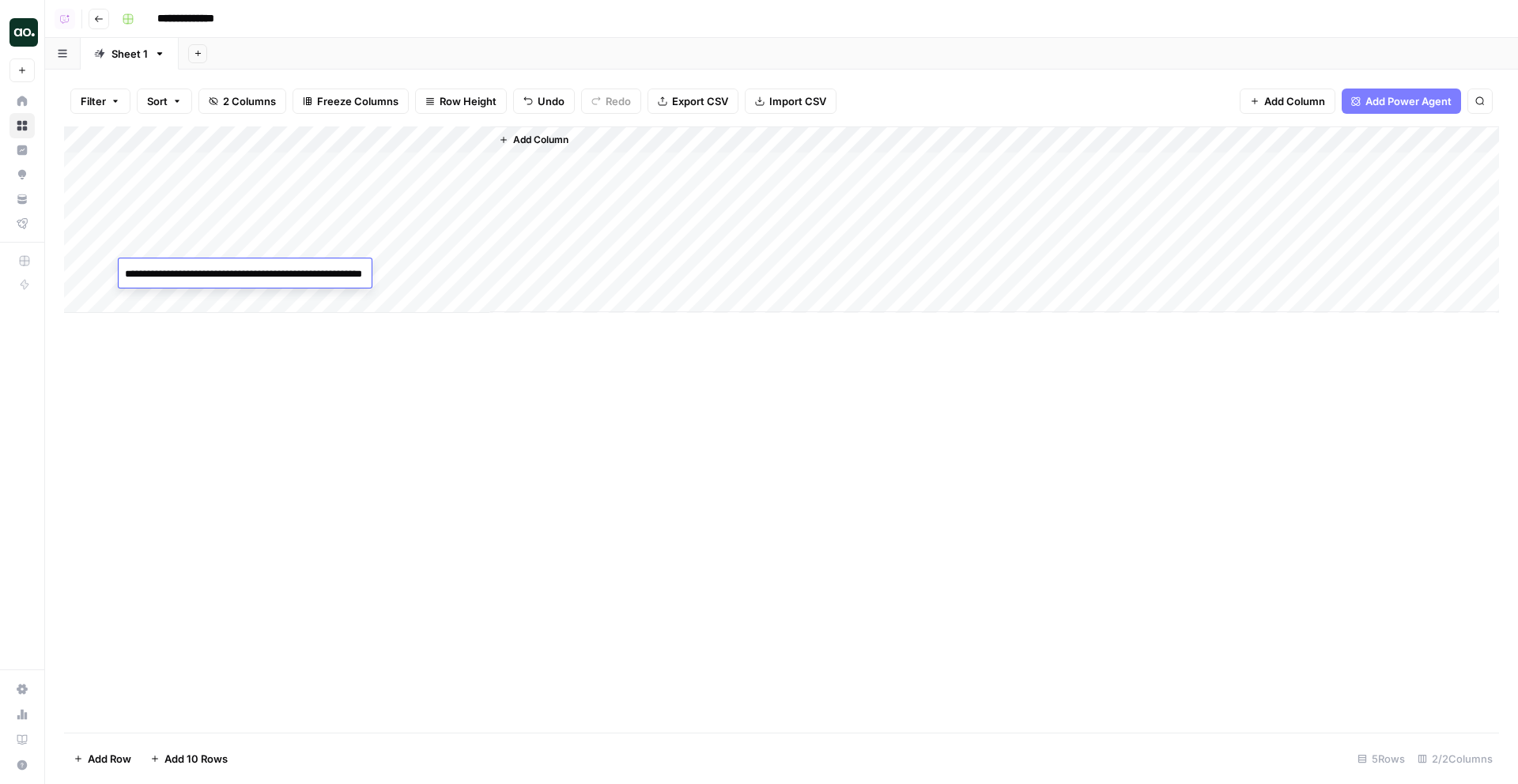
click at [443, 140] on div "Add Column" at bounding box center [781, 219] width 1434 height 186
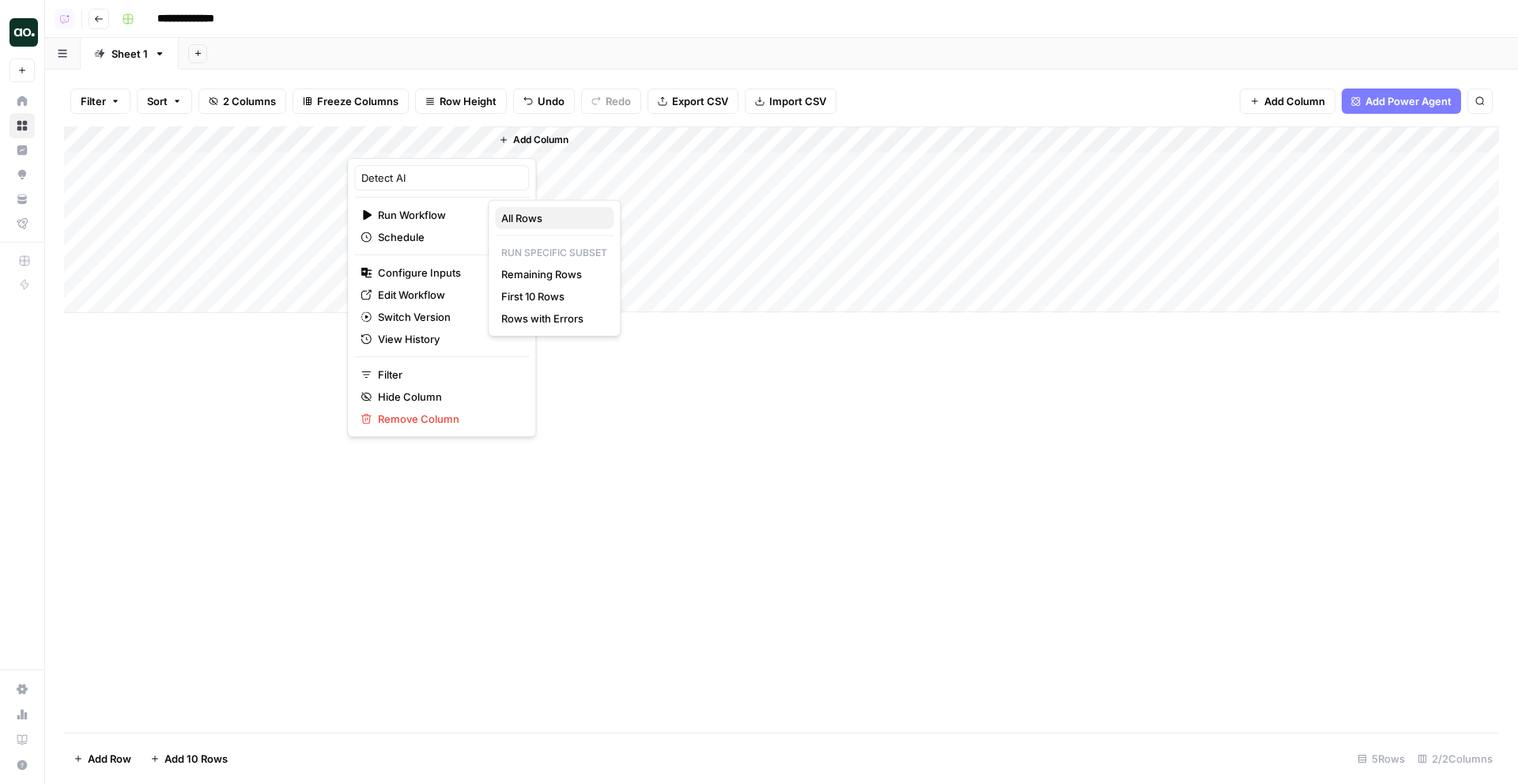
click at [531, 217] on span "All Rows" at bounding box center [551, 217] width 100 height 16
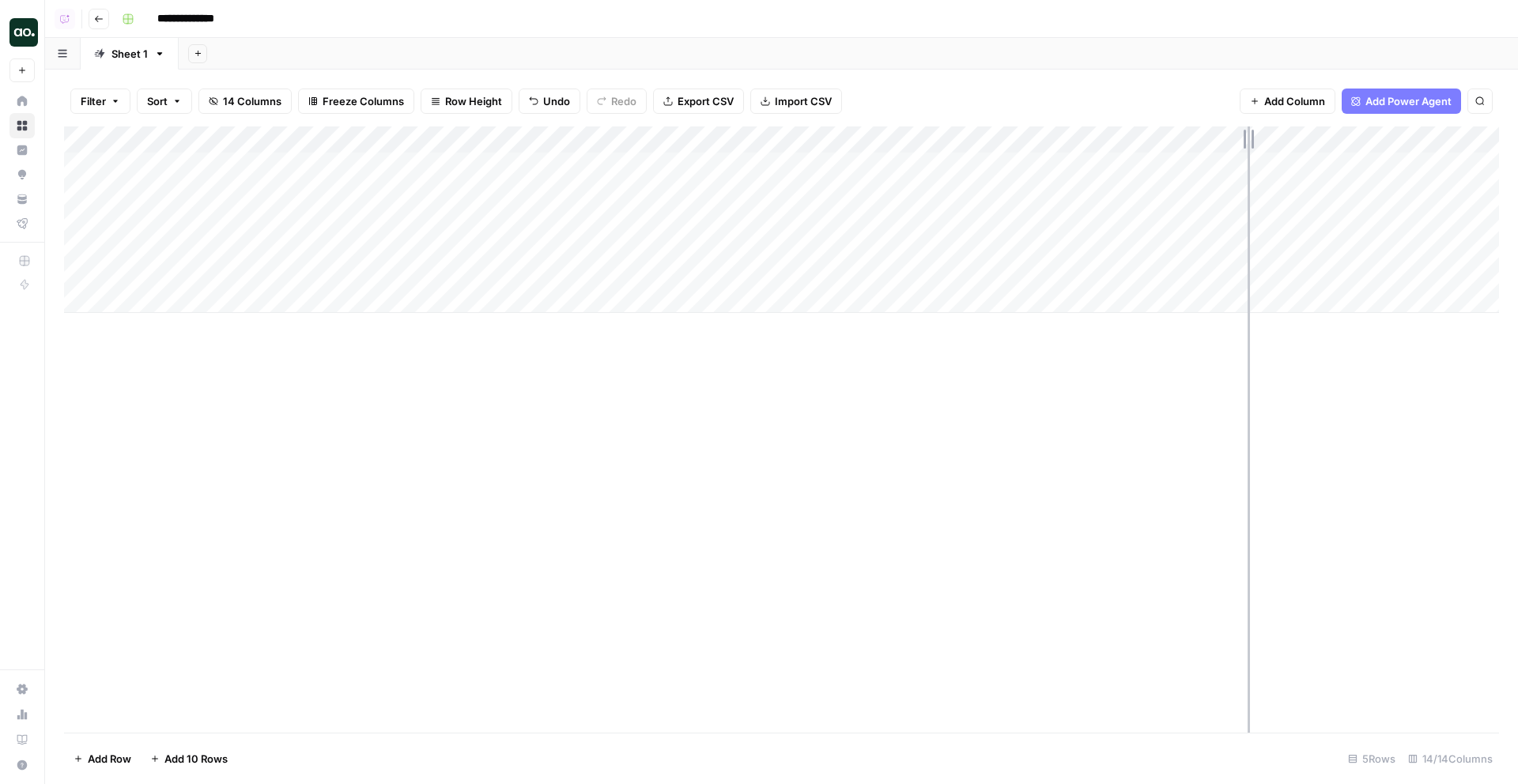
drag, startPoint x: 1202, startPoint y: 137, endPoint x: 1250, endPoint y: 137, distance: 48.0
click at [1250, 137] on div "Add Column" at bounding box center [781, 219] width 1434 height 186
click at [1235, 217] on div "Add Column" at bounding box center [781, 219] width 1434 height 186
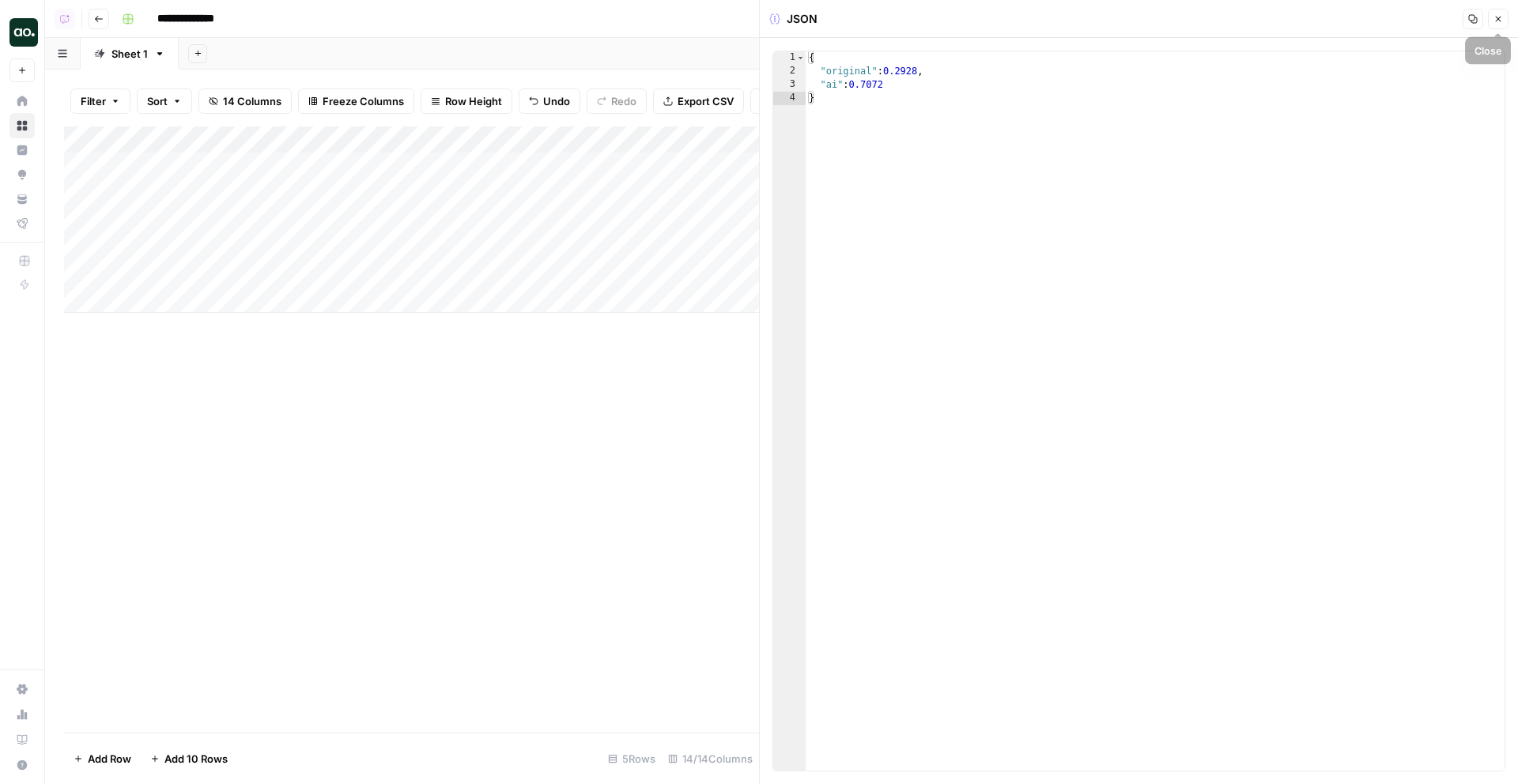
click at [1499, 19] on icon "button" at bounding box center [1498, 19] width 6 height 6
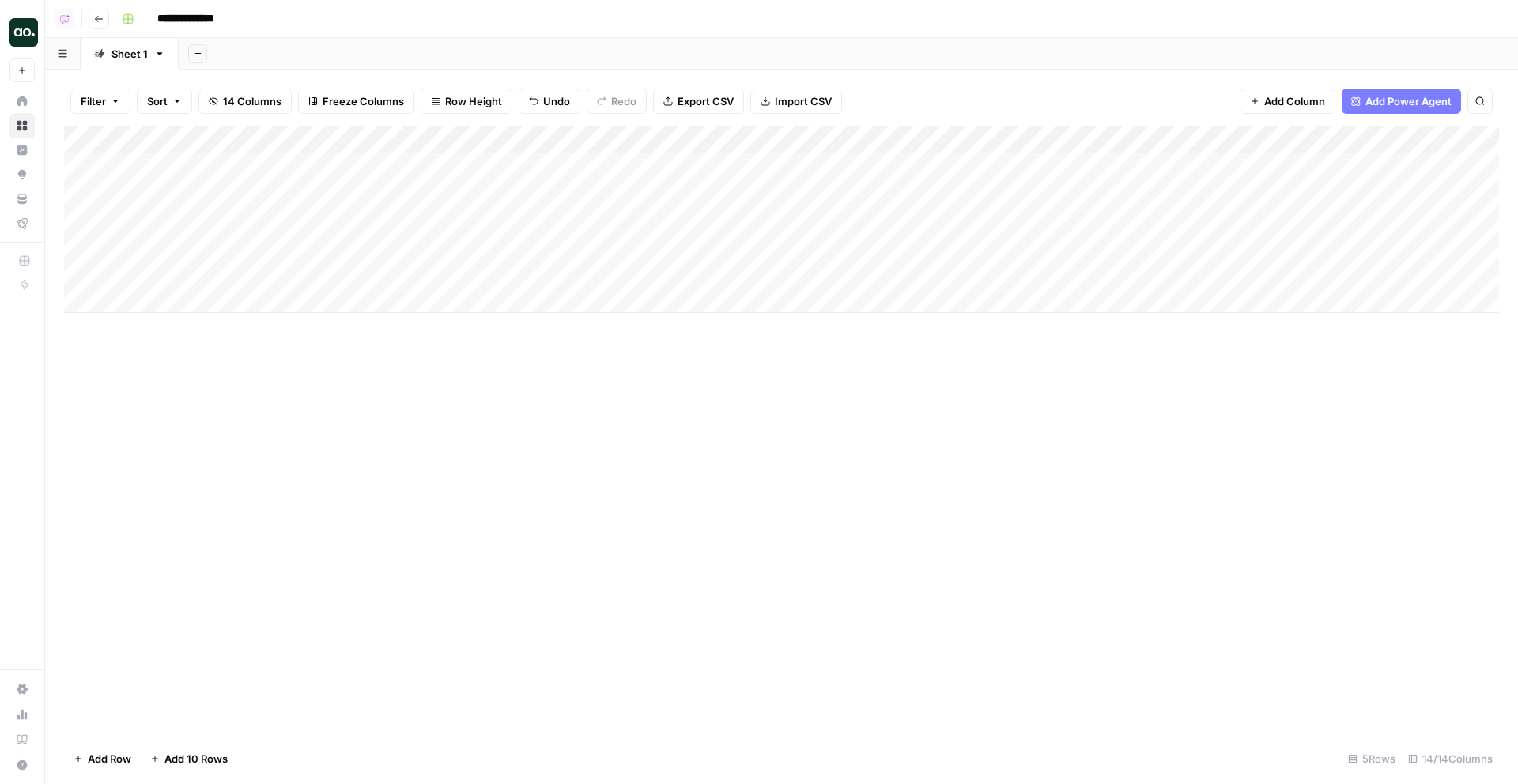
click at [165, 301] on div "Add Column" at bounding box center [781, 219] width 1434 height 186
click at [169, 310] on textarea at bounding box center [245, 301] width 253 height 22
click at [169, 320] on div "Add Column" at bounding box center [781, 233] width 1434 height 213
click at [172, 310] on div "Add Column" at bounding box center [781, 286] width 1434 height 321
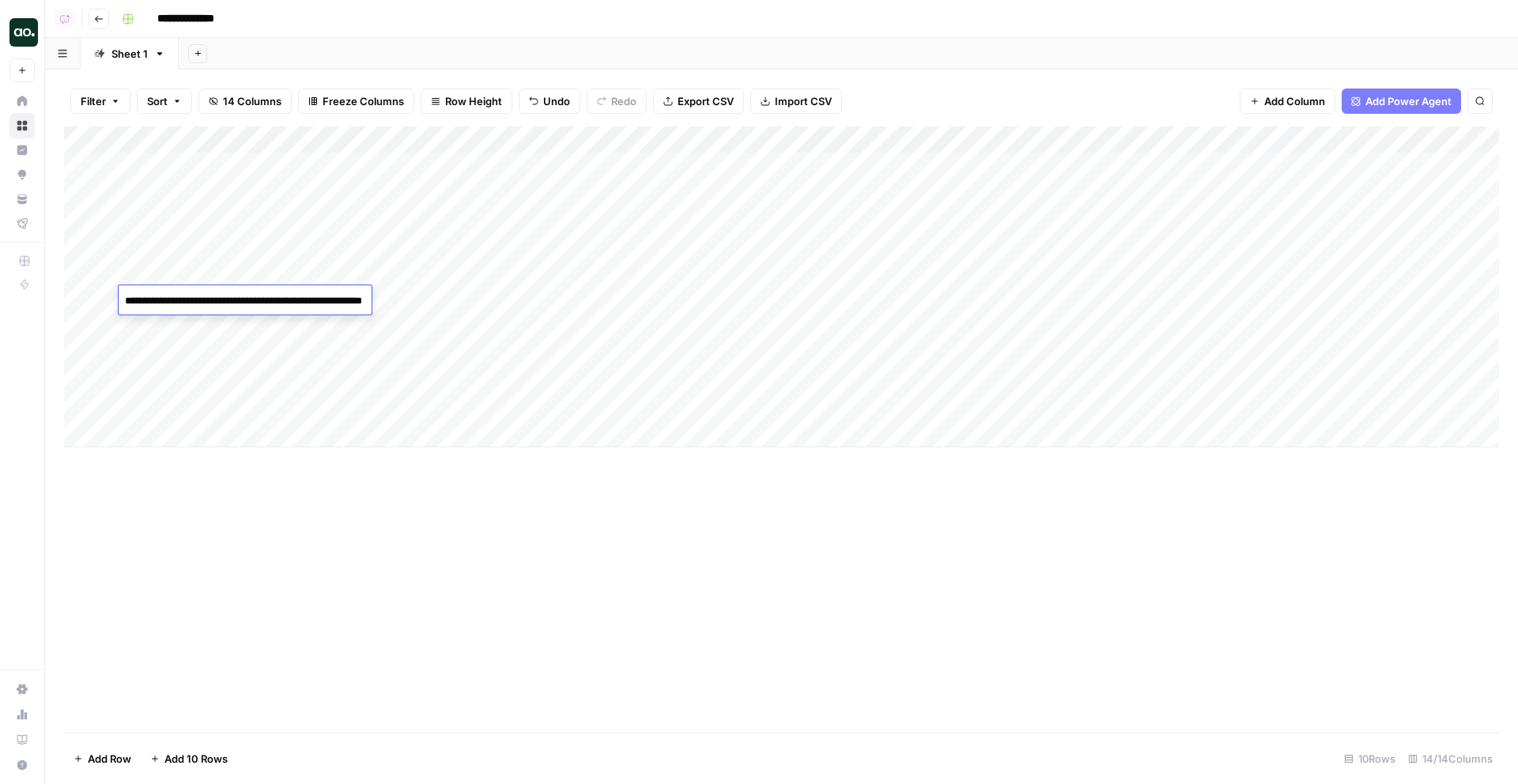
type textarea "**********"
click at [251, 330] on div "Add Column" at bounding box center [781, 286] width 1434 height 321
type textarea "**********"
click at [216, 348] on div "Add Column" at bounding box center [781, 286] width 1434 height 321
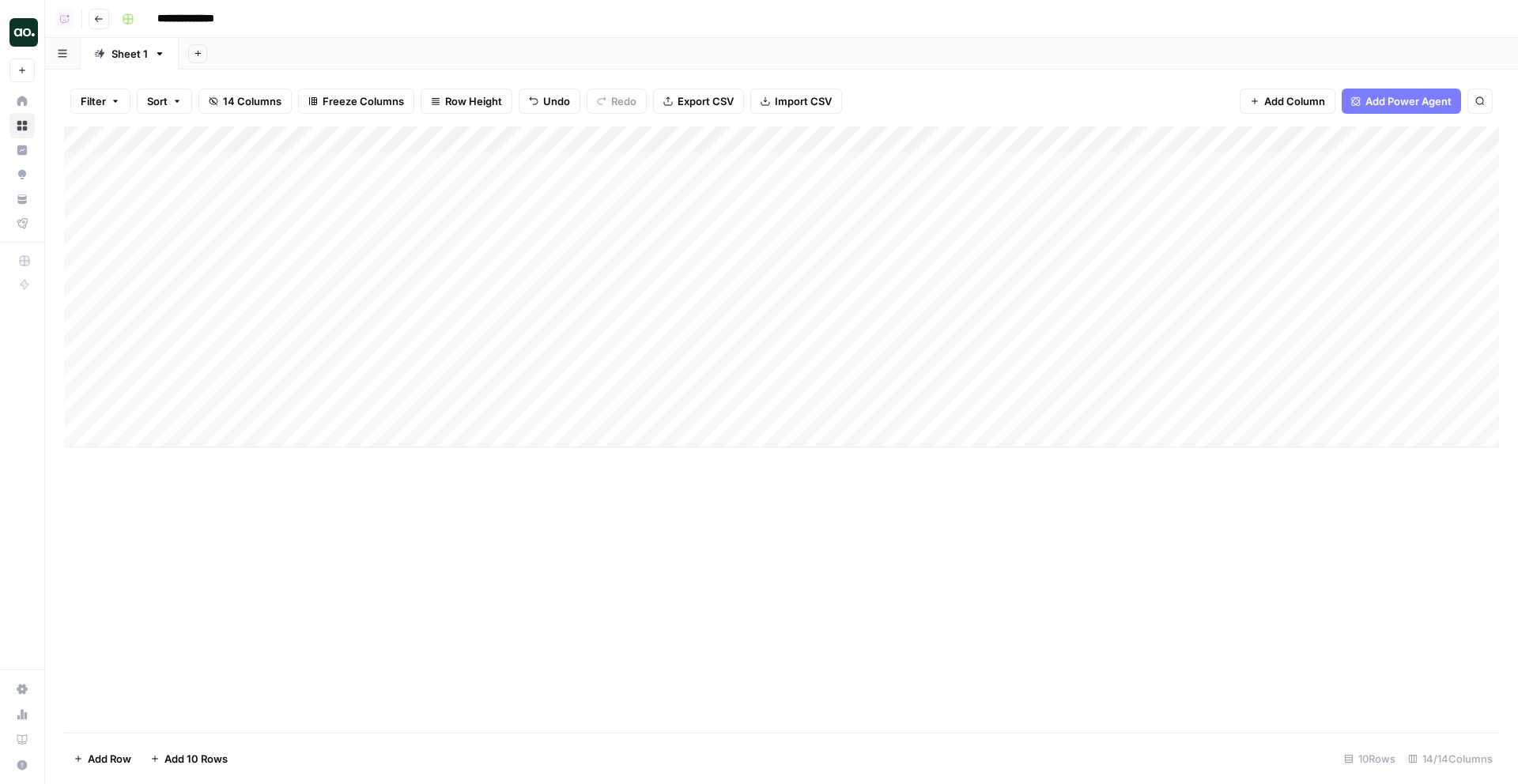
click at [216, 348] on div "Add Column" at bounding box center [781, 286] width 1434 height 321
type textarea "**********"
click at [222, 382] on div "Add Column" at bounding box center [781, 286] width 1434 height 321
type textarea "**********"
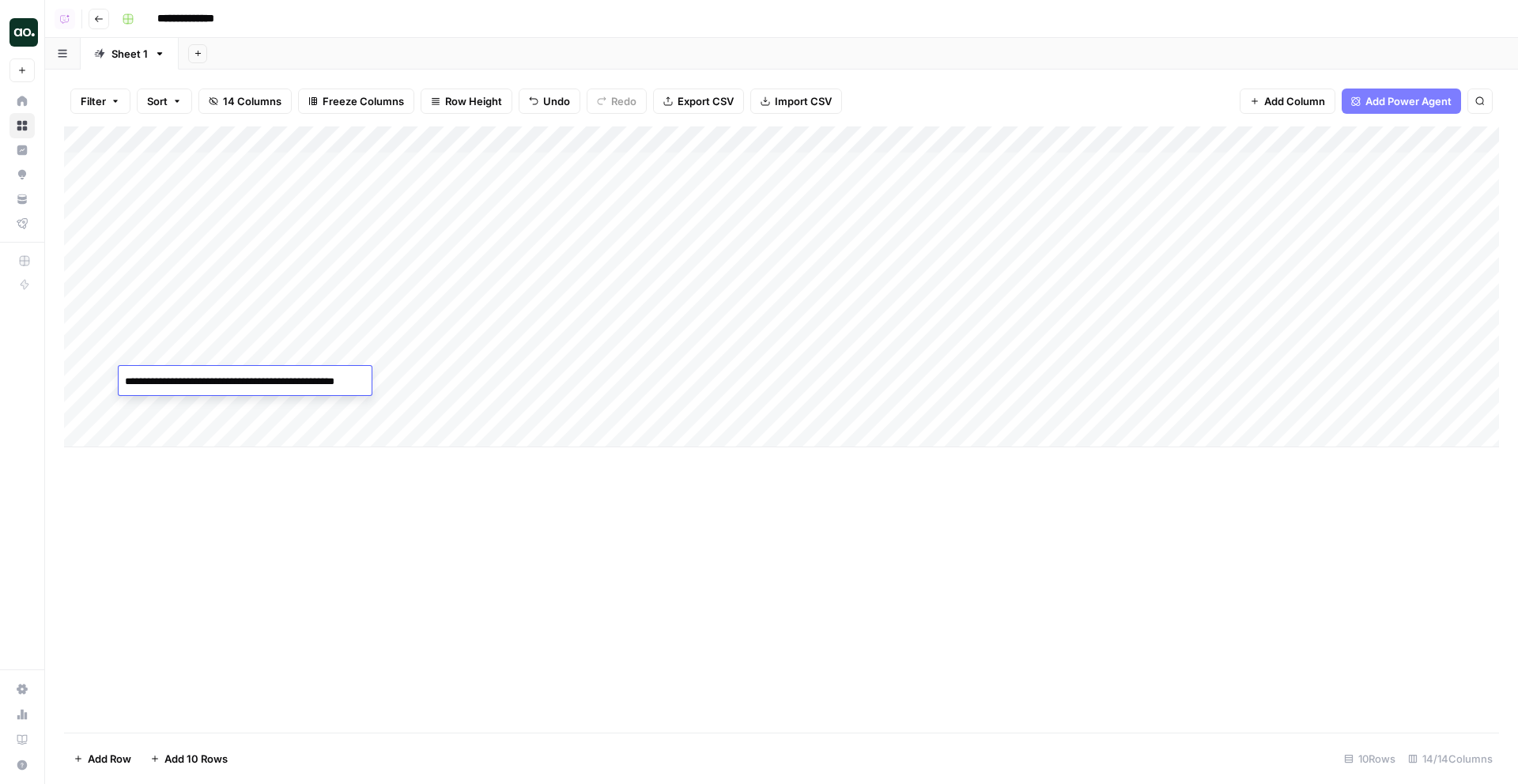
click at [232, 409] on div "Add Column" at bounding box center [781, 286] width 1434 height 321
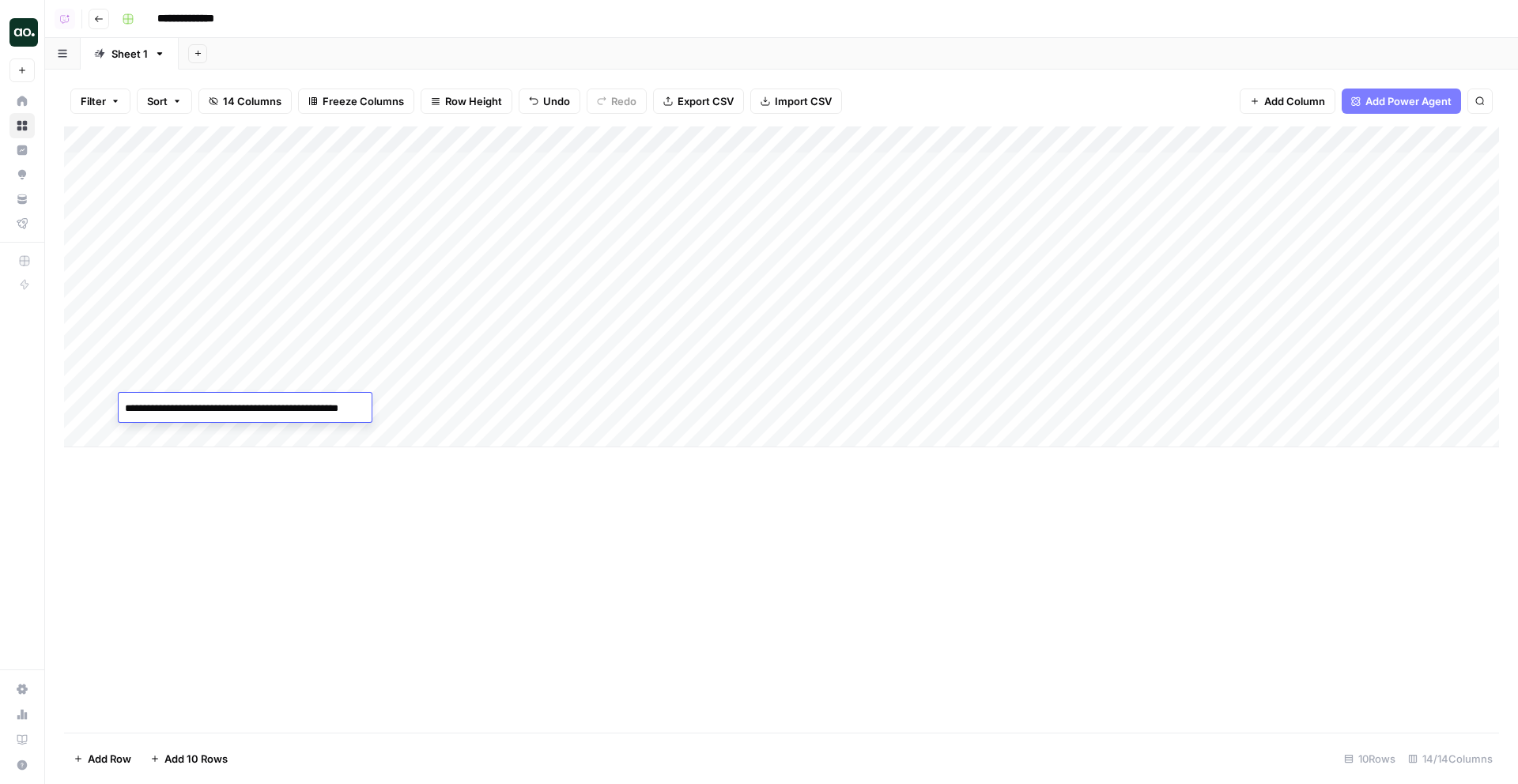
click at [422, 150] on div "Add Column" at bounding box center [781, 286] width 1434 height 321
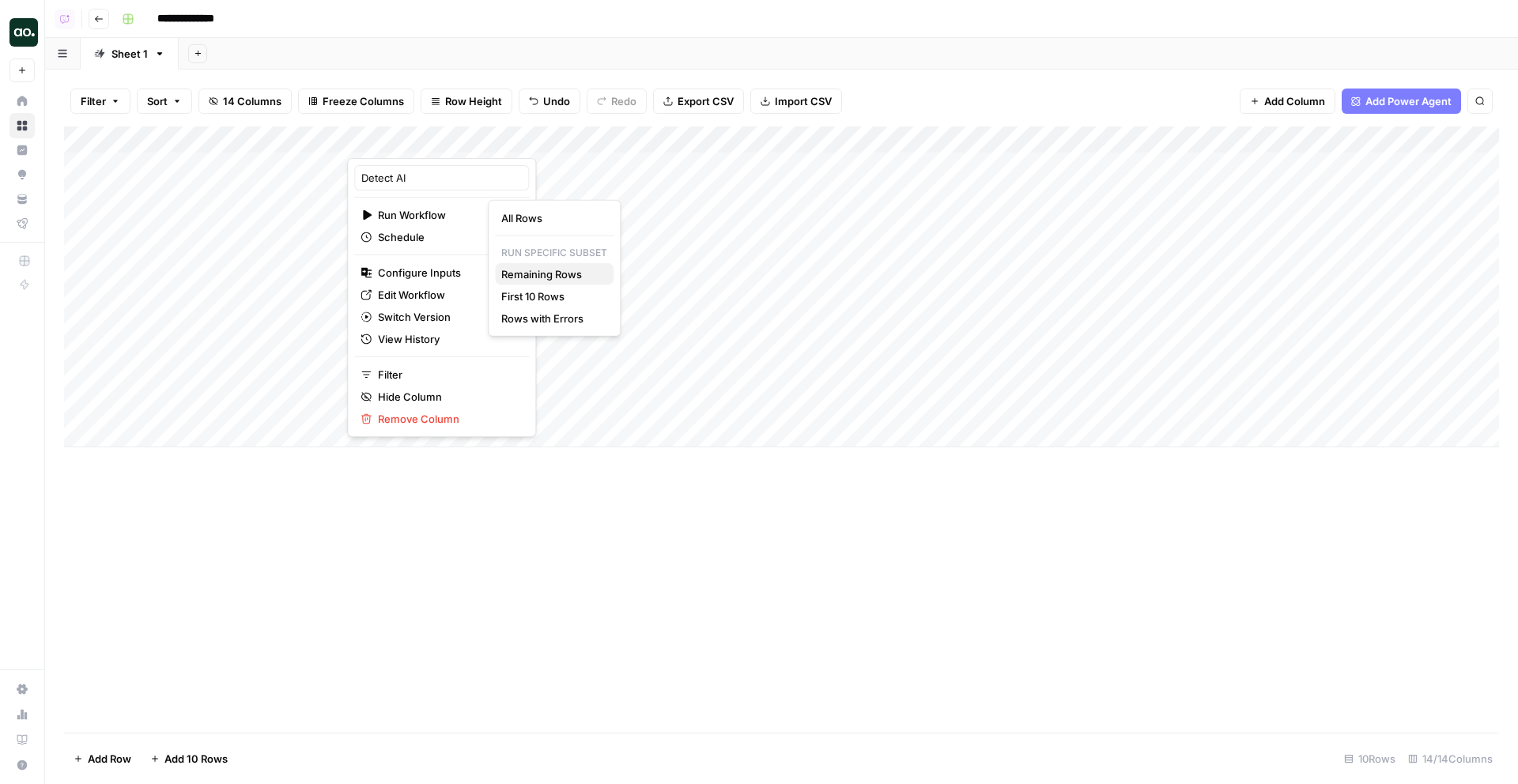
click at [558, 277] on span "Remaining Rows" at bounding box center [551, 274] width 100 height 16
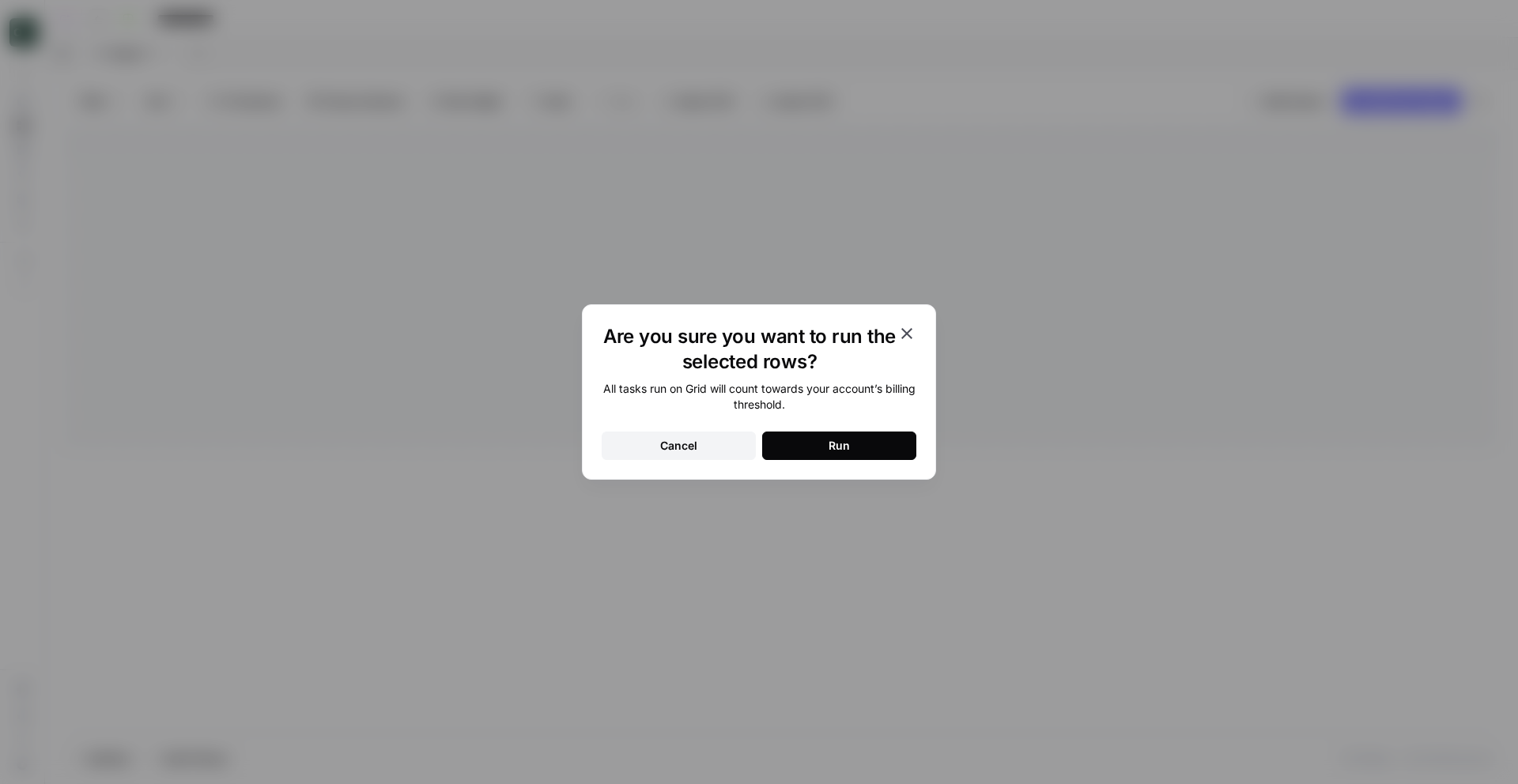
click at [806, 441] on button "Run" at bounding box center [839, 446] width 154 height 29
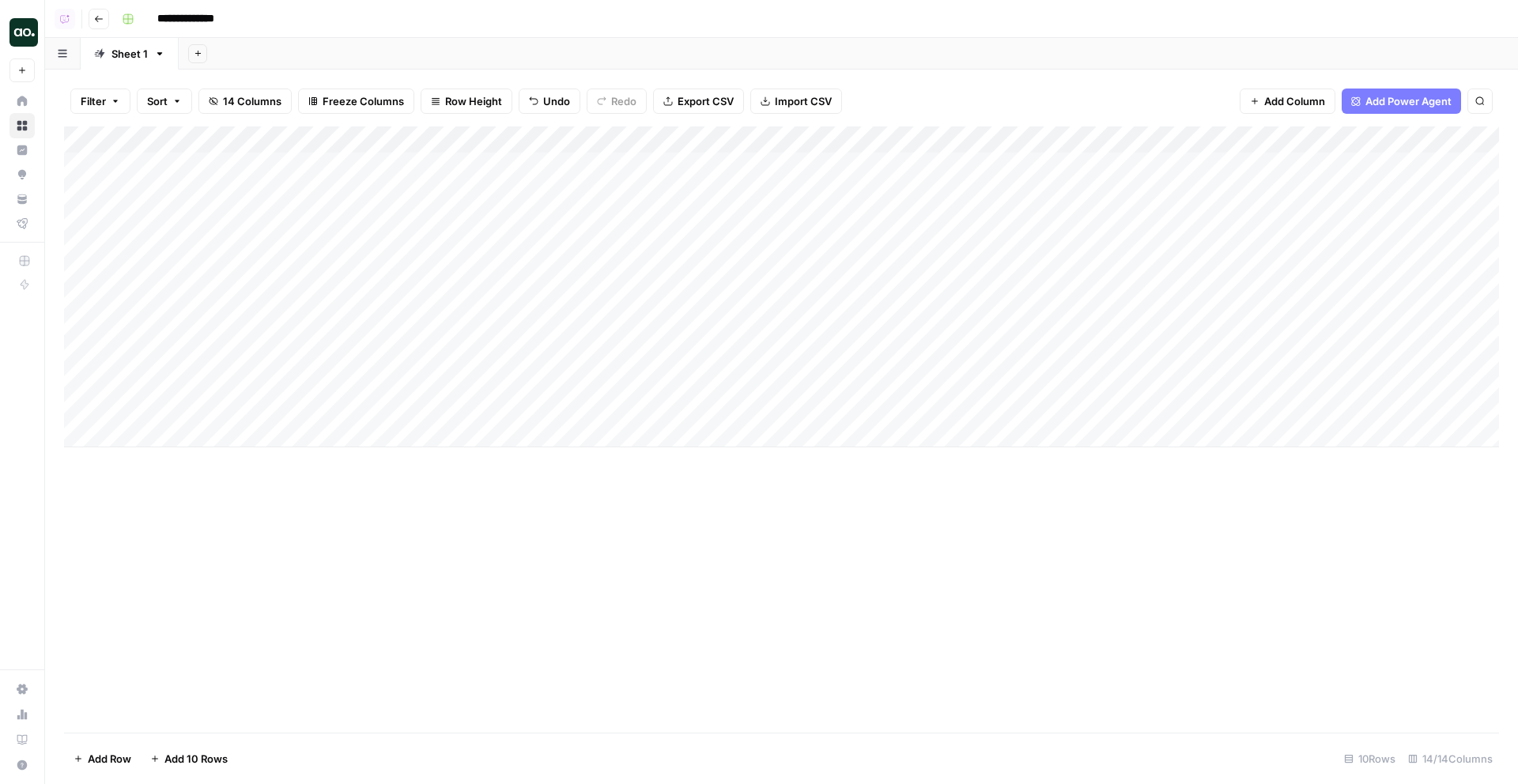
click at [198, 431] on div "Add Column" at bounding box center [781, 286] width 1434 height 321
click at [205, 463] on div "Add Column" at bounding box center [781, 299] width 1434 height 348
click at [203, 494] on div "Add Column" at bounding box center [781, 313] width 1434 height 375
click at [197, 513] on div "Add Column" at bounding box center [781, 326] width 1434 height 402
click at [201, 434] on div "Add Column" at bounding box center [781, 340] width 1434 height 428
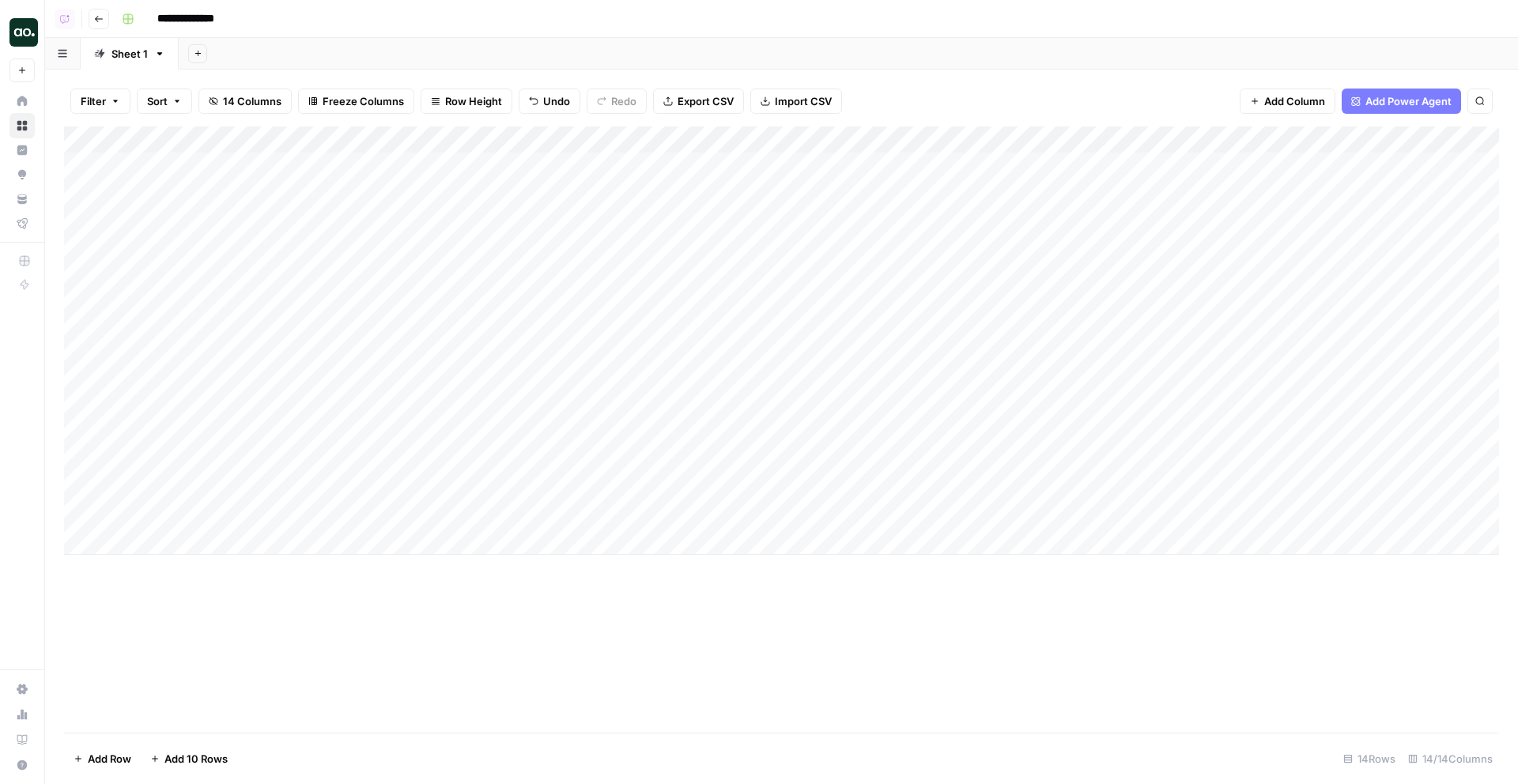
click at [201, 434] on div "Add Column" at bounding box center [781, 340] width 1434 height 428
type textarea "**********"
click at [239, 469] on div "Add Column" at bounding box center [781, 340] width 1434 height 428
type textarea "**********"
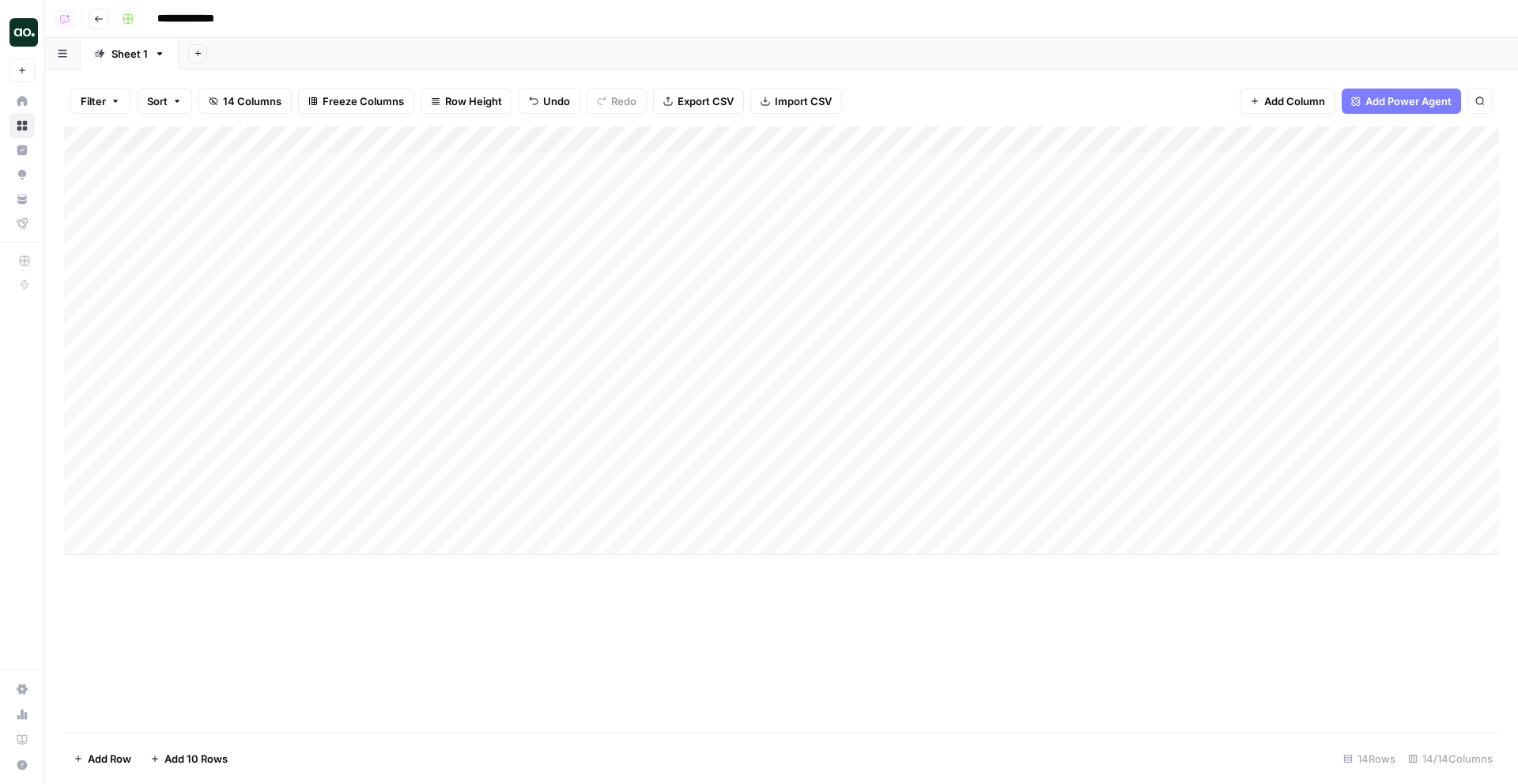
click at [202, 488] on div "Add Column" at bounding box center [781, 340] width 1434 height 428
type textarea "**********"
click at [214, 509] on div "Add Column" at bounding box center [781, 340] width 1434 height 428
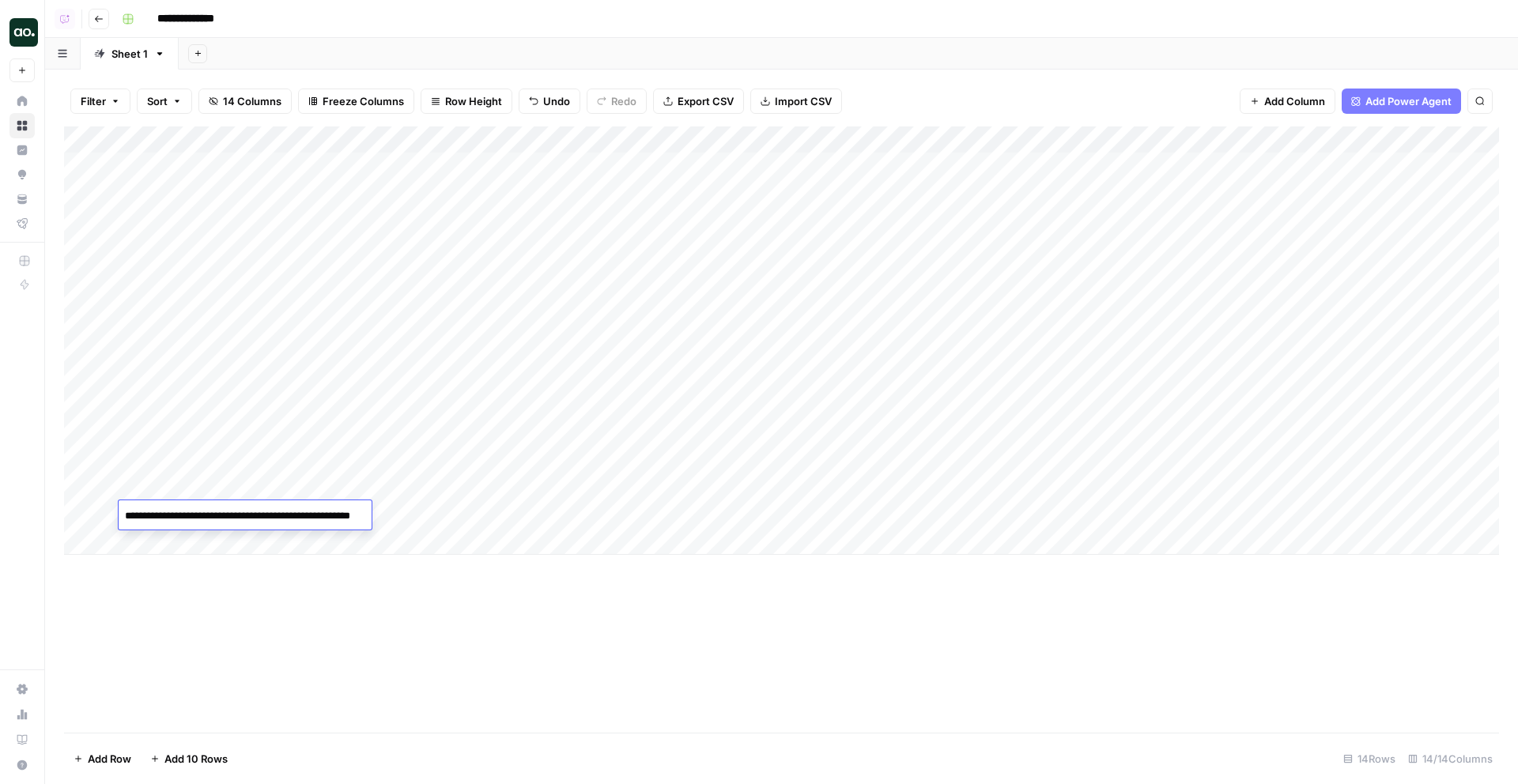
click at [211, 547] on div "Add Column" at bounding box center [781, 340] width 1434 height 428
paste textarea "**********"
type textarea "**********"
click at [224, 571] on div "Add Column" at bounding box center [781, 354] width 1434 height 455
click at [227, 570] on body "**********" at bounding box center [759, 392] width 1518 height 784
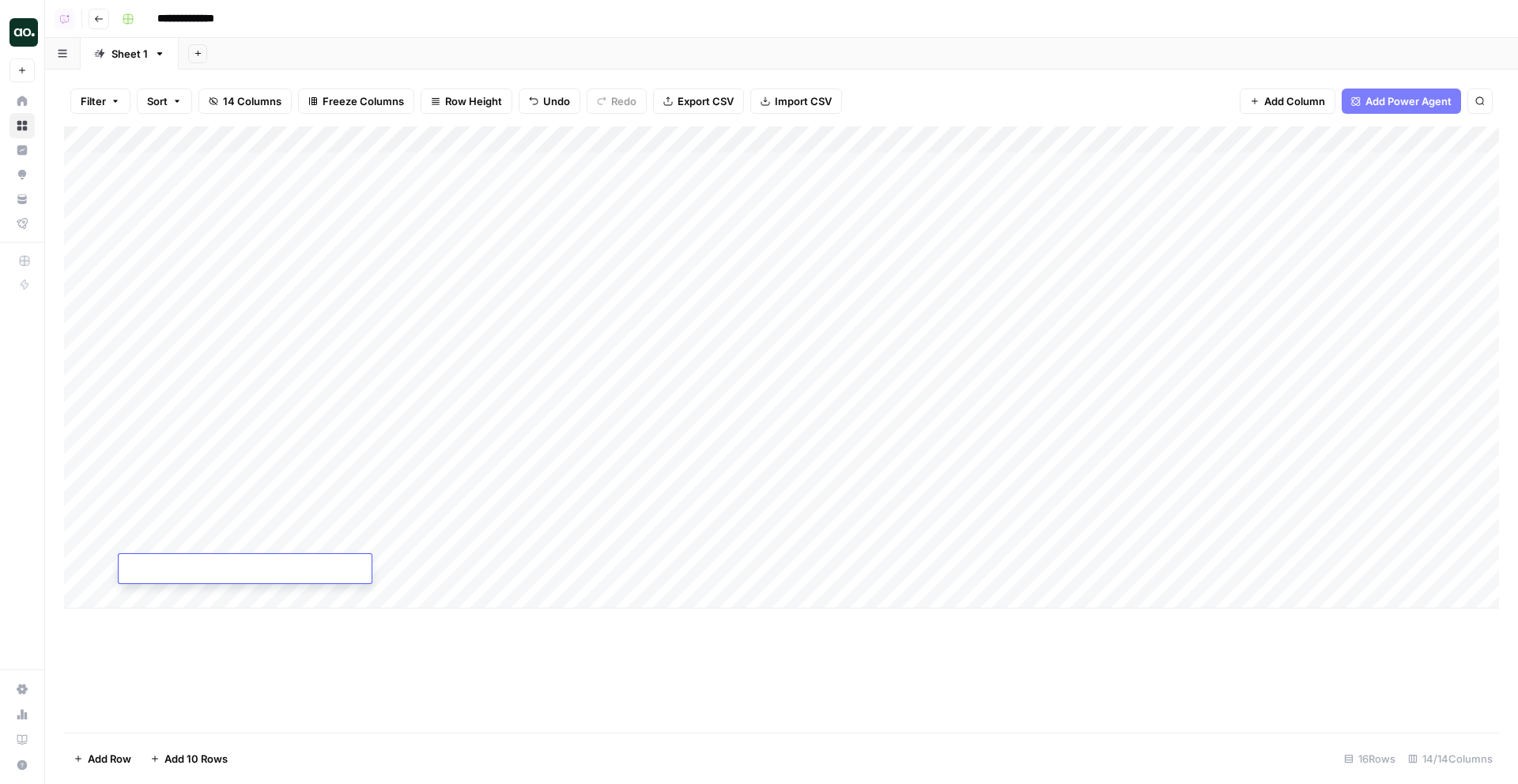
paste textarea "**********"
type textarea "**********"
click at [441, 140] on div "Add Column" at bounding box center [781, 367] width 1434 height 482
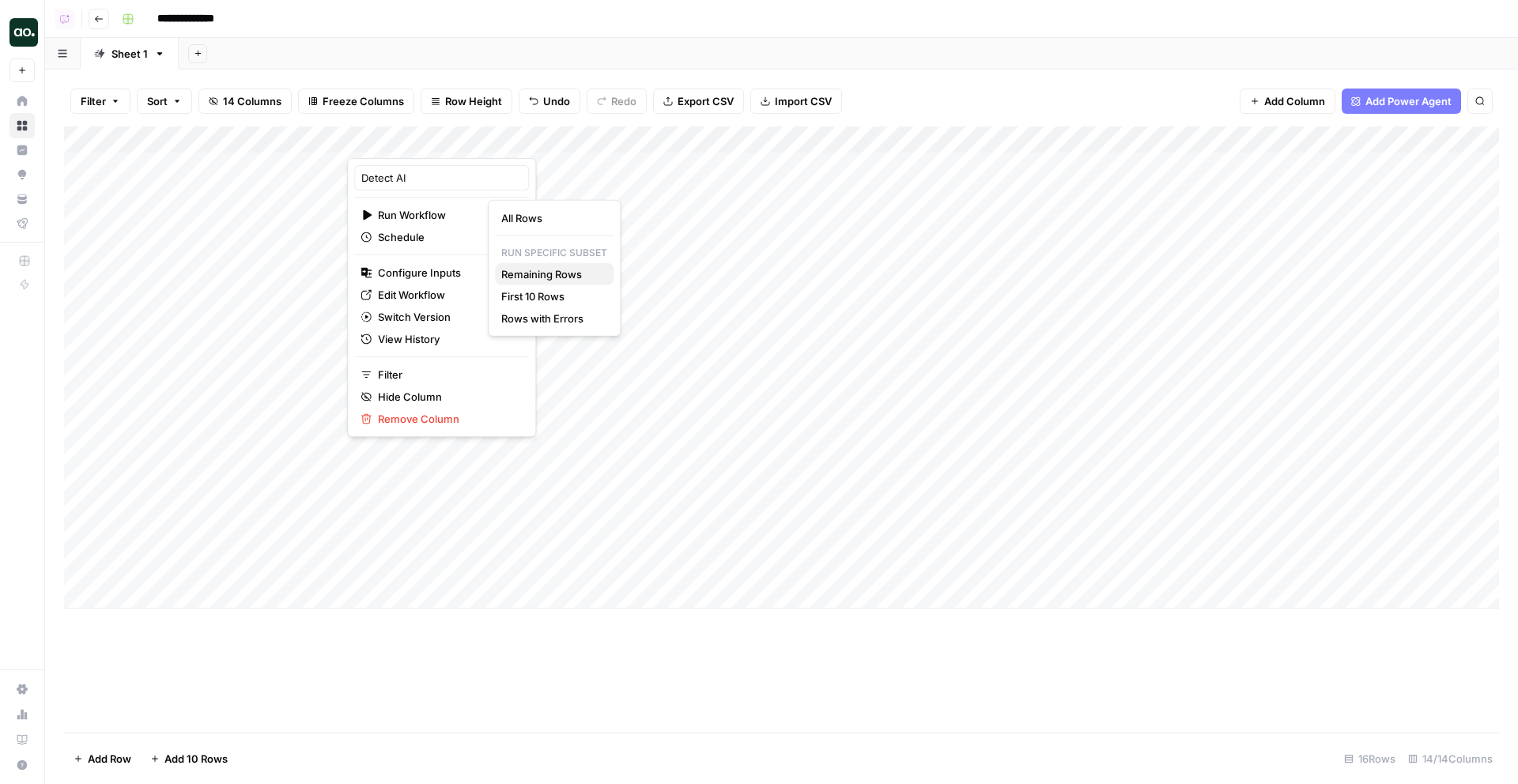
click at [547, 266] on span "Remaining Rows" at bounding box center [551, 274] width 100 height 16
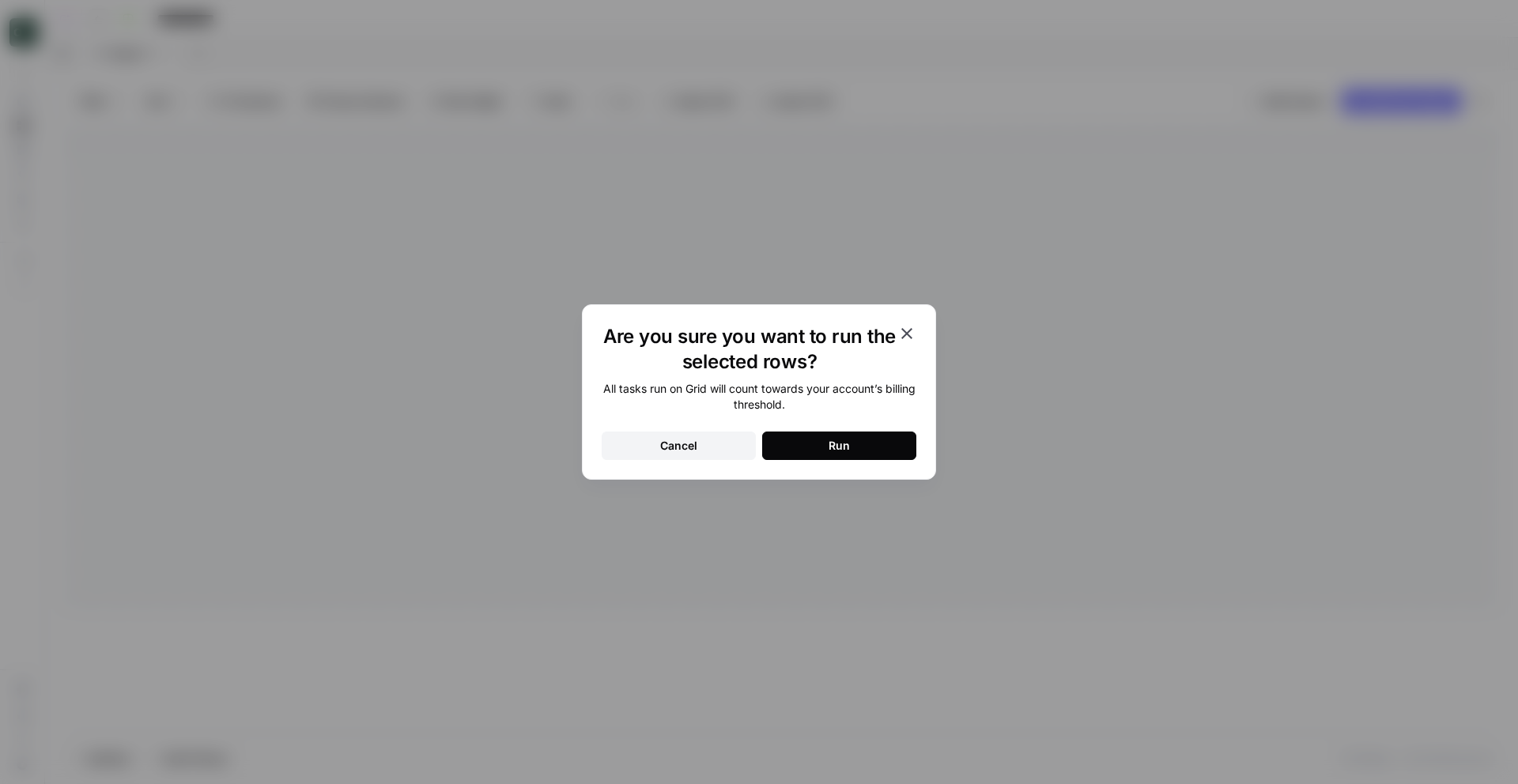
click at [795, 442] on button "Run" at bounding box center [839, 446] width 154 height 29
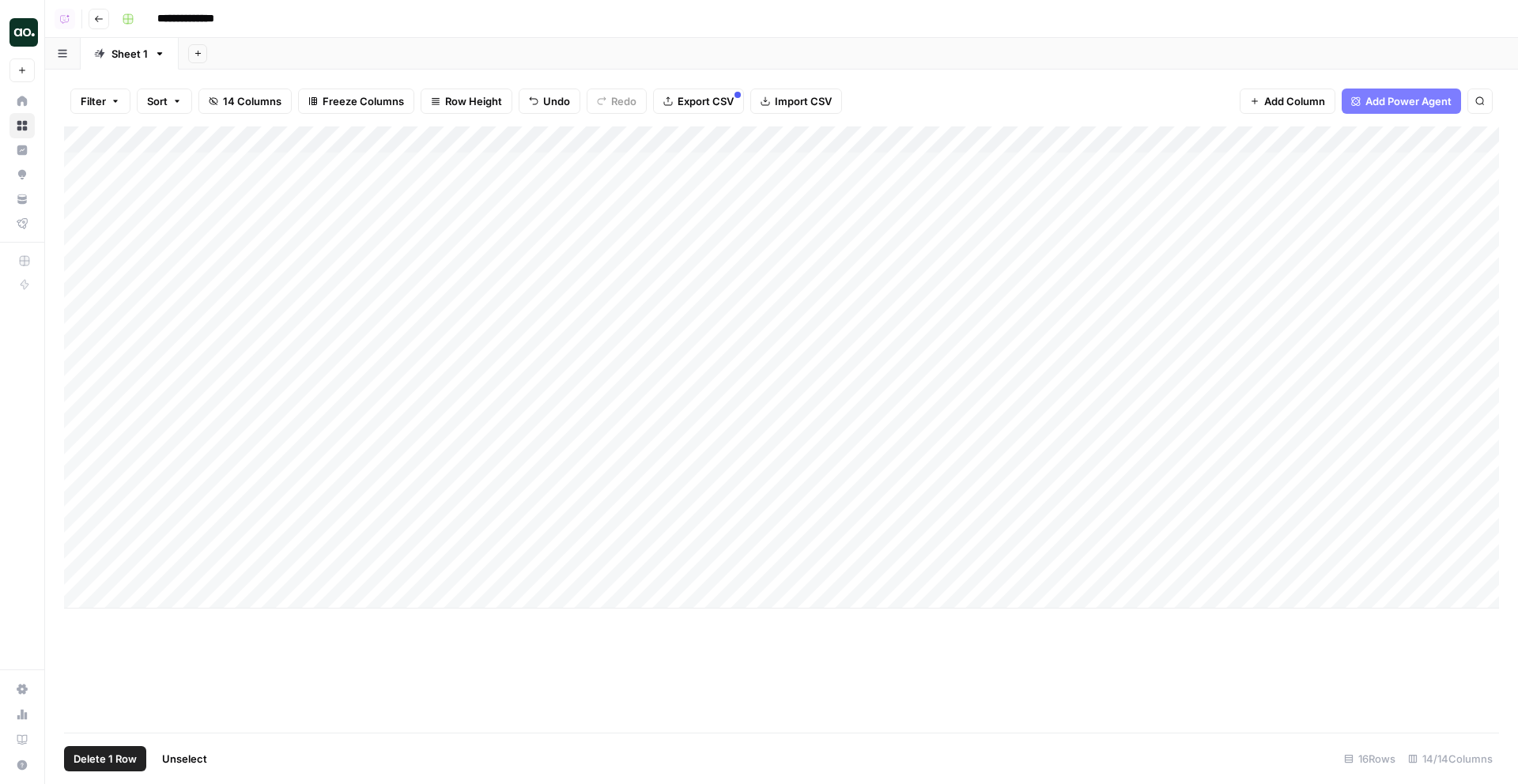
click at [80, 163] on div "Add Column" at bounding box center [781, 367] width 1434 height 482
click at [81, 269] on div "Add Column" at bounding box center [781, 367] width 1434 height 482
click at [81, 298] on div "Add Column" at bounding box center [781, 367] width 1434 height 482
click at [83, 359] on div "Add Column" at bounding box center [781, 367] width 1434 height 482
click at [80, 567] on div "Add Column" at bounding box center [781, 367] width 1434 height 482
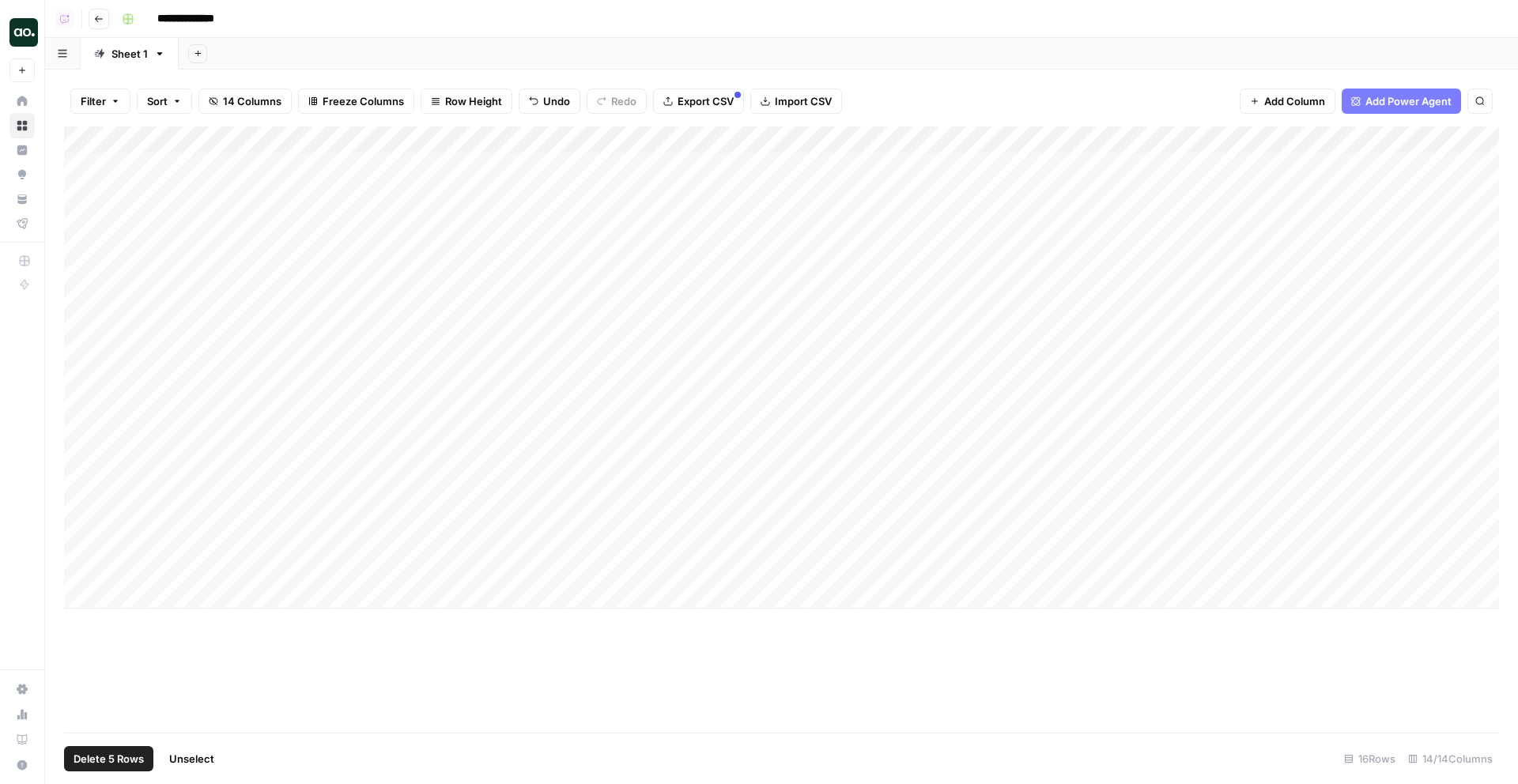
click at [83, 514] on div "Add Column" at bounding box center [781, 367] width 1434 height 482
click at [107, 758] on span "Delete 6 Rows" at bounding box center [108, 758] width 70 height 16
click at [708, 182] on span "Delete" at bounding box center [702, 182] width 34 height 16
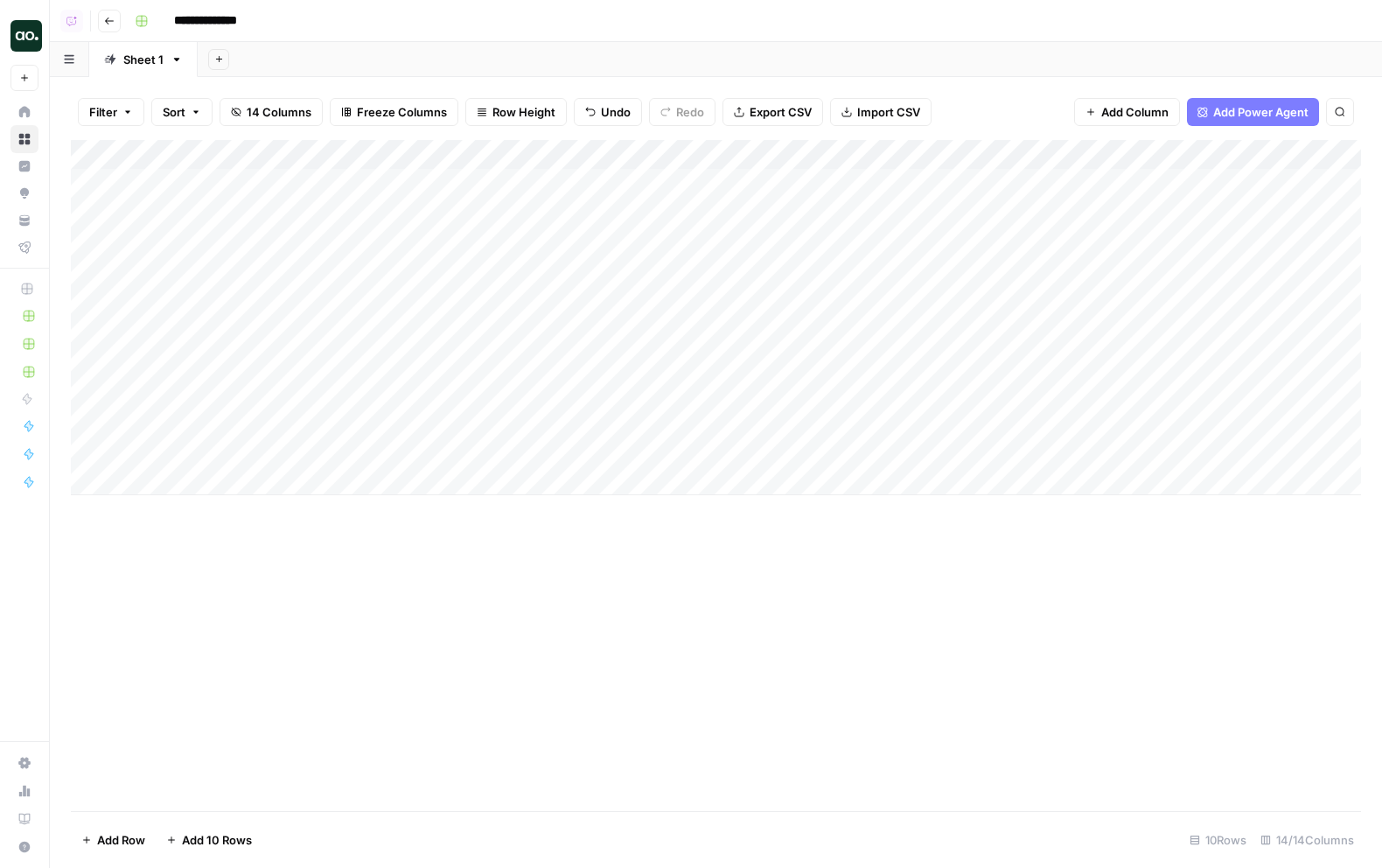
click at [98, 390] on div "Add Column" at bounding box center [716, 316] width 1290 height 355
click at [125, 842] on span "Delete 1 Row" at bounding box center [116, 839] width 70 height 18
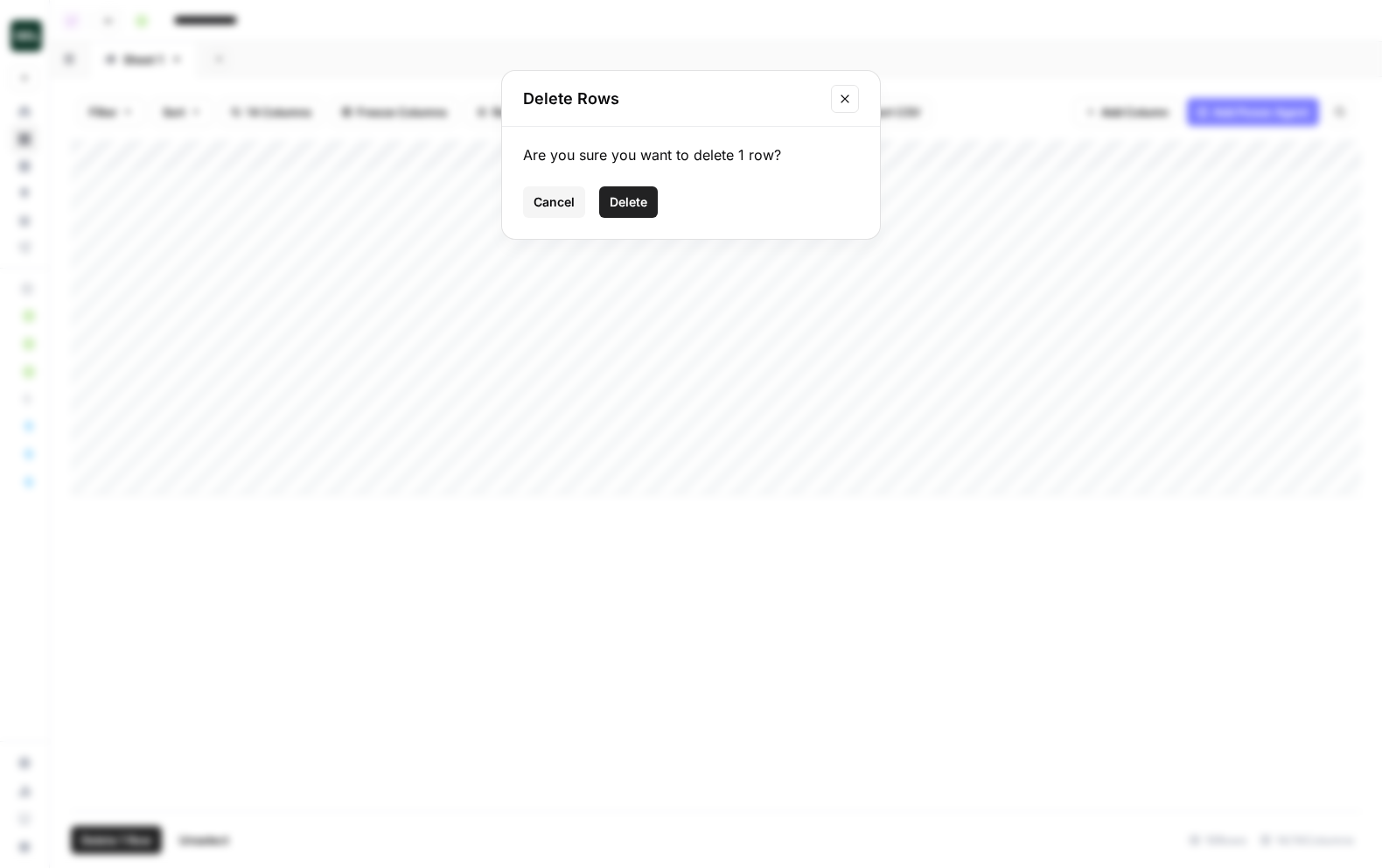
click at [618, 200] on span "Delete" at bounding box center [628, 201] width 37 height 18
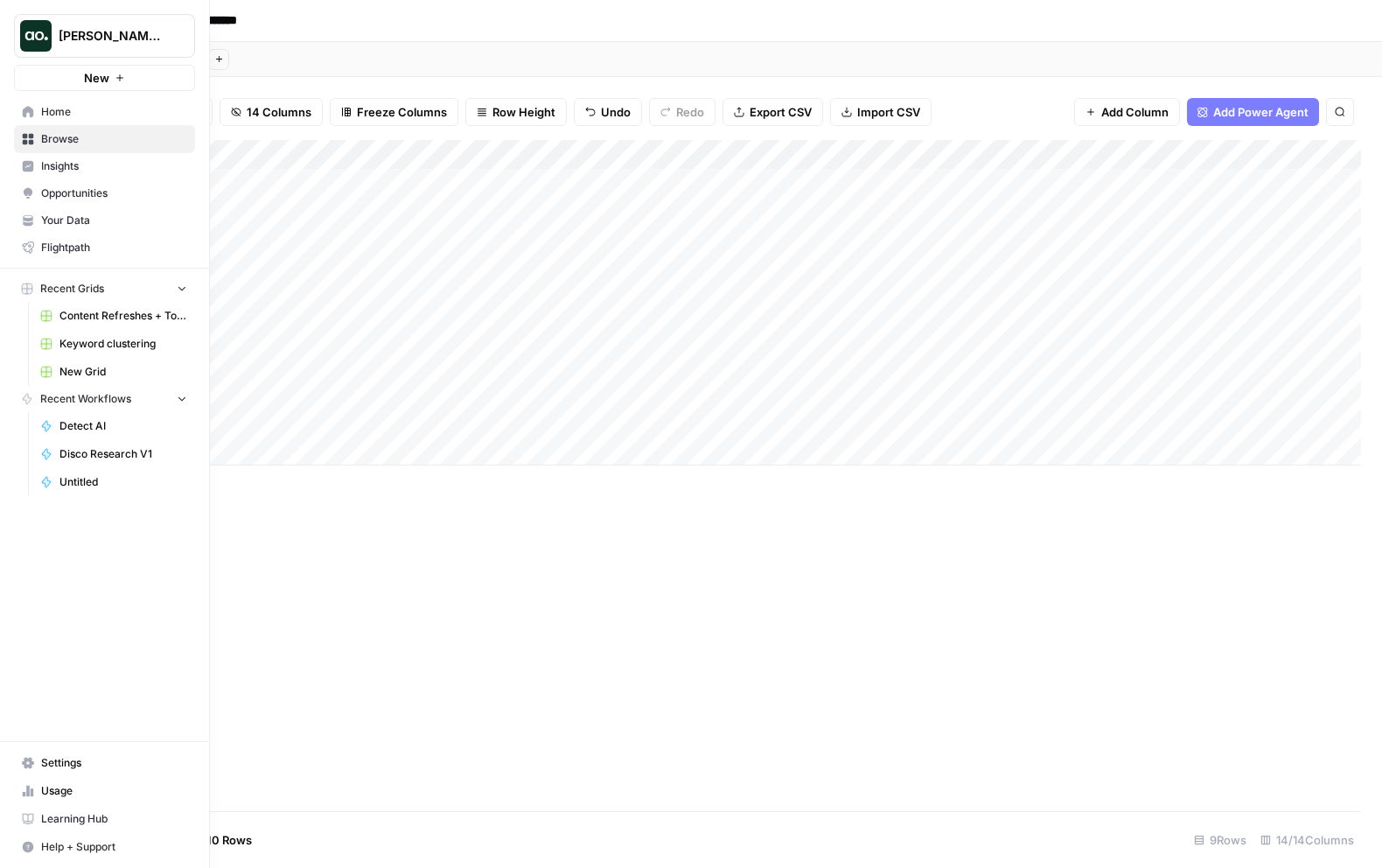
drag, startPoint x: 4, startPoint y: 103, endPoint x: 0, endPoint y: 92, distance: 11.7
click at [0, 92] on nav "Home Browse Insights Opportunities Your Data Flightpath" at bounding box center [104, 179] width 209 height 177
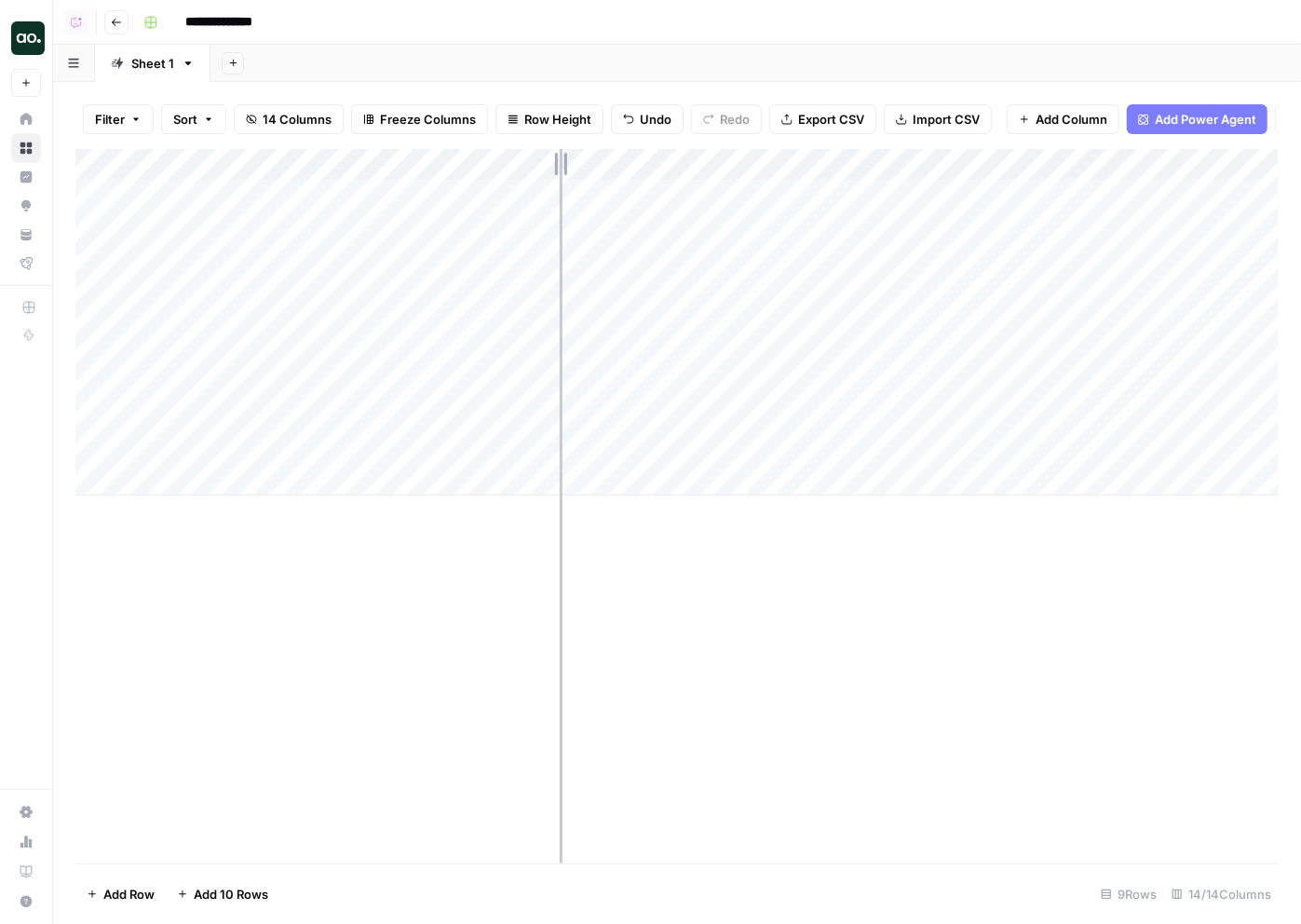
drag, startPoint x: 579, startPoint y: 162, endPoint x: 558, endPoint y: 160, distance: 21.1
click at [558, 160] on div "Add Column" at bounding box center [677, 321] width 1203 height 346
drag, startPoint x: 725, startPoint y: 154, endPoint x: 627, endPoint y: 154, distance: 98.0
click at [627, 154] on div "Add Column" at bounding box center [677, 321] width 1203 height 346
drag, startPoint x: 1154, startPoint y: 160, endPoint x: 1093, endPoint y: 160, distance: 61.0
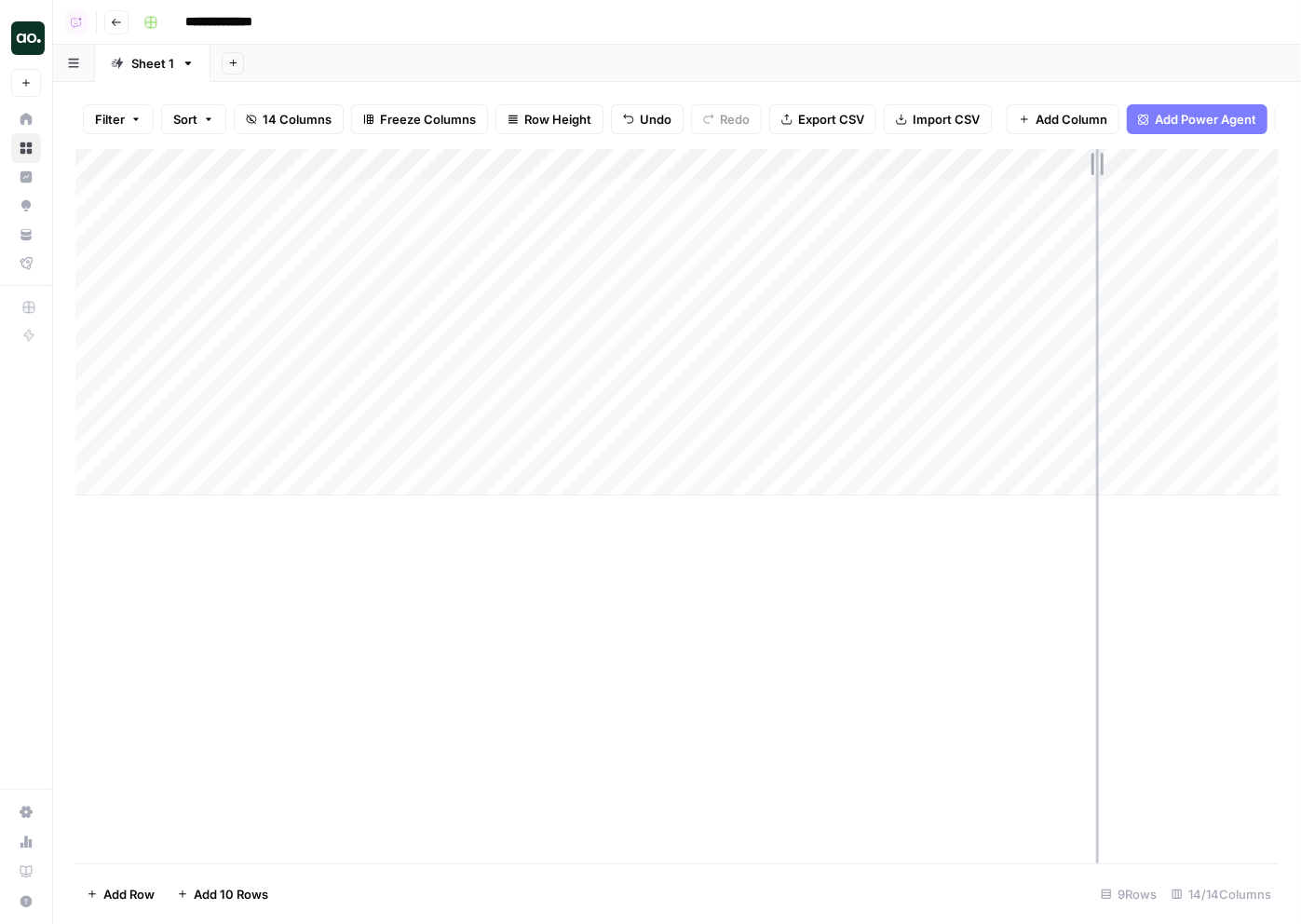
click at [1093, 160] on div "Add Column" at bounding box center [677, 321] width 1203 height 346
drag, startPoint x: 982, startPoint y: 159, endPoint x: 932, endPoint y: 157, distance: 50.0
click at [932, 157] on div "Add Column" at bounding box center [677, 321] width 1203 height 346
drag, startPoint x: 986, startPoint y: 159, endPoint x: 929, endPoint y: 160, distance: 57.0
click at [929, 160] on div at bounding box center [903, 166] width 168 height 37
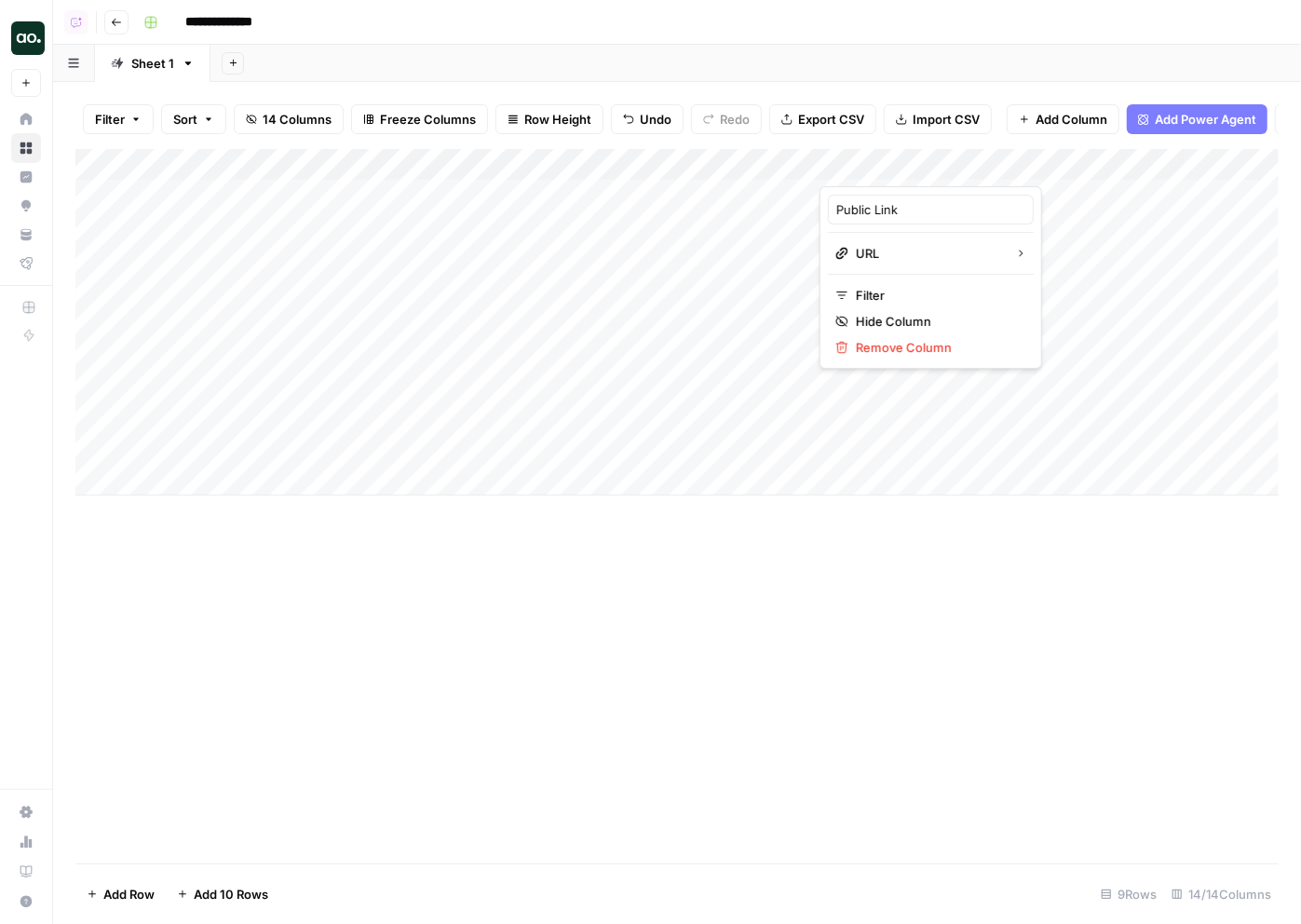
click at [986, 156] on div at bounding box center [903, 166] width 168 height 37
click at [745, 577] on div "Add Column" at bounding box center [677, 505] width 1203 height 714
click at [824, 91] on div "Filter Sort 14 Columns Freeze Columns Row Height Undo Redo Export CSV Import CS…" at bounding box center [677, 120] width 1203 height 60
click at [728, 87] on div "Filter Sort 14 Columns Freeze Columns Row Height Undo Redo Export CSV Import CS…" at bounding box center [677, 502] width 1248 height 841
